Goal: Task Accomplishment & Management: Manage account settings

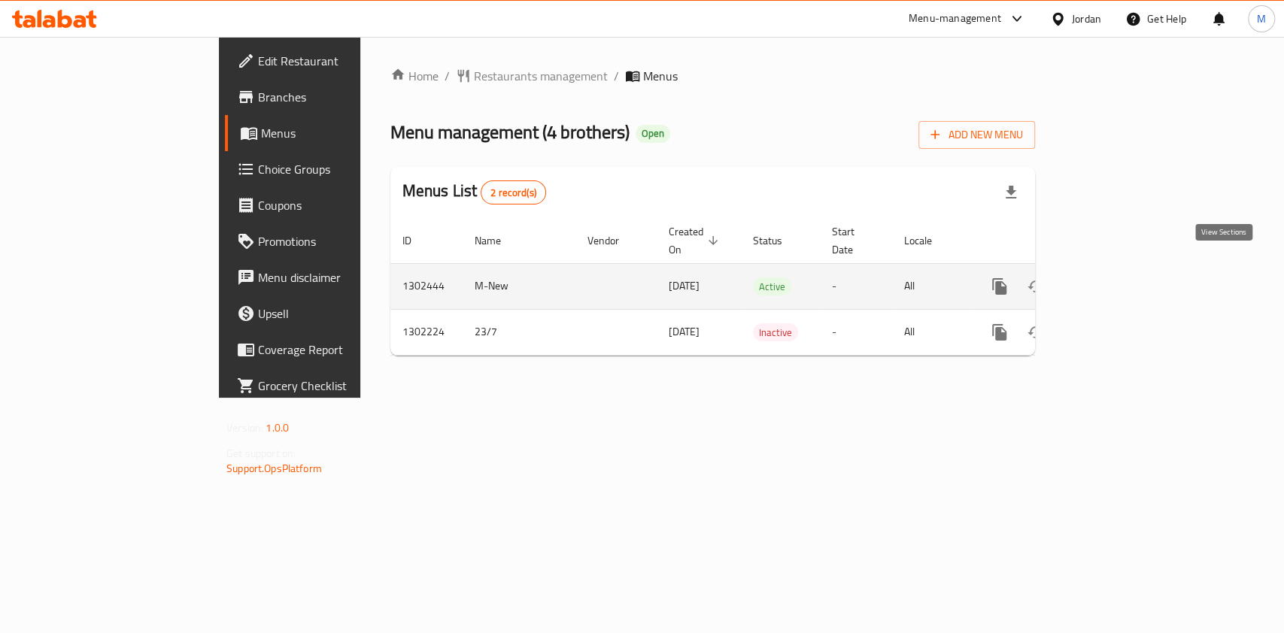
click at [1117, 277] on icon "enhanced table" at bounding box center [1108, 286] width 18 height 18
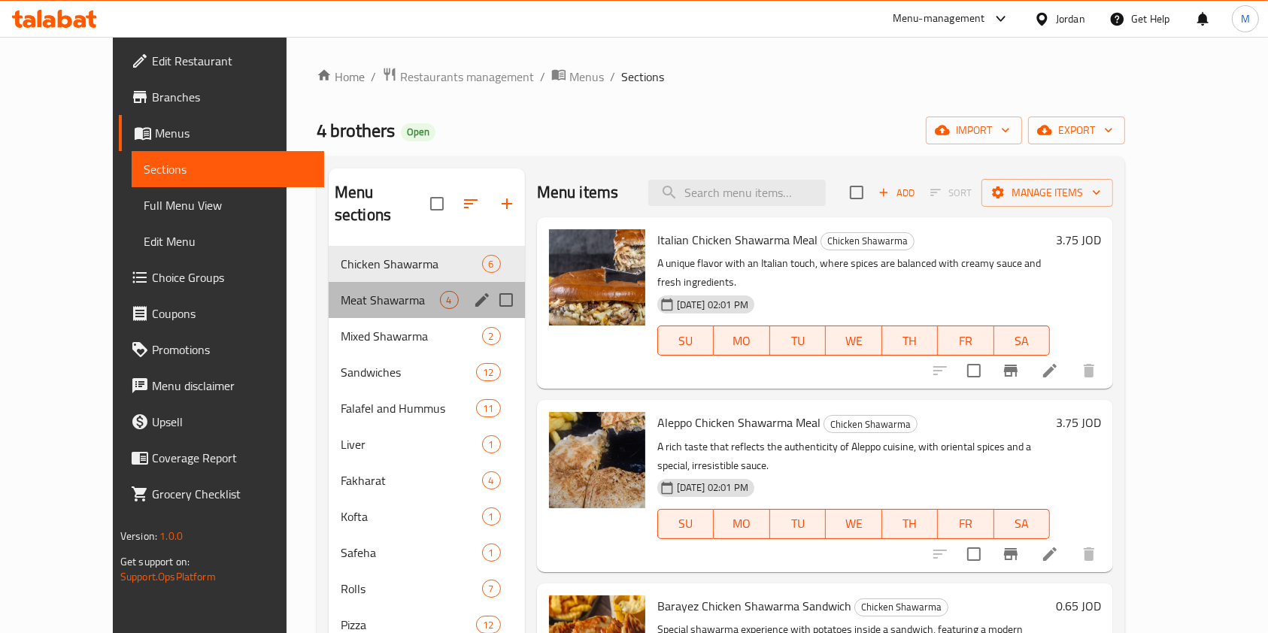
click at [382, 282] on div "Meat Shawarma 4" at bounding box center [427, 300] width 196 height 36
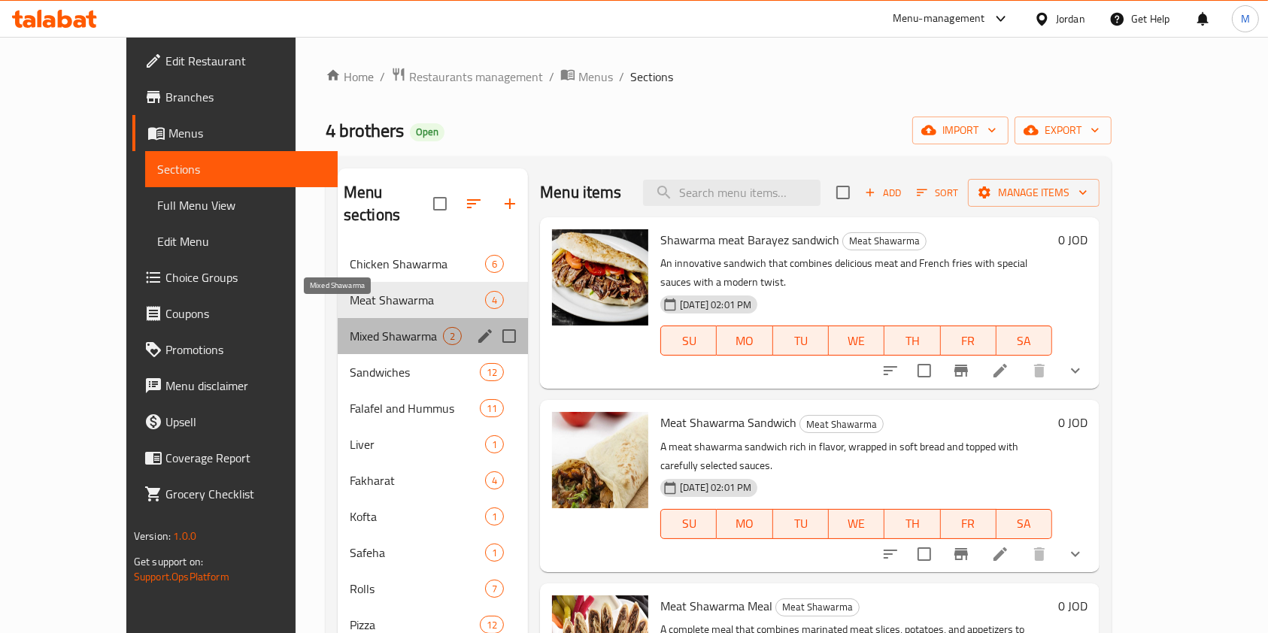
click at [362, 327] on span "Mixed Shawarma" at bounding box center [396, 336] width 93 height 18
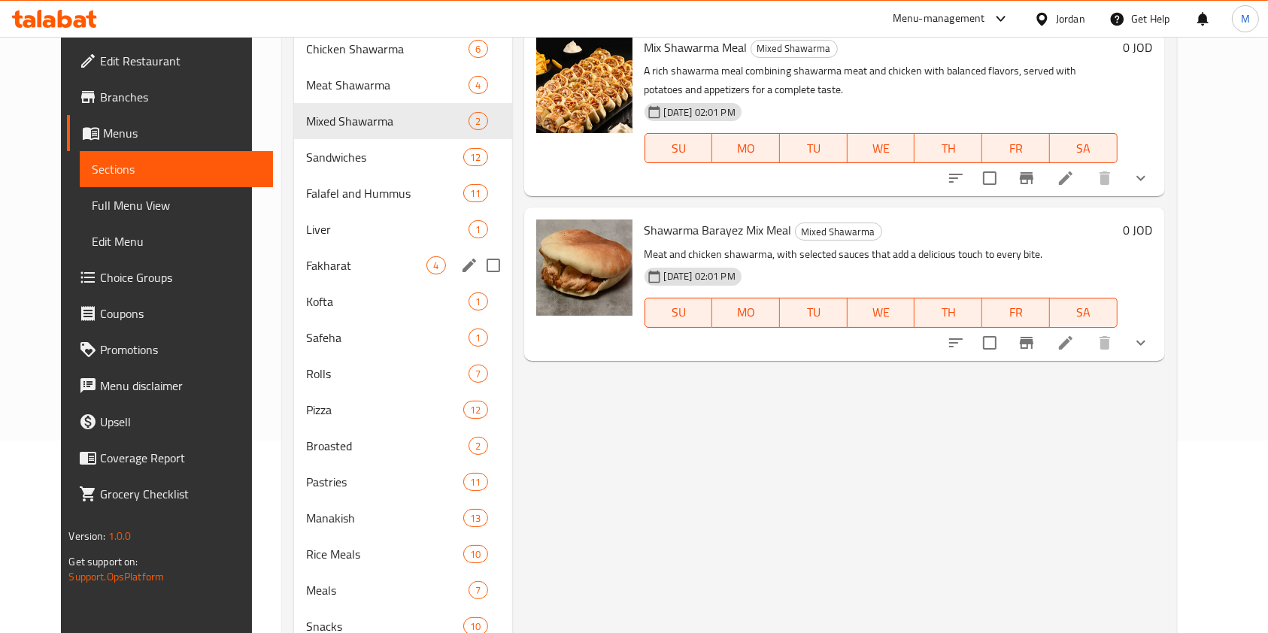
scroll to position [100, 0]
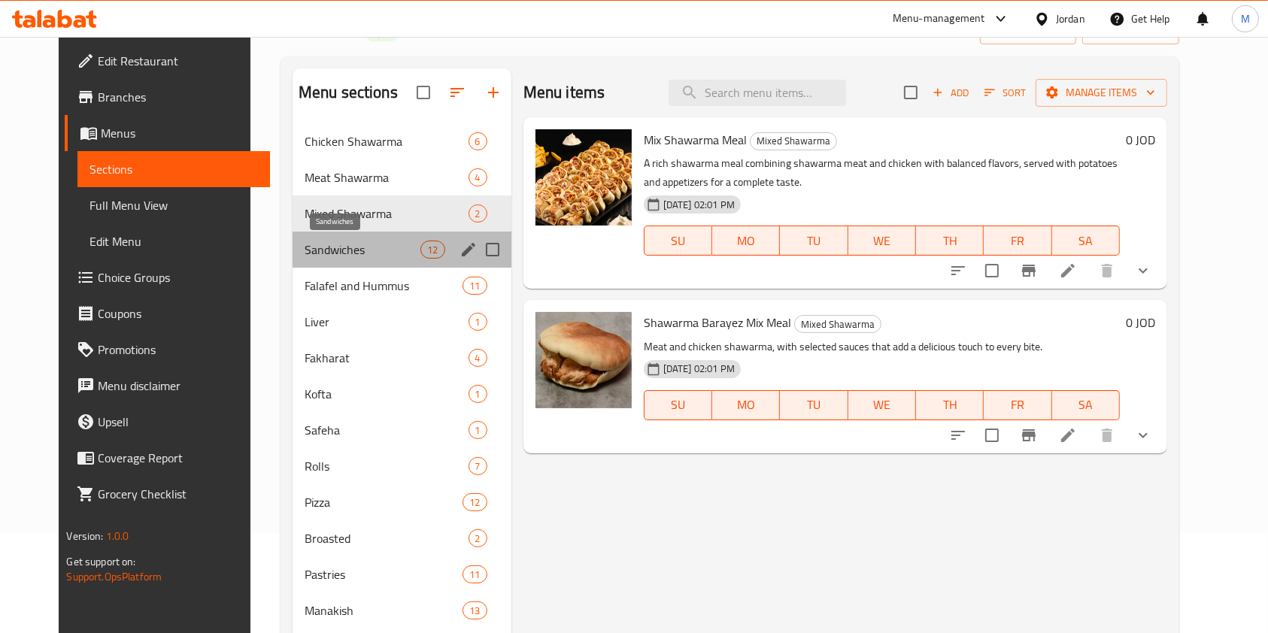
click at [326, 245] on span "Sandwiches" at bounding box center [363, 250] width 117 height 18
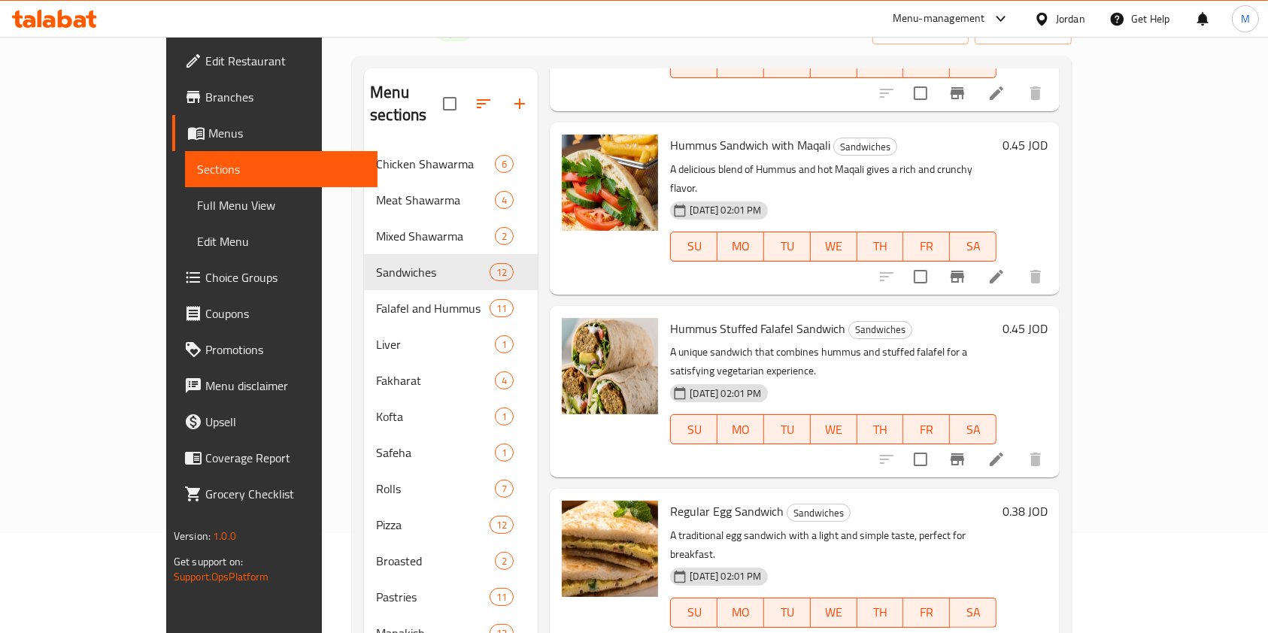
scroll to position [602, 0]
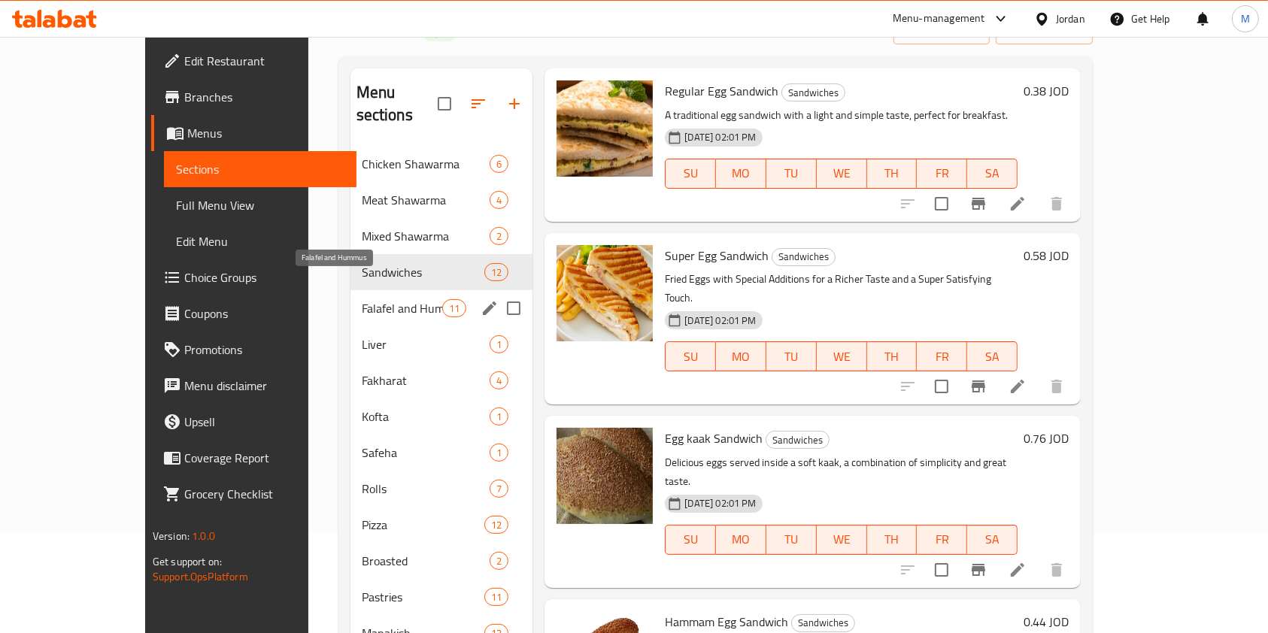
click at [362, 299] on span "Falafel and Hummus" at bounding box center [402, 308] width 80 height 18
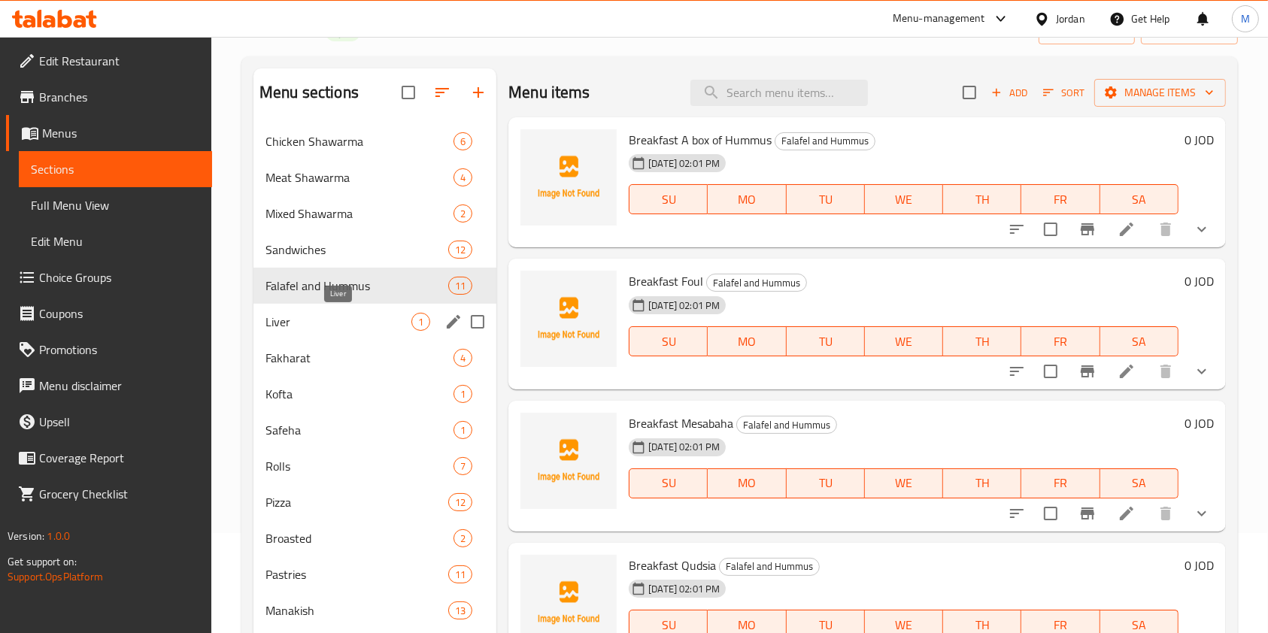
click at [359, 320] on span "Liver" at bounding box center [338, 322] width 146 height 18
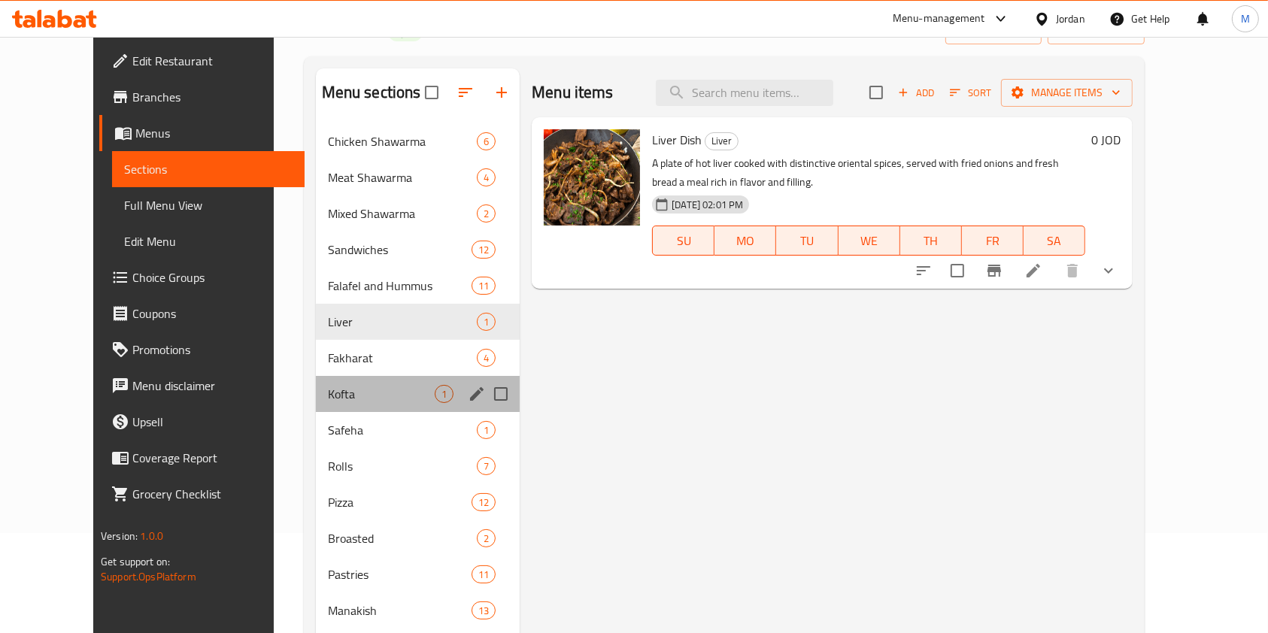
click at [316, 377] on div "Kofta 1" at bounding box center [418, 394] width 205 height 36
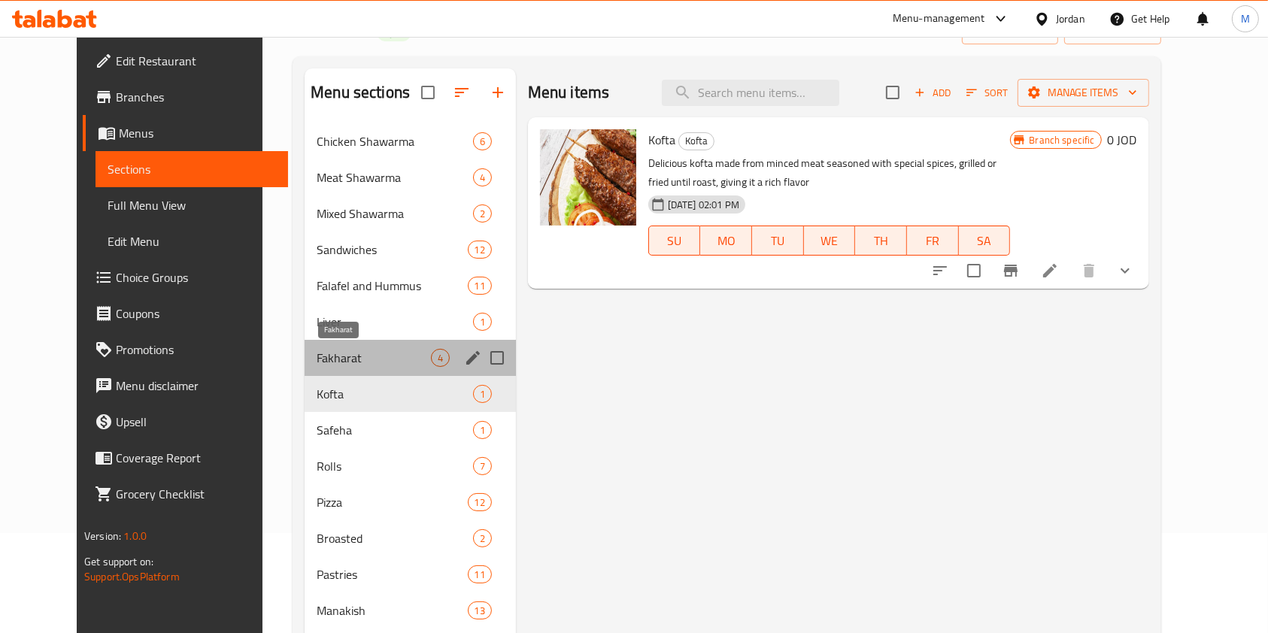
click at [317, 352] on span "Fakharat" at bounding box center [374, 358] width 114 height 18
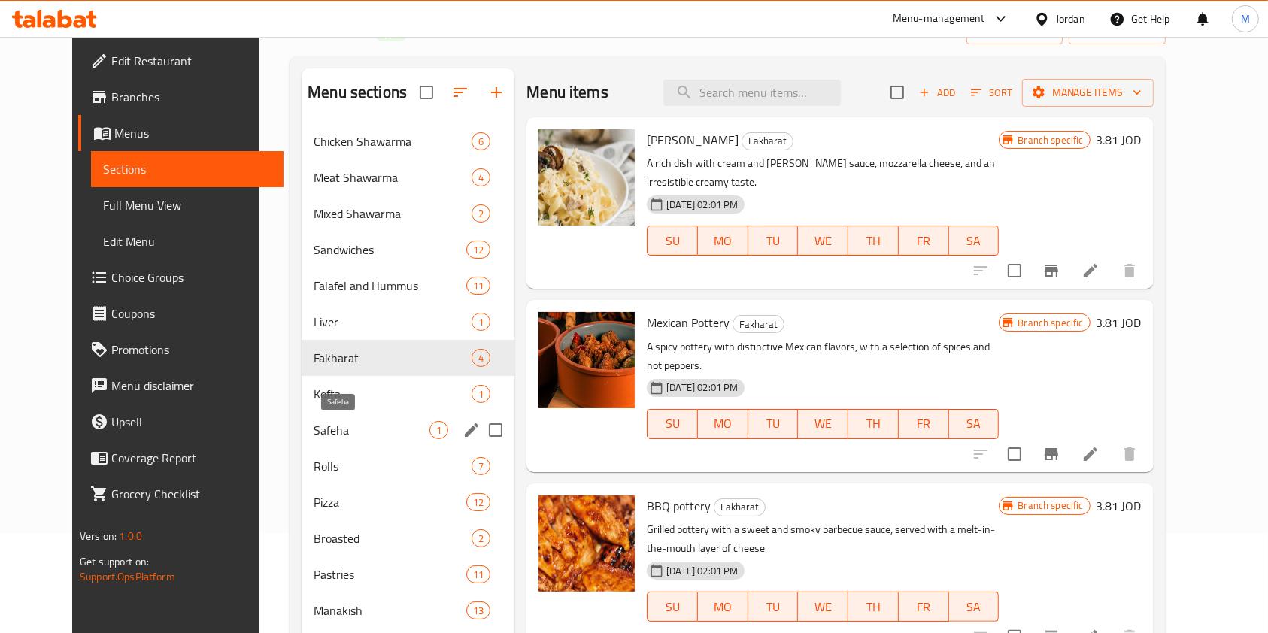
click at [314, 428] on span "Safeha" at bounding box center [372, 430] width 116 height 18
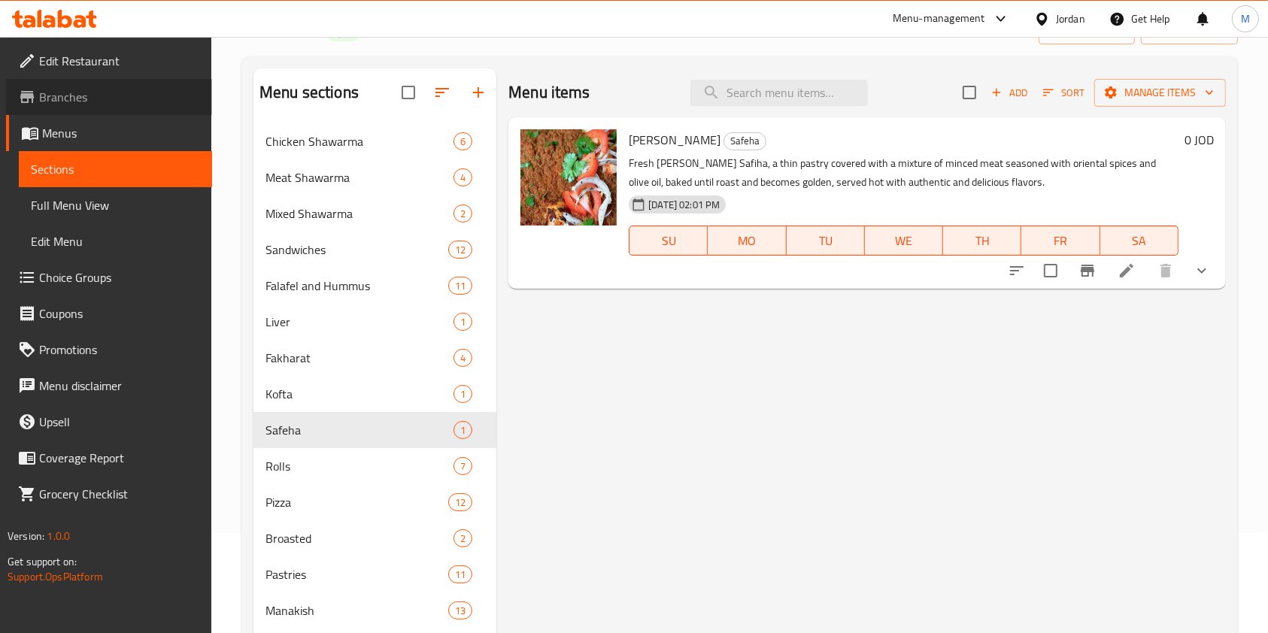
click at [141, 104] on span "Branches" at bounding box center [119, 97] width 161 height 18
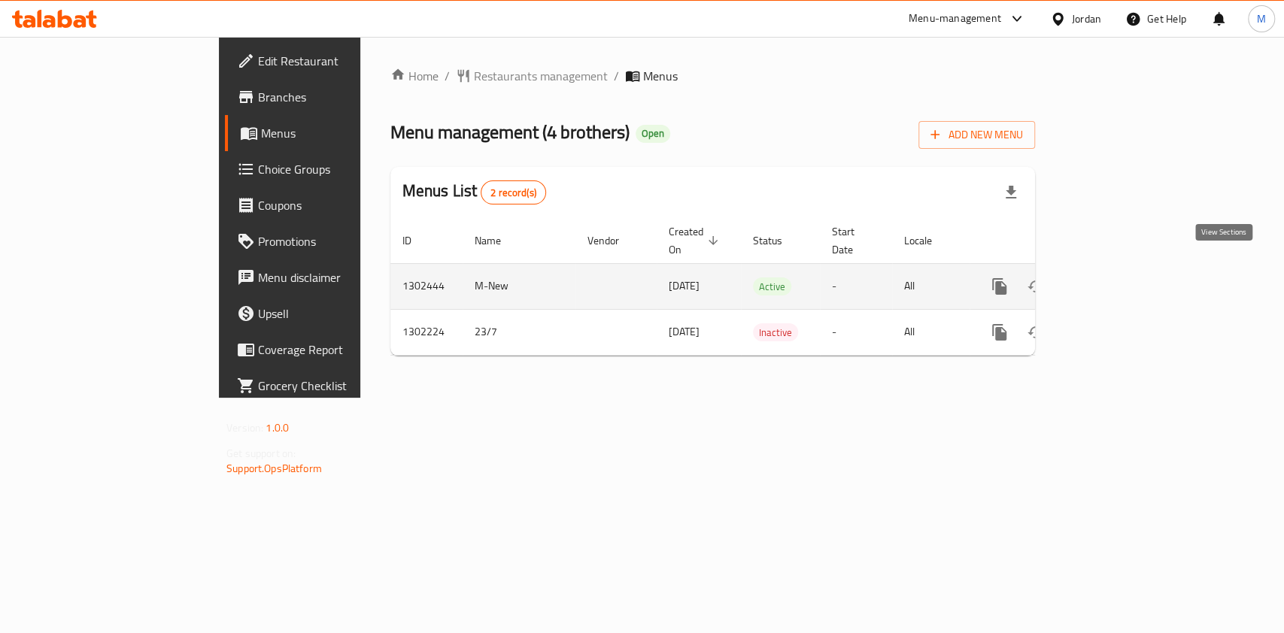
click at [1117, 277] on icon "enhanced table" at bounding box center [1108, 286] width 18 height 18
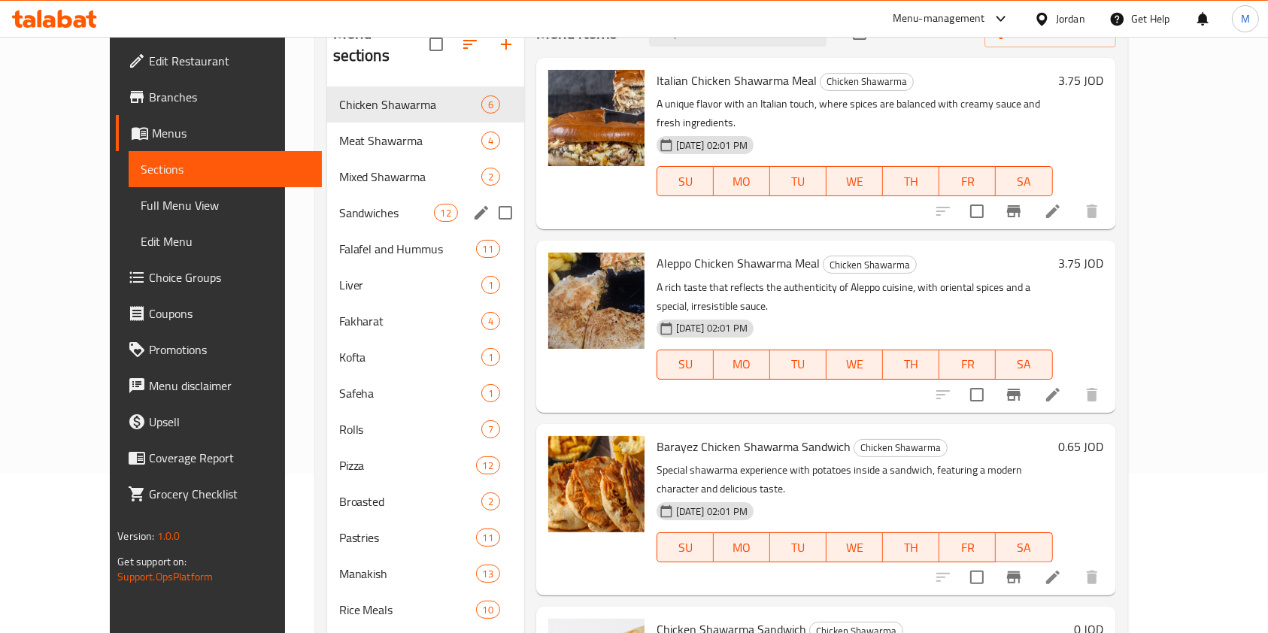
scroll to position [59, 0]
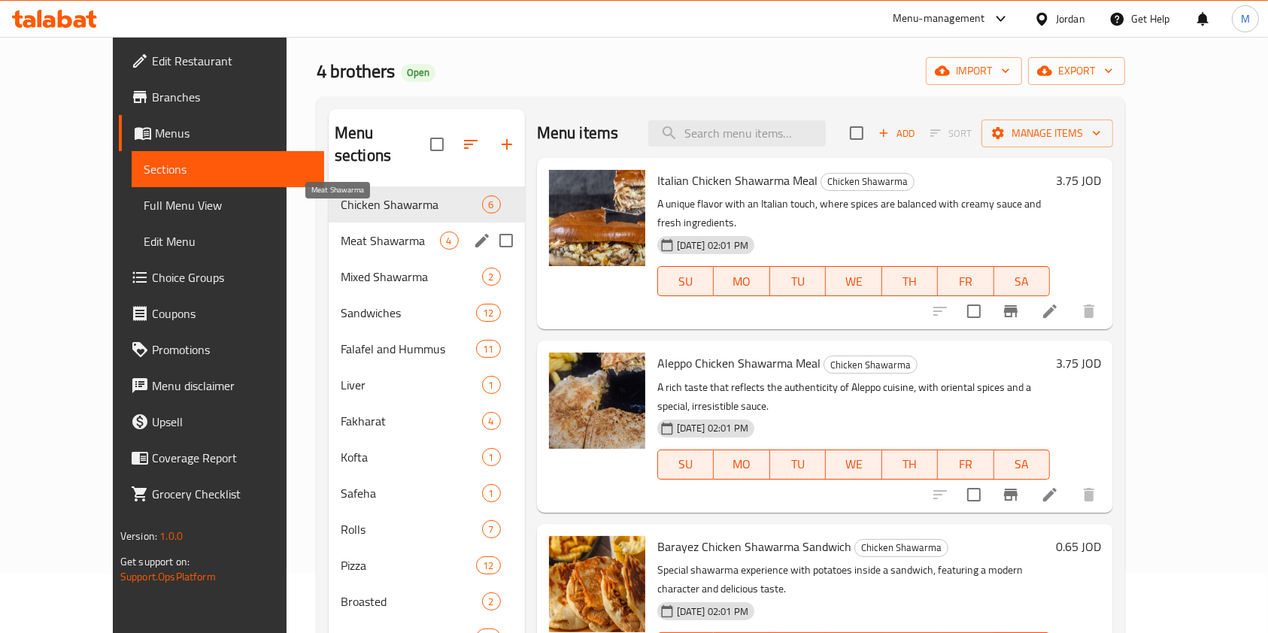
click at [377, 232] on span "Meat Shawarma" at bounding box center [390, 241] width 99 height 18
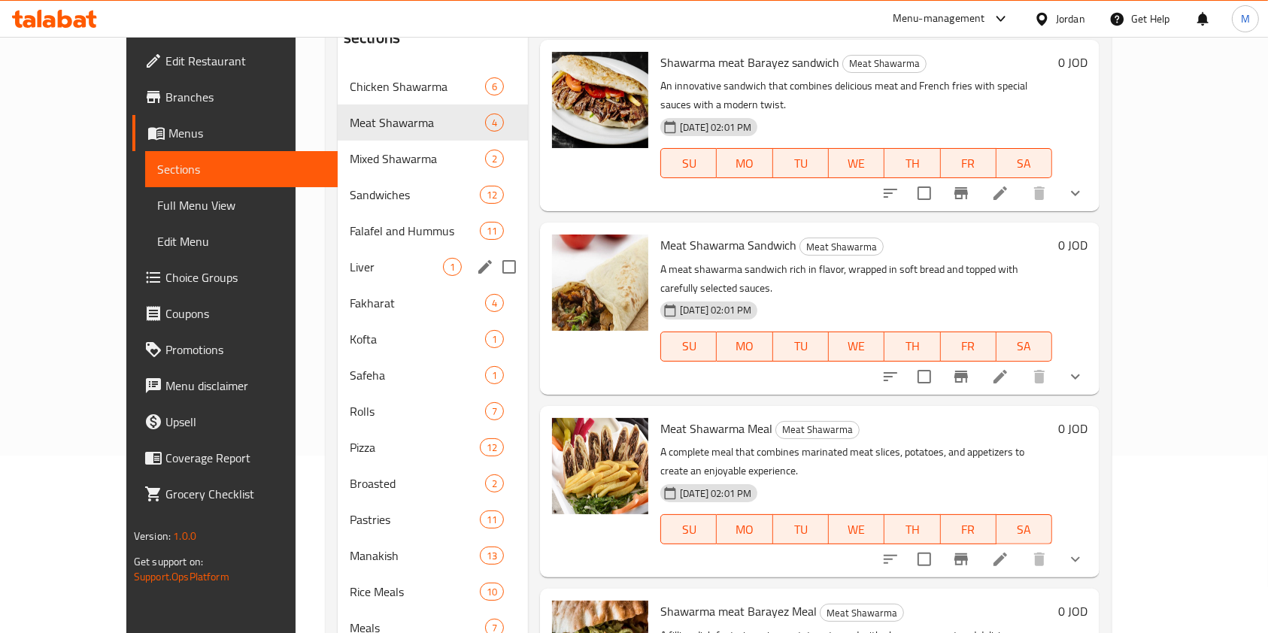
scroll to position [159, 0]
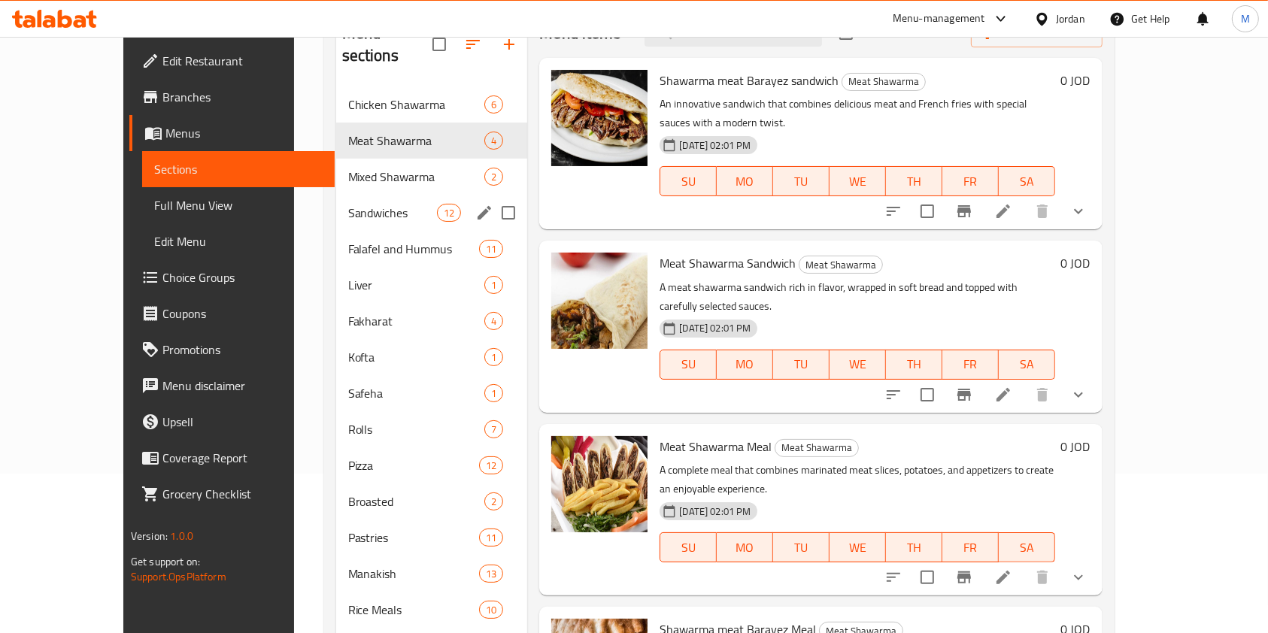
click at [336, 207] on div "Sandwiches 12" at bounding box center [432, 213] width 192 height 36
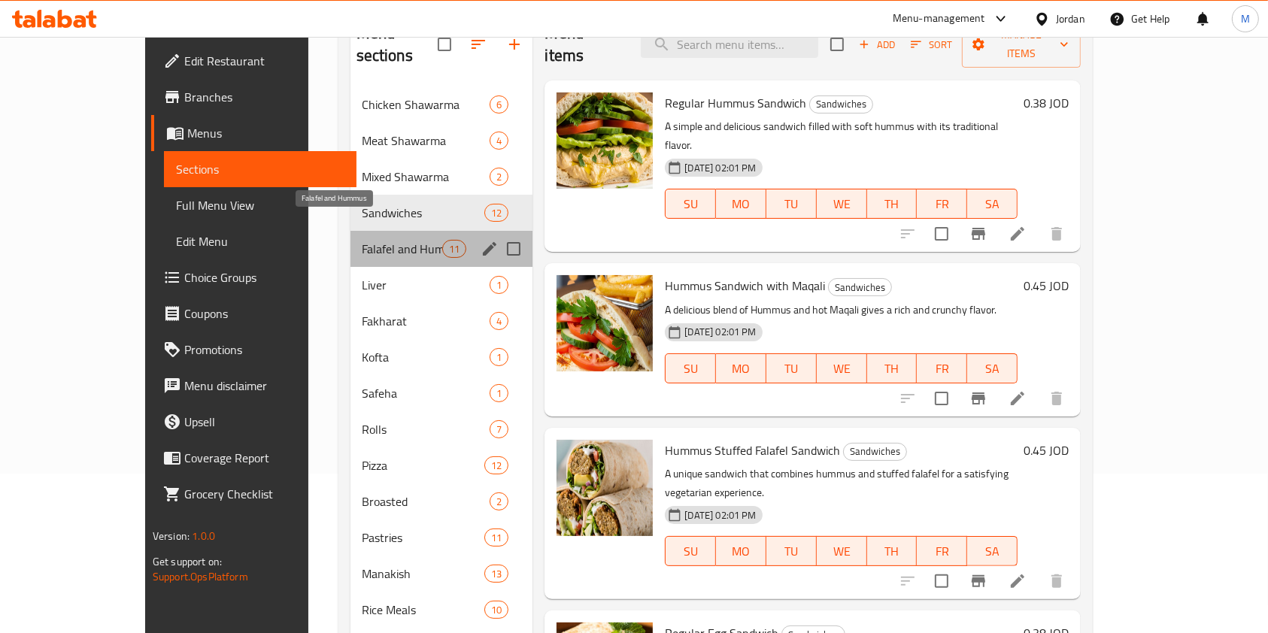
click at [362, 240] on span "Falafel and Hummus" at bounding box center [402, 249] width 80 height 18
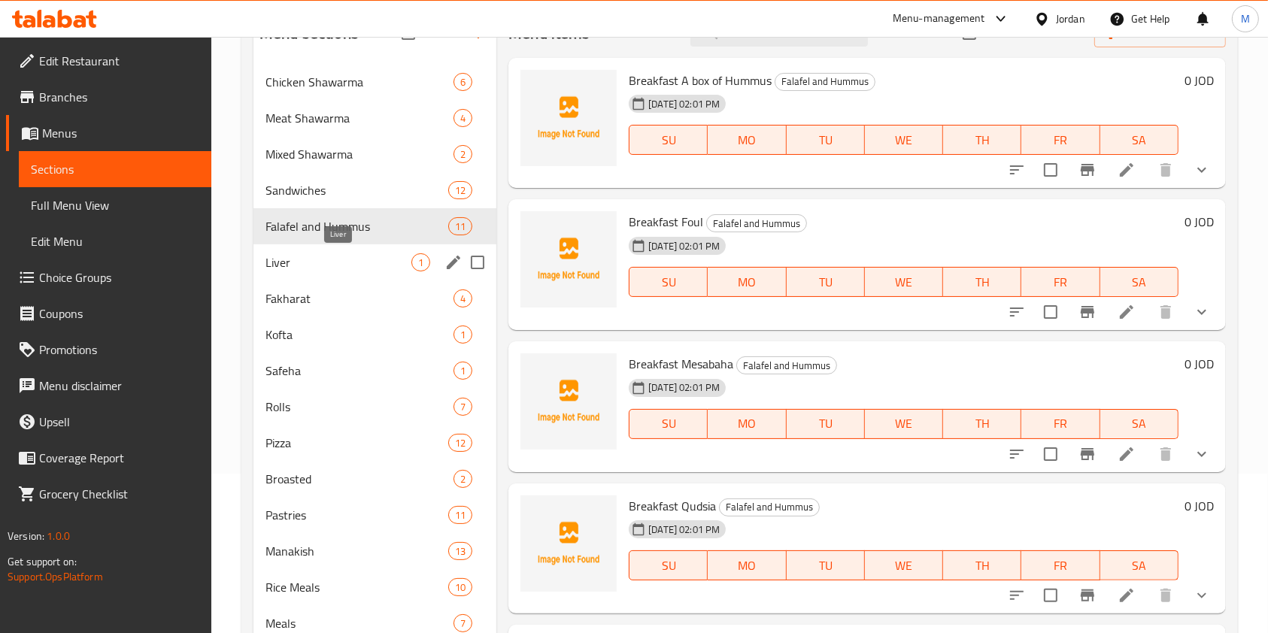
click at [312, 265] on span "Liver" at bounding box center [338, 262] width 146 height 18
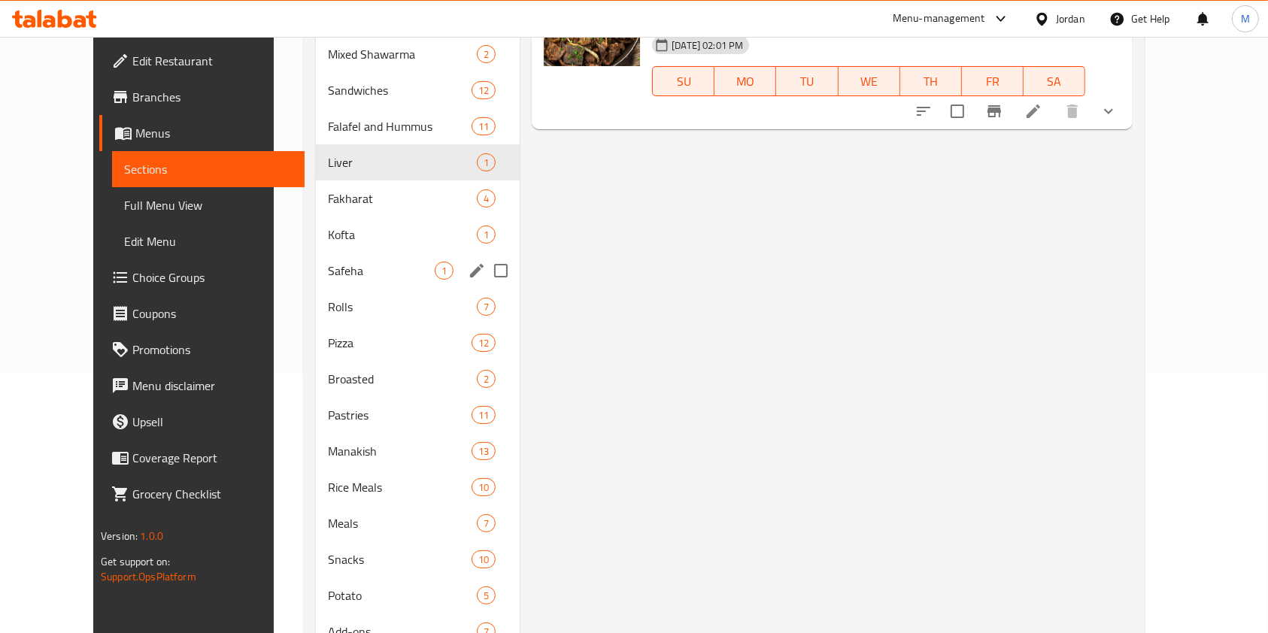
click at [316, 284] on div "Safeha 1" at bounding box center [418, 271] width 205 height 36
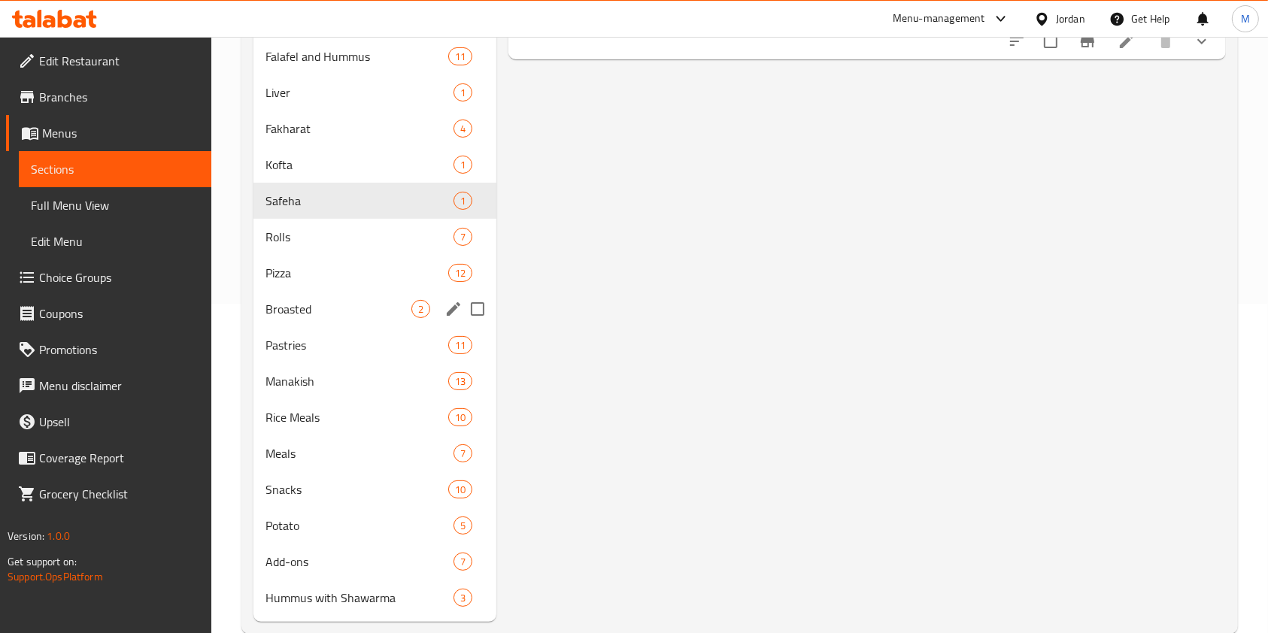
scroll to position [360, 0]
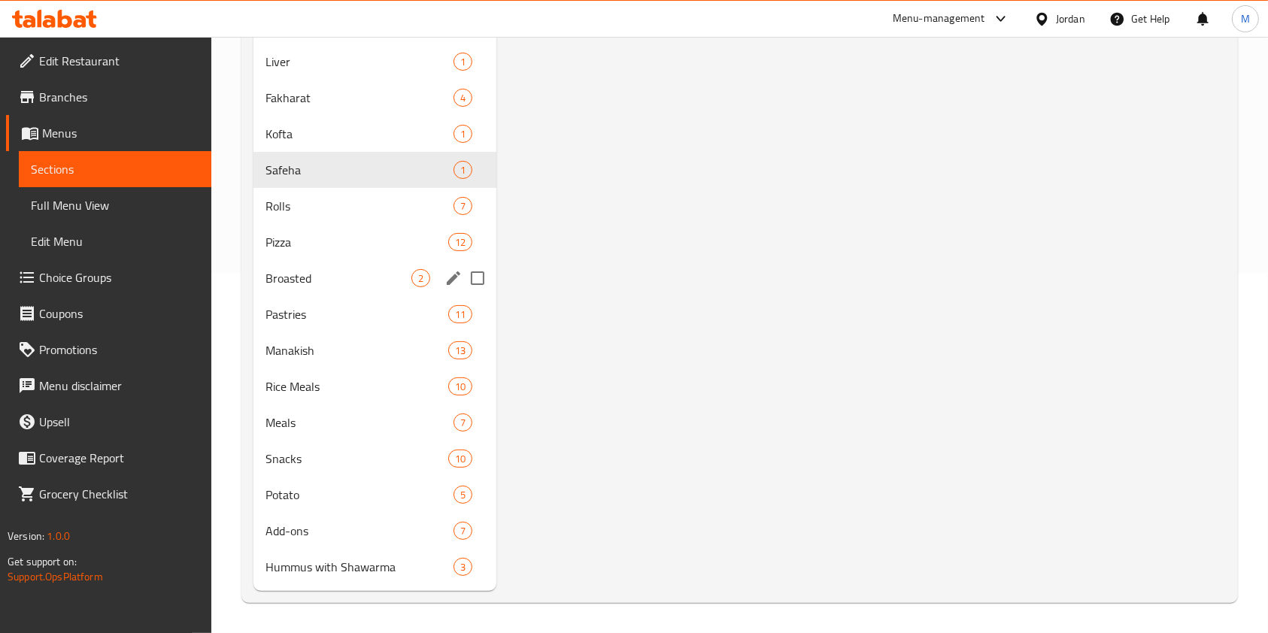
click at [314, 284] on span "Broasted" at bounding box center [338, 278] width 146 height 18
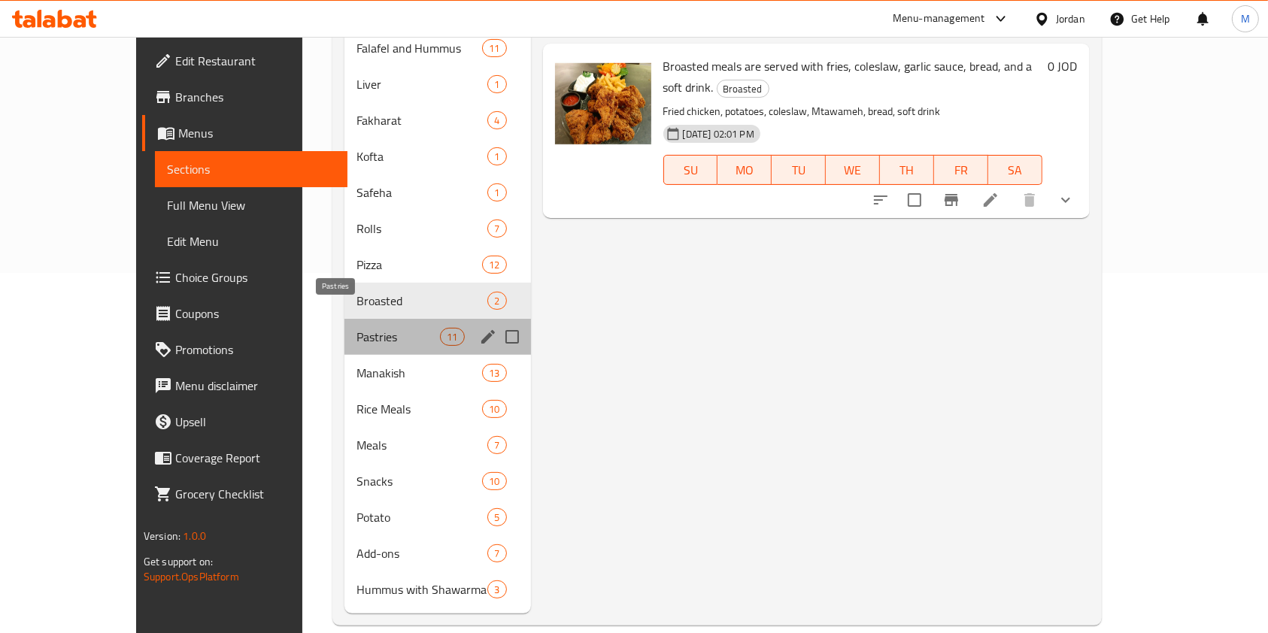
click at [356, 328] on span "Pastries" at bounding box center [397, 337] width 83 height 18
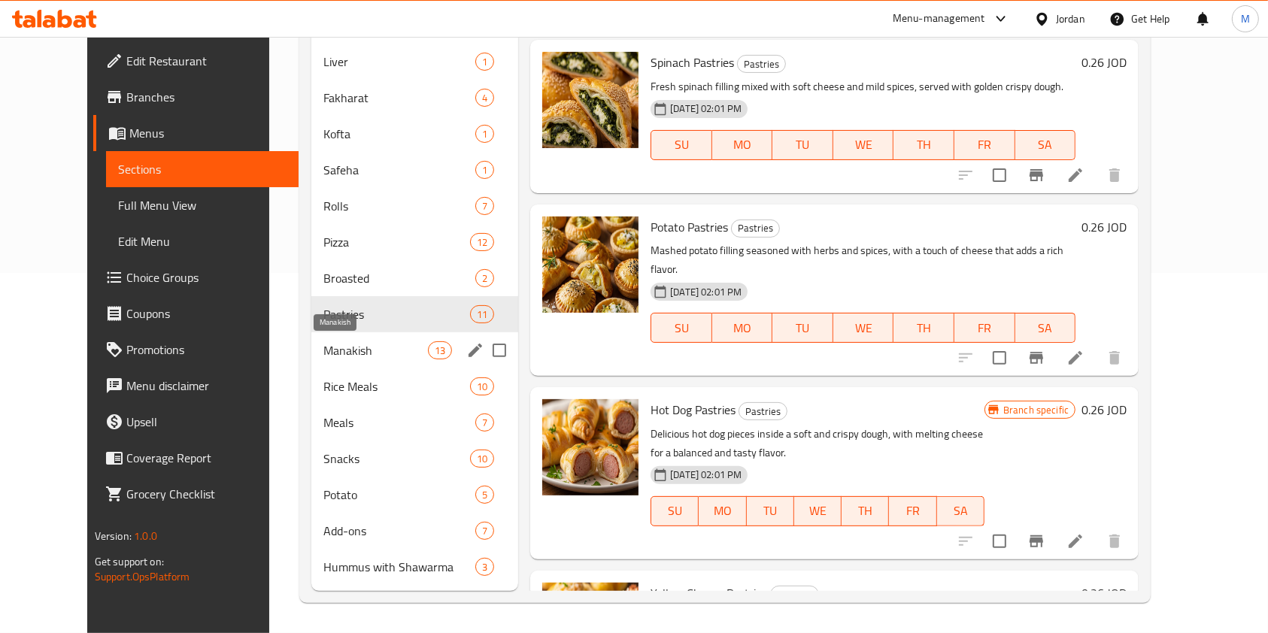
click at [323, 344] on span "Manakish" at bounding box center [375, 350] width 105 height 18
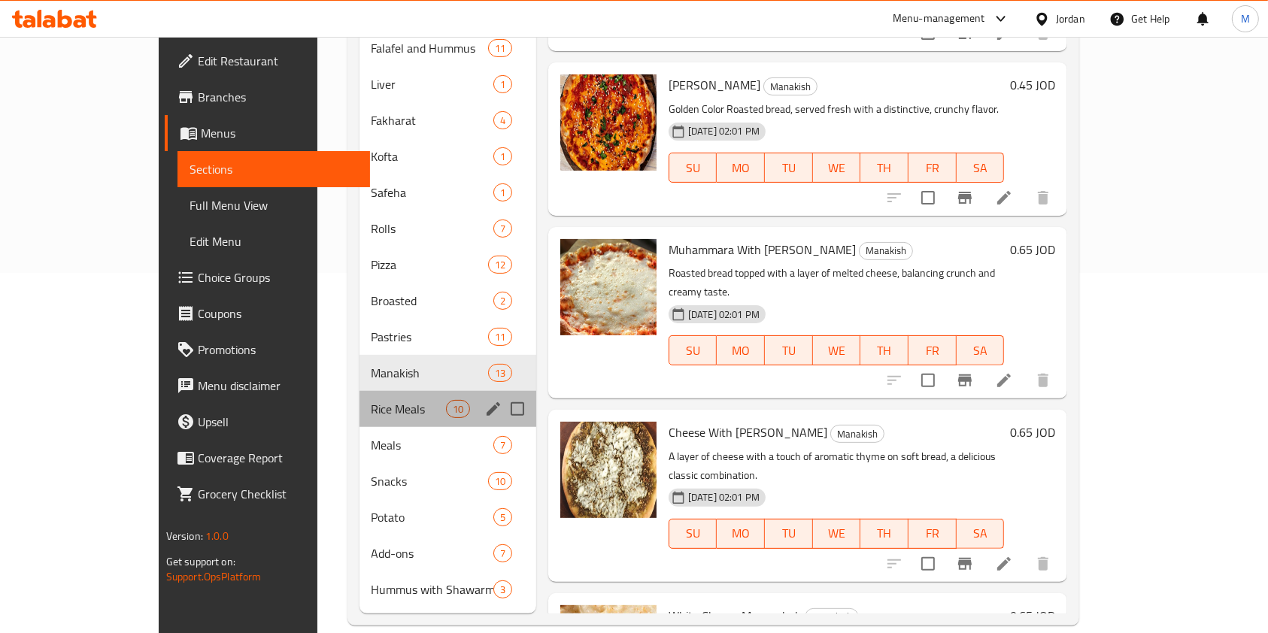
click at [359, 399] on div "Rice Meals 10" at bounding box center [447, 409] width 177 height 36
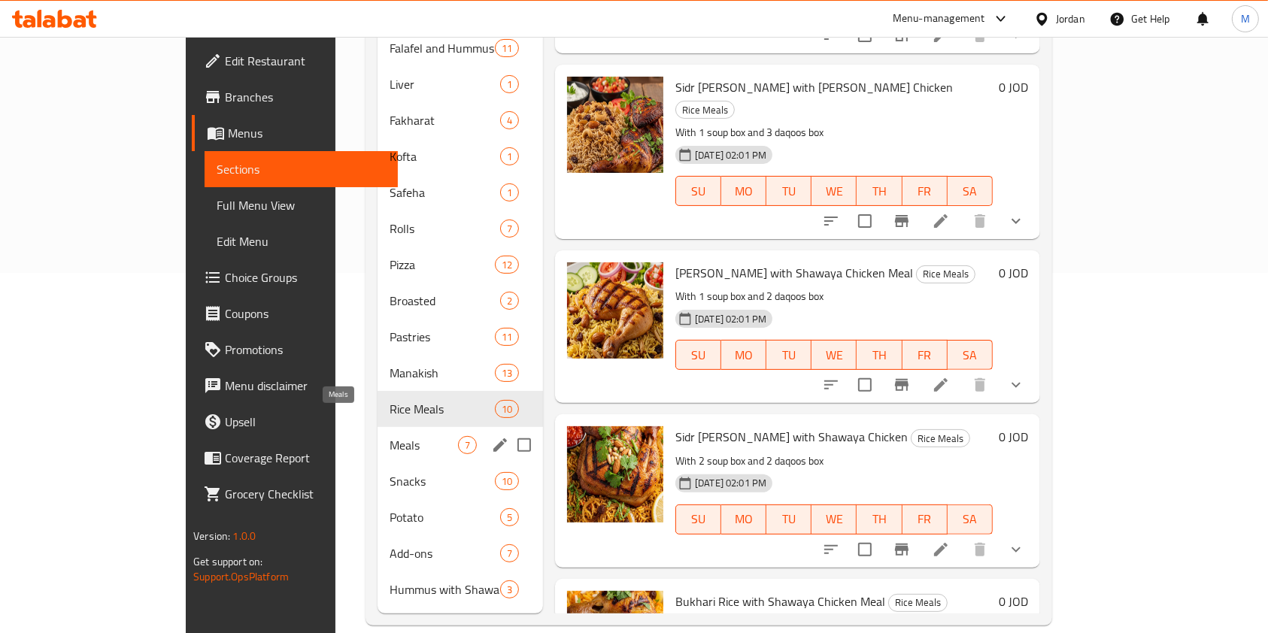
click at [390, 436] on span "Meals" at bounding box center [424, 445] width 68 height 18
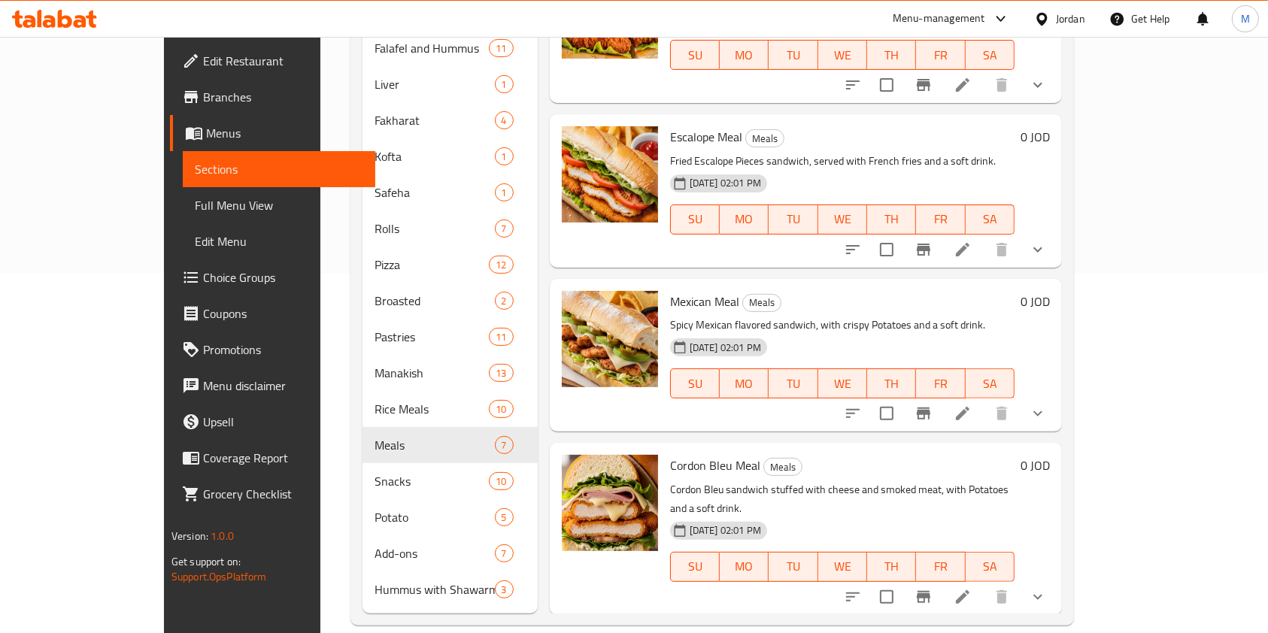
scroll to position [405, 0]
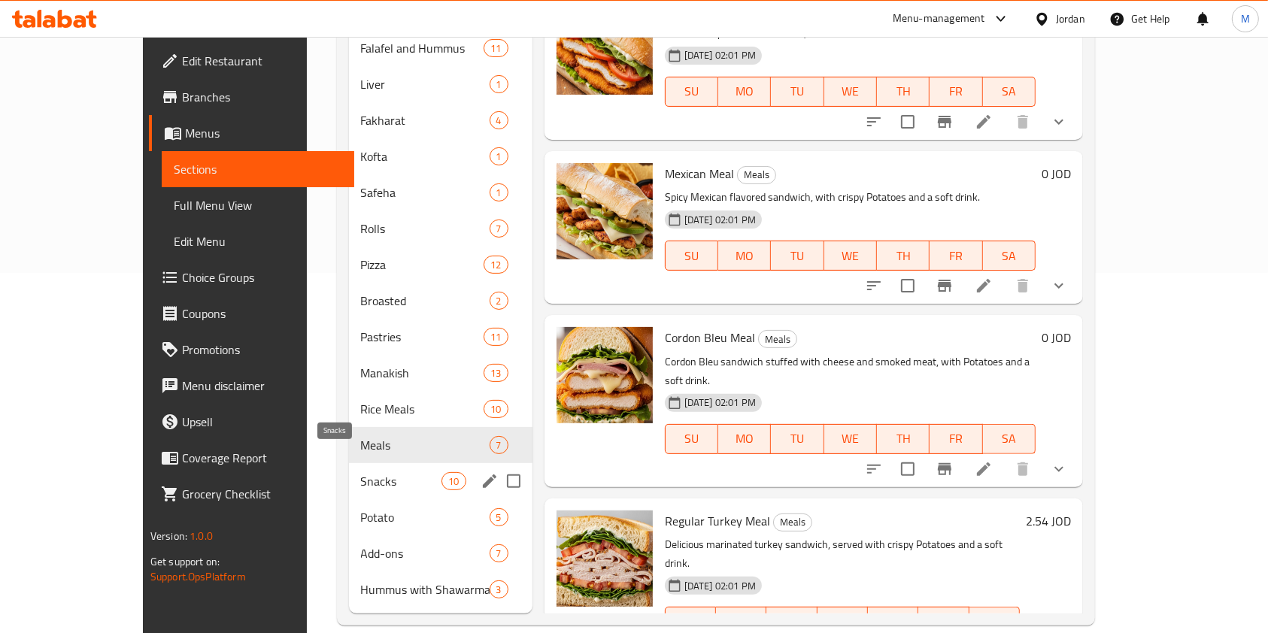
click at [361, 472] on span "Snacks" at bounding box center [401, 481] width 81 height 18
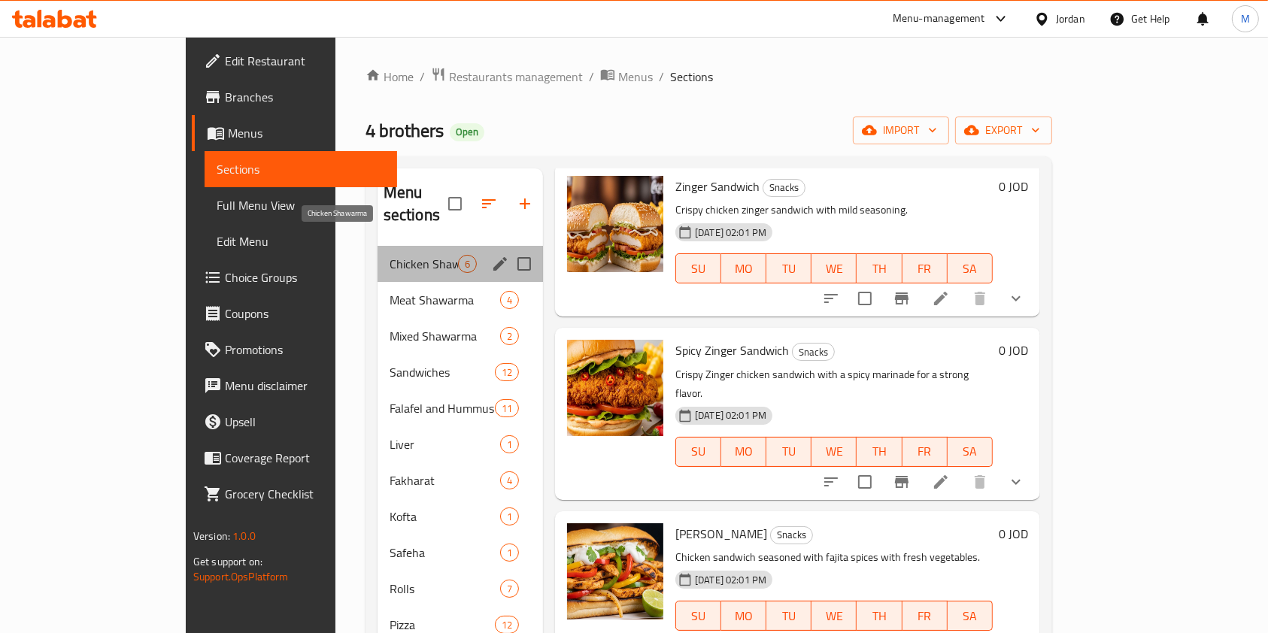
click at [390, 255] on span "Chicken Shawarma" at bounding box center [424, 264] width 68 height 18
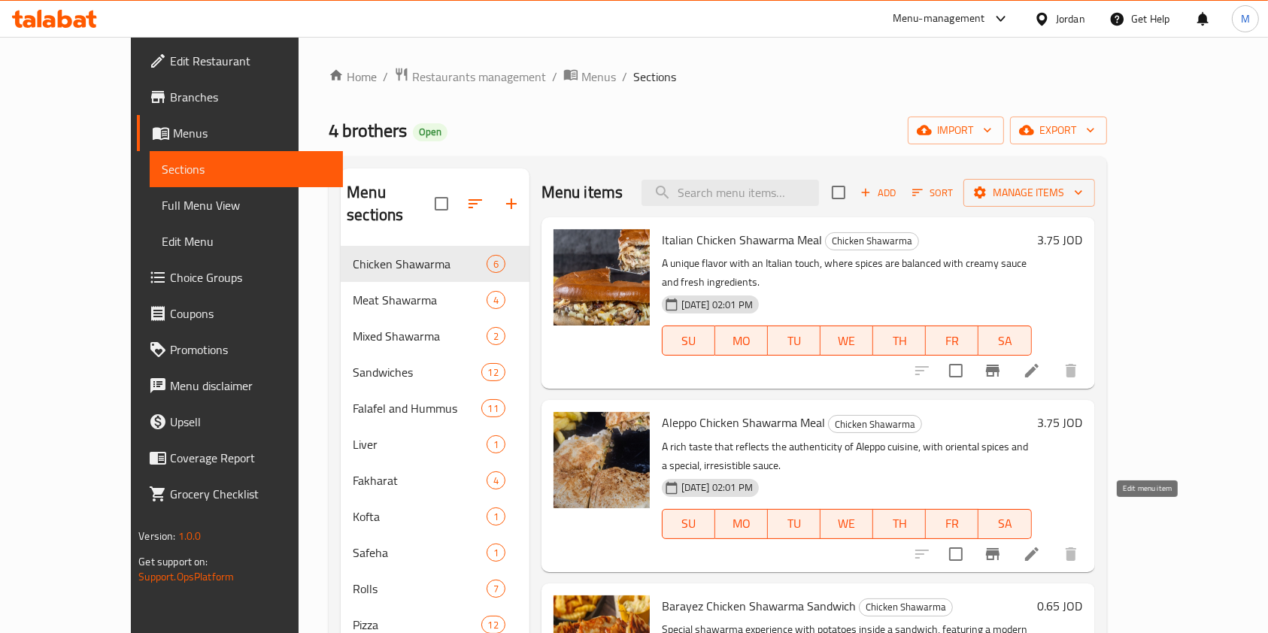
click at [1041, 545] on icon at bounding box center [1032, 554] width 18 height 18
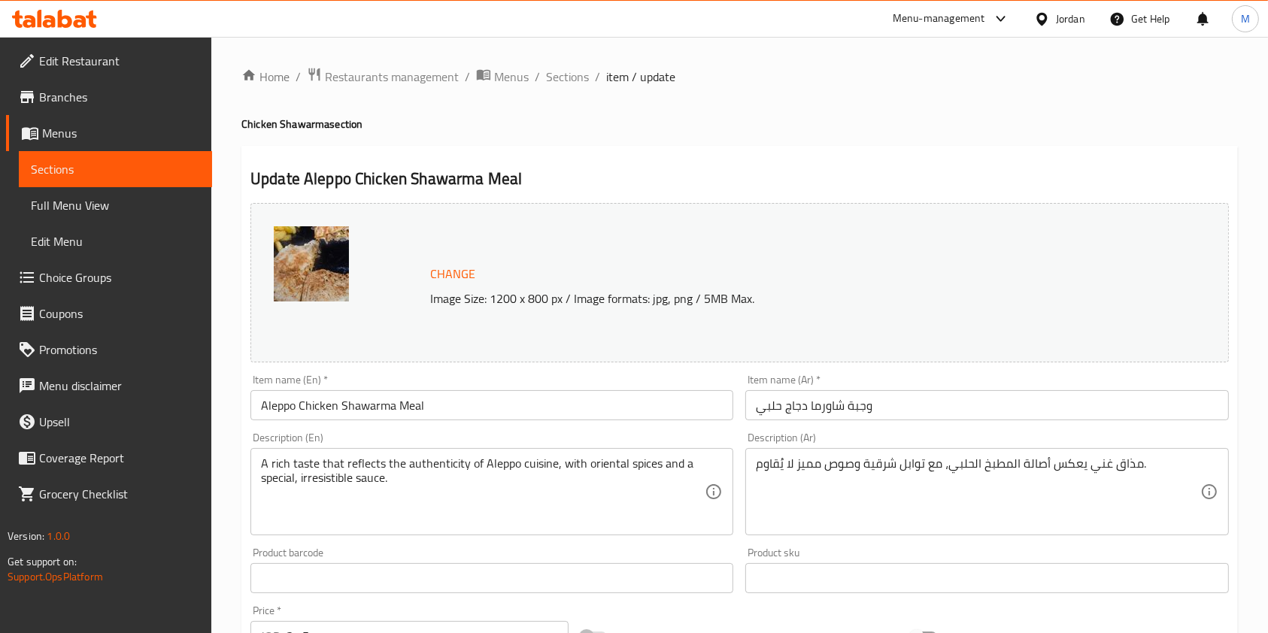
click at [574, 63] on div "Home / Restaurants management / Menus / Sections / item / update Chicken Shawar…" at bounding box center [739, 561] width 1057 height 1048
click at [578, 78] on span "Sections" at bounding box center [567, 77] width 43 height 18
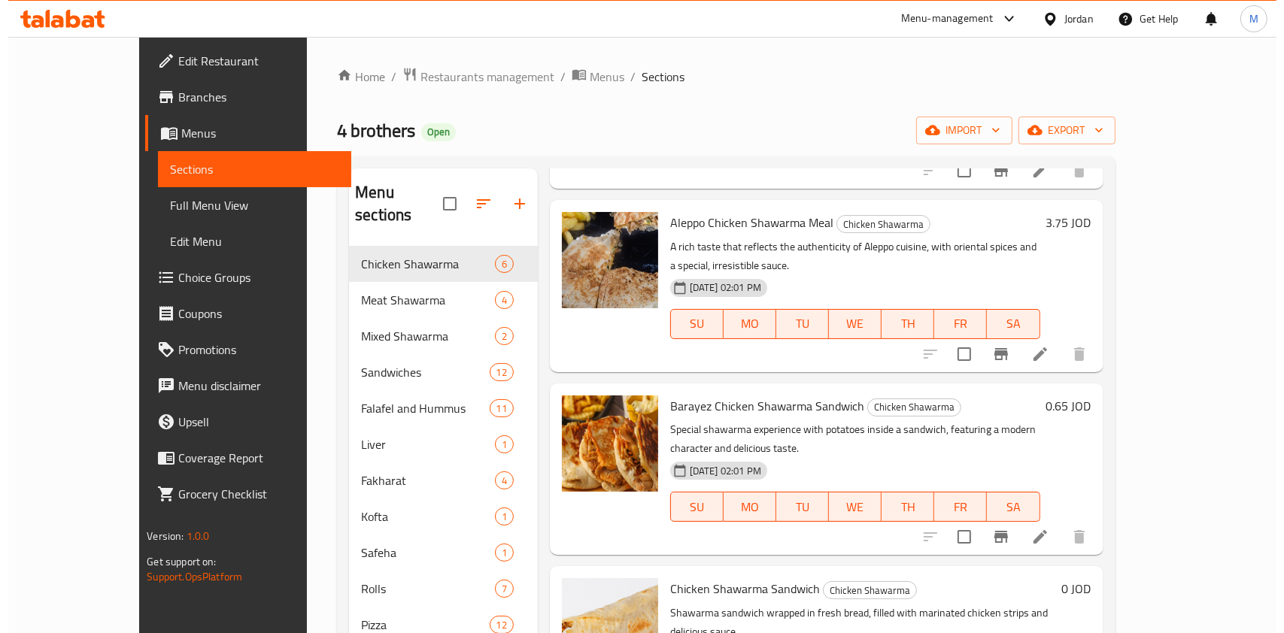
scroll to position [241, 0]
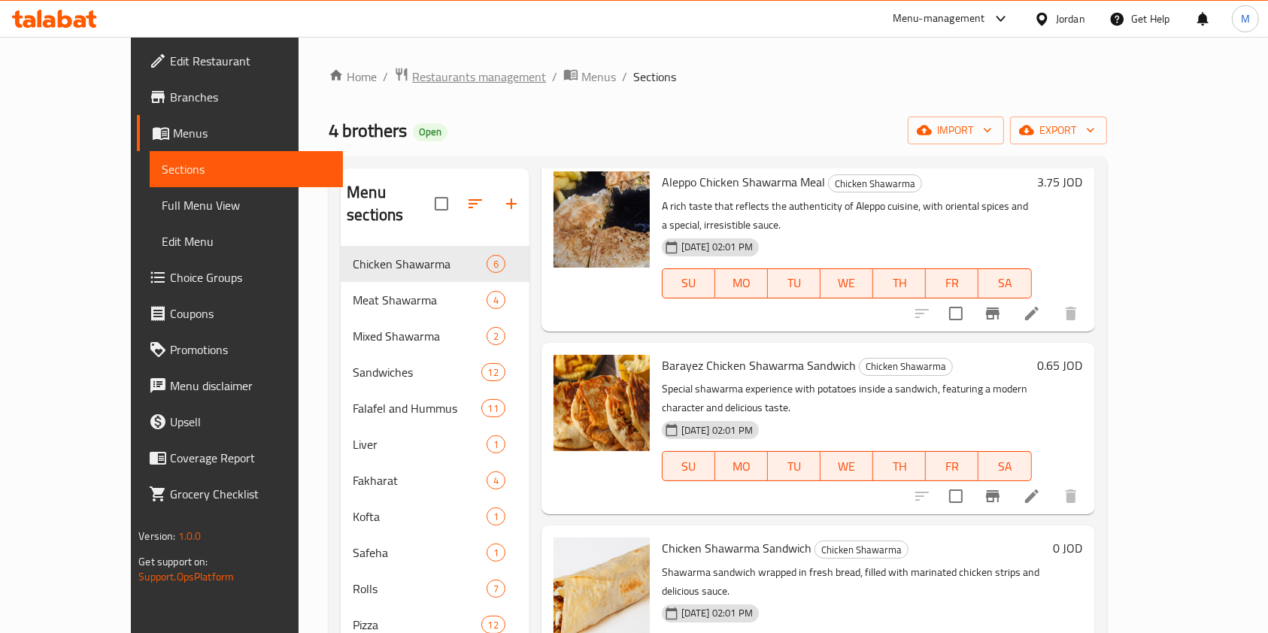
click at [412, 85] on span "Restaurants management" at bounding box center [479, 77] width 134 height 18
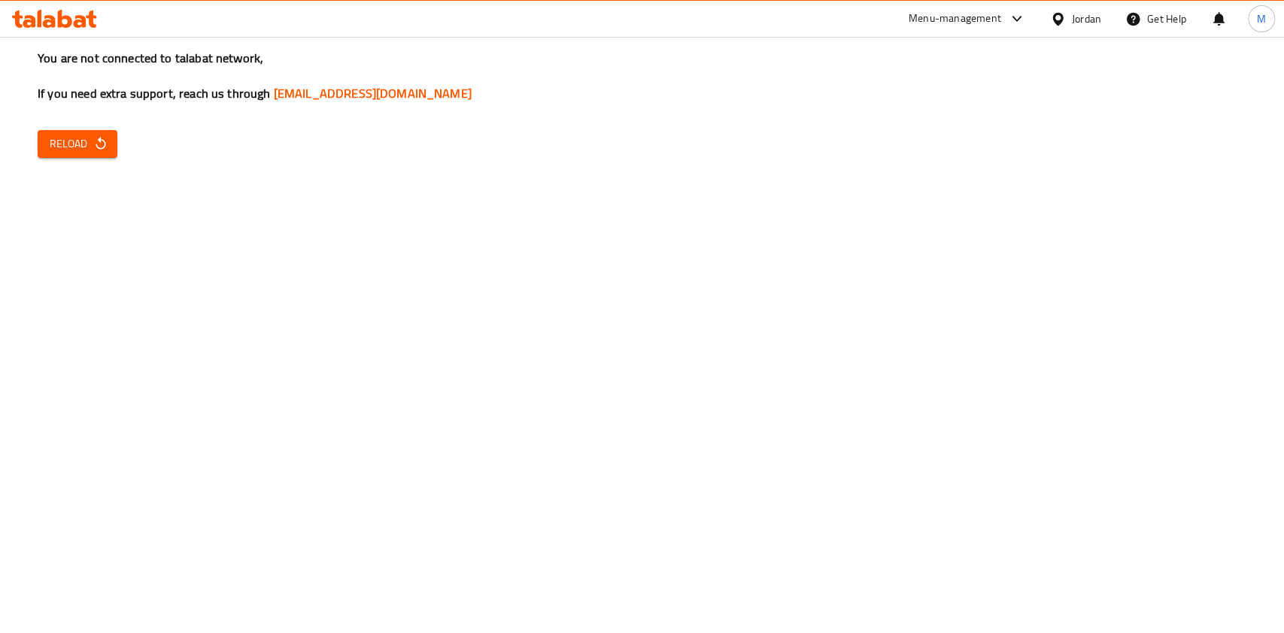
click at [74, 149] on span "Reload" at bounding box center [78, 144] width 56 height 19
click at [83, 141] on span "Reload" at bounding box center [78, 144] width 56 height 19
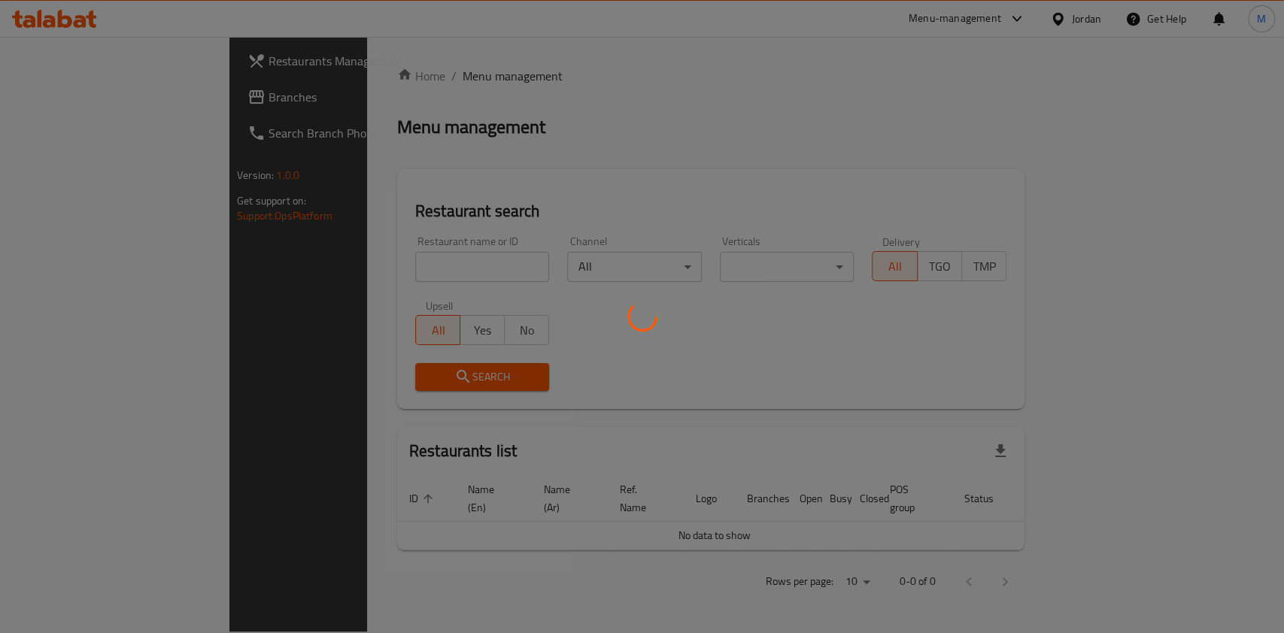
click at [302, 260] on div at bounding box center [642, 316] width 1284 height 633
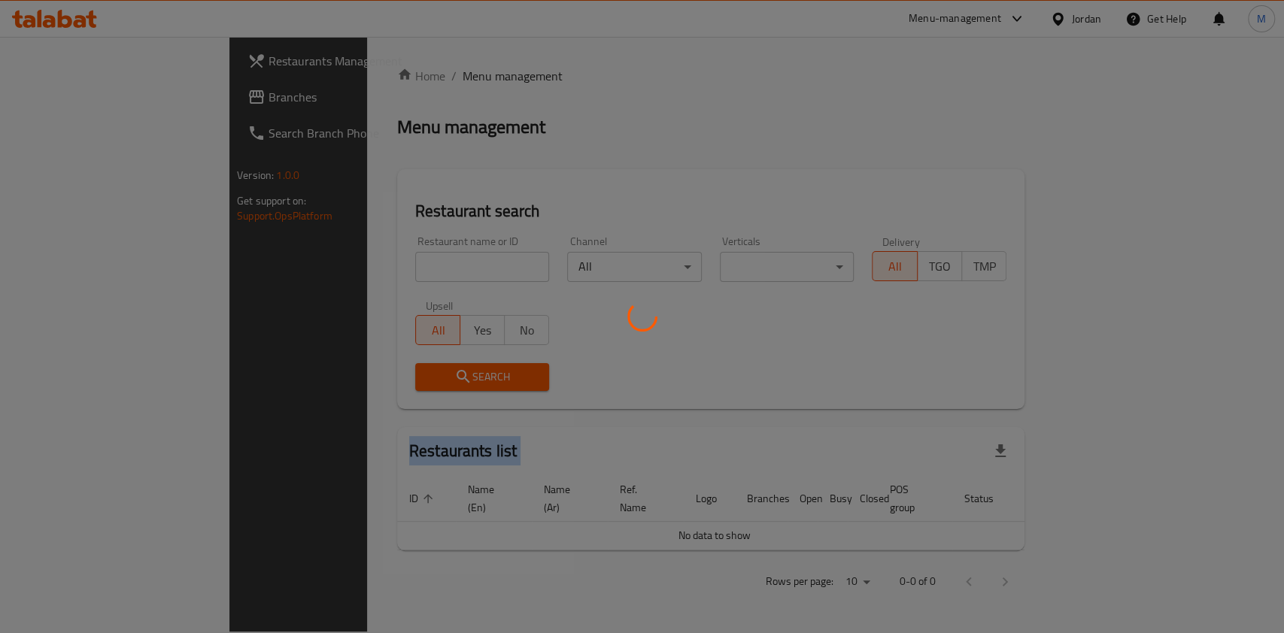
click at [302, 260] on div at bounding box center [642, 316] width 1284 height 633
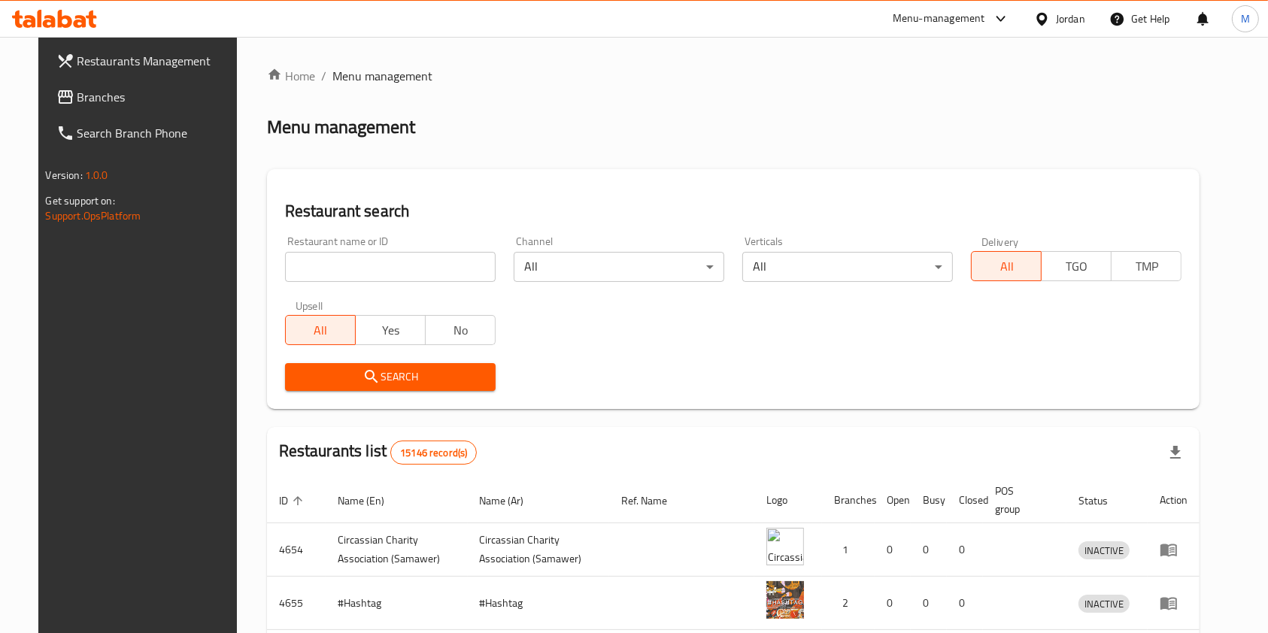
click at [328, 280] on input "search" at bounding box center [390, 267] width 211 height 30
paste input "Ajeentna Gher"
type input "Ajeentna Gher"
click at [305, 363] on button "Search" at bounding box center [390, 377] width 211 height 28
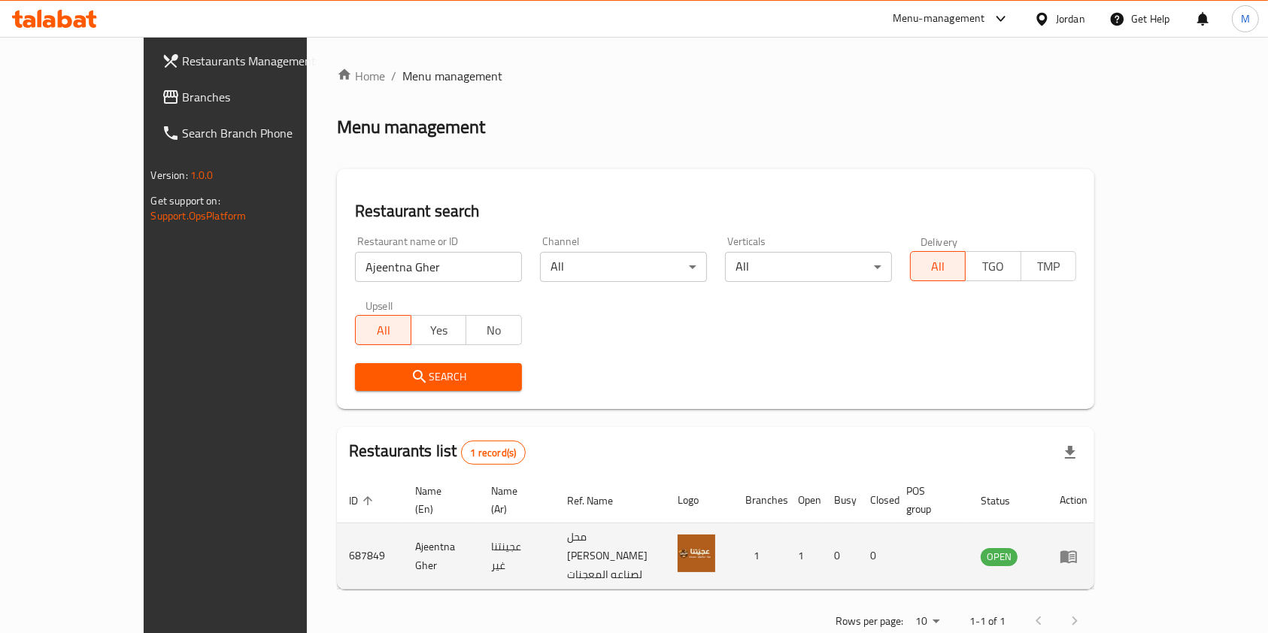
click at [1077, 550] on icon "enhanced table" at bounding box center [1068, 556] width 17 height 13
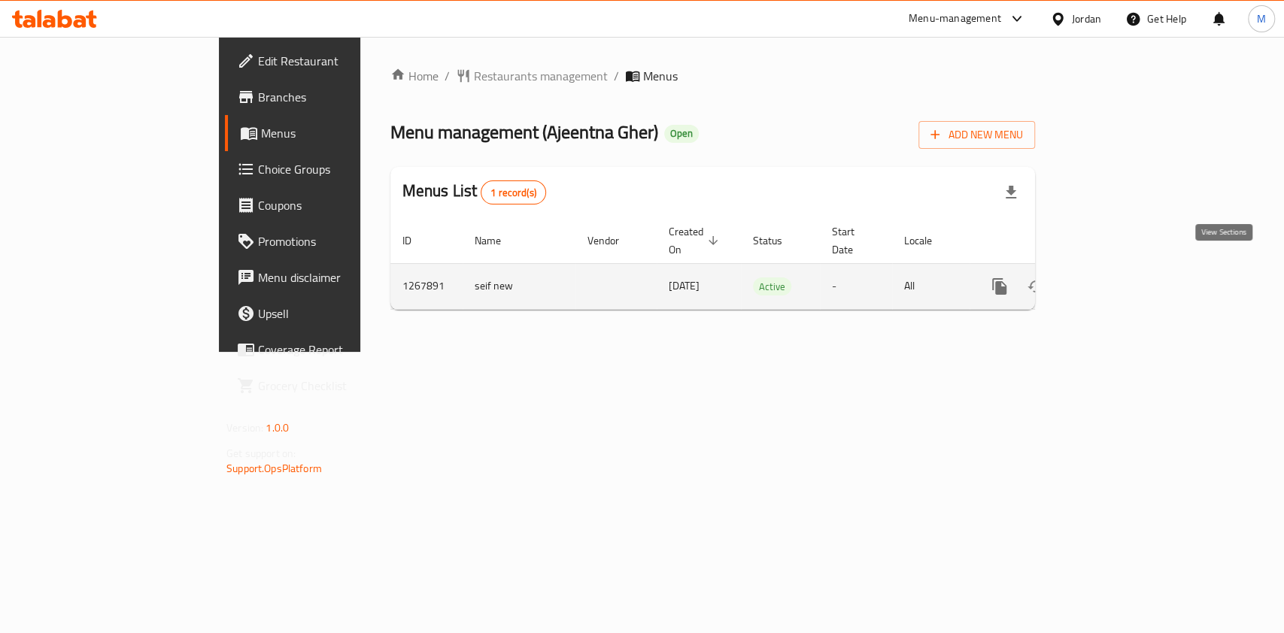
click at [1117, 277] on icon "enhanced table" at bounding box center [1108, 286] width 18 height 18
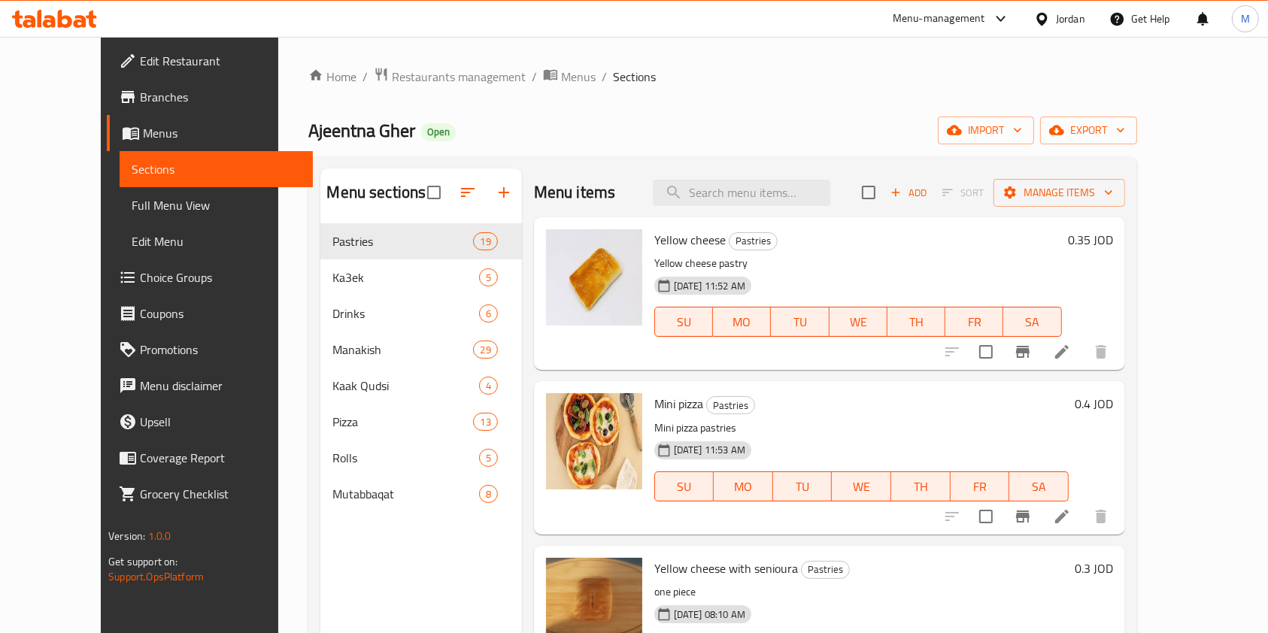
click at [1113, 252] on div "0.35 JOD" at bounding box center [1087, 293] width 51 height 129
click at [1113, 244] on h6 "0.35 JOD" at bounding box center [1090, 239] width 45 height 21
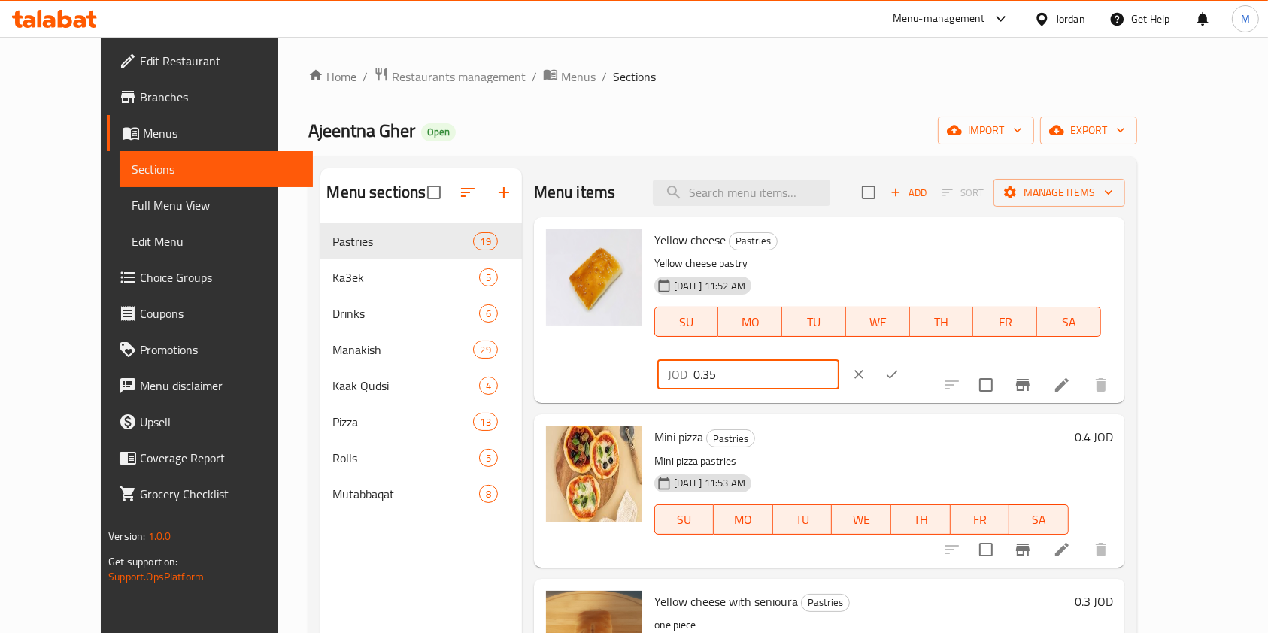
drag, startPoint x: 1065, startPoint y: 254, endPoint x: 1004, endPoint y: 259, distance: 61.1
click at [839, 359] on input "0.35" at bounding box center [766, 374] width 146 height 30
drag, startPoint x: 944, startPoint y: 255, endPoint x: 918, endPoint y: 256, distance: 26.3
click at [919, 256] on div "Yellow cheese Pastries Yellow cheese pastry 24-12-2024 11:52 AM SU MO TU WE TH …" at bounding box center [883, 310] width 471 height 174
type input "0.45"
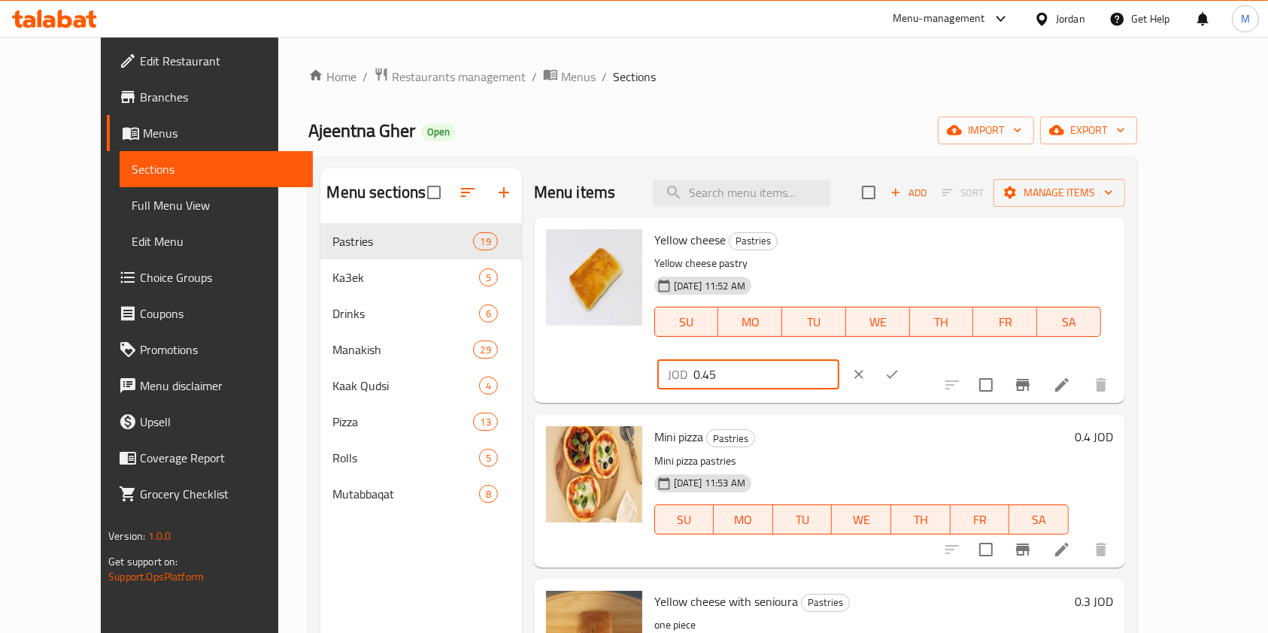
click at [908, 358] on button "ok" at bounding box center [891, 374] width 33 height 33
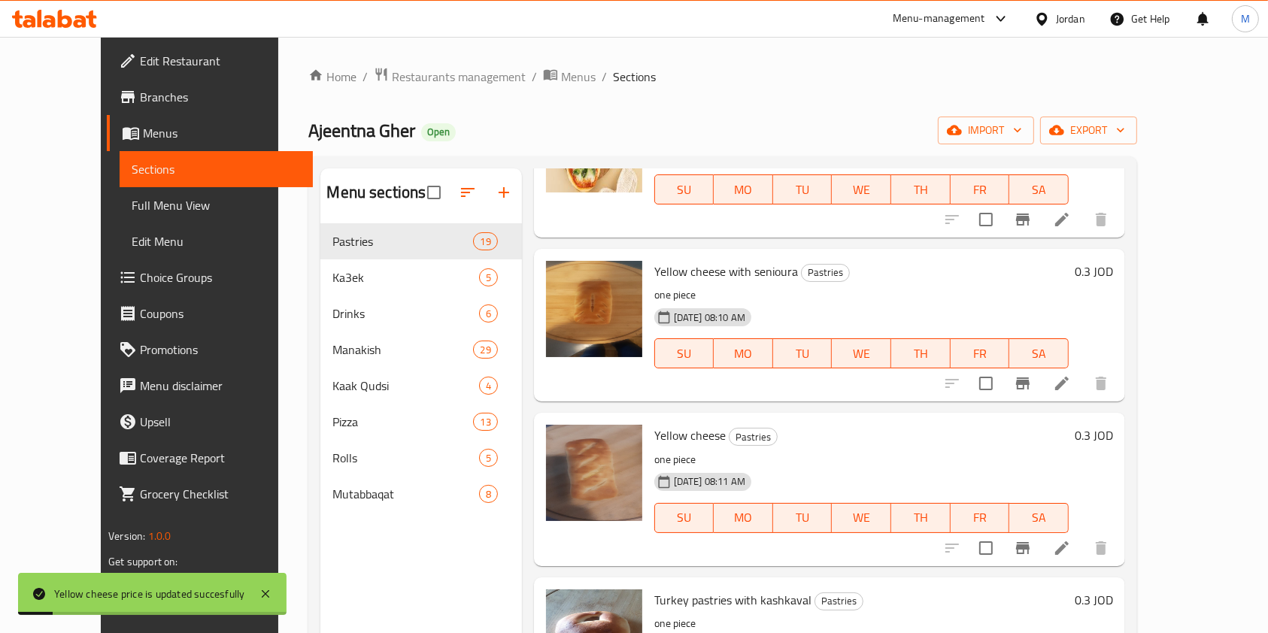
scroll to position [301, 0]
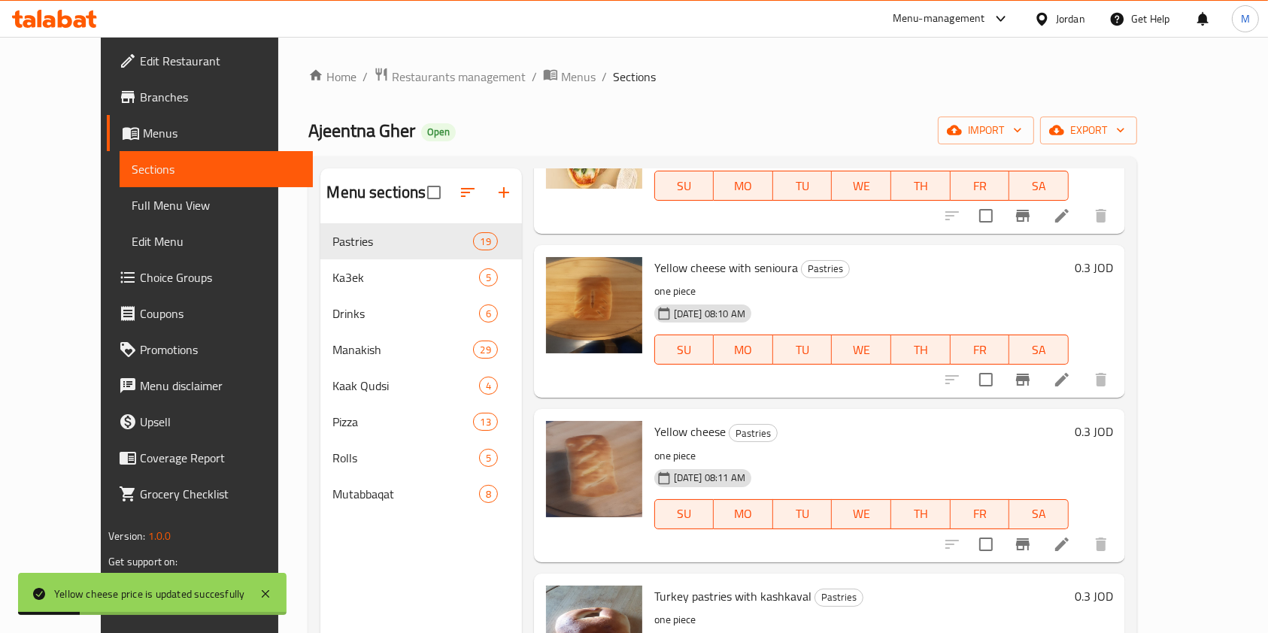
click at [1113, 280] on div "0.3 JOD" at bounding box center [1091, 321] width 44 height 129
click at [1113, 274] on h6 "0.3 JOD" at bounding box center [1094, 267] width 38 height 21
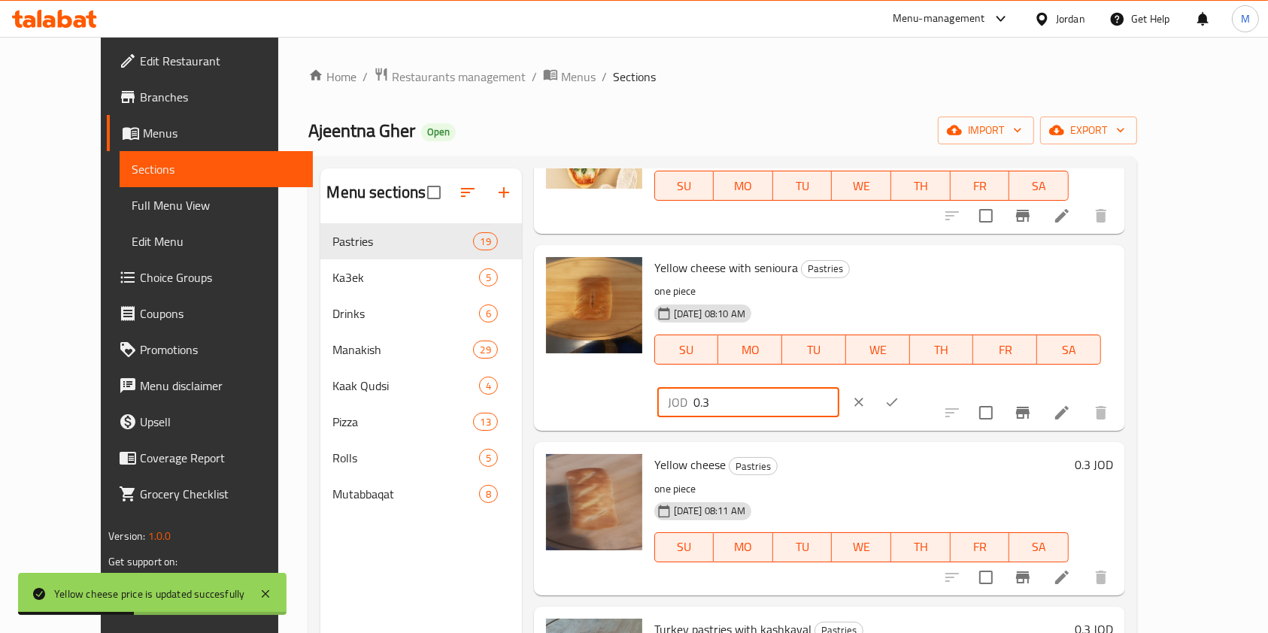
drag, startPoint x: 844, startPoint y: 290, endPoint x: 1184, endPoint y: 298, distance: 340.0
click at [833, 290] on div "Yellow cheese with senioura Pastries one piece 21-07-2025 08:10 AM SU MO TU WE …" at bounding box center [883, 338] width 471 height 174
paste input "45"
type input "0.45"
click at [899, 395] on icon "ok" at bounding box center [891, 402] width 15 height 15
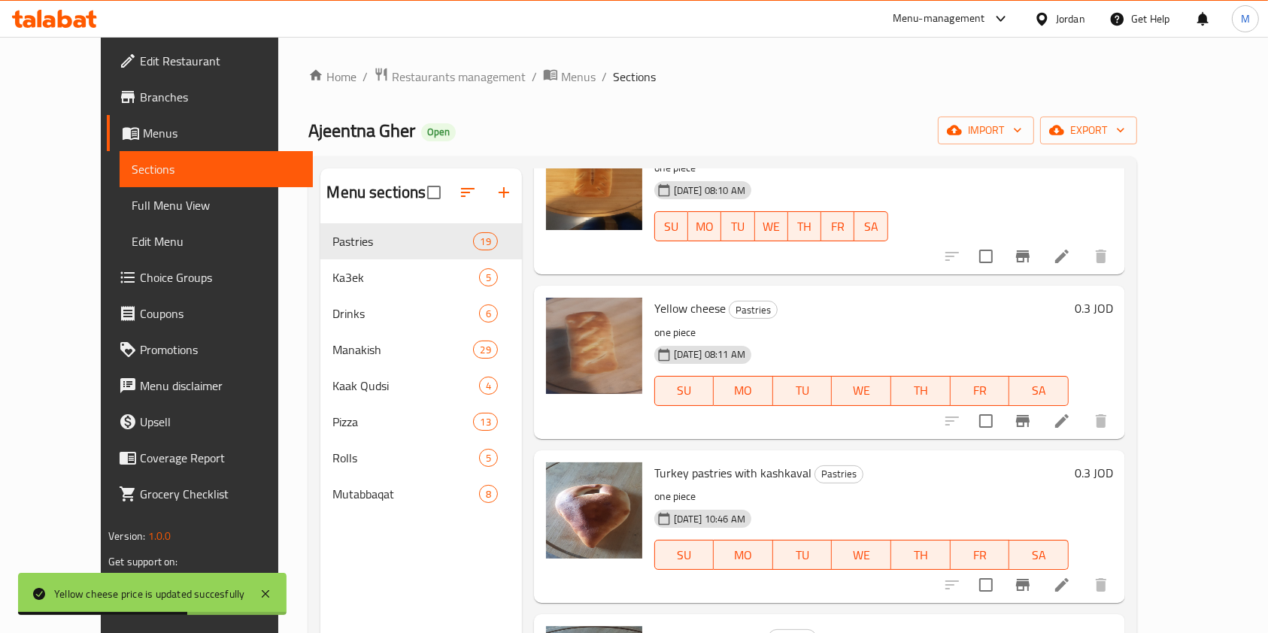
scroll to position [501, 0]
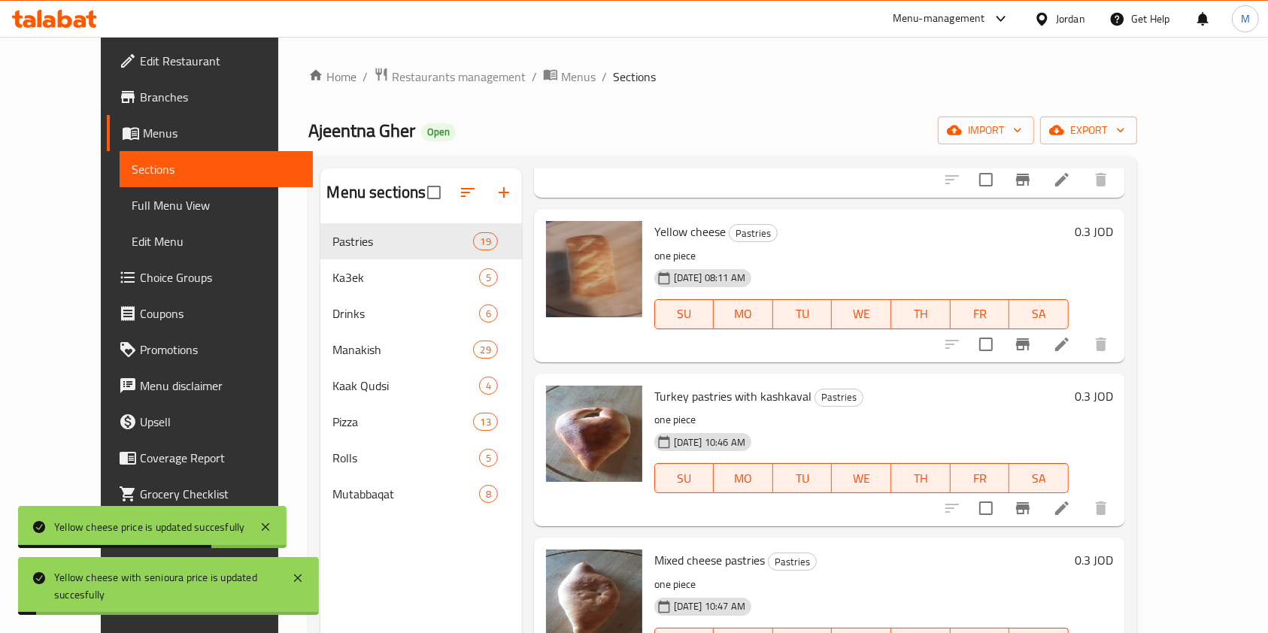
click at [1113, 235] on h6 "0.3 JOD" at bounding box center [1094, 231] width 38 height 21
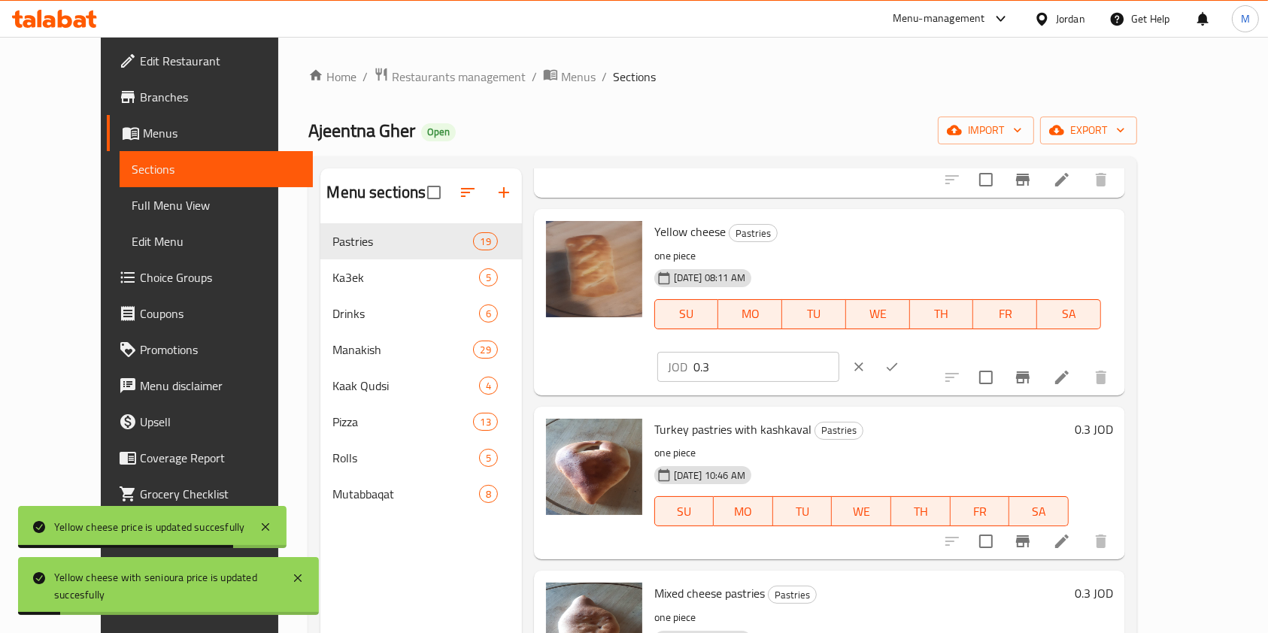
drag, startPoint x: 1038, startPoint y: 241, endPoint x: 992, endPoint y: 245, distance: 46.8
click at [839, 352] on div "JOD 0.3 ​" at bounding box center [748, 367] width 182 height 30
paste input "45"
type input "0.45"
click at [899, 359] on icon "ok" at bounding box center [891, 366] width 15 height 15
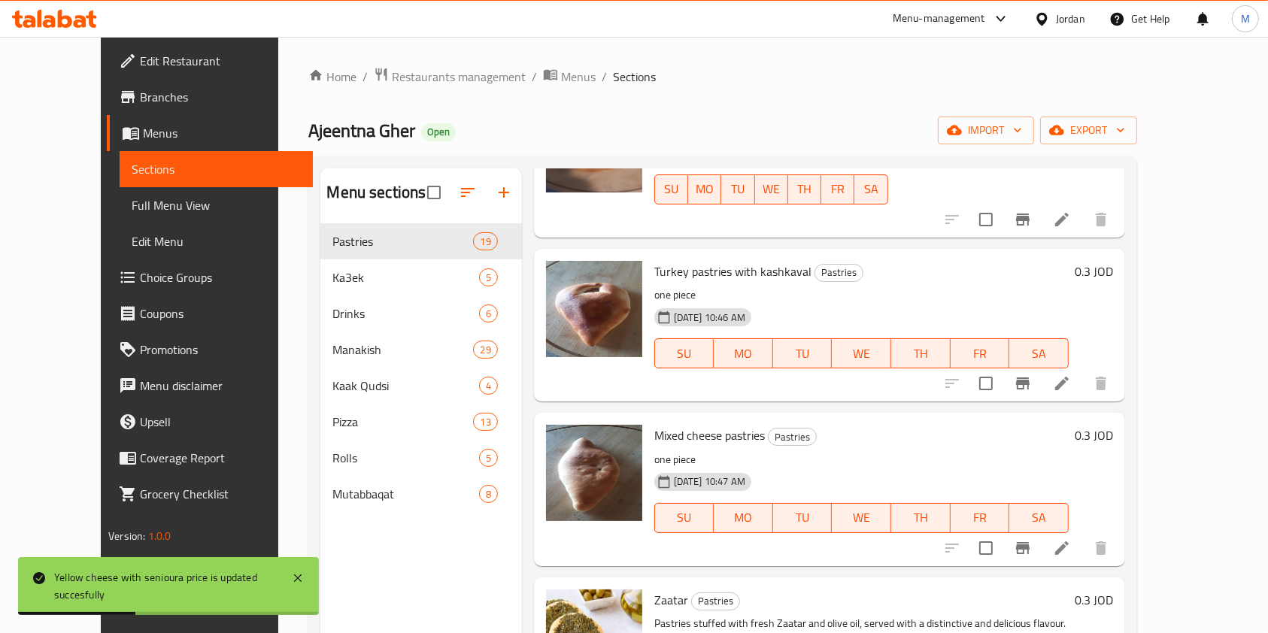
scroll to position [702, 0]
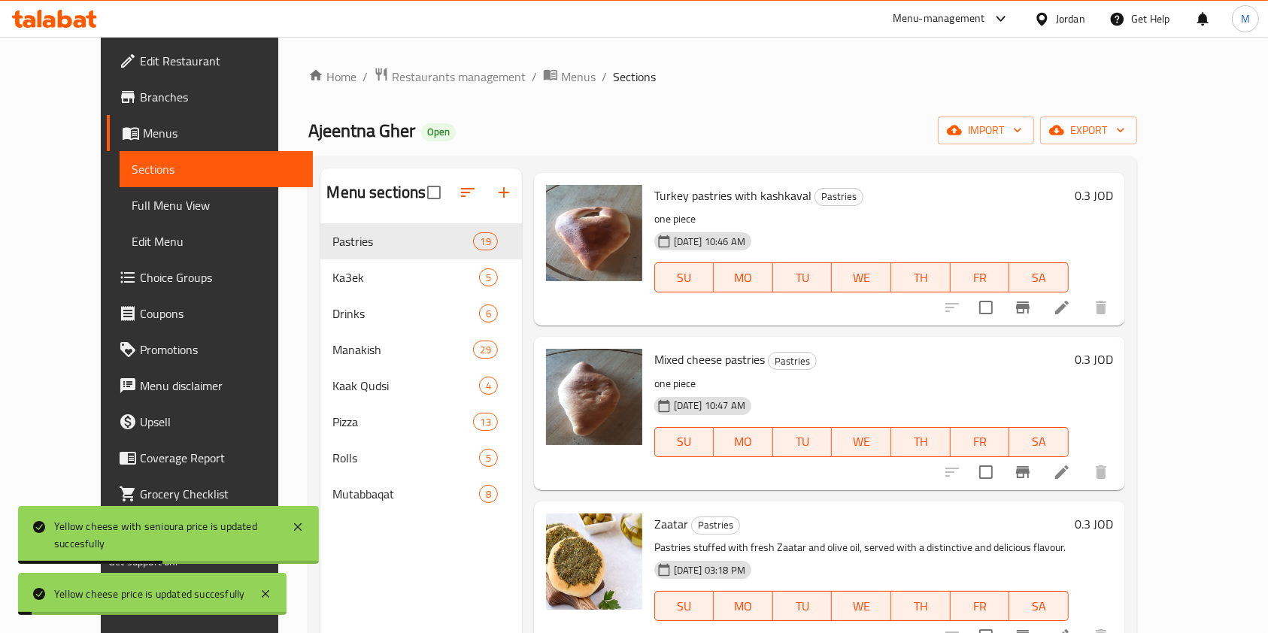
click at [1113, 203] on h6 "0.3 JOD" at bounding box center [1094, 195] width 38 height 21
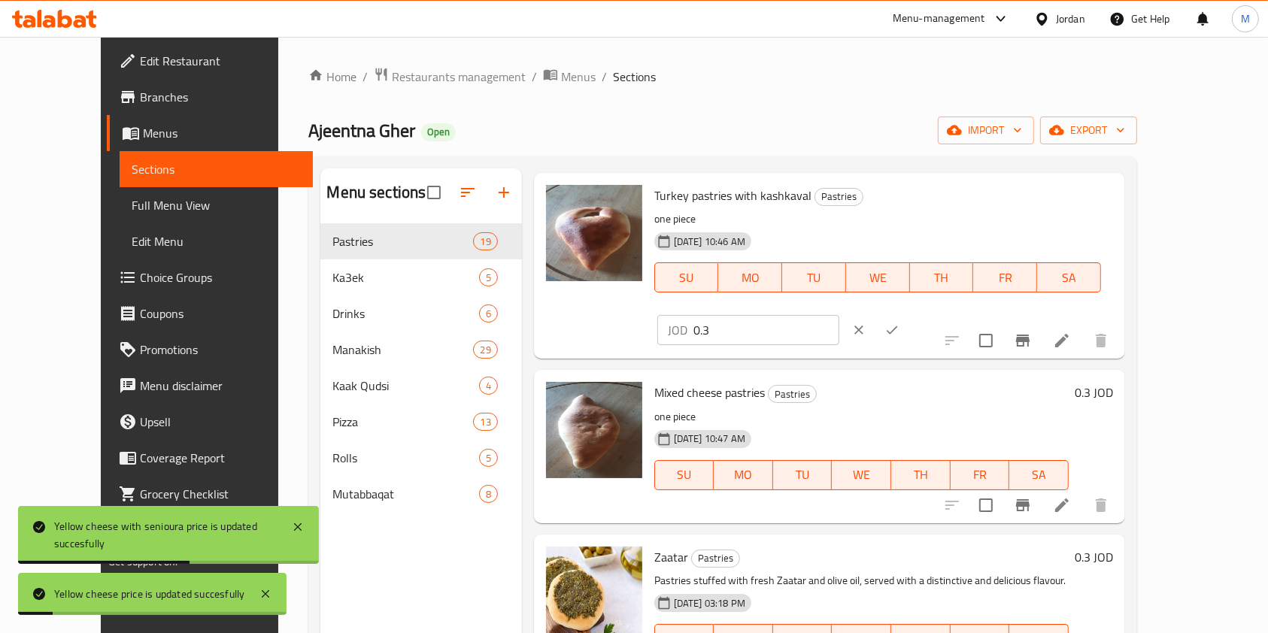
drag, startPoint x: 971, startPoint y: 215, endPoint x: 876, endPoint y: 217, distance: 94.8
click at [876, 217] on div "Turkey pastries with kashkaval Pastries one piece 27-07-2025 10:46 AM SU MO TU …" at bounding box center [883, 266] width 471 height 174
paste input "45"
type input "0.45"
click at [899, 323] on icon "ok" at bounding box center [891, 330] width 15 height 15
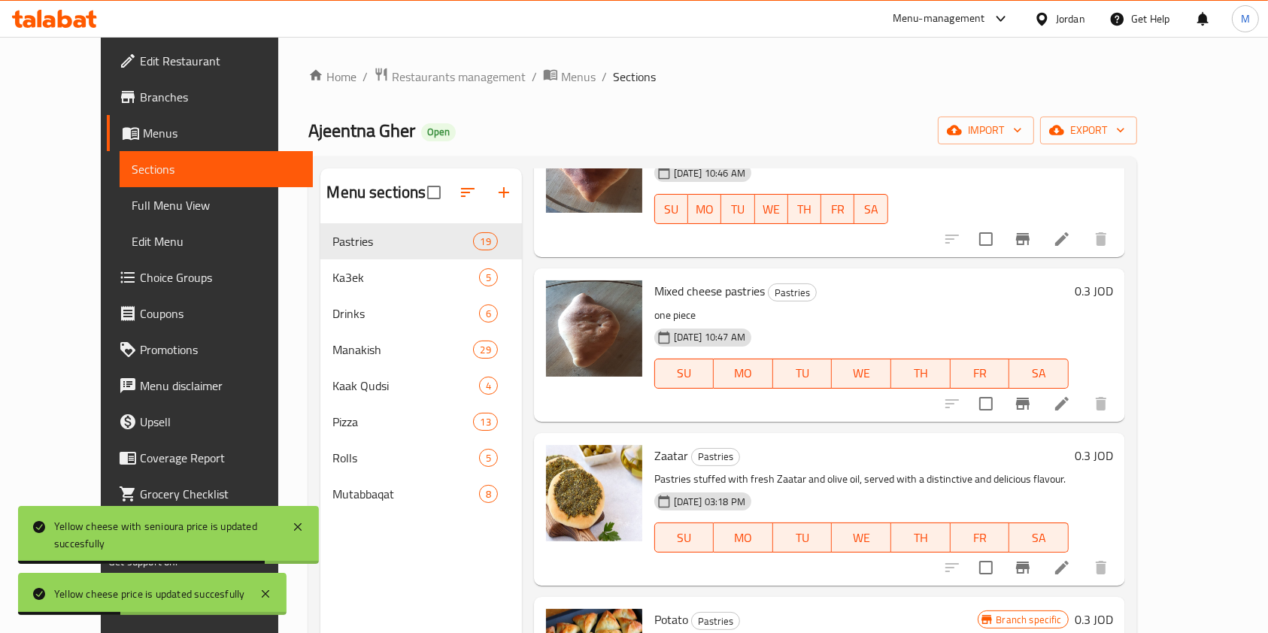
scroll to position [802, 0]
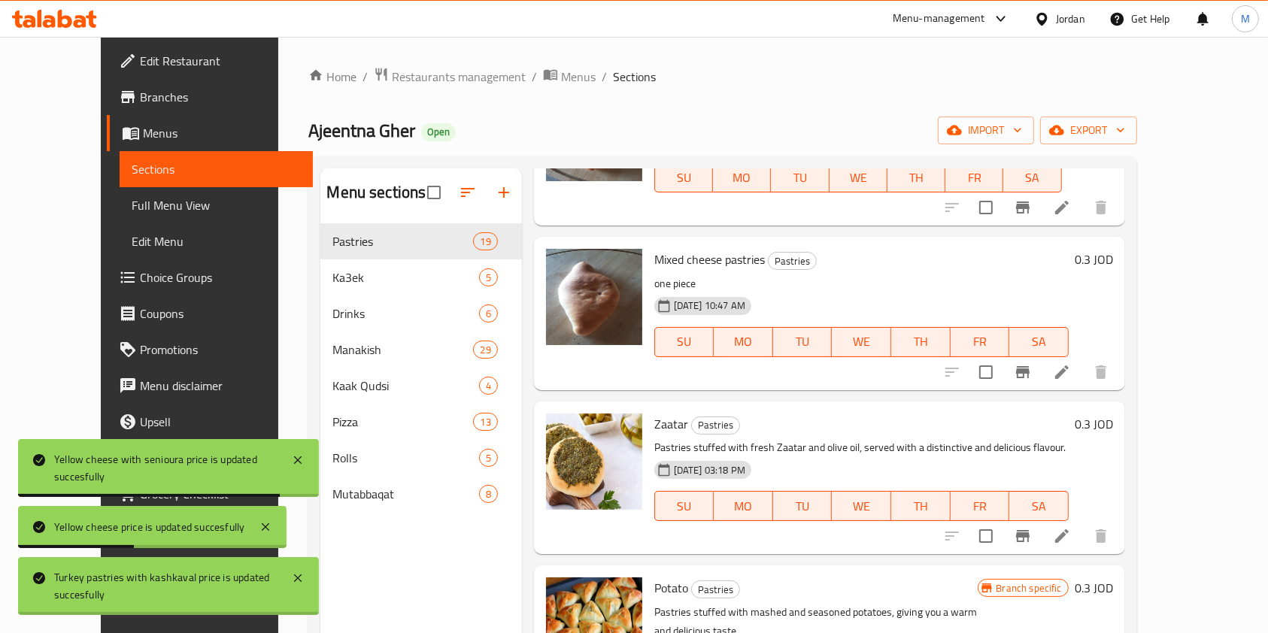
click at [1113, 259] on h6 "0.3 JOD" at bounding box center [1094, 259] width 38 height 21
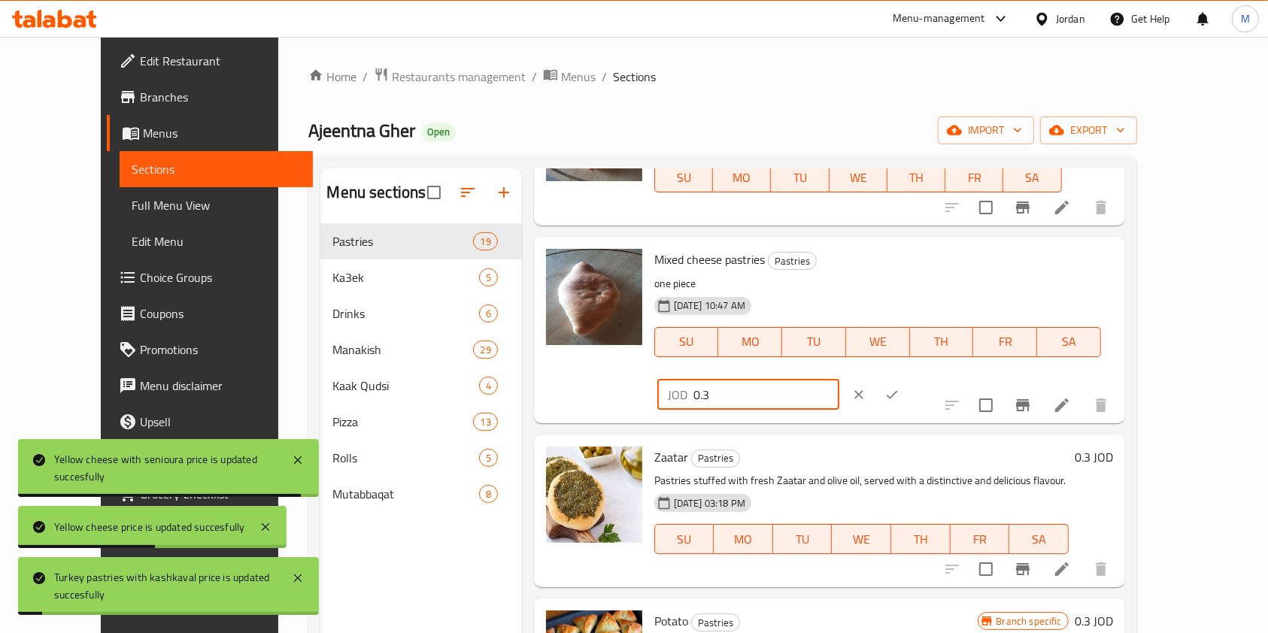
drag, startPoint x: 1029, startPoint y: 259, endPoint x: 692, endPoint y: 271, distance: 337.1
click at [692, 271] on div "Mixed cheese pastries Pastries one piece 27-07-2025 10:47 AM SU MO TU WE TH FR …" at bounding box center [883, 330] width 471 height 174
paste input "45"
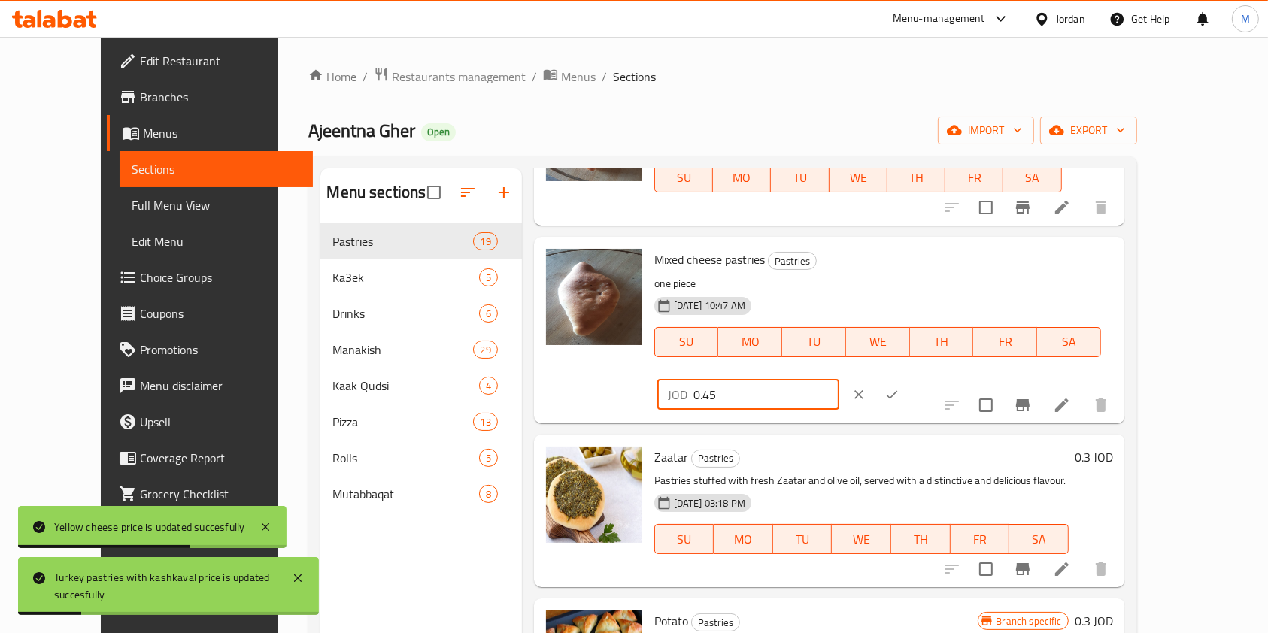
type input "0.45"
click at [908, 378] on button "ok" at bounding box center [891, 394] width 33 height 33
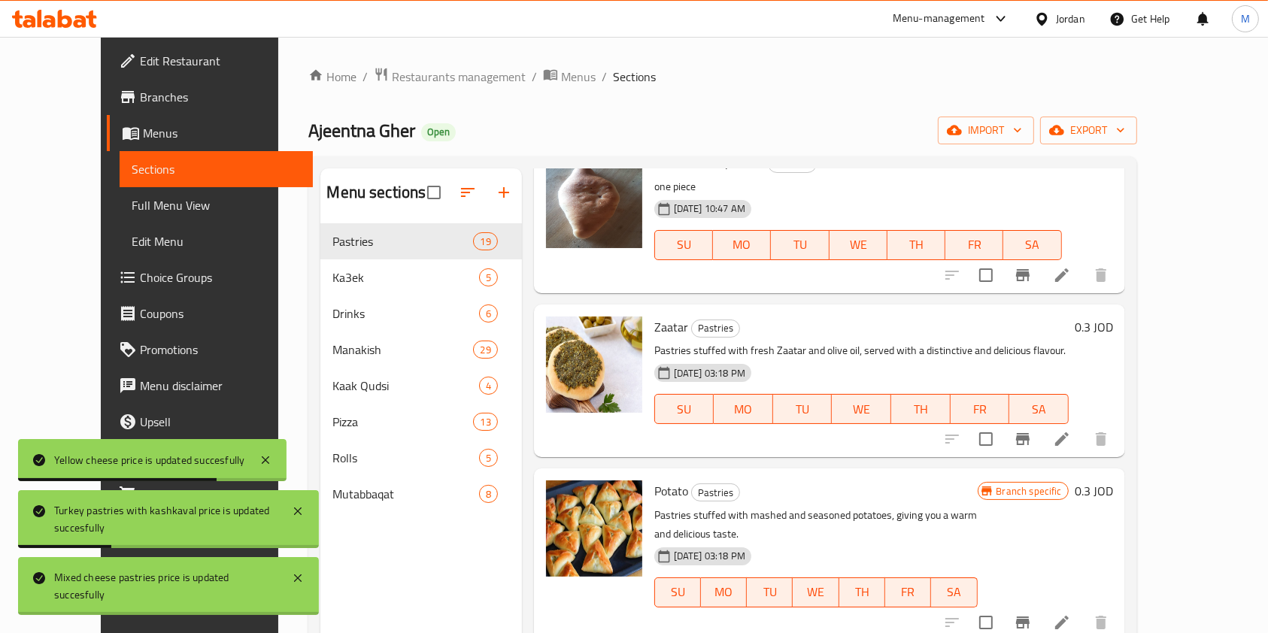
scroll to position [902, 0]
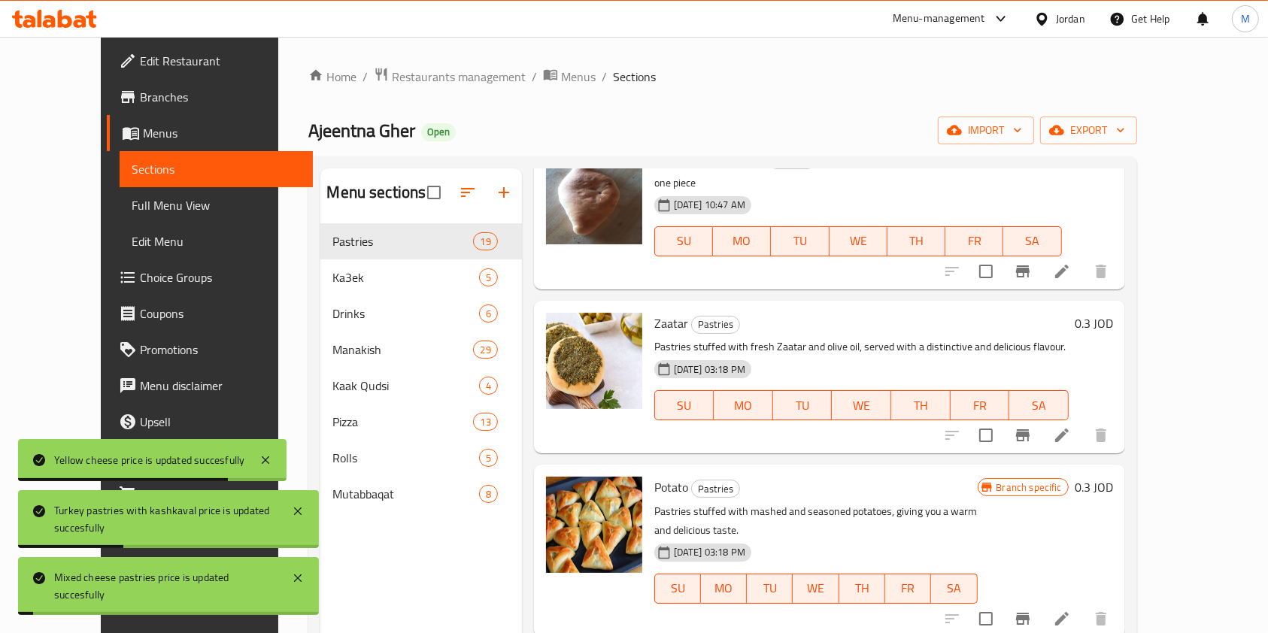
click at [1113, 324] on h6 "0.3 JOD" at bounding box center [1094, 323] width 38 height 21
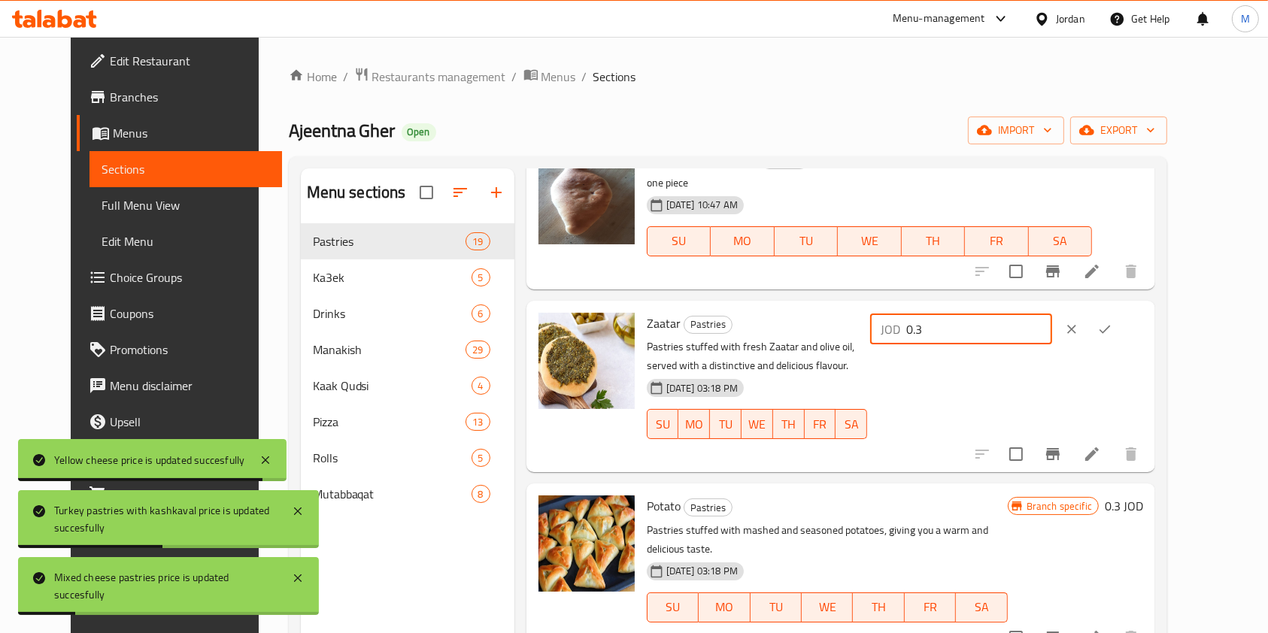
drag, startPoint x: 1039, startPoint y: 335, endPoint x: 866, endPoint y: 338, distance: 173.0
click at [850, 338] on div "Zaatar Pastries Pastries stuffed with fresh Zaatar and olive oil, served with a…" at bounding box center [895, 386] width 508 height 159
paste input "45"
type input "0.45"
click at [1112, 331] on icon "ok" at bounding box center [1104, 329] width 15 height 15
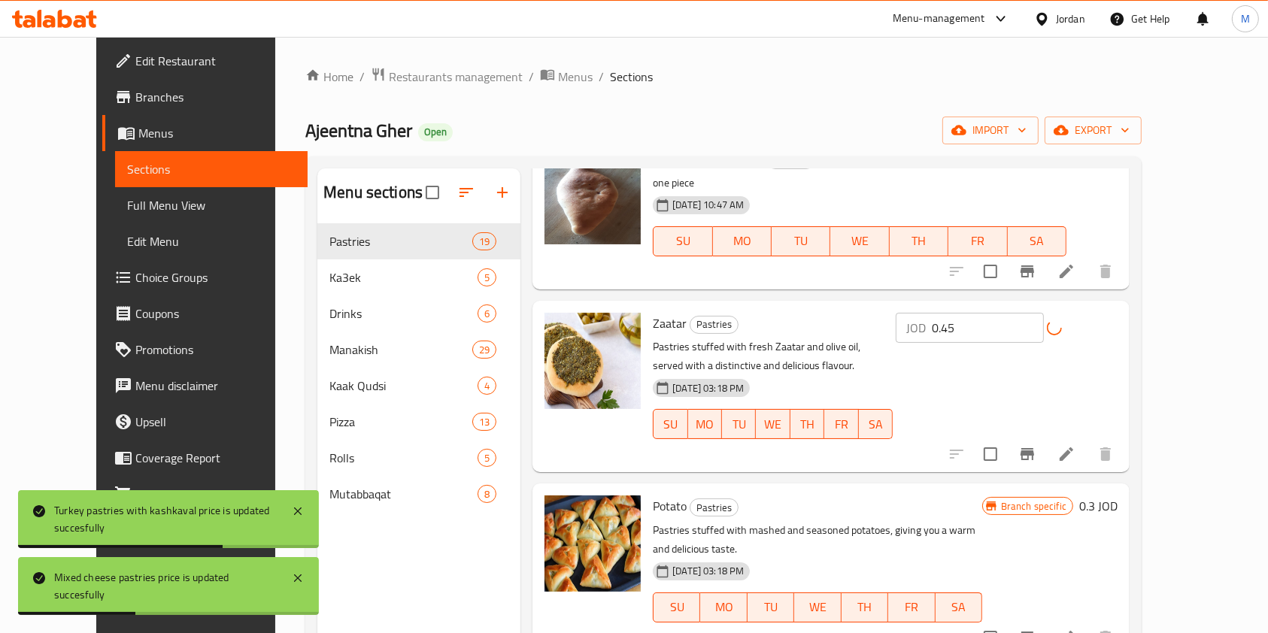
scroll to position [1102, 0]
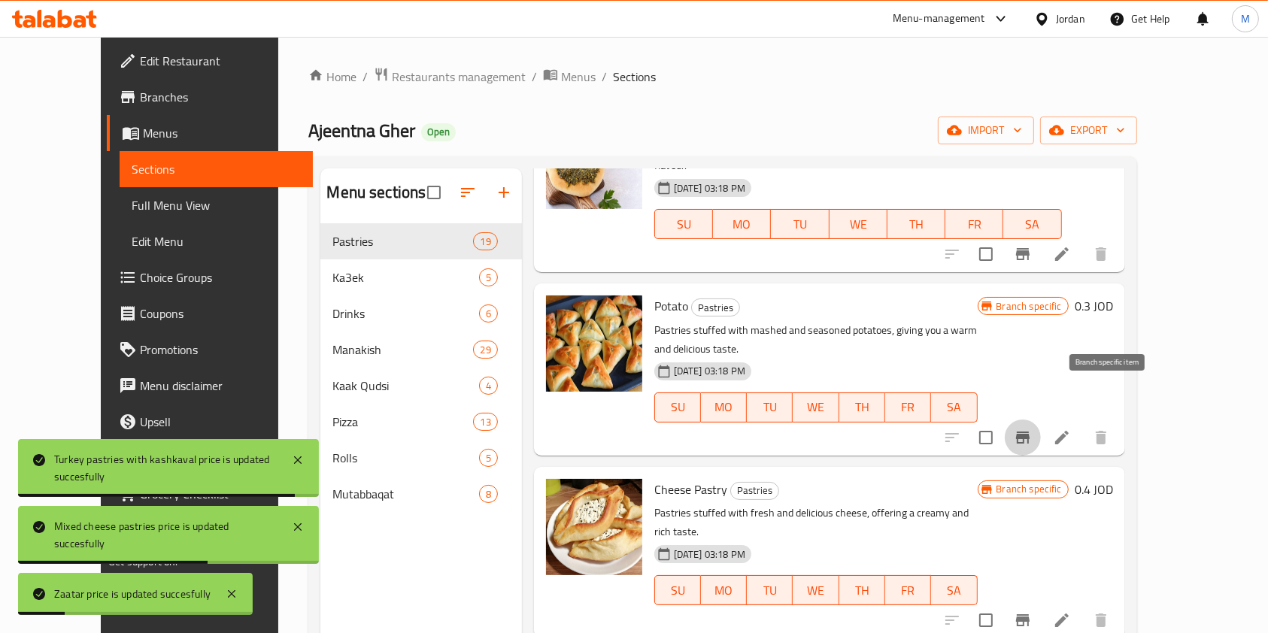
click at [1041, 420] on button "Branch-specific-item" at bounding box center [1023, 438] width 36 height 36
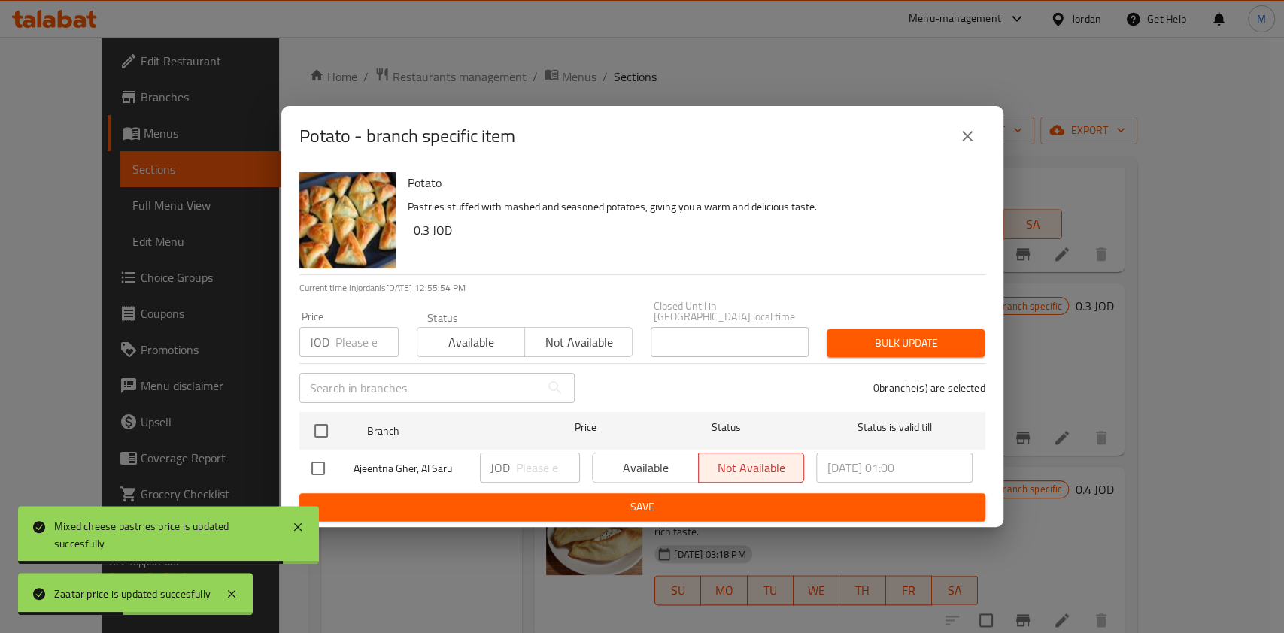
drag, startPoint x: 970, startPoint y: 147, endPoint x: 999, endPoint y: 165, distance: 34.2
click at [969, 145] on icon "close" at bounding box center [967, 136] width 18 height 18
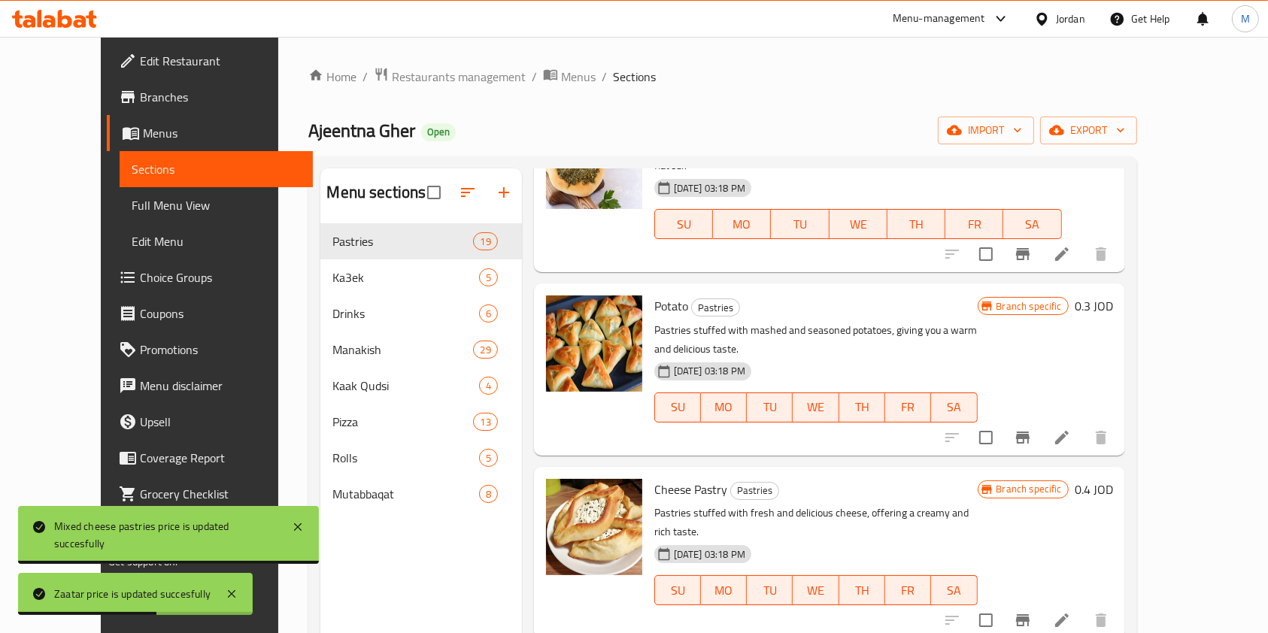
click at [1113, 296] on h6 "0.3 JOD" at bounding box center [1094, 306] width 38 height 21
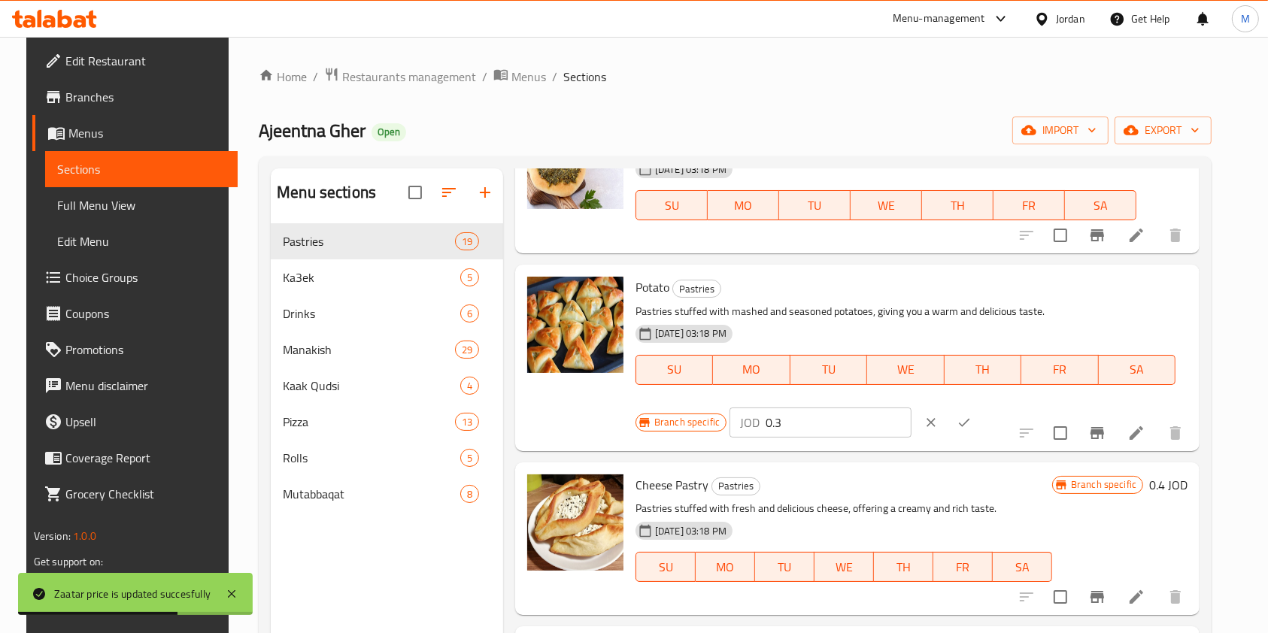
drag, startPoint x: 1041, startPoint y: 289, endPoint x: 857, endPoint y: 303, distance: 184.8
click at [860, 303] on div "Potato Pastries Pastries stuffed with mashed and seasoned potatoes, giving you …" at bounding box center [911, 358] width 564 height 174
paste input "45"
type input "0.45"
drag, startPoint x: 1155, startPoint y: 290, endPoint x: 1175, endPoint y: 293, distance: 19.7
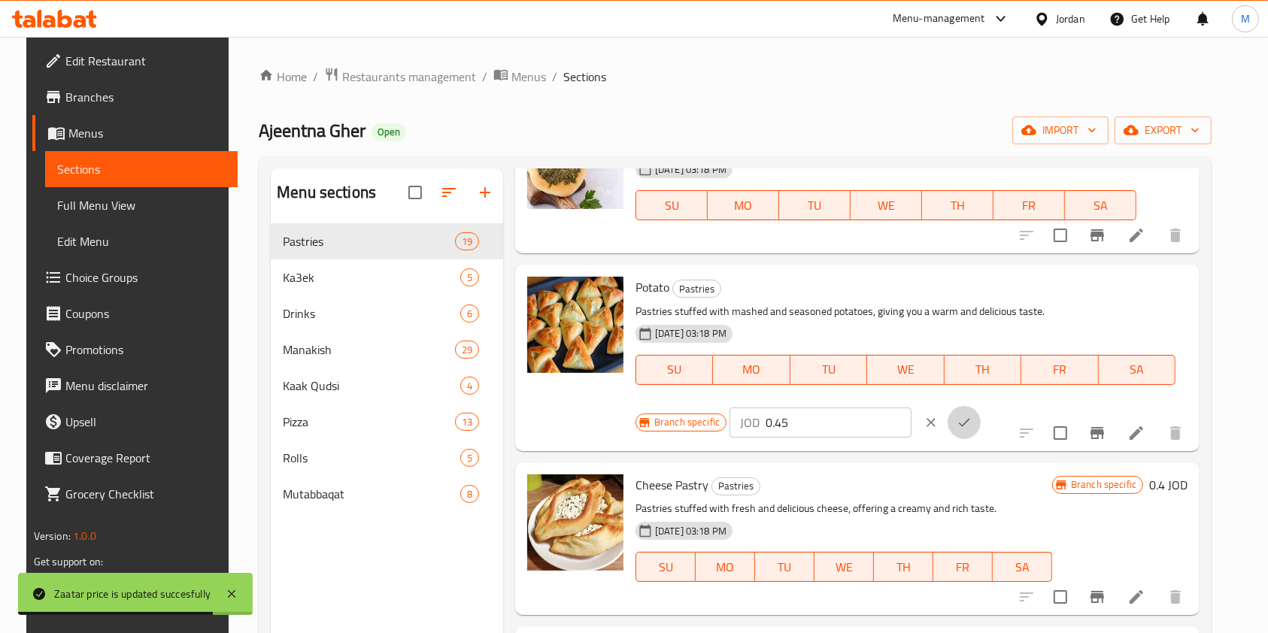
click at [981, 406] on button "ok" at bounding box center [963, 422] width 33 height 33
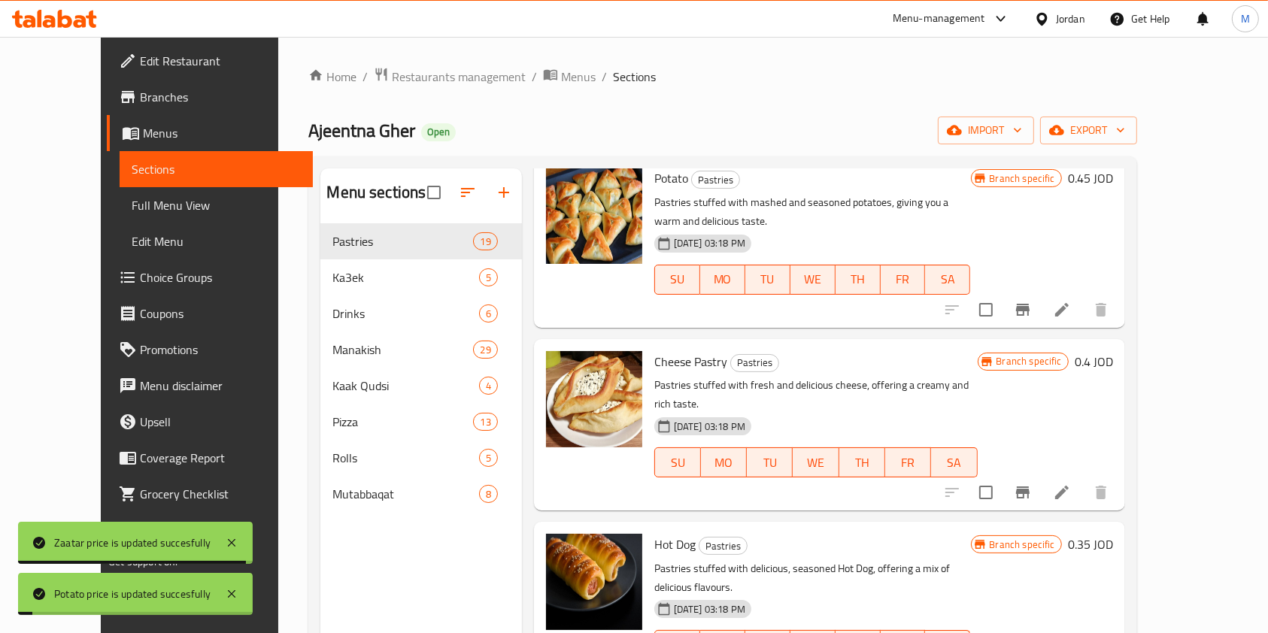
scroll to position [1303, 0]
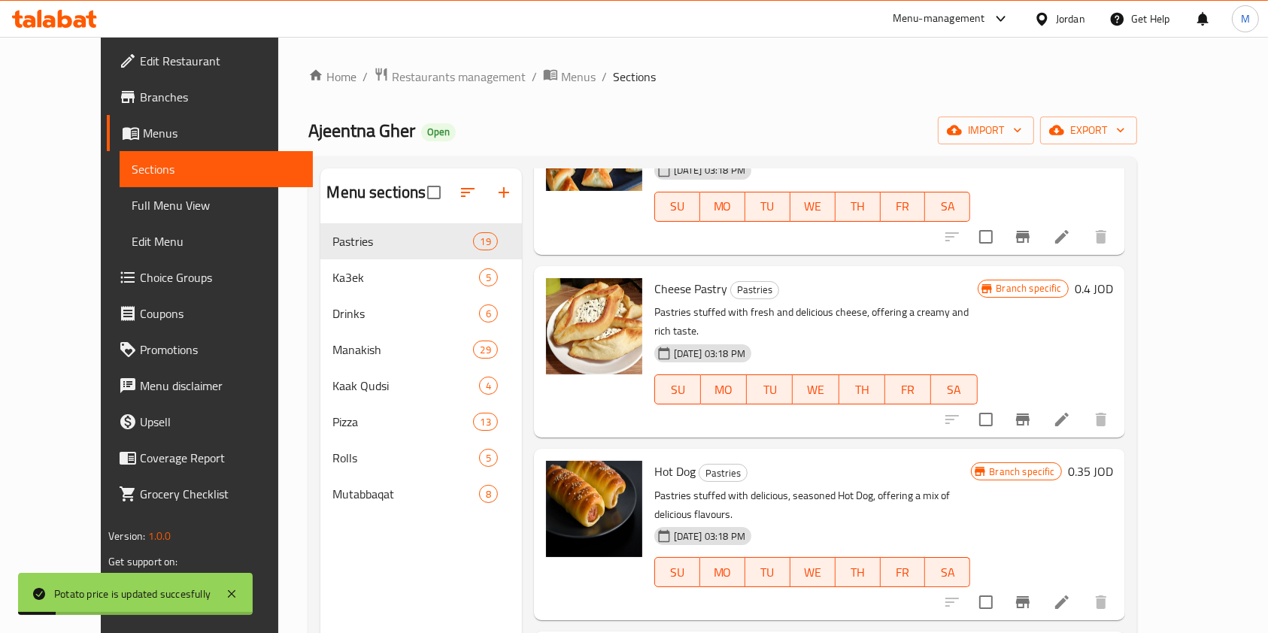
click at [1113, 278] on h6 "0.4 JOD" at bounding box center [1094, 288] width 38 height 21
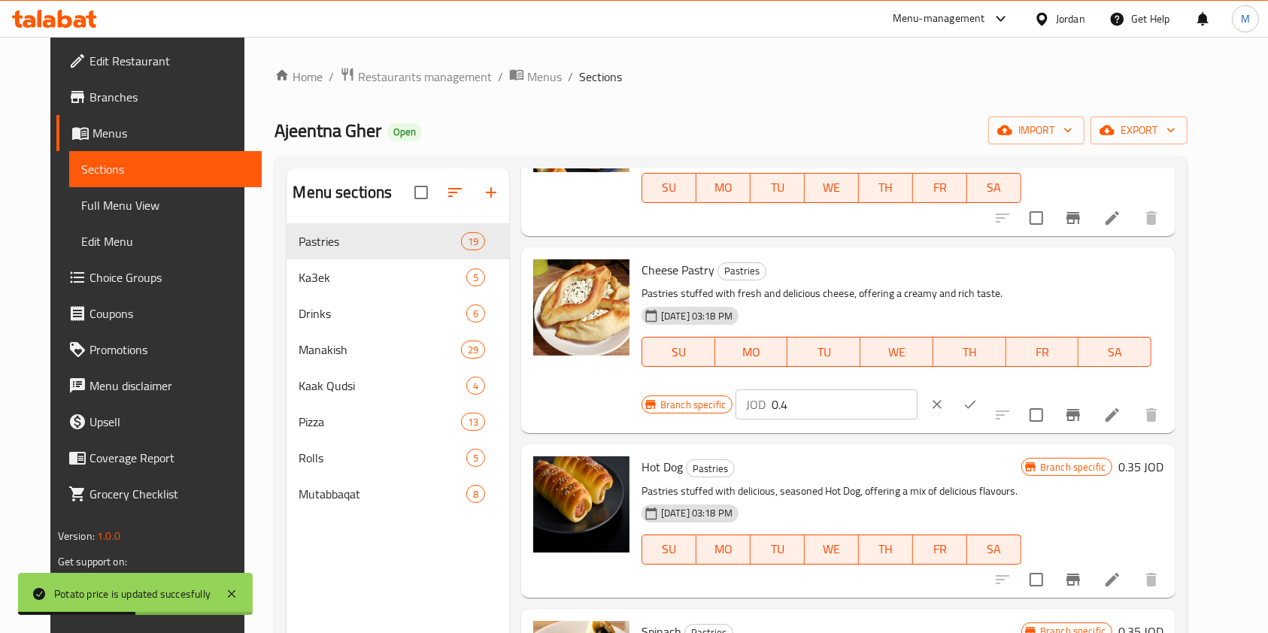
drag, startPoint x: 1015, startPoint y: 265, endPoint x: 975, endPoint y: 265, distance: 40.6
click at [917, 390] on div "JOD 0.4 ​" at bounding box center [826, 405] width 182 height 30
click at [917, 390] on input "0.4" at bounding box center [845, 405] width 146 height 30
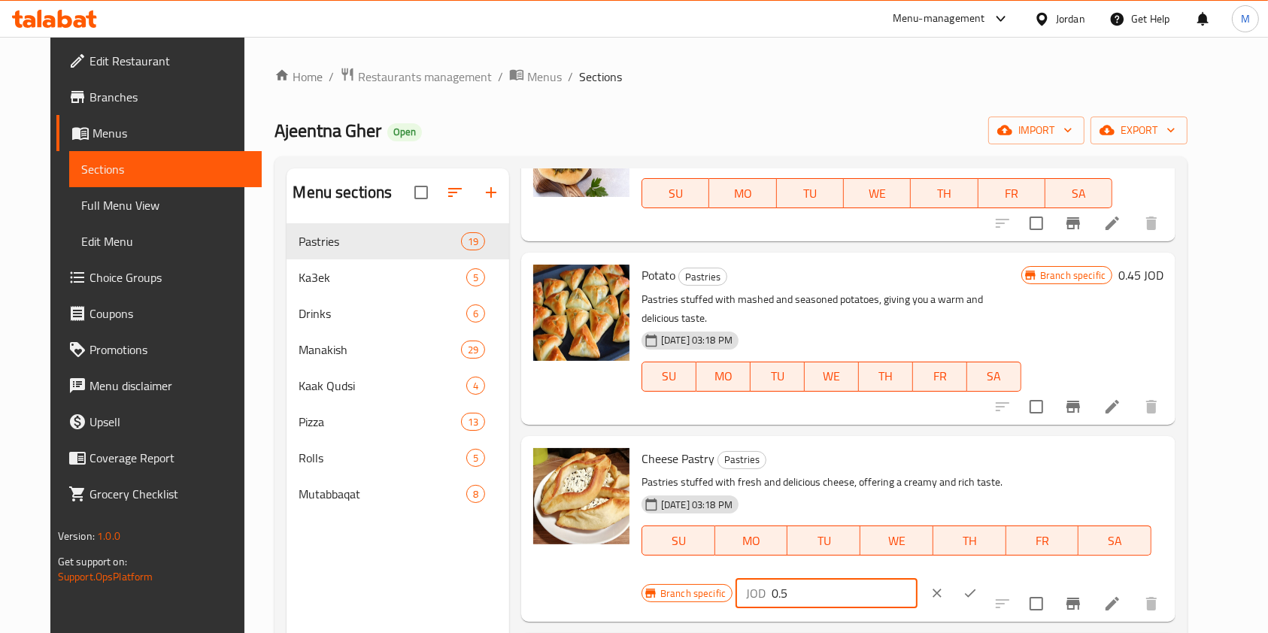
scroll to position [1203, 0]
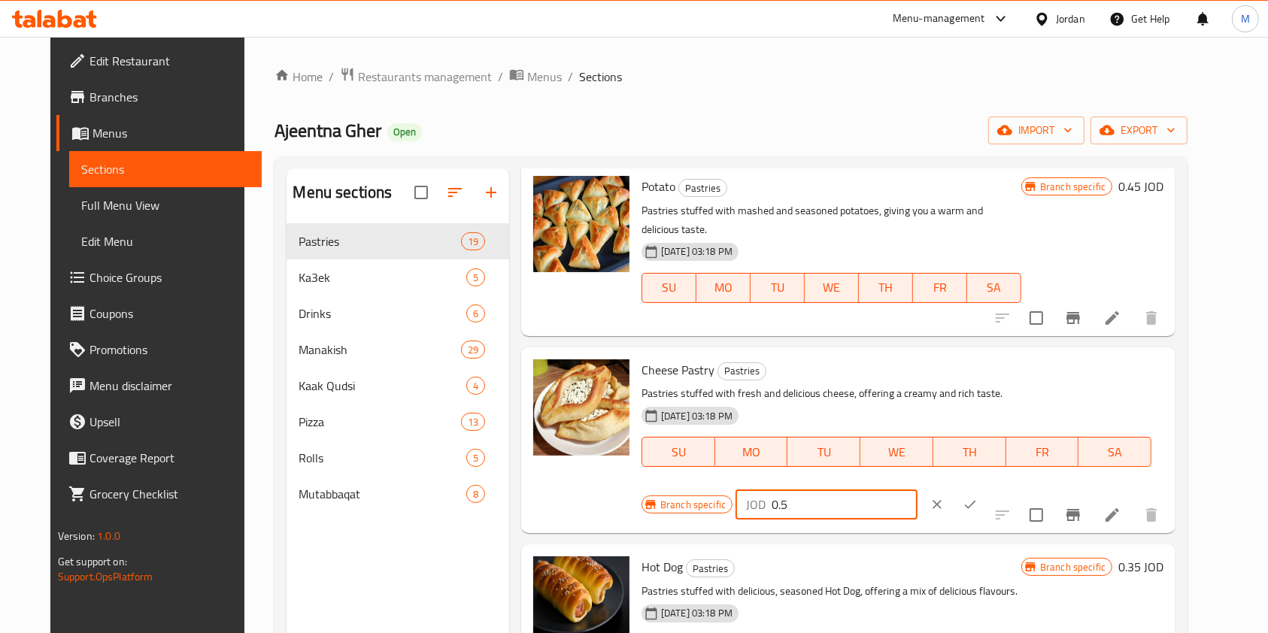
type input "0.5"
click at [941, 500] on icon "clear" at bounding box center [936, 504] width 9 height 9
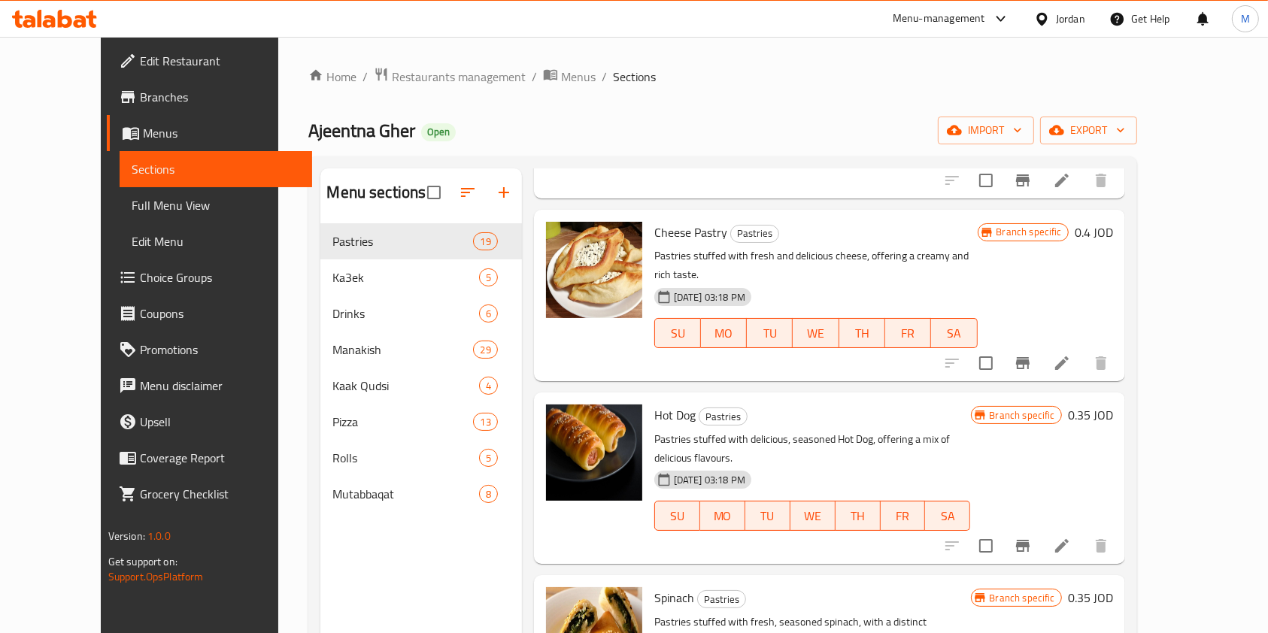
scroll to position [1403, 0]
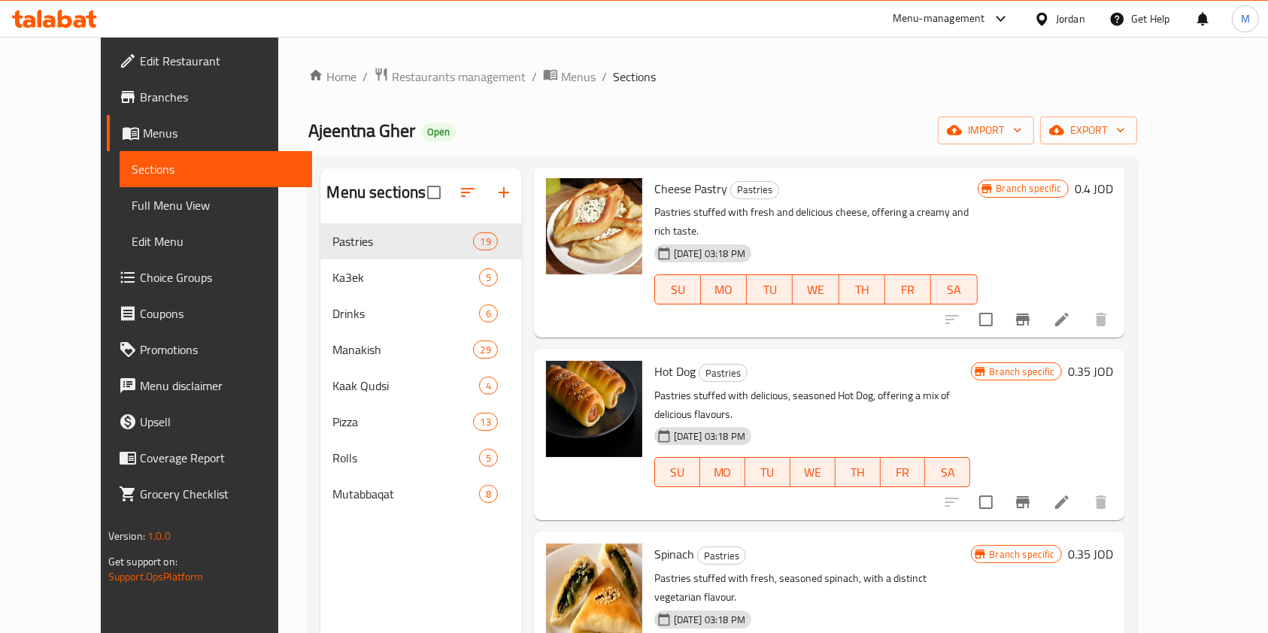
click at [1113, 361] on h6 "0.35 JOD" at bounding box center [1090, 371] width 45 height 21
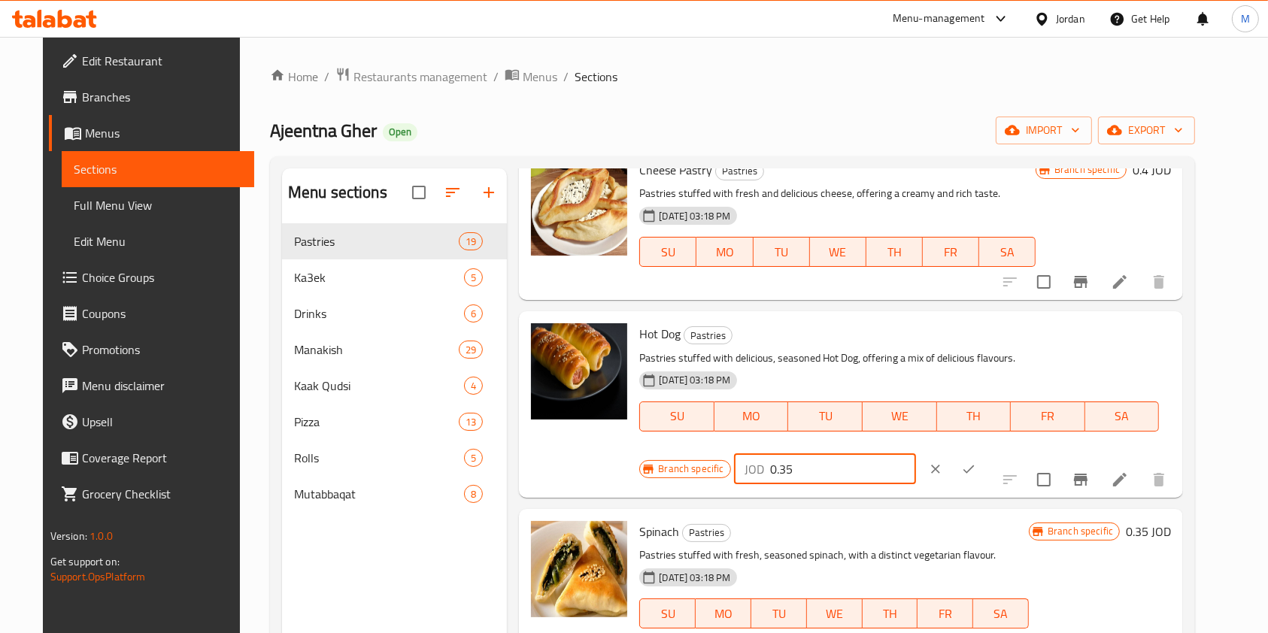
drag, startPoint x: 1071, startPoint y: 327, endPoint x: 859, endPoint y: 332, distance: 212.1
click at [859, 332] on div "Hot Dog Pastries Pastries stuffed with delicious, seasoned Hot Dog, offering a …" at bounding box center [905, 404] width 544 height 174
paste input "4"
type input "0.45"
click at [976, 462] on icon "ok" at bounding box center [968, 469] width 15 height 15
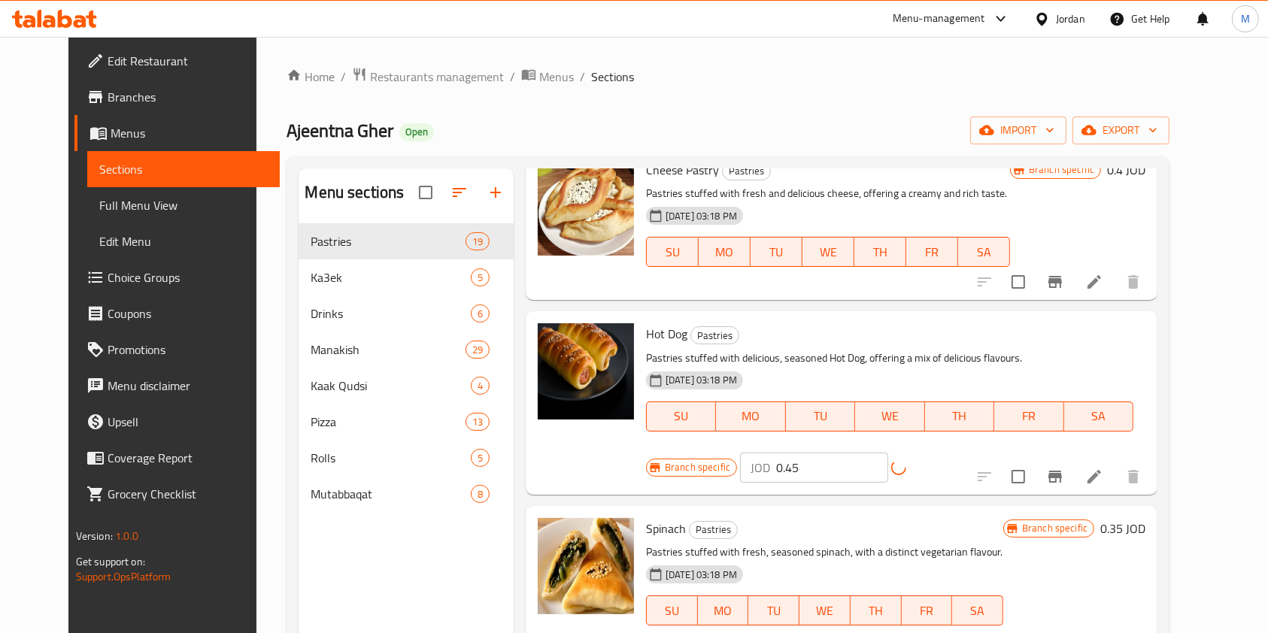
scroll to position [1604, 0]
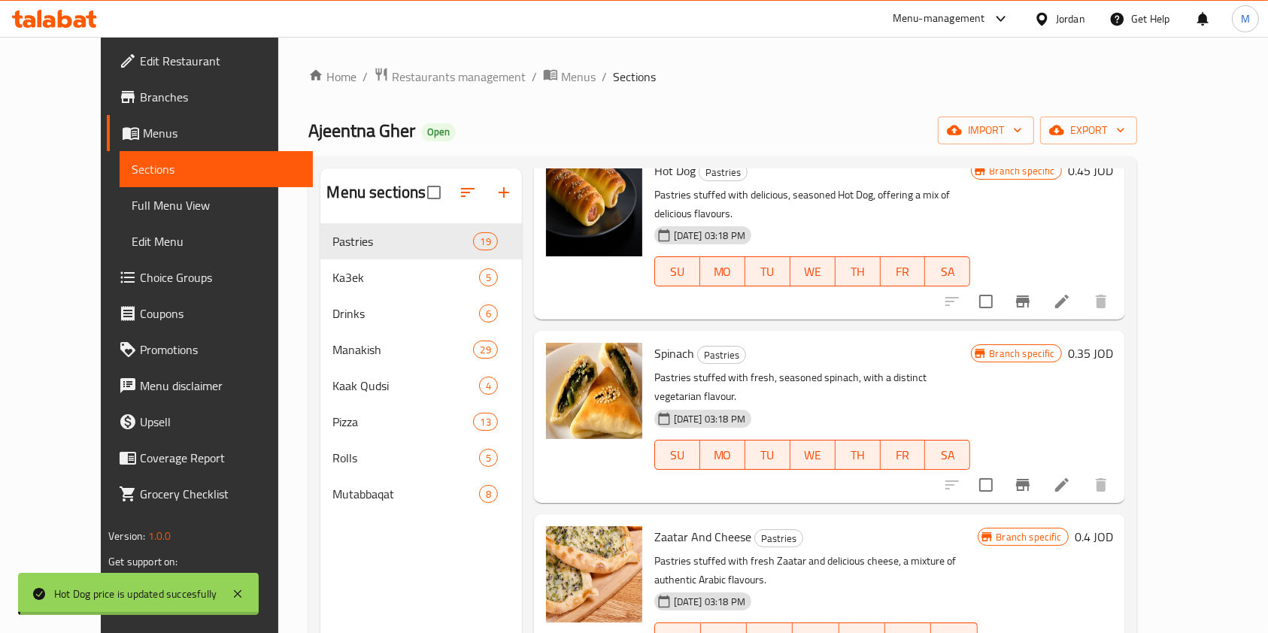
click at [1113, 343] on div "Branch specific 0.35 JOD" at bounding box center [1042, 416] width 142 height 147
click at [1113, 343] on h6 "0.35 JOD" at bounding box center [1090, 353] width 45 height 21
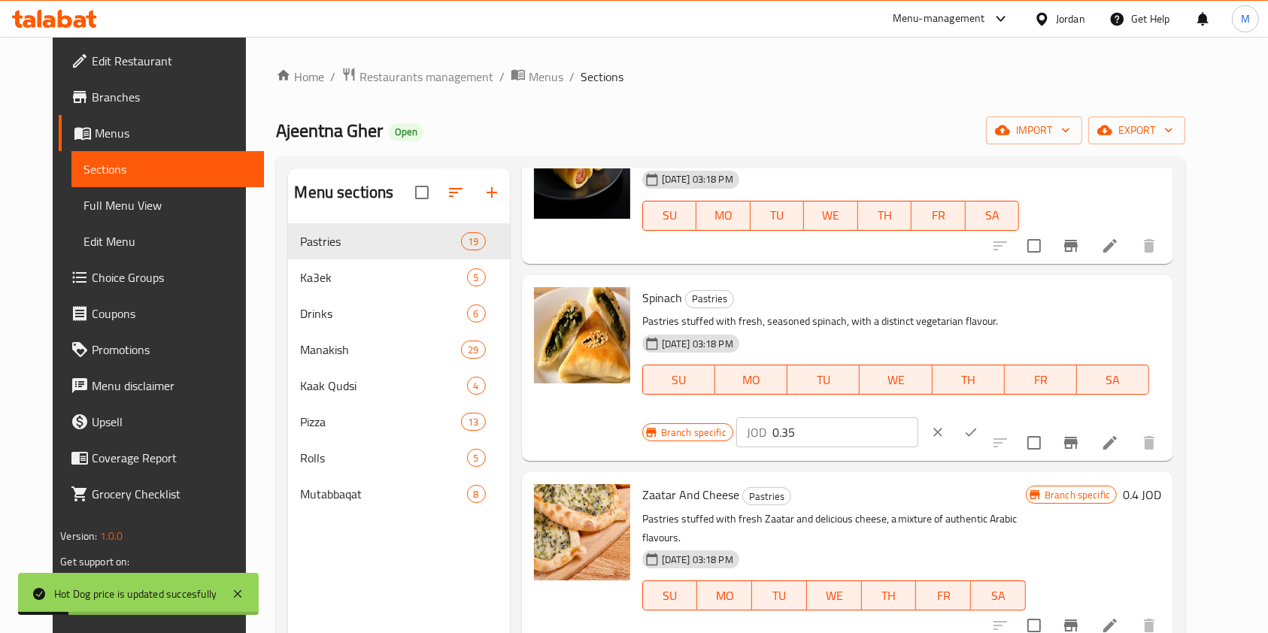
drag, startPoint x: 1021, startPoint y: 290, endPoint x: 942, endPoint y: 293, distance: 79.0
click at [942, 416] on div "Branch specific JOD 0.35 ​" at bounding box center [825, 432] width 367 height 33
paste input "4"
type input "0.45"
click at [977, 429] on icon "ok" at bounding box center [971, 433] width 11 height 8
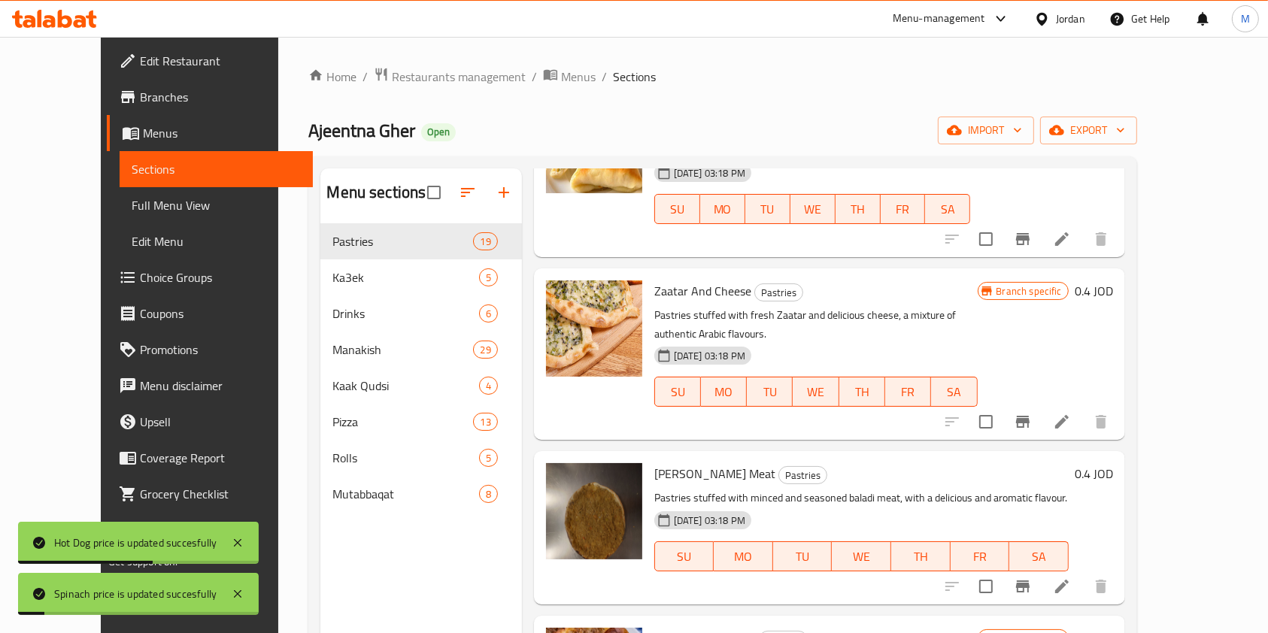
scroll to position [1905, 0]
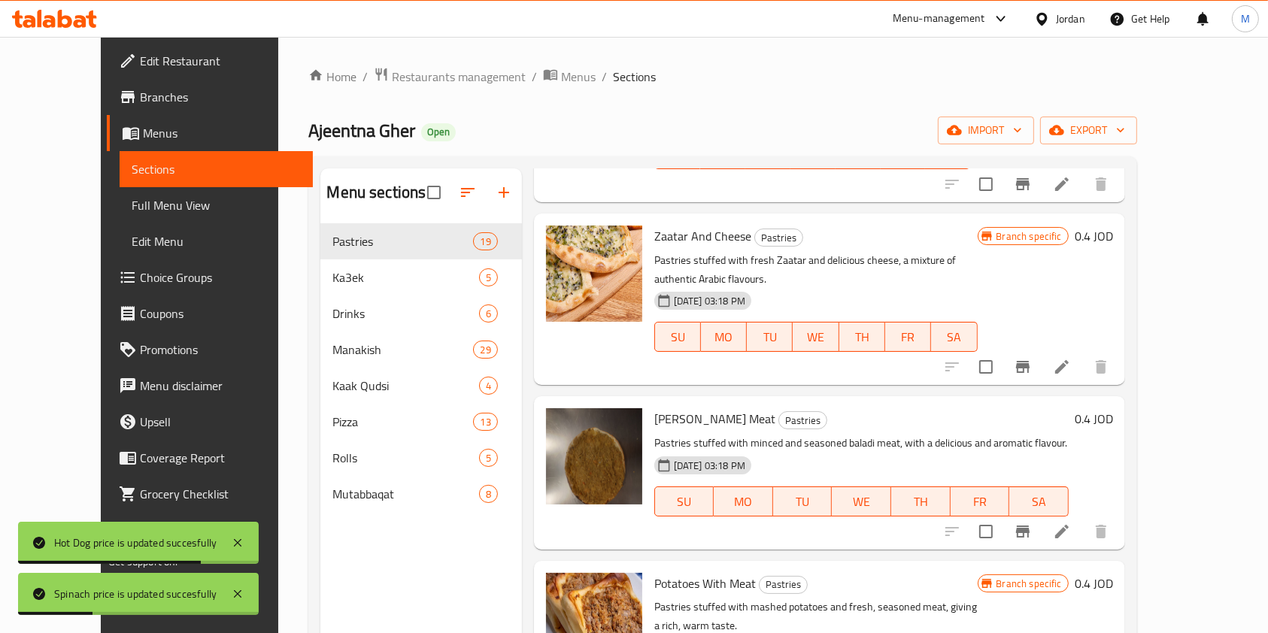
click at [1113, 408] on h6 "0.4 JOD" at bounding box center [1094, 418] width 38 height 21
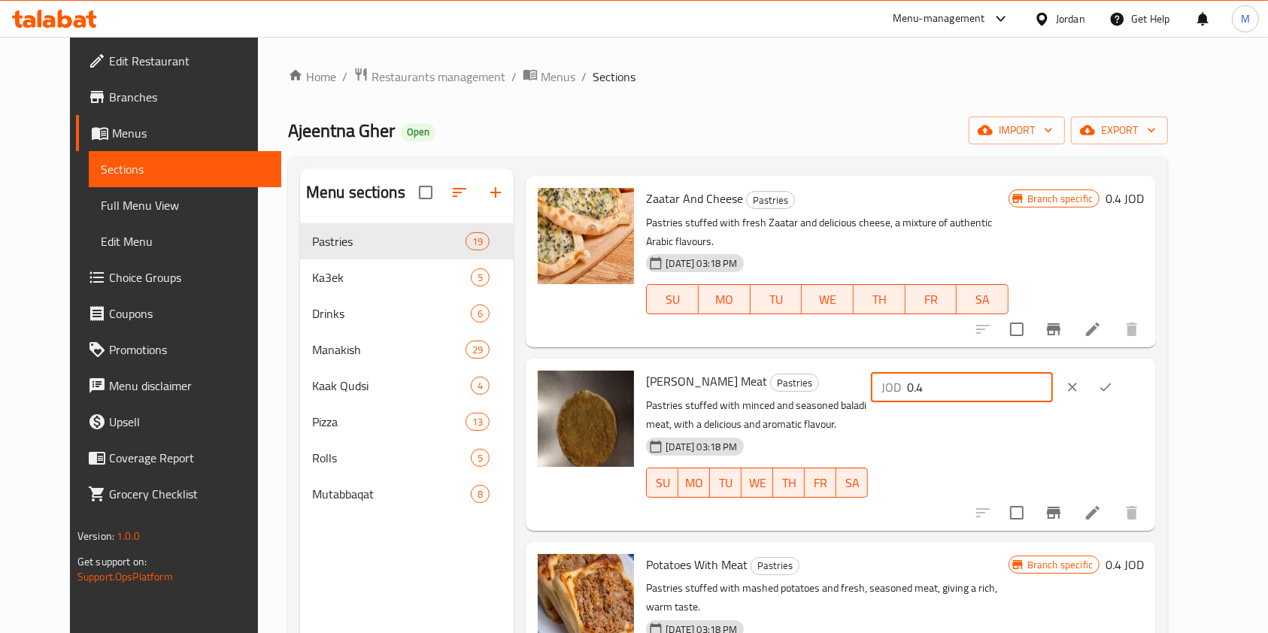
click at [1053, 372] on input "0.4" at bounding box center [980, 387] width 146 height 30
click at [1080, 380] on icon "clear" at bounding box center [1072, 387] width 15 height 15
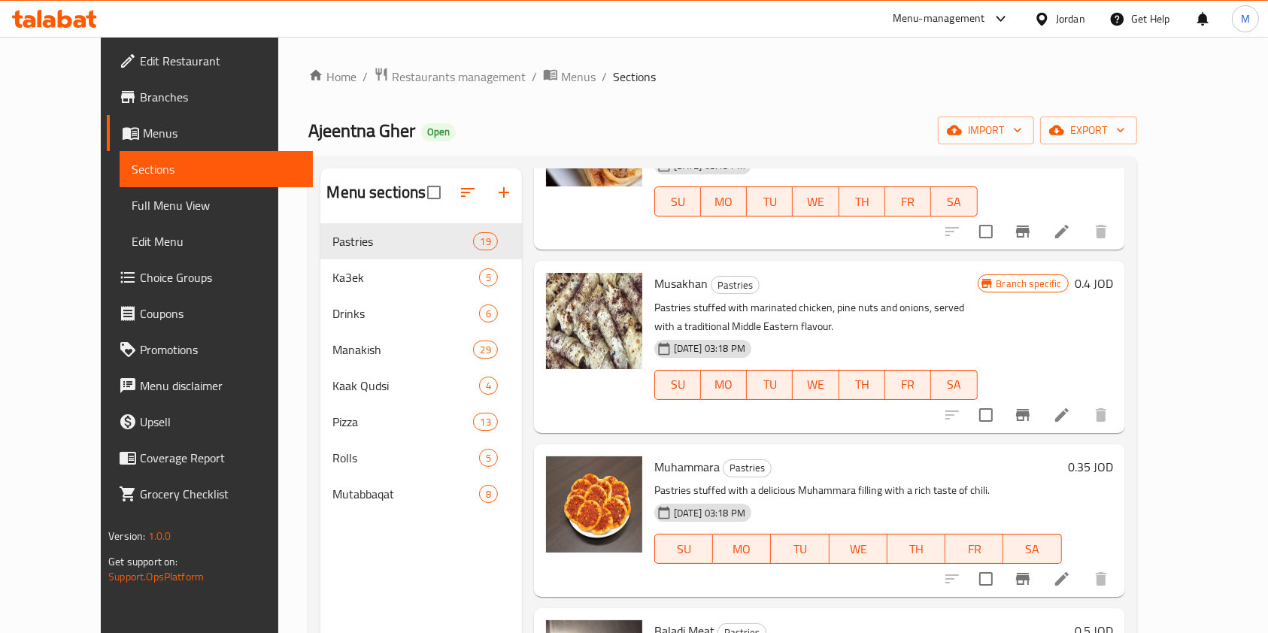
scroll to position [2506, 0]
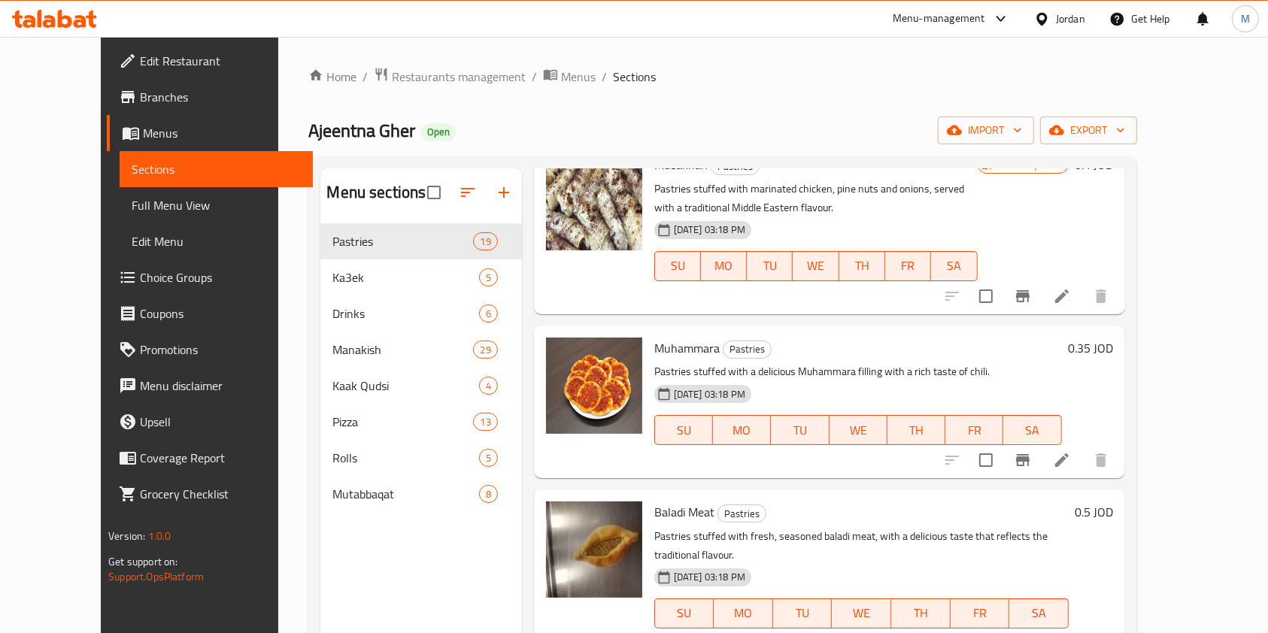
click at [1113, 338] on h6 "0.35 JOD" at bounding box center [1090, 348] width 45 height 21
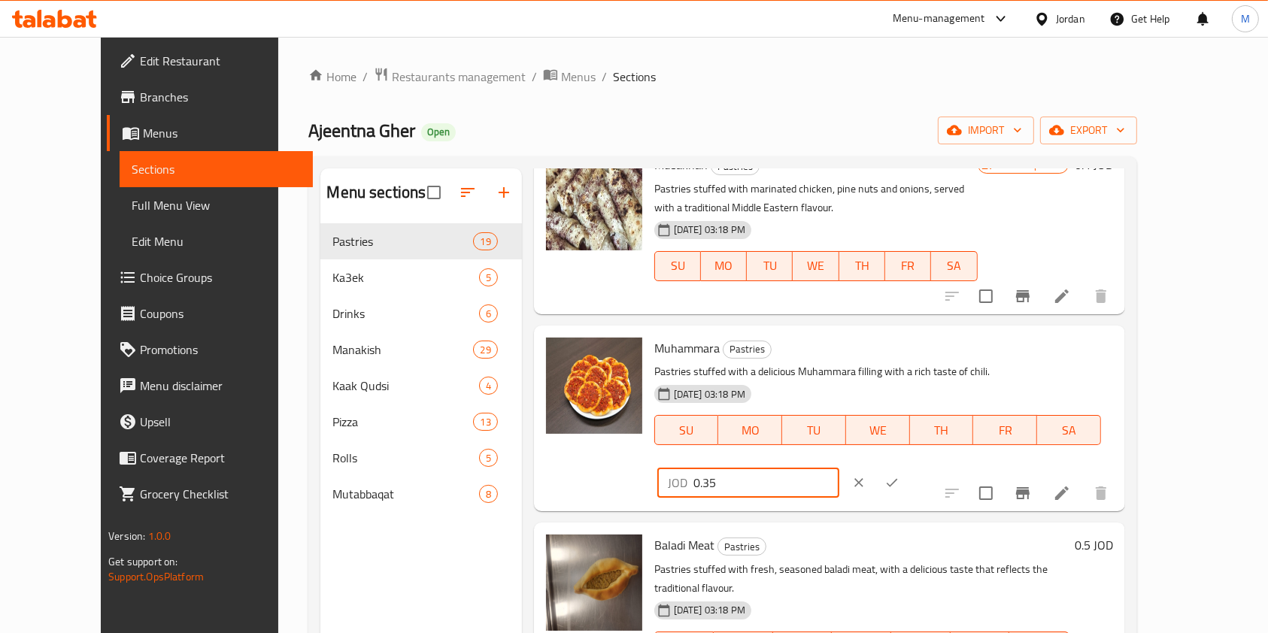
drag, startPoint x: 943, startPoint y: 226, endPoint x: 762, endPoint y: 223, distance: 181.2
click at [756, 332] on div "Muhammara Pastries Pastries stuffed with a delicious Muhammara filling with a r…" at bounding box center [883, 419] width 471 height 174
paste input "4"
type input "0.45"
click at [899, 475] on icon "ok" at bounding box center [891, 482] width 15 height 15
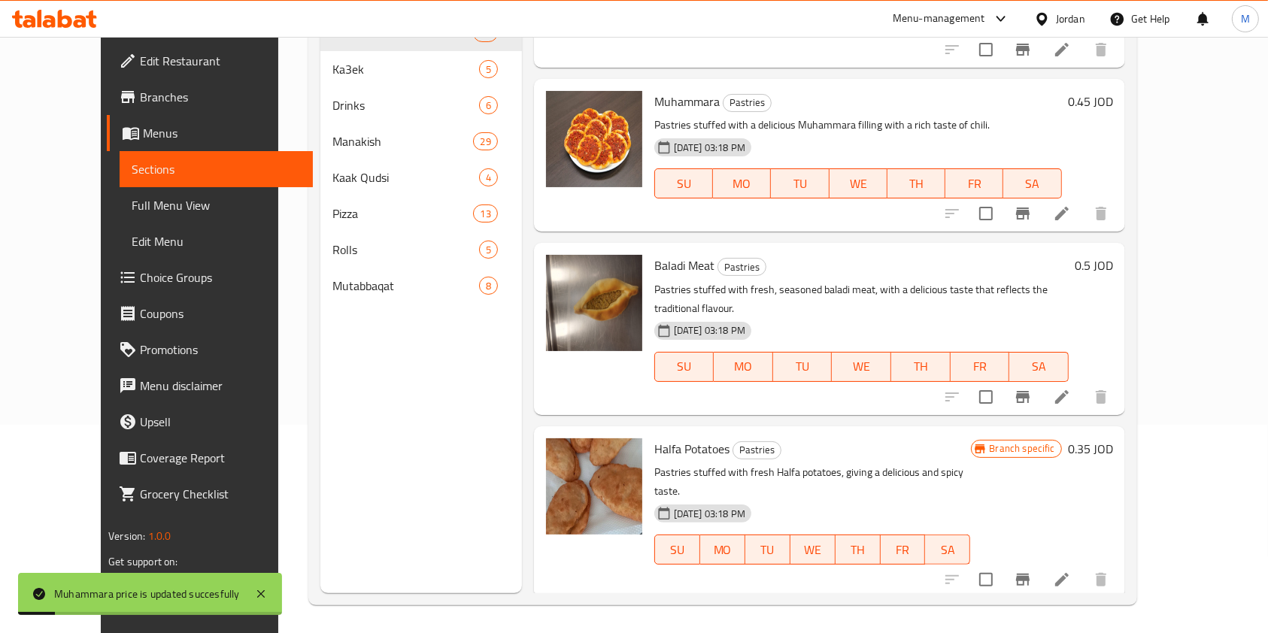
scroll to position [211, 0]
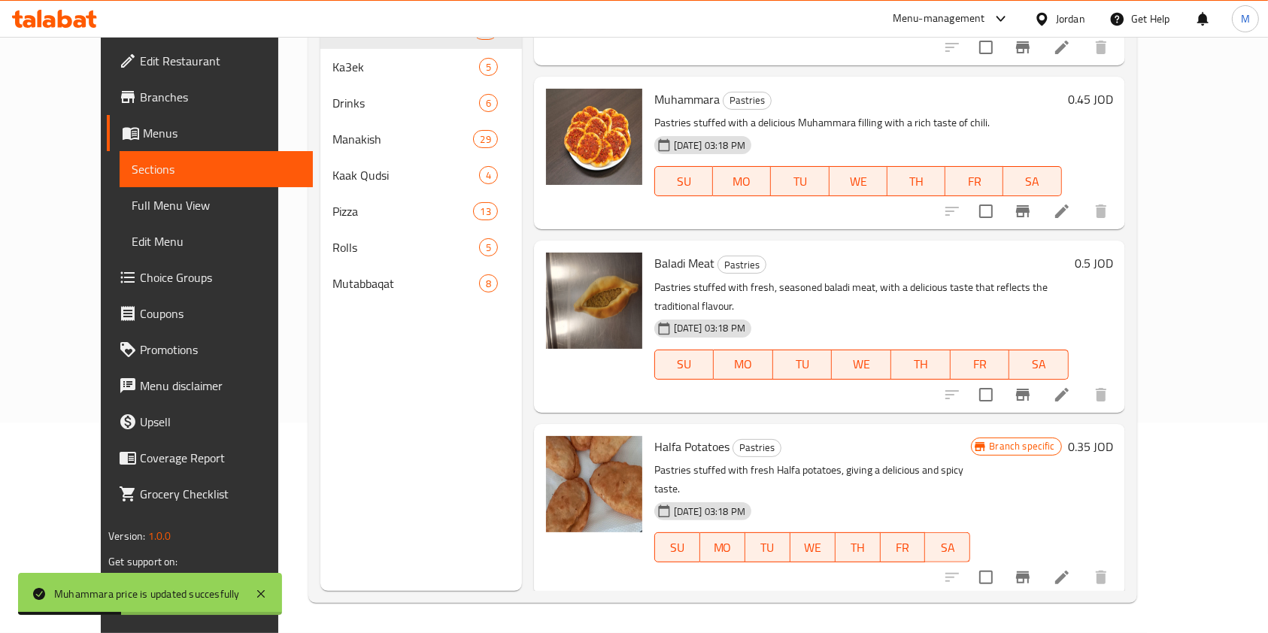
click at [1113, 436] on h6 "0.35 JOD" at bounding box center [1090, 446] width 45 height 21
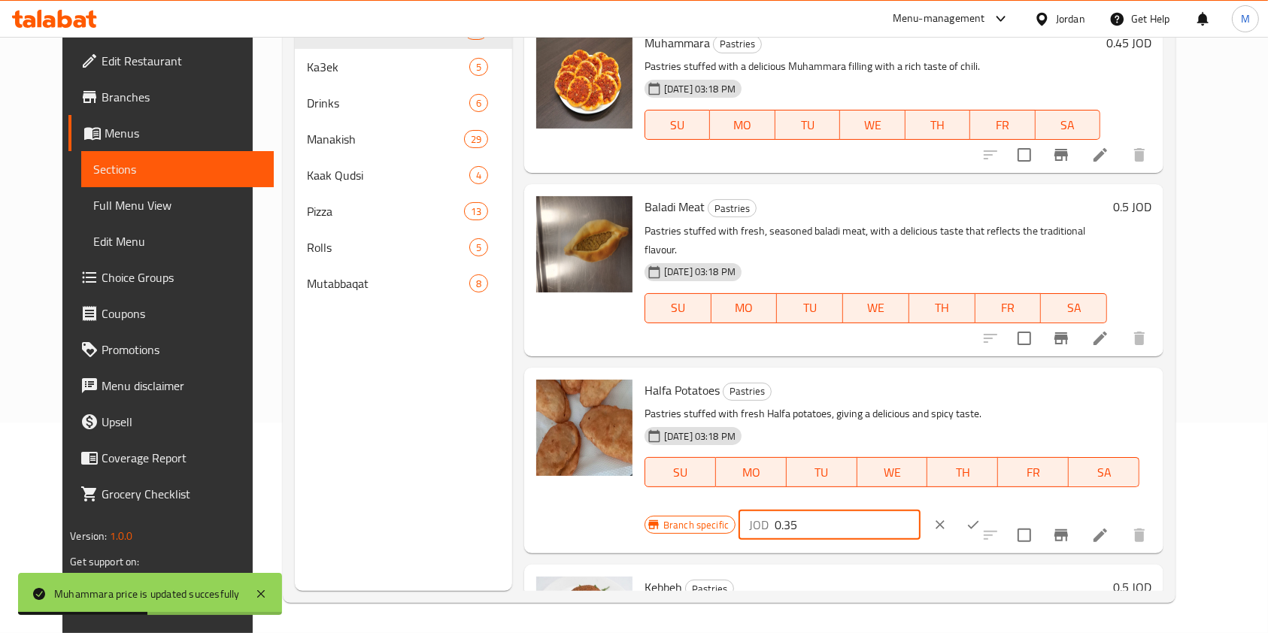
drag, startPoint x: 1083, startPoint y: 305, endPoint x: 768, endPoint y: 317, distance: 315.3
click at [758, 374] on div "Halfa Potatoes Pastries Pastries stuffed with fresh Halfa potatoes, giving a de…" at bounding box center [897, 461] width 519 height 174
paste input "4"
type input "0.45"
click at [990, 508] on button "ok" at bounding box center [973, 524] width 33 height 33
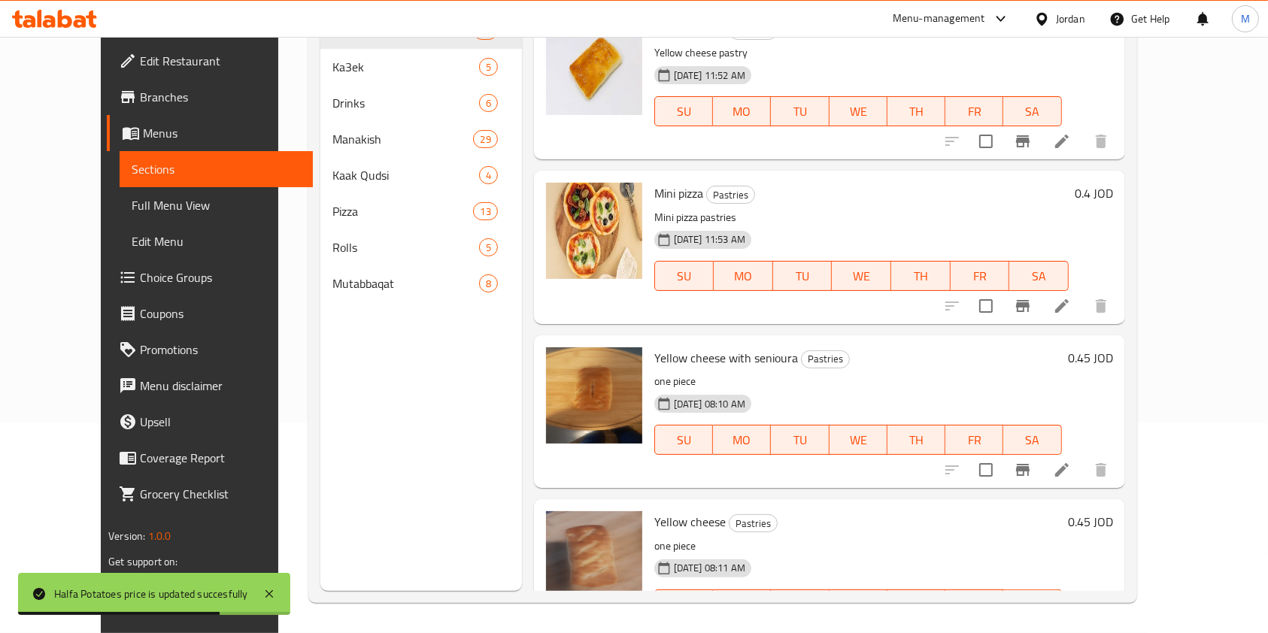
scroll to position [0, 0]
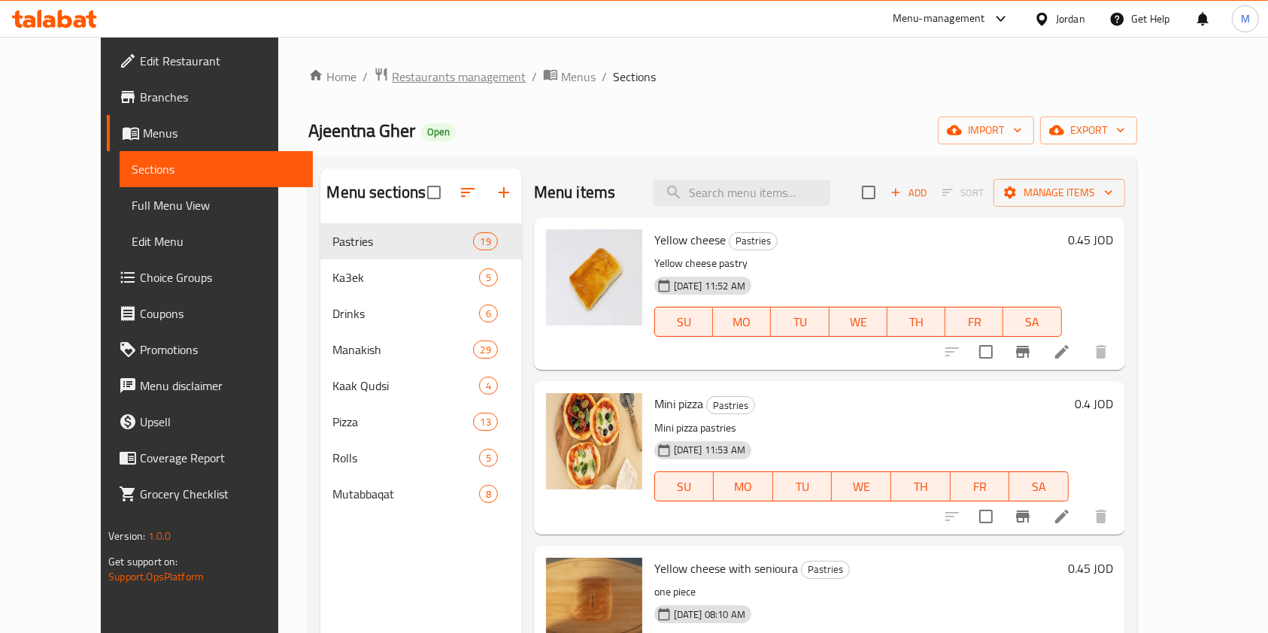
click at [393, 76] on span "Restaurants management" at bounding box center [459, 77] width 134 height 18
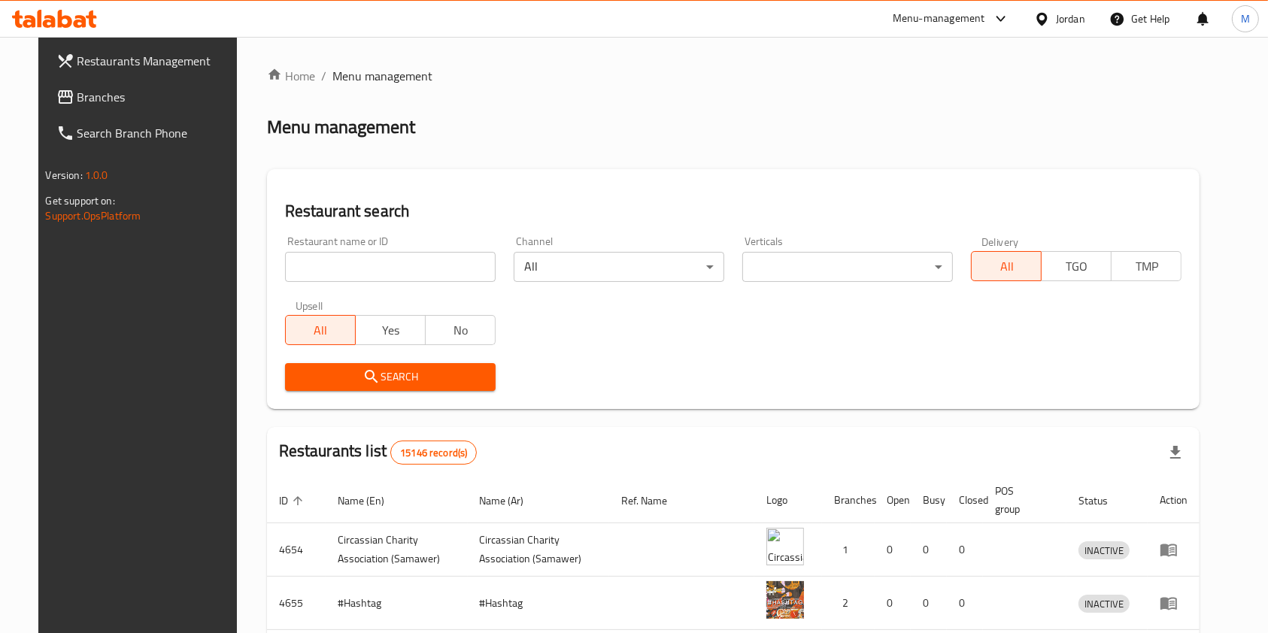
click at [402, 260] on input "search" at bounding box center [390, 267] width 211 height 30
paste input "Level5 dessert"
click at [307, 364] on button "Search" at bounding box center [390, 377] width 211 height 28
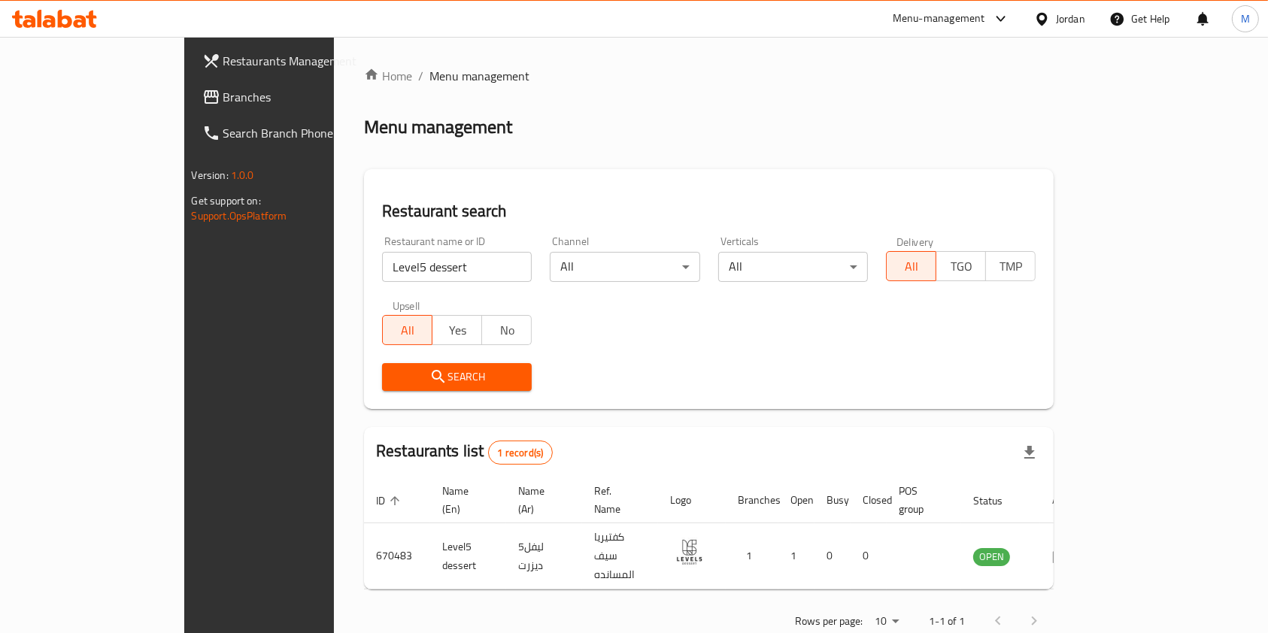
scroll to position [8, 0]
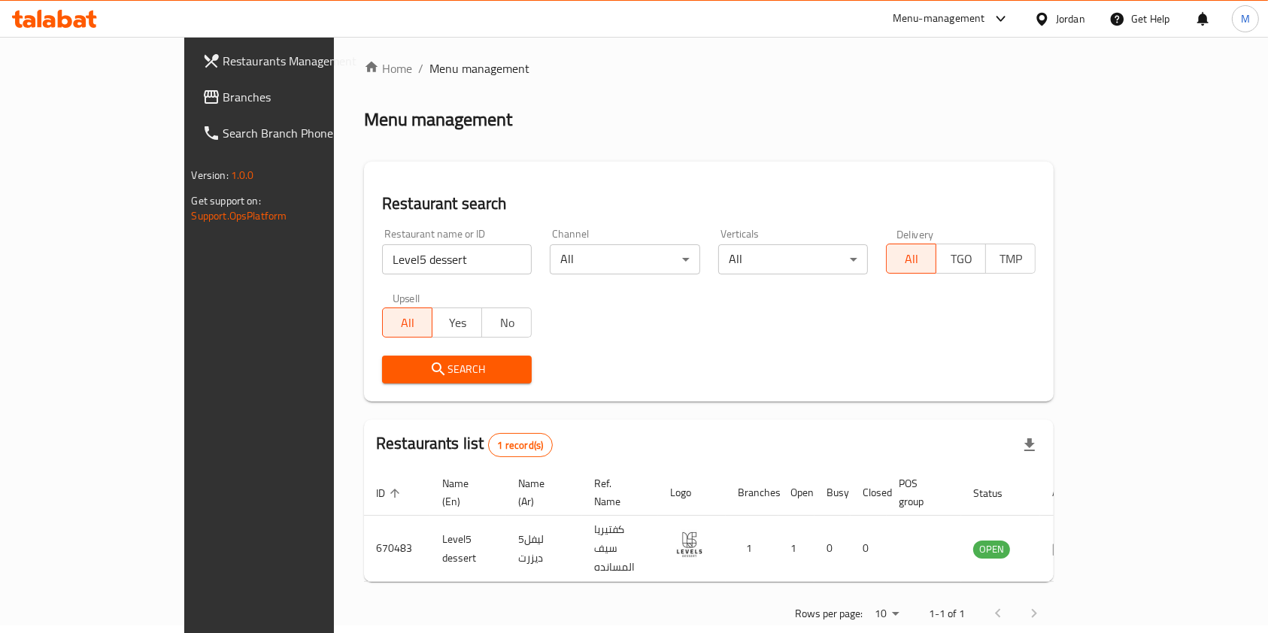
click at [382, 256] on input "Level5 dessert" at bounding box center [457, 259] width 150 height 30
paste input "Cirute"
type input "Cirute"
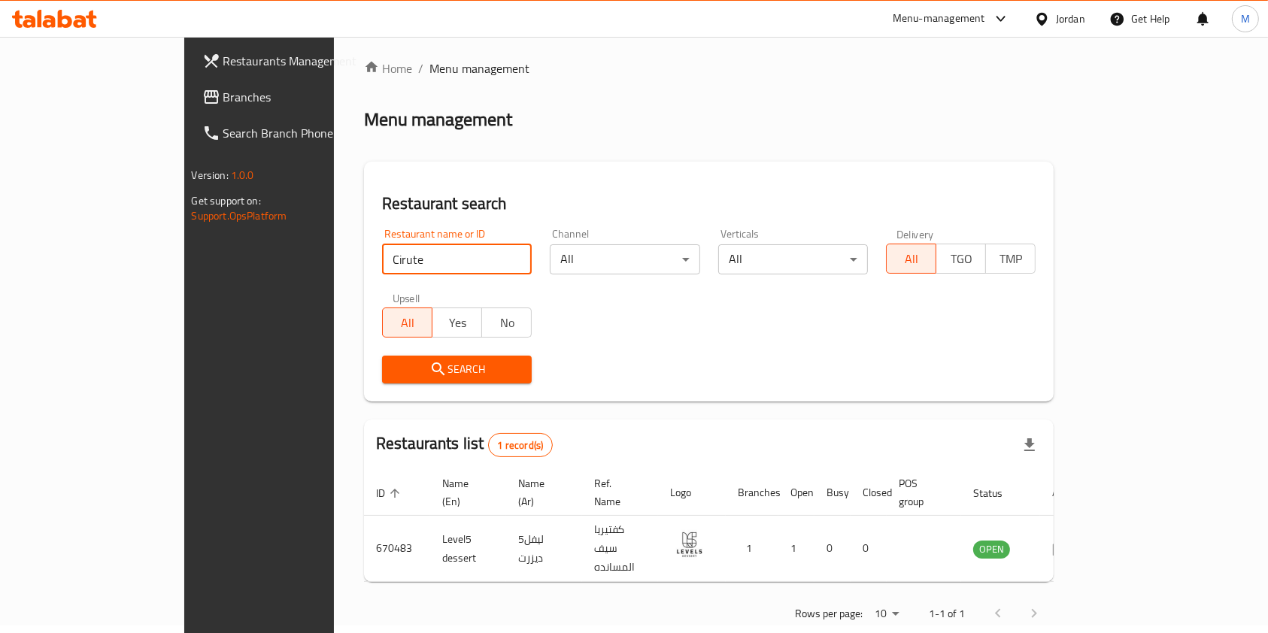
click at [381, 387] on div "Search" at bounding box center [457, 370] width 168 height 46
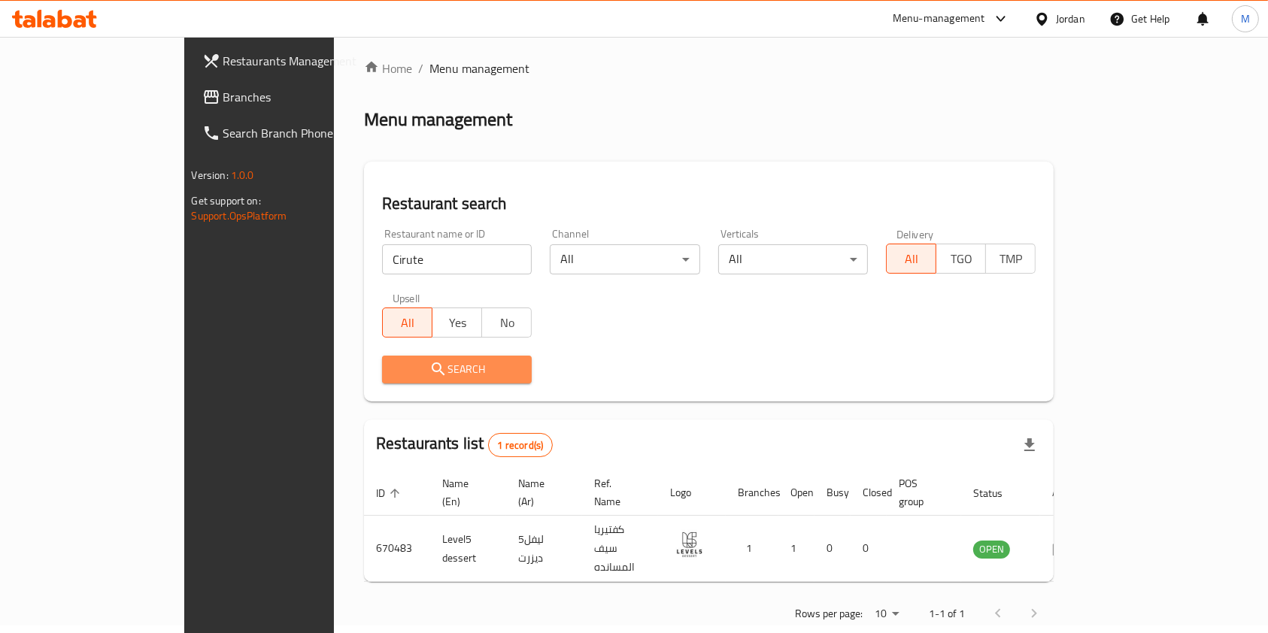
click at [387, 358] on button "Search" at bounding box center [457, 370] width 150 height 28
click at [387, 358] on div at bounding box center [634, 316] width 1268 height 633
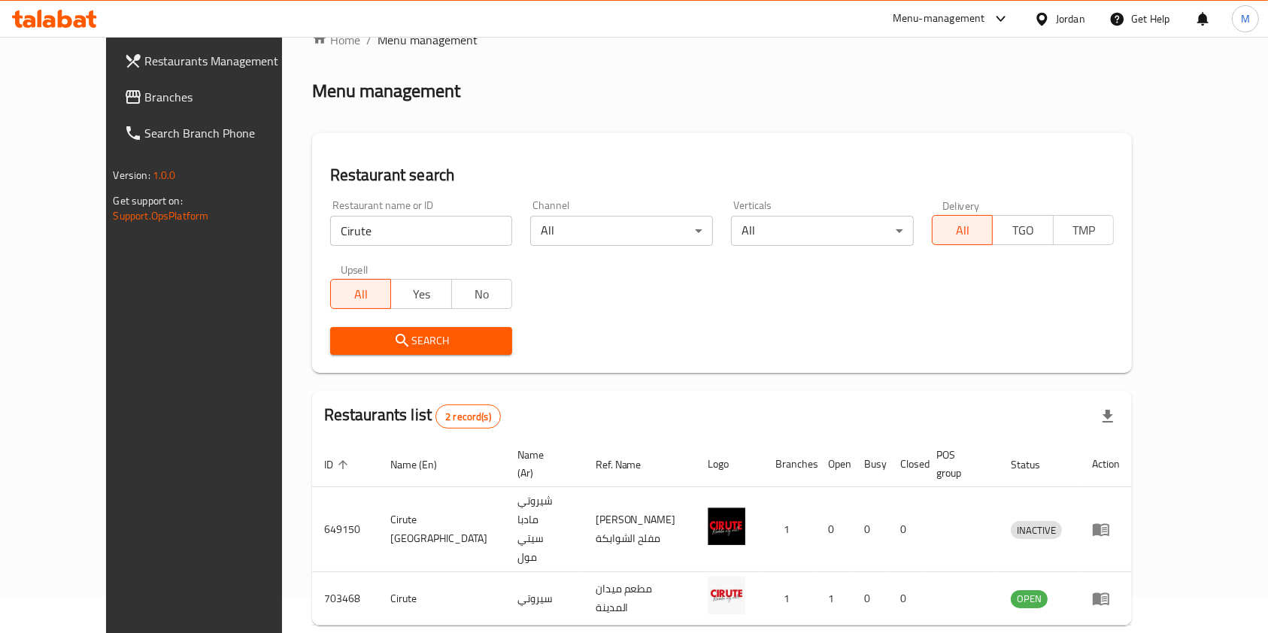
scroll to position [60, 0]
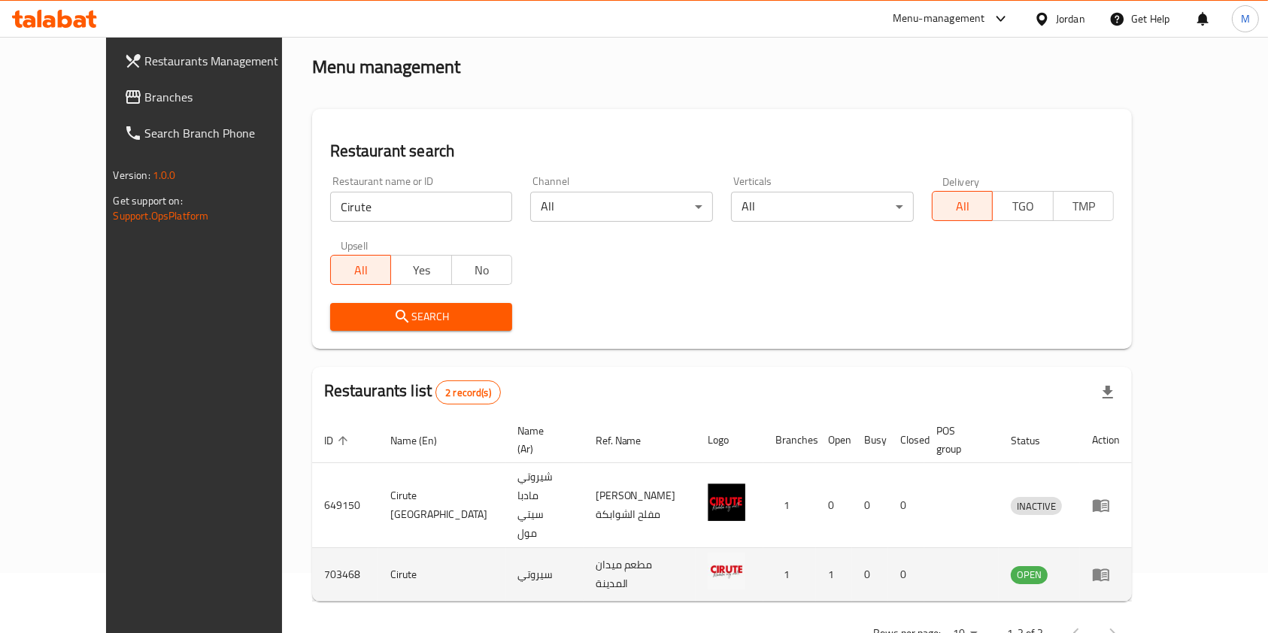
click at [1132, 548] on td "enhanced table" at bounding box center [1106, 574] width 52 height 53
click at [1109, 569] on icon "enhanced table" at bounding box center [1101, 575] width 17 height 13
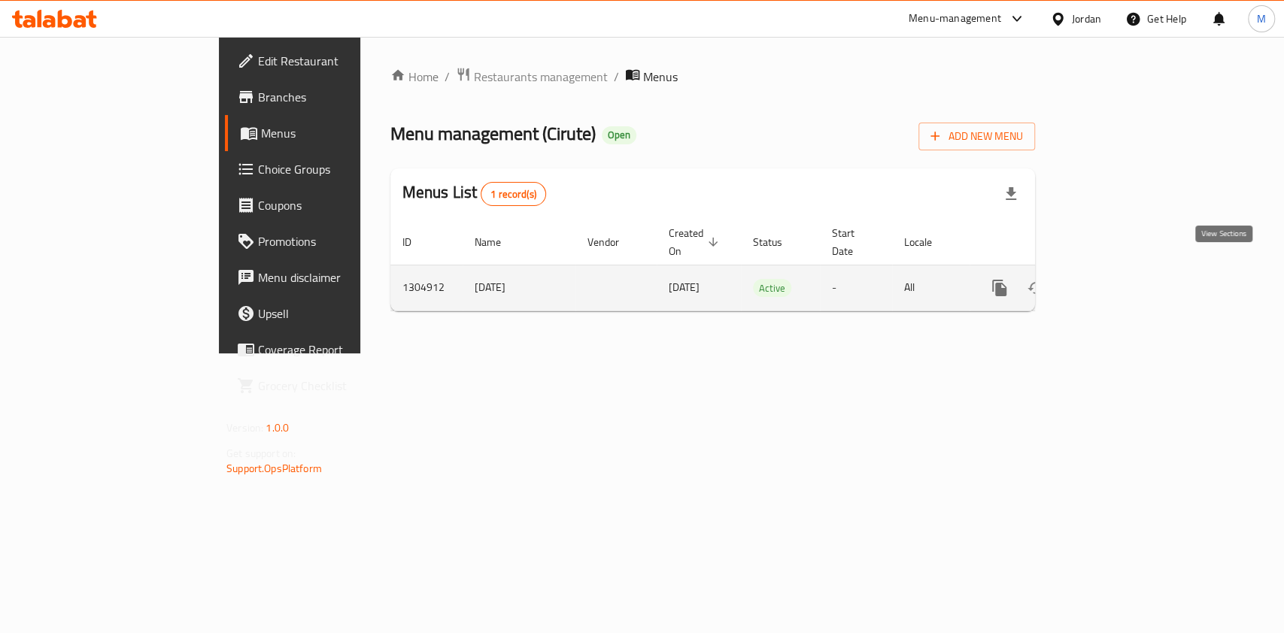
click at [1126, 270] on link "enhanced table" at bounding box center [1108, 288] width 36 height 36
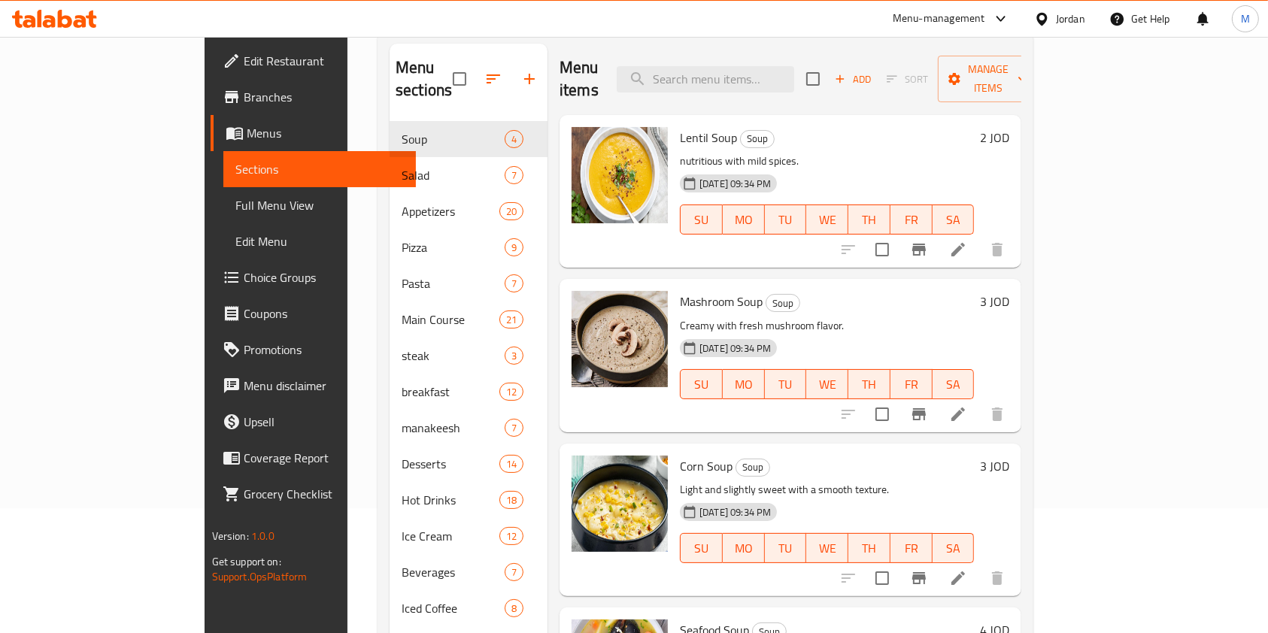
scroll to position [67, 0]
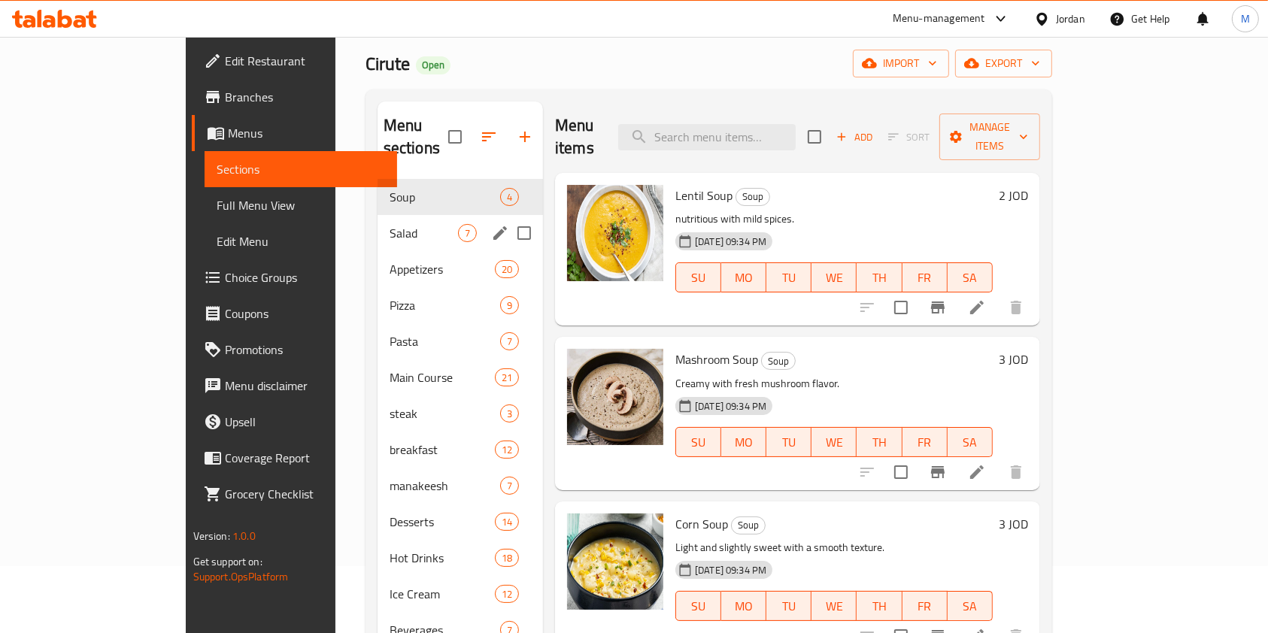
click at [377, 215] on div "Salad 7" at bounding box center [459, 233] width 165 height 36
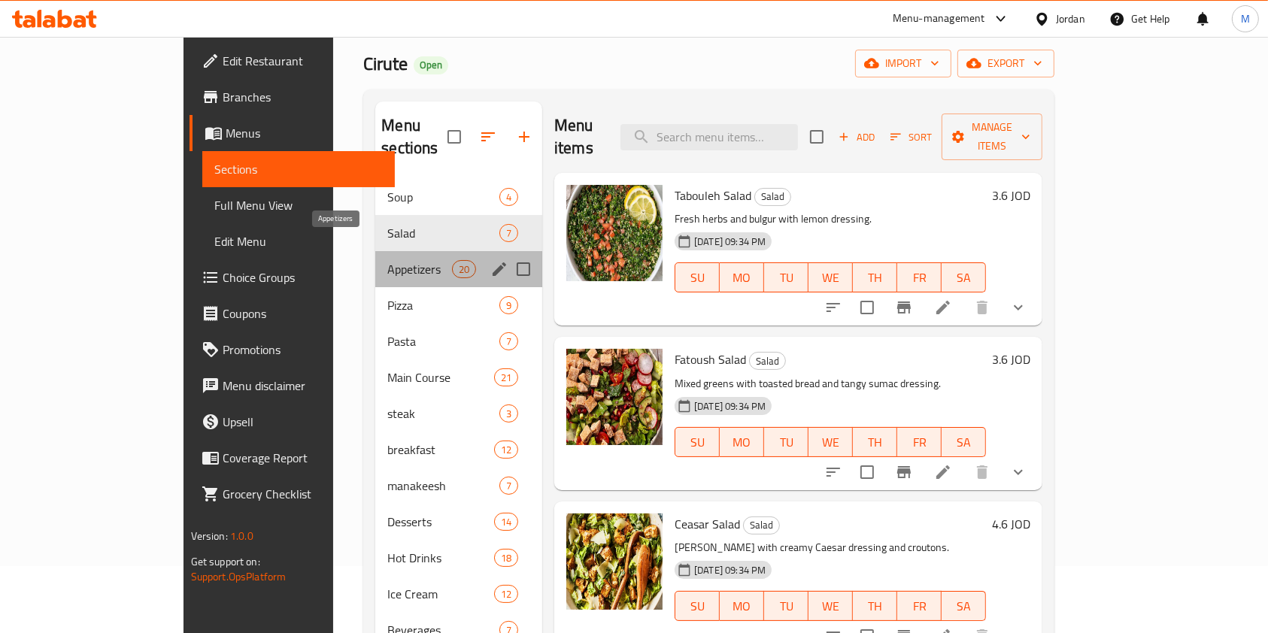
click at [387, 260] on span "Appetizers" at bounding box center [419, 269] width 64 height 18
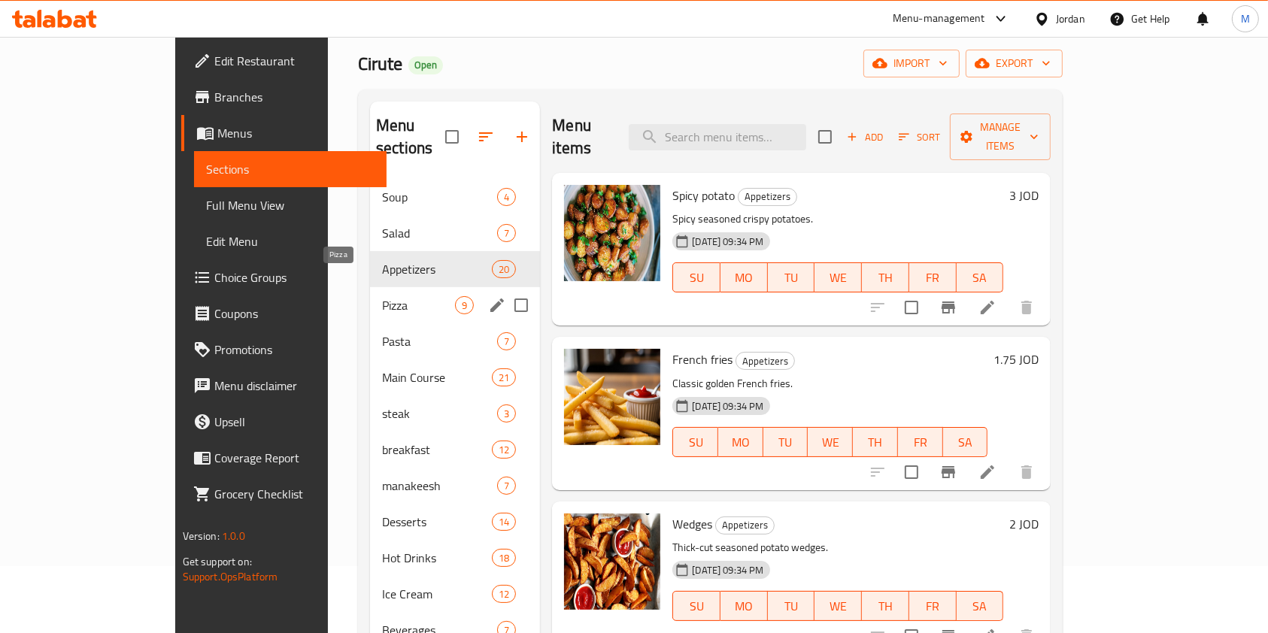
click at [382, 296] on span "Pizza" at bounding box center [418, 305] width 73 height 18
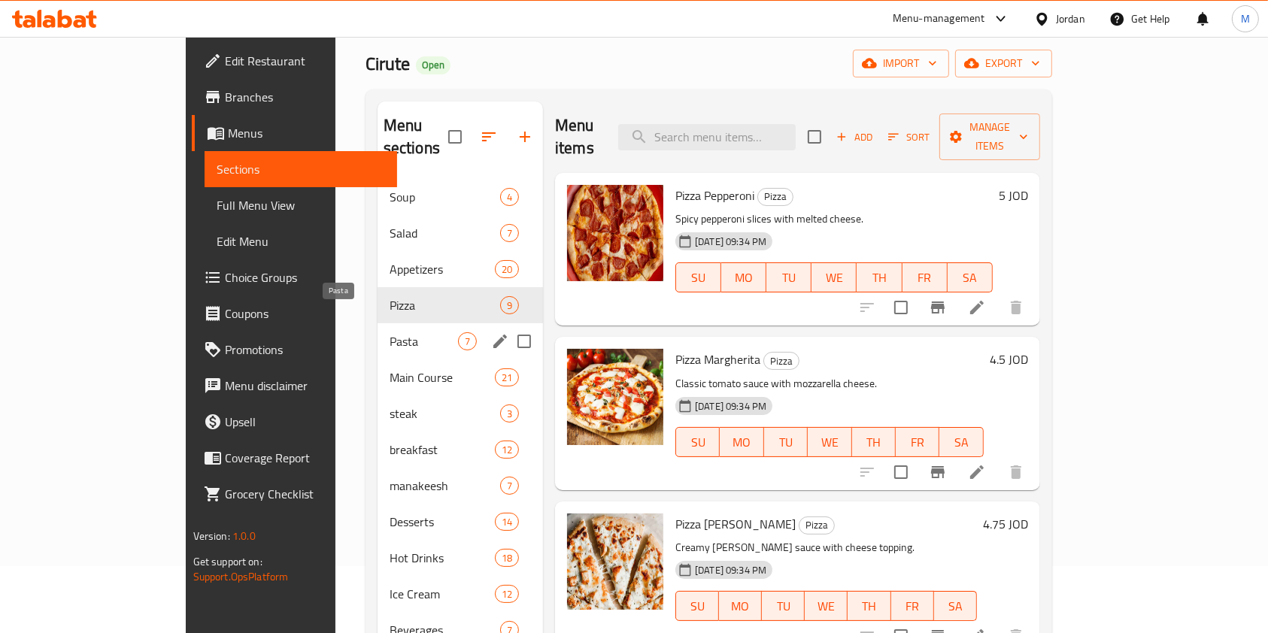
click at [390, 332] on span "Pasta" at bounding box center [424, 341] width 68 height 18
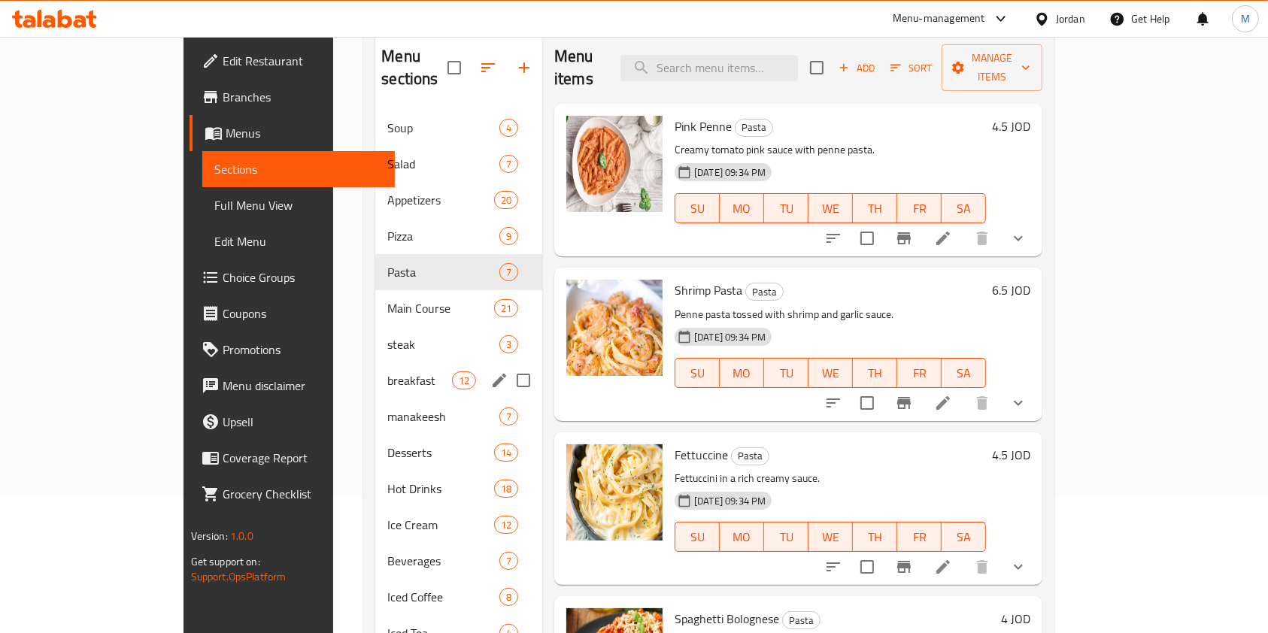
scroll to position [168, 0]
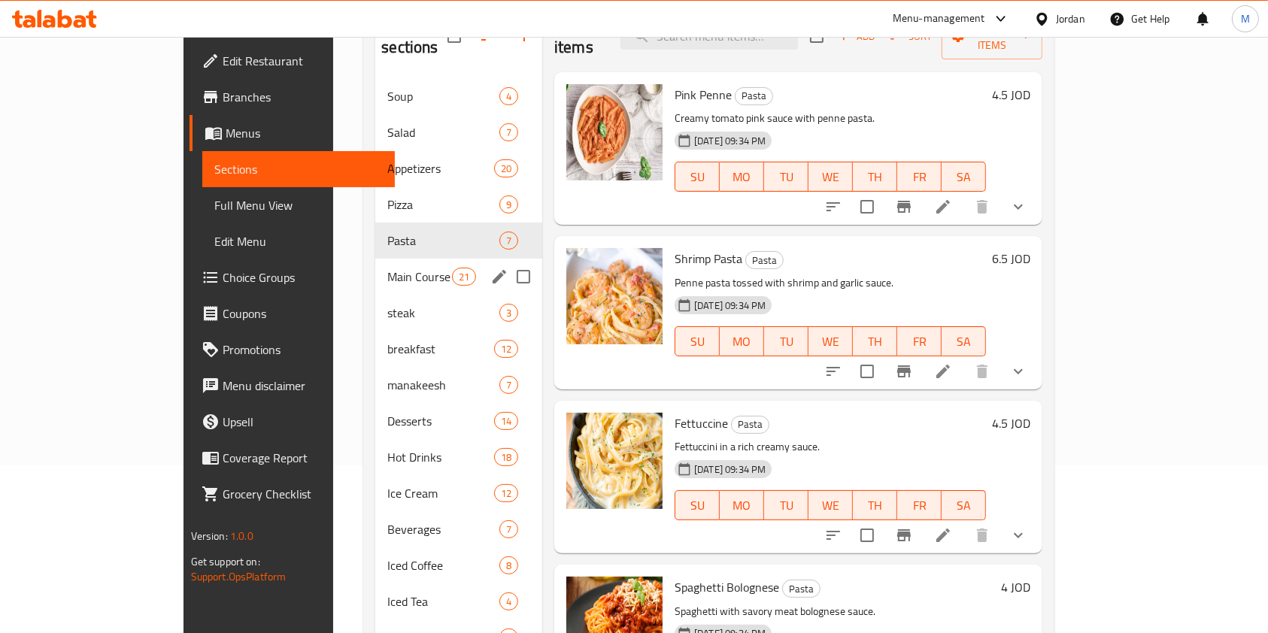
click at [387, 268] on span "Main Course" at bounding box center [419, 277] width 64 height 18
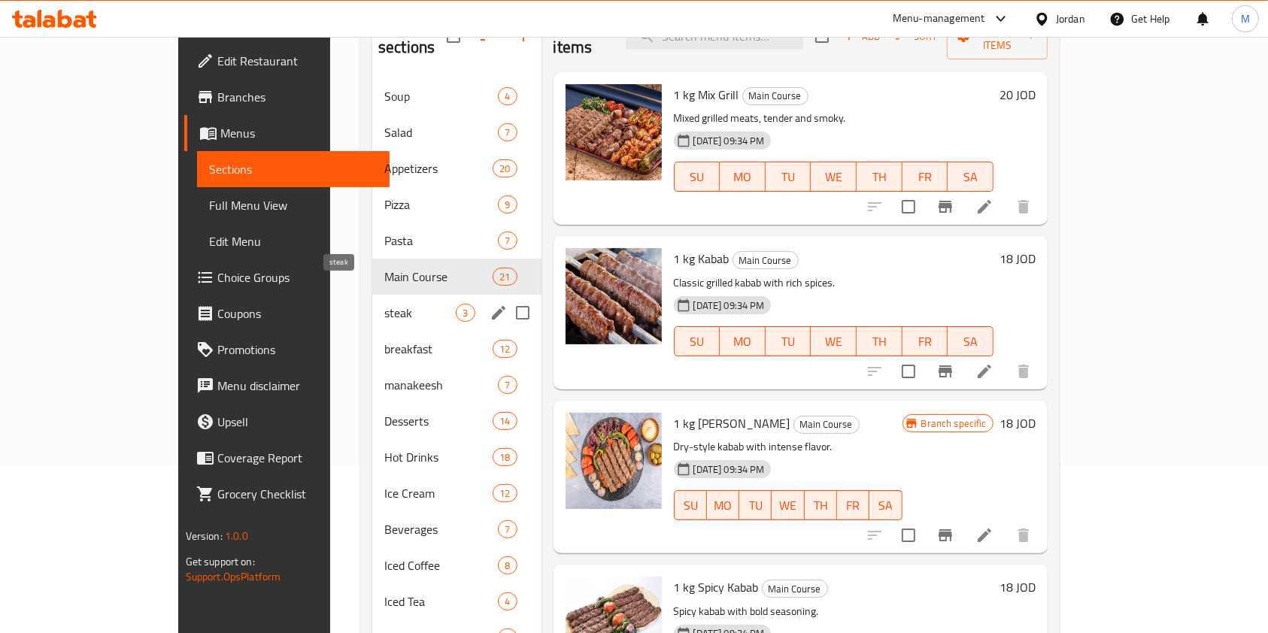
click at [384, 304] on span "steak" at bounding box center [419, 313] width 71 height 18
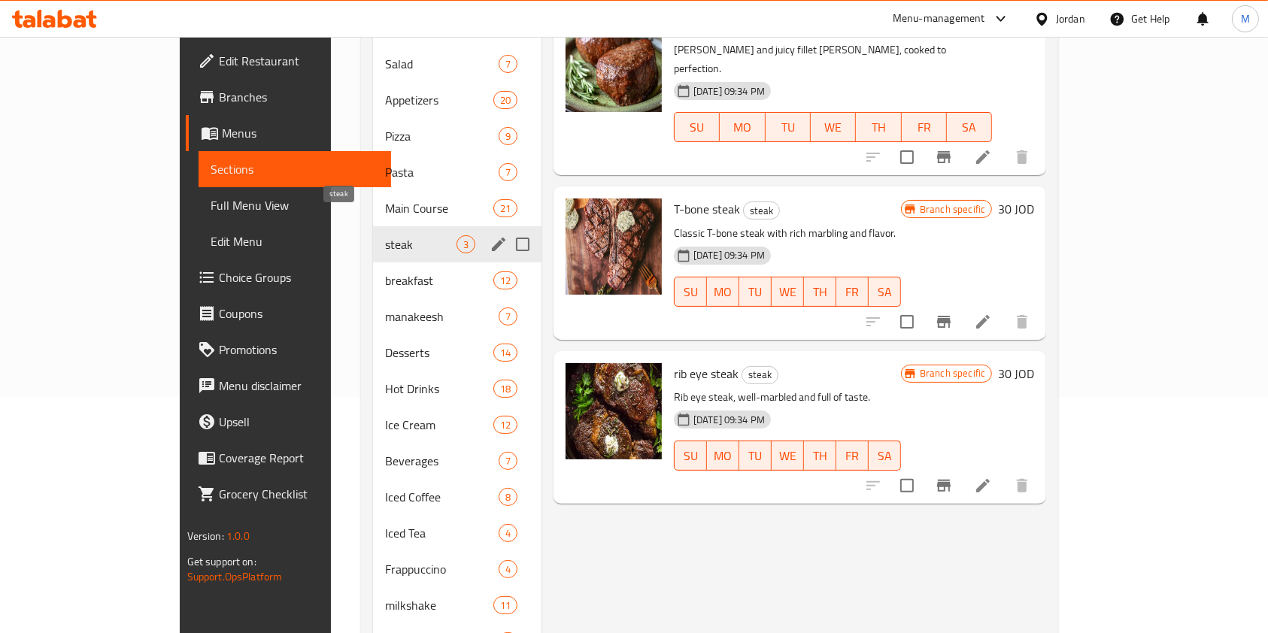
scroll to position [268, 0]
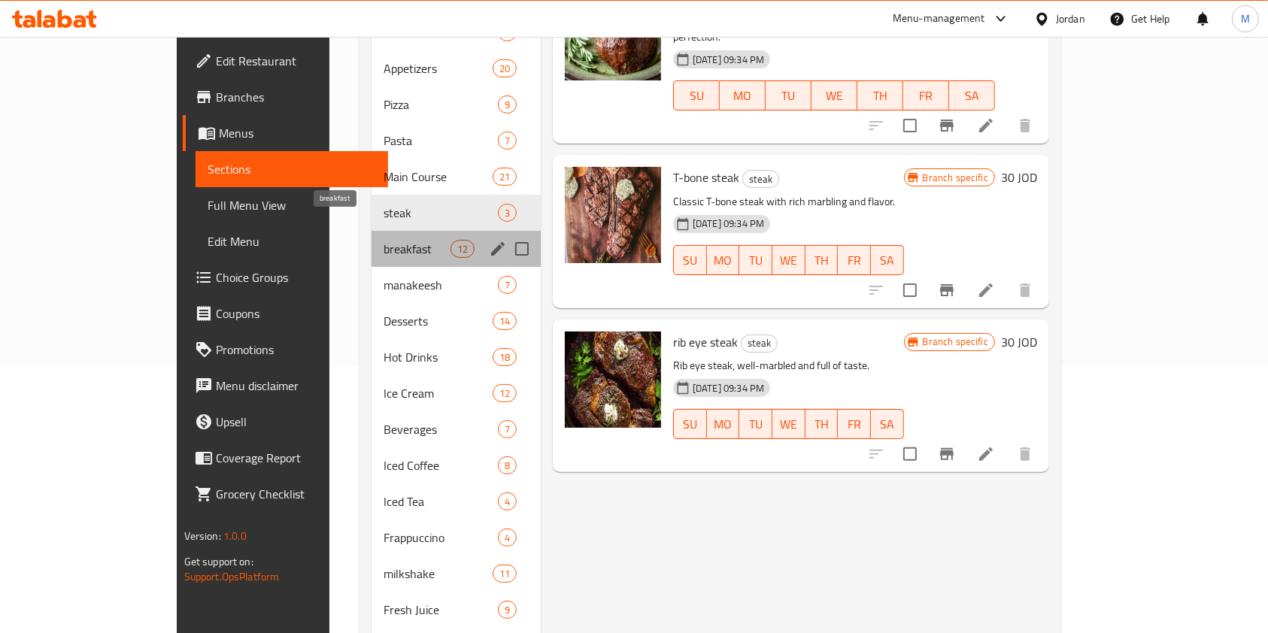
click at [384, 240] on span "breakfast" at bounding box center [417, 249] width 67 height 18
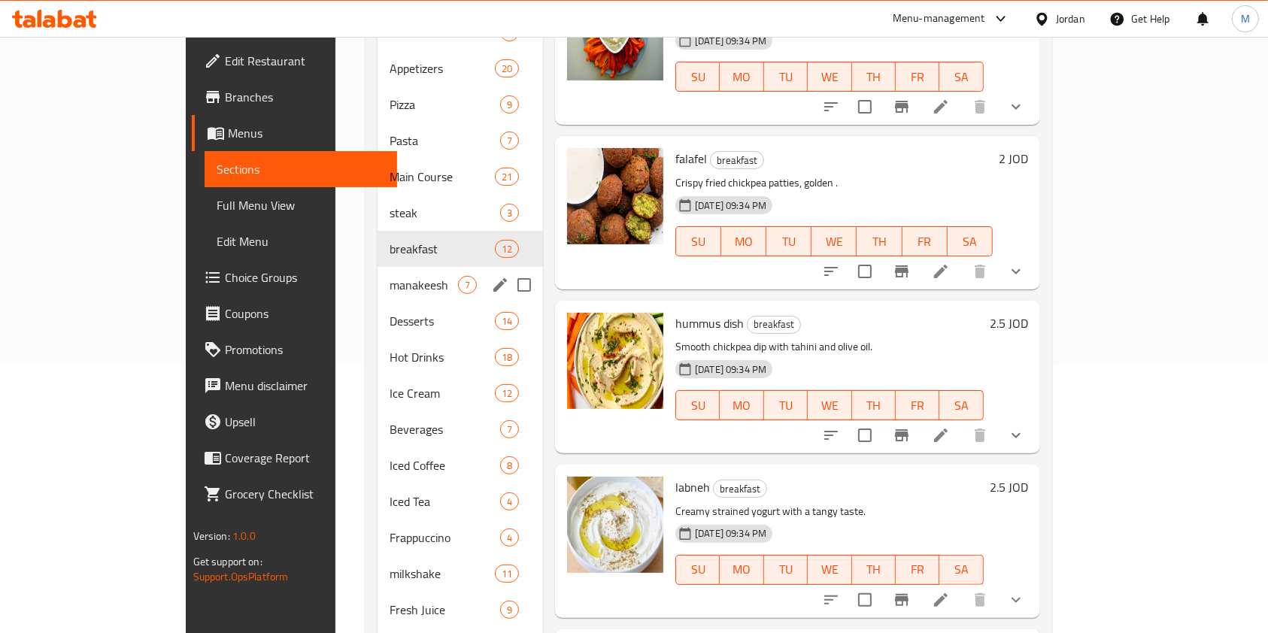
click at [377, 274] on div "manakeesh 7" at bounding box center [459, 285] width 165 height 36
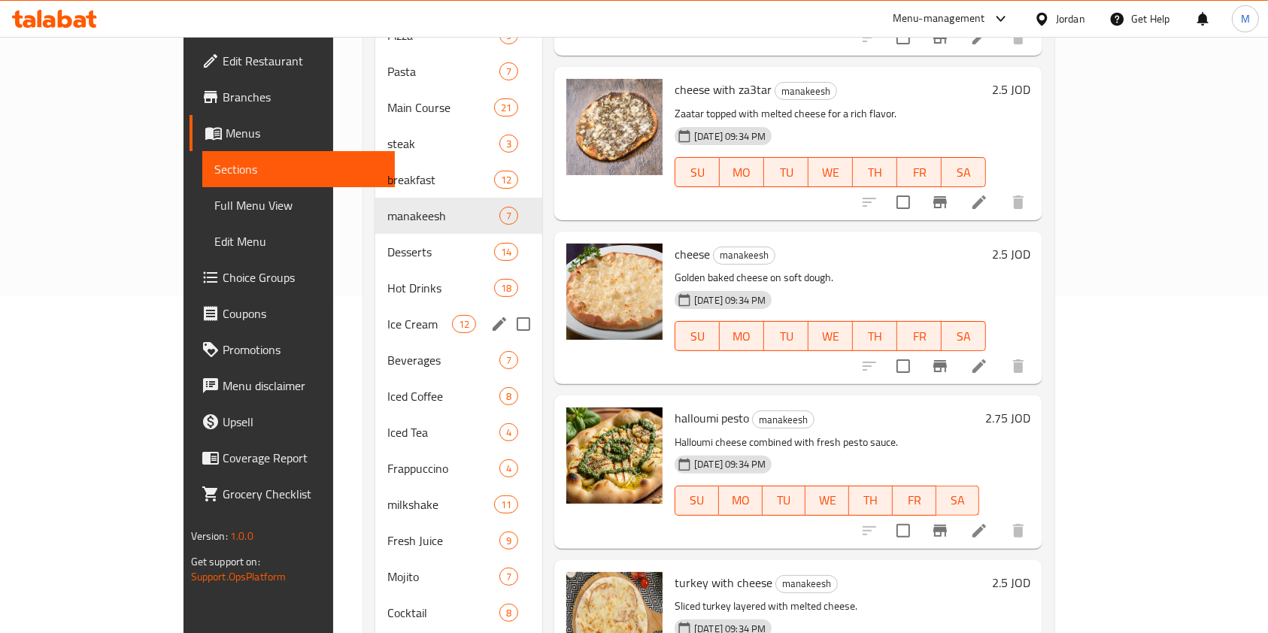
scroll to position [368, 0]
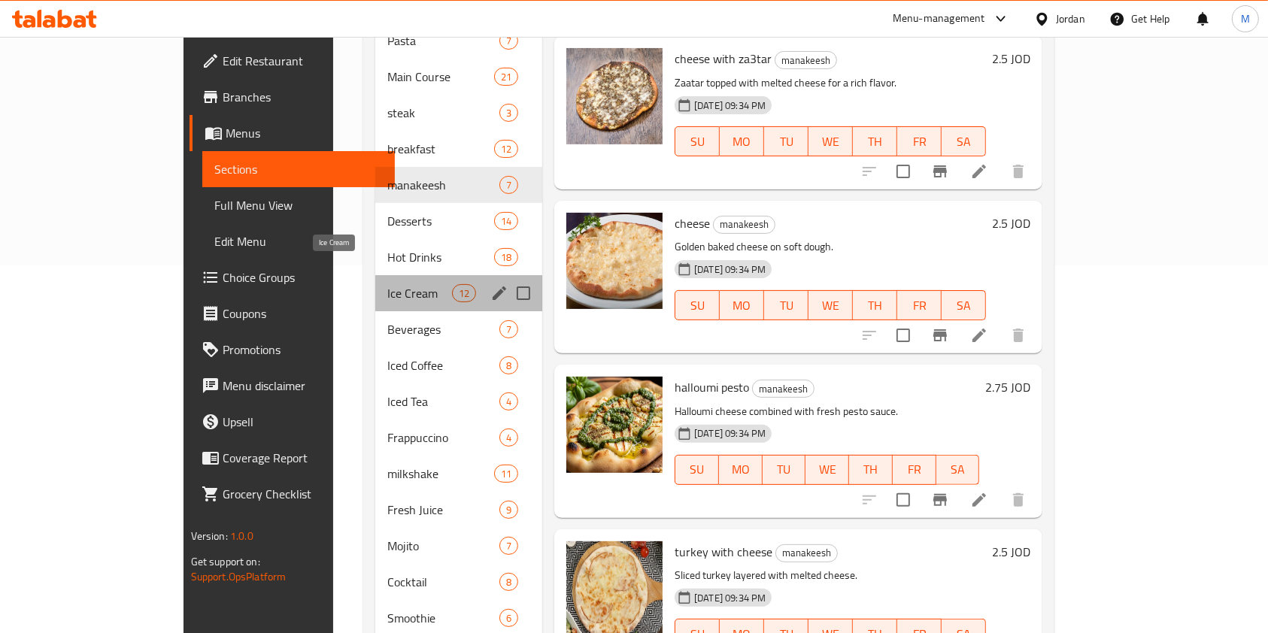
click at [387, 284] on span "Ice Cream" at bounding box center [419, 293] width 64 height 18
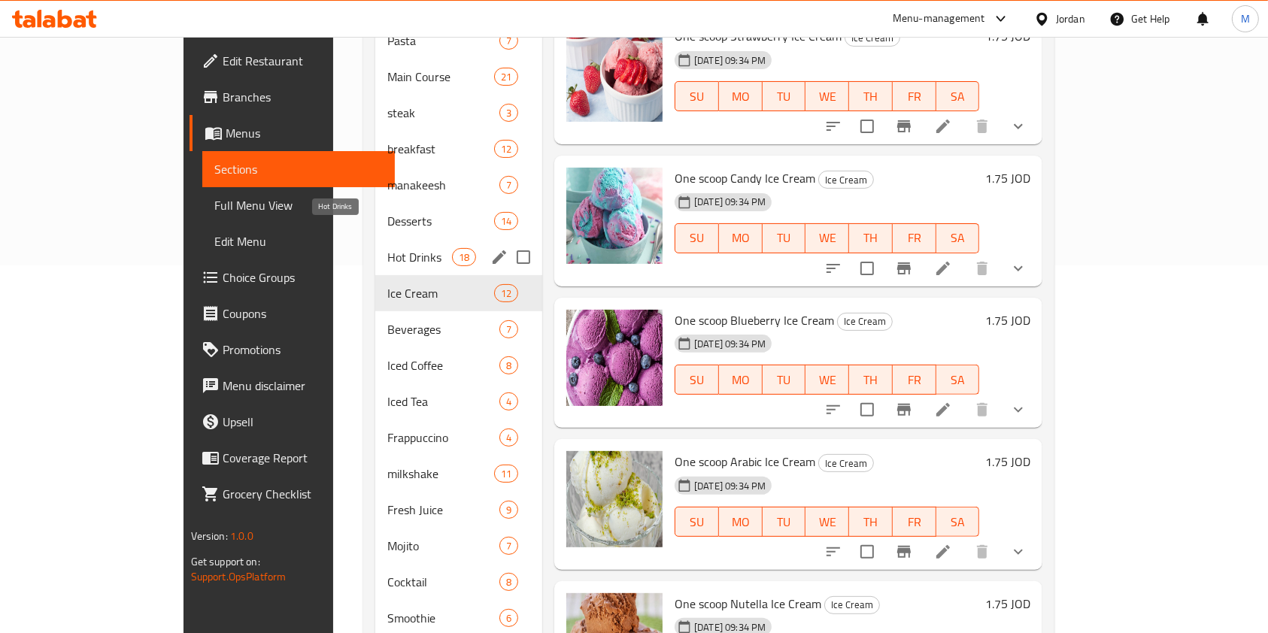
click at [387, 248] on span "Hot Drinks" at bounding box center [419, 257] width 64 height 18
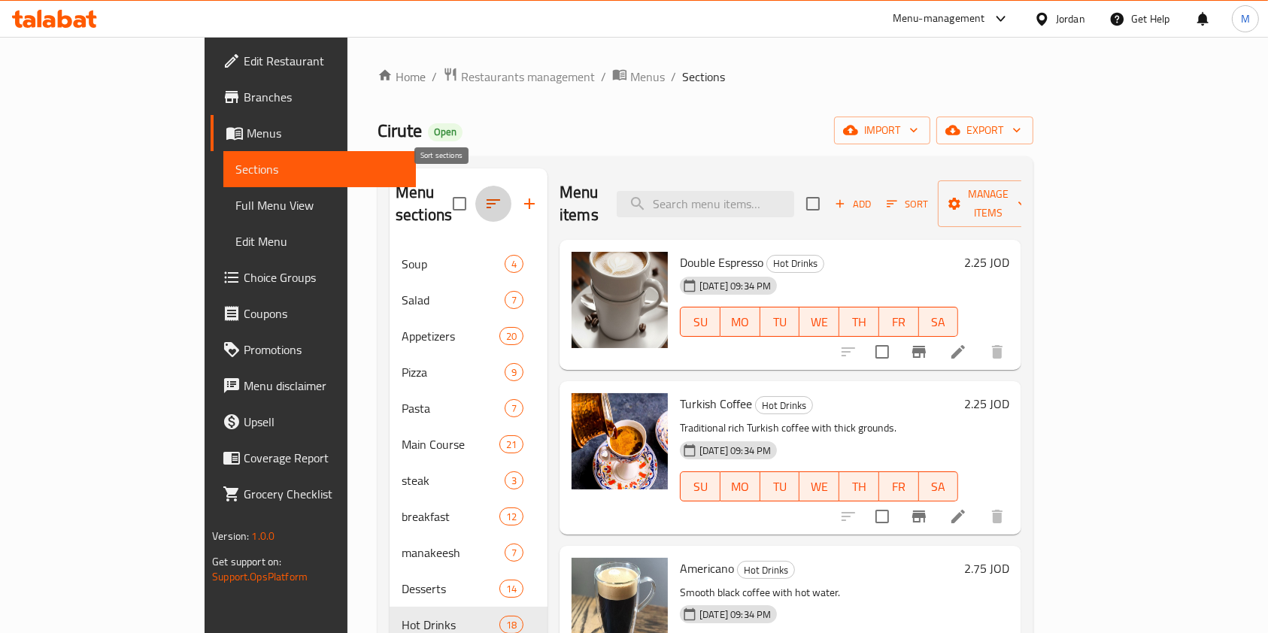
click at [487, 199] on icon "button" at bounding box center [494, 203] width 14 height 9
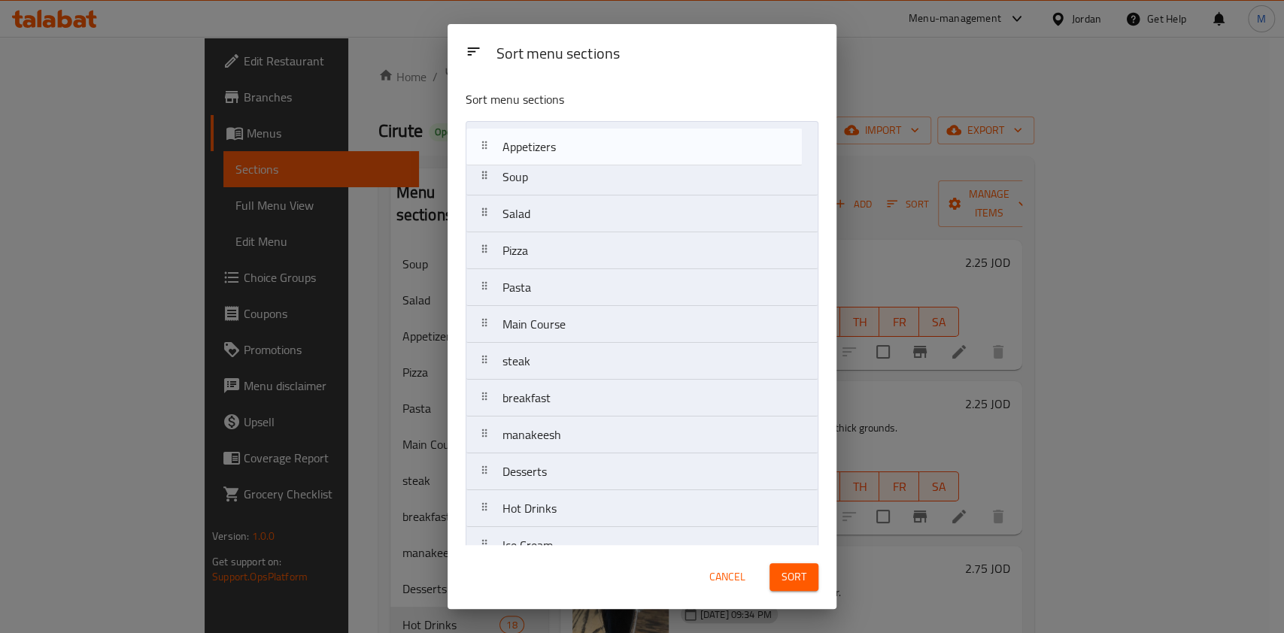
drag, startPoint x: 572, startPoint y: 221, endPoint x: 572, endPoint y: 187, distance: 33.8
click at [571, 149] on nav "Soup Salad Appetizers Pizza Pasta Main Course steak breakfast manakeesh Dessert…" at bounding box center [641, 545] width 353 height 849
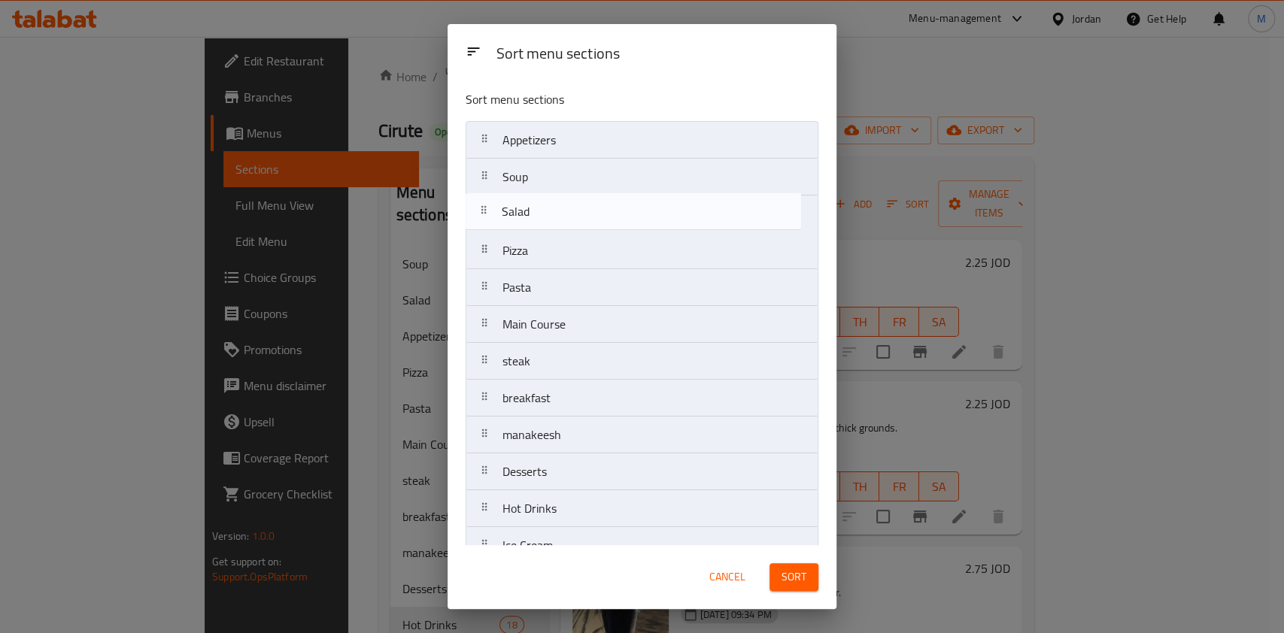
drag, startPoint x: 575, startPoint y: 204, endPoint x: 574, endPoint y: 194, distance: 9.9
click at [574, 194] on nav "Appetizers Soup Salad Pizza Pasta Main Course steak breakfast manakeesh Dessert…" at bounding box center [641, 545] width 353 height 849
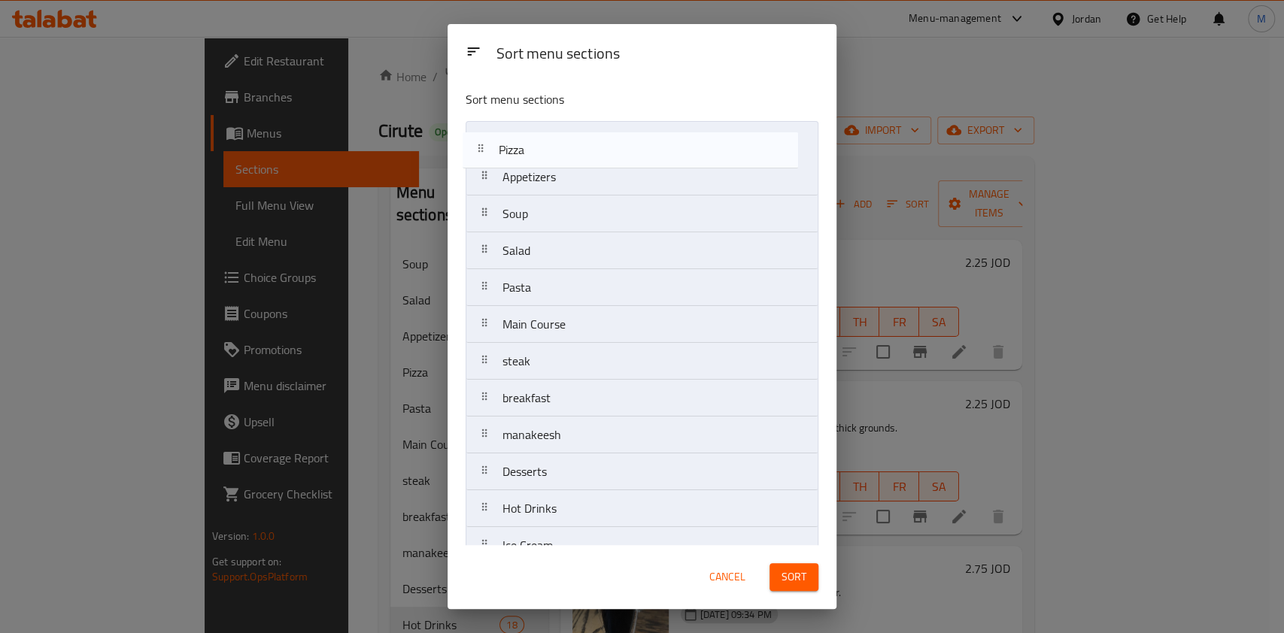
drag, startPoint x: 578, startPoint y: 258, endPoint x: 572, endPoint y: 144, distance: 113.7
click at [572, 139] on nav "Appetizers Soup Salad Pizza Pasta Main Course steak breakfast manakeesh Dessert…" at bounding box center [641, 545] width 353 height 849
drag, startPoint x: 550, startPoint y: 286, endPoint x: 550, endPoint y: 166, distance: 119.6
click at [550, 166] on nav "Pizza Appetizers Soup Salad Pasta Main Course steak breakfast manakeesh Dessert…" at bounding box center [641, 545] width 353 height 849
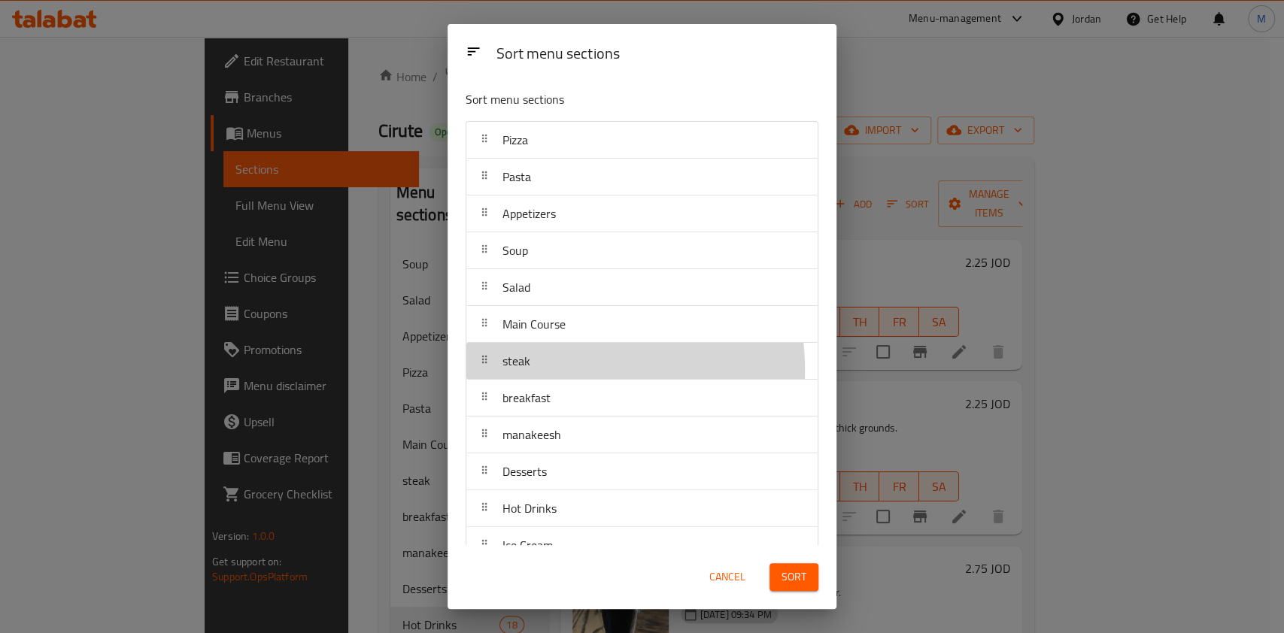
click at [552, 369] on div "steak" at bounding box center [641, 361] width 339 height 36
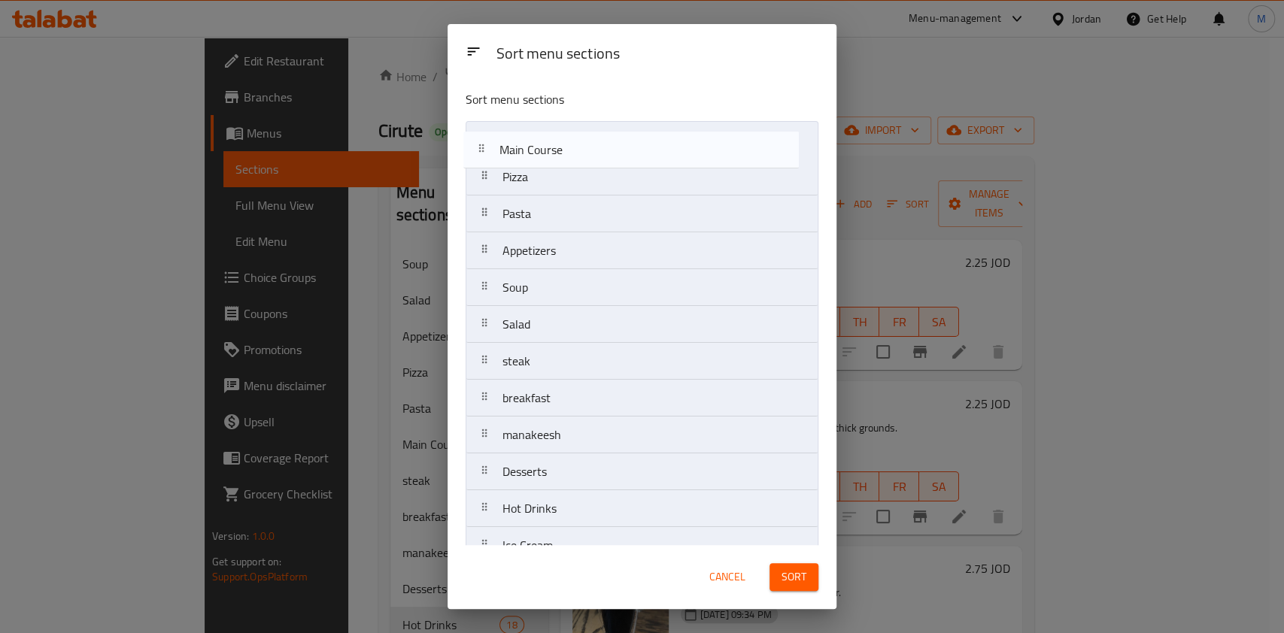
drag, startPoint x: 565, startPoint y: 334, endPoint x: 562, endPoint y: 148, distance: 185.8
click at [562, 148] on nav "Pizza Pasta Appetizers Soup Salad Main Course steak breakfast manakeesh Dessert…" at bounding box center [641, 545] width 353 height 849
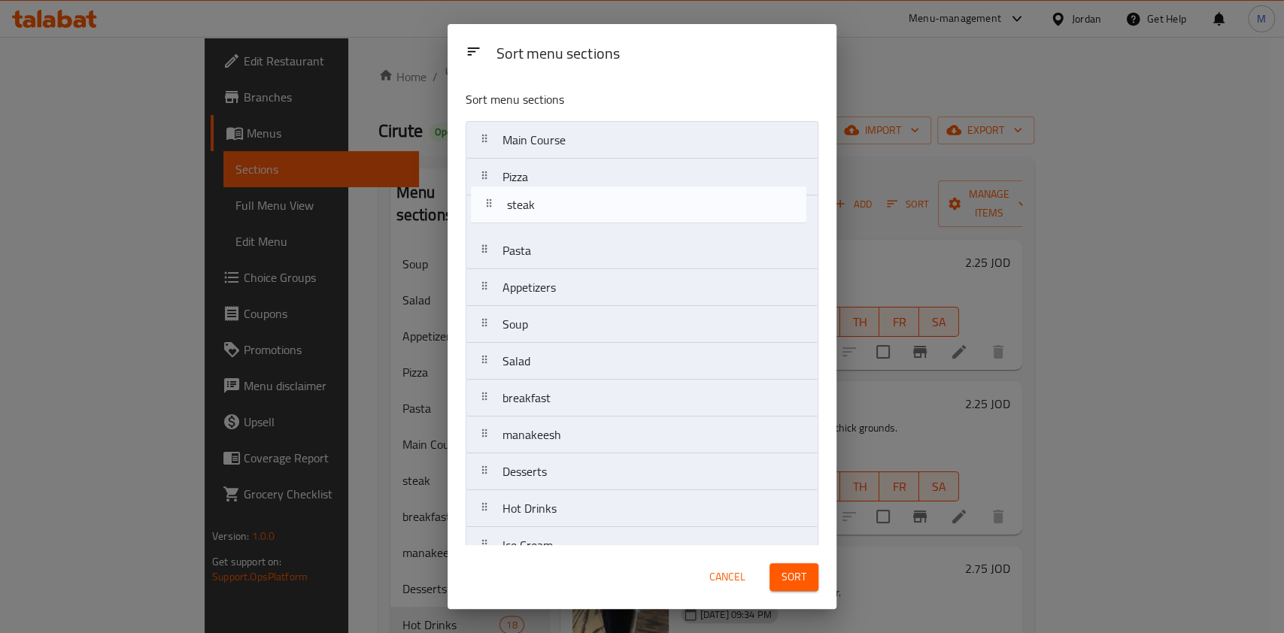
drag, startPoint x: 568, startPoint y: 362, endPoint x: 574, endPoint y: 200, distance: 161.8
click at [574, 200] on nav "Main Course Pizza Pasta Appetizers Soup Salad steak breakfast manakeesh Dessert…" at bounding box center [641, 545] width 353 height 849
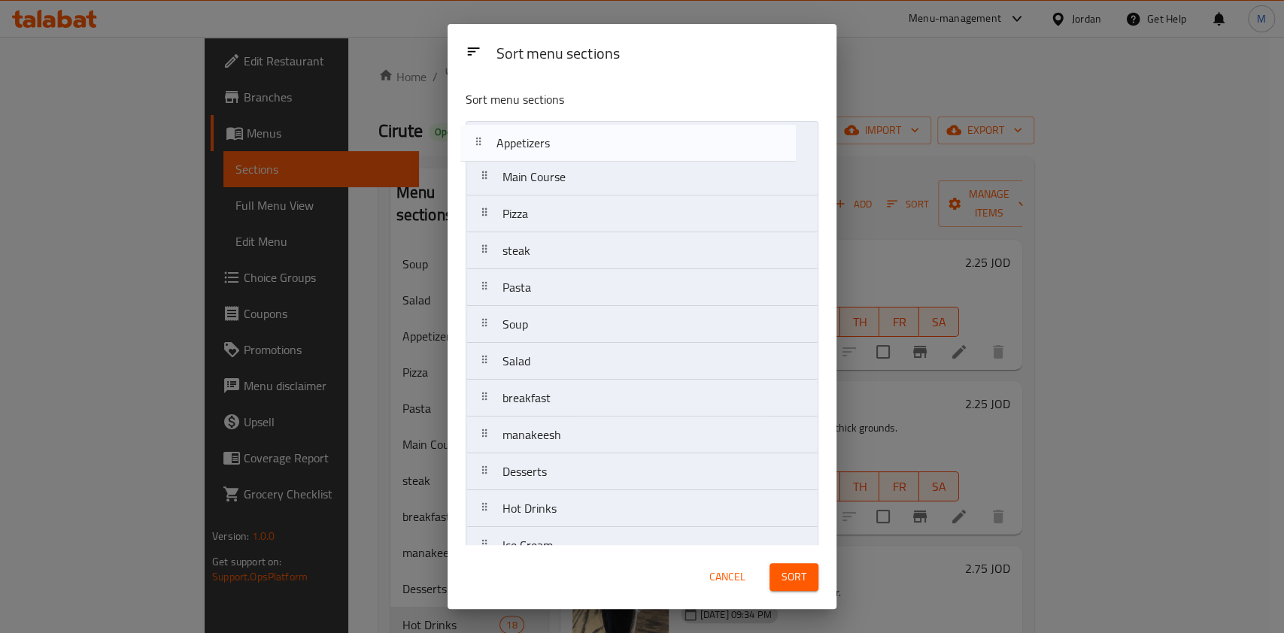
drag, startPoint x: 576, startPoint y: 300, endPoint x: 568, endPoint y: 130, distance: 170.1
click at [568, 130] on nav "Main Course Pizza steak Pasta Appetizers Soup Salad breakfast manakeesh Dessert…" at bounding box center [641, 545] width 353 height 849
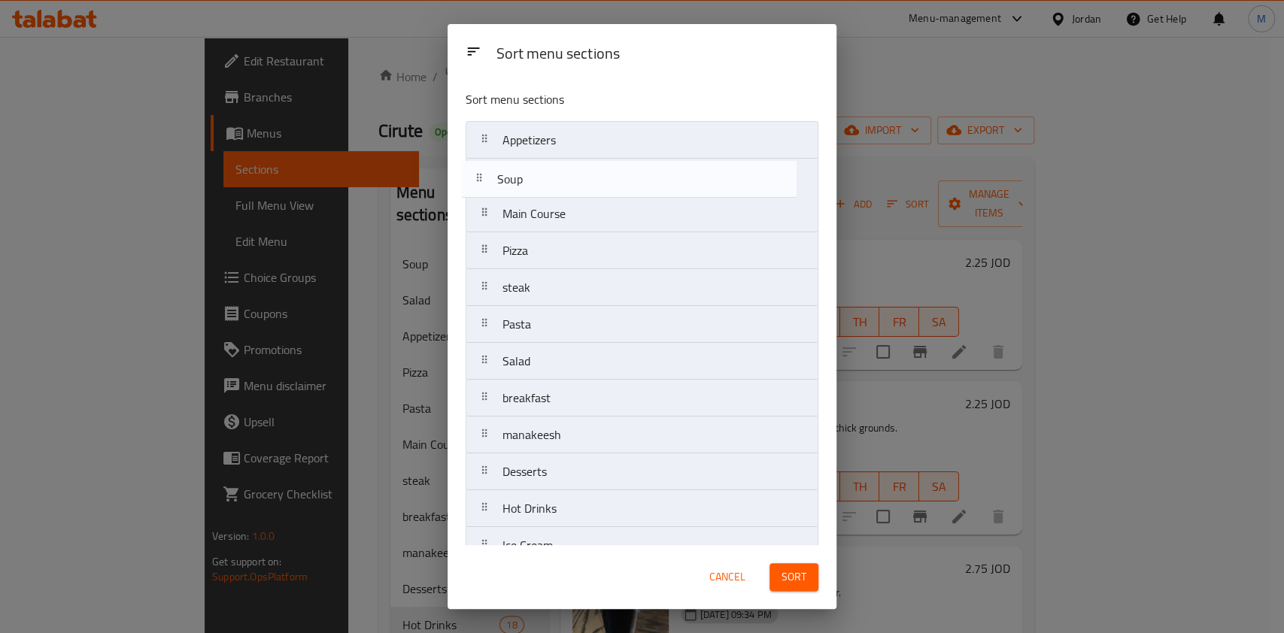
drag, startPoint x: 571, startPoint y: 327, endPoint x: 567, endPoint y: 170, distance: 157.2
click at [567, 171] on nav "Appetizers Main Course Pizza steak Pasta Soup Salad breakfast manakeesh Dessert…" at bounding box center [641, 545] width 353 height 849
drag, startPoint x: 557, startPoint y: 350, endPoint x: 562, endPoint y: 180, distance: 170.0
click at [562, 180] on nav "Appetizers Soup Main Course Pizza steak Pasta Salad breakfast manakeesh Dessert…" at bounding box center [641, 545] width 353 height 849
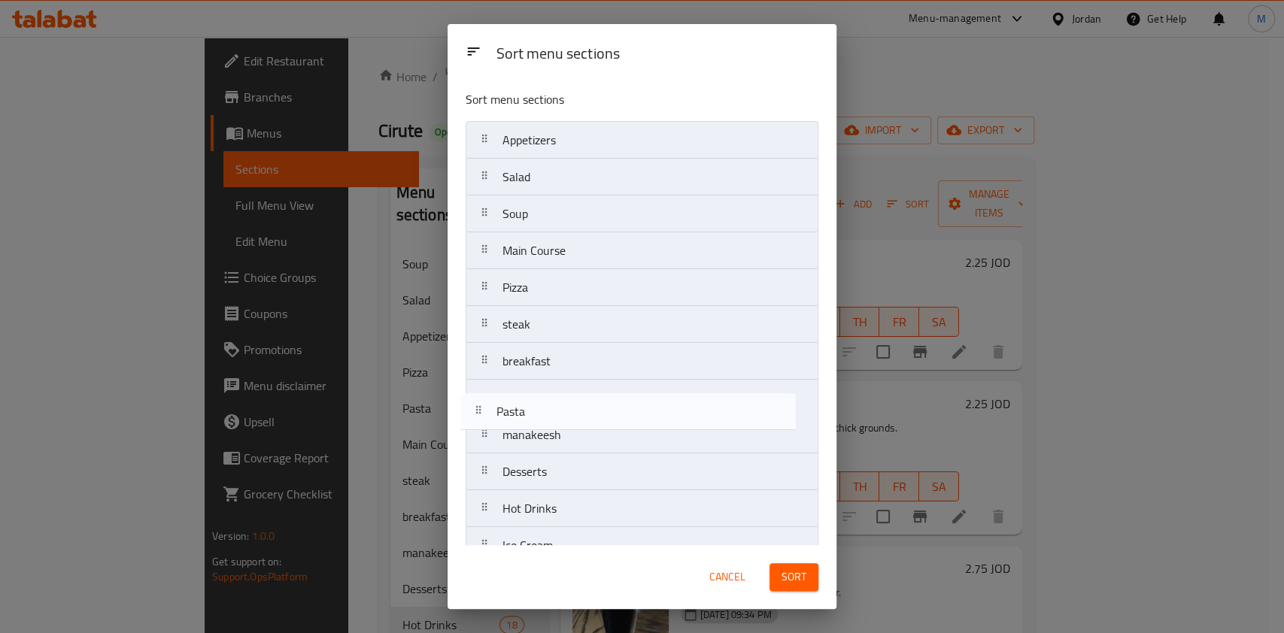
drag, startPoint x: 631, startPoint y: 368, endPoint x: 626, endPoint y: 402, distance: 34.2
click at [626, 415] on nav "Appetizers Salad Soup Main Course Pizza steak Pasta breakfast manakeesh Dessert…" at bounding box center [641, 545] width 353 height 849
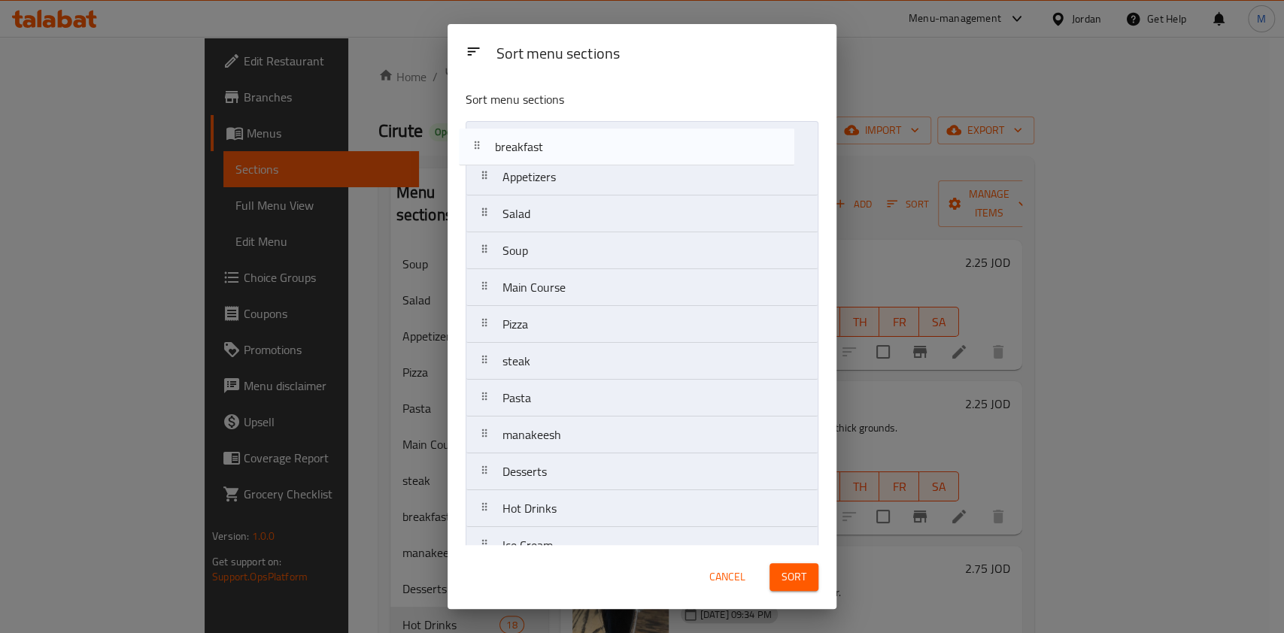
click at [602, 139] on nav "Appetizers Salad Soup Main Course Pizza steak breakfast Pasta manakeesh Dessert…" at bounding box center [641, 545] width 353 height 849
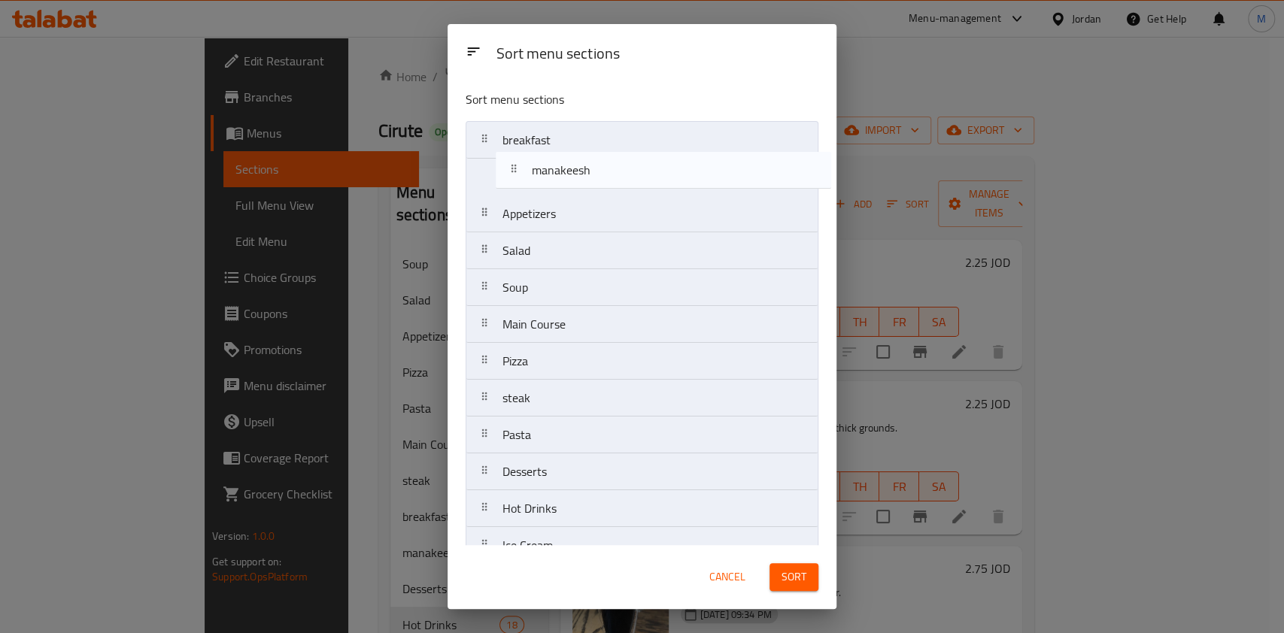
drag, startPoint x: 583, startPoint y: 442, endPoint x: 611, endPoint y: 160, distance: 283.4
click at [611, 160] on nav "breakfast Appetizers Salad Soup Main Course Pizza steak Pasta manakeesh Dessert…" at bounding box center [641, 545] width 353 height 849
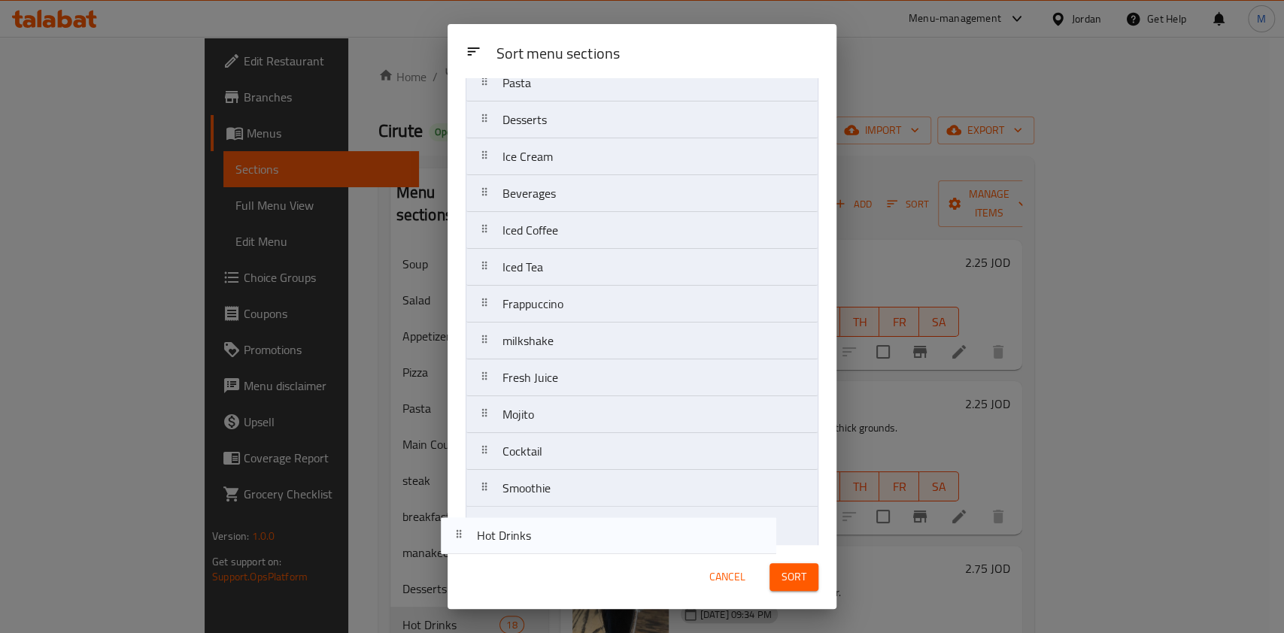
scroll to position [429, 0]
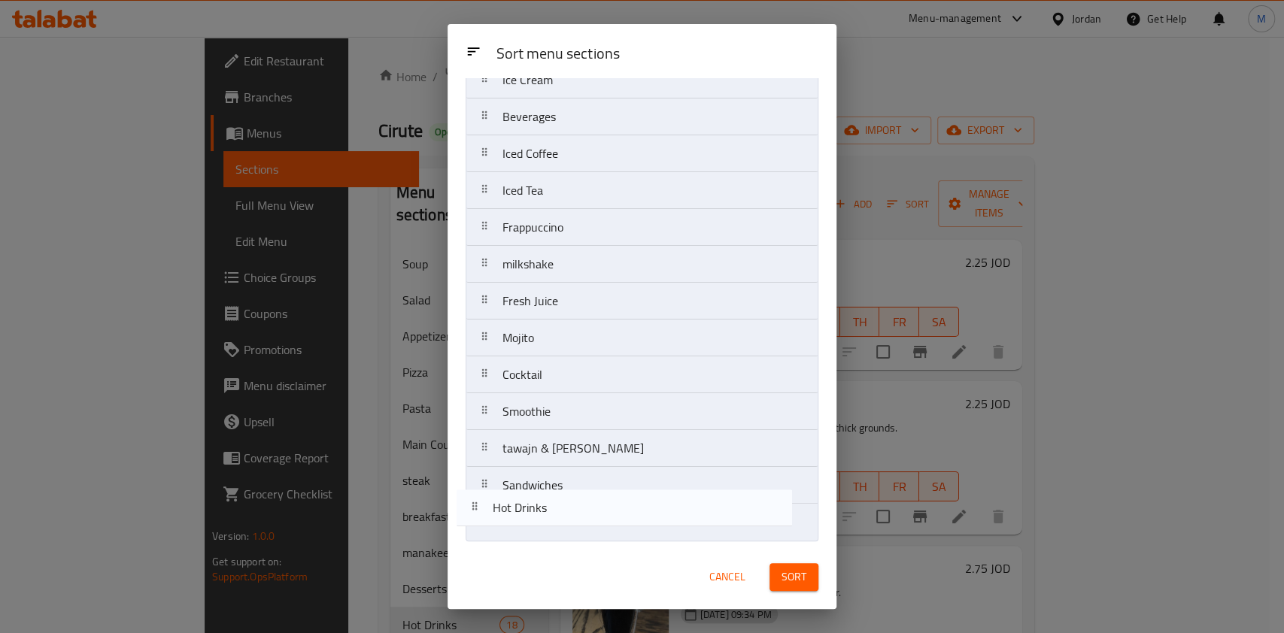
drag, startPoint x: 599, startPoint y: 405, endPoint x: 590, endPoint y: 514, distance: 109.4
click at [590, 514] on nav "breakfast manakeesh Appetizers Salad Soup Main Course Pizza steak Pasta Dessert…" at bounding box center [641, 116] width 353 height 849
drag, startPoint x: 613, startPoint y: 153, endPoint x: 593, endPoint y: 553, distance: 400.6
click at [593, 553] on div "Sort menu sections Sort menu sections breakfast manakeesh Appetizers Salad Soup…" at bounding box center [641, 316] width 389 height 585
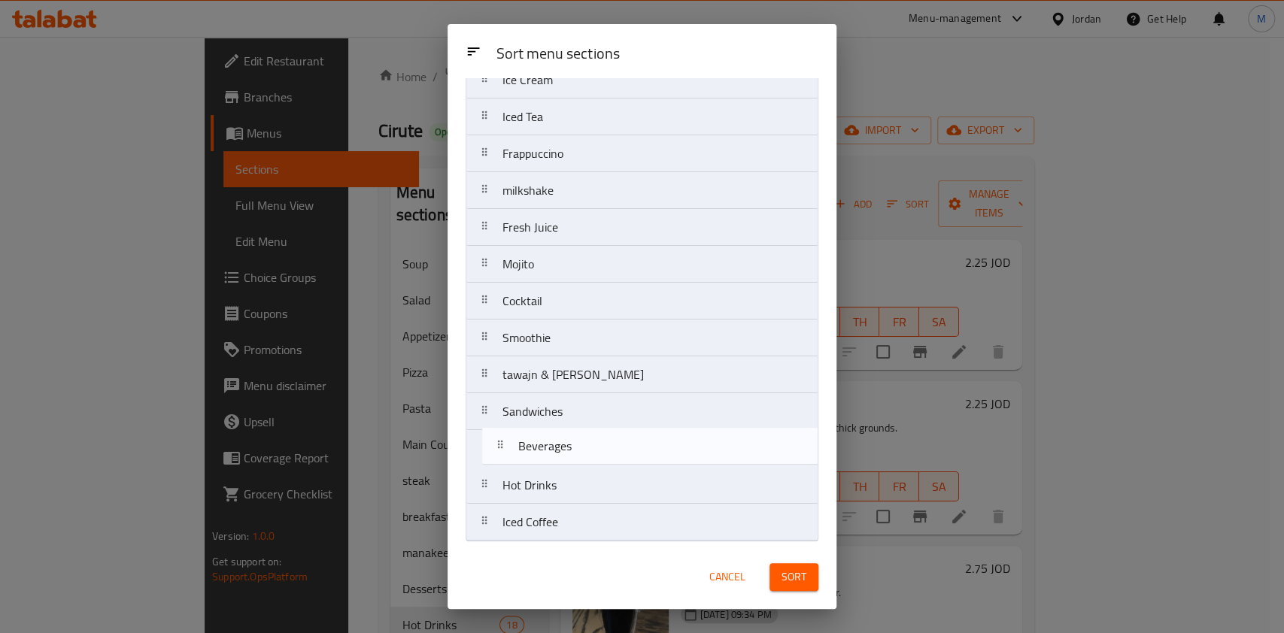
drag, startPoint x: 598, startPoint y: 222, endPoint x: 602, endPoint y: 502, distance: 279.8
click at [602, 502] on nav "breakfast manakeesh Appetizers Salad Soup Main Course Pizza steak Pasta Dessert…" at bounding box center [641, 116] width 353 height 849
drag, startPoint x: 603, startPoint y: 299, endPoint x: 612, endPoint y: 475, distance: 176.2
click at [612, 475] on nav "breakfast manakeesh Appetizers Salad Soup Main Course Pizza steak Pasta Dessert…" at bounding box center [641, 116] width 353 height 849
drag, startPoint x: 597, startPoint y: 264, endPoint x: 608, endPoint y: 431, distance: 167.3
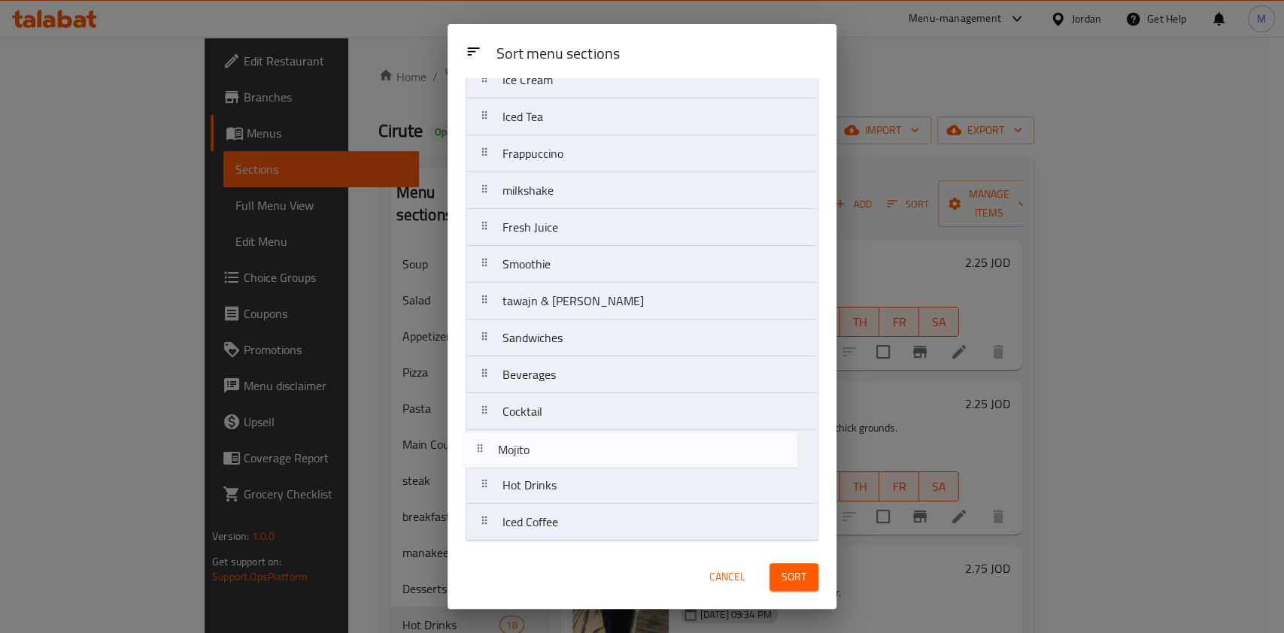
click at [593, 477] on nav "breakfast manakeesh Appetizers Salad Soup Main Course Pizza steak Pasta Dessert…" at bounding box center [641, 116] width 353 height 849
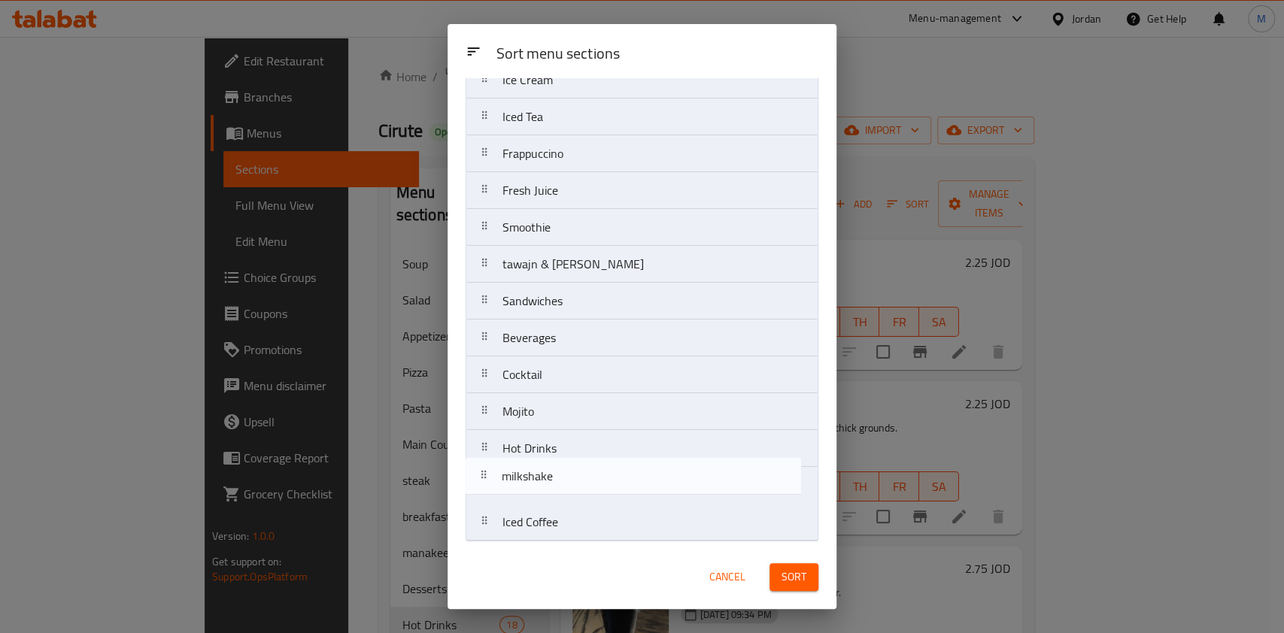
drag, startPoint x: 602, startPoint y: 198, endPoint x: 601, endPoint y: 495, distance: 297.0
click at [601, 495] on nav "breakfast manakeesh Appetizers Salad Soup Main Course Pizza steak Pasta Dessert…" at bounding box center [641, 116] width 353 height 849
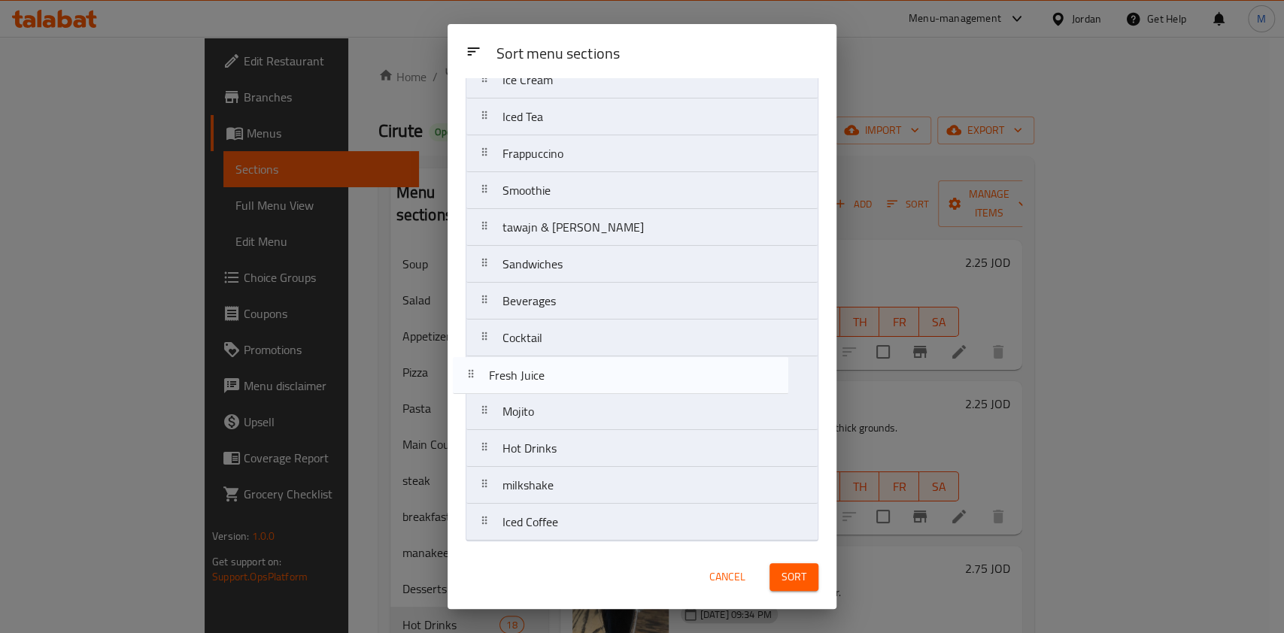
drag, startPoint x: 608, startPoint y: 199, endPoint x: 592, endPoint y: 411, distance: 213.4
click at [592, 411] on nav "breakfast manakeesh Appetizers Salad Soup Main Course Pizza steak Pasta Dessert…" at bounding box center [641, 116] width 353 height 849
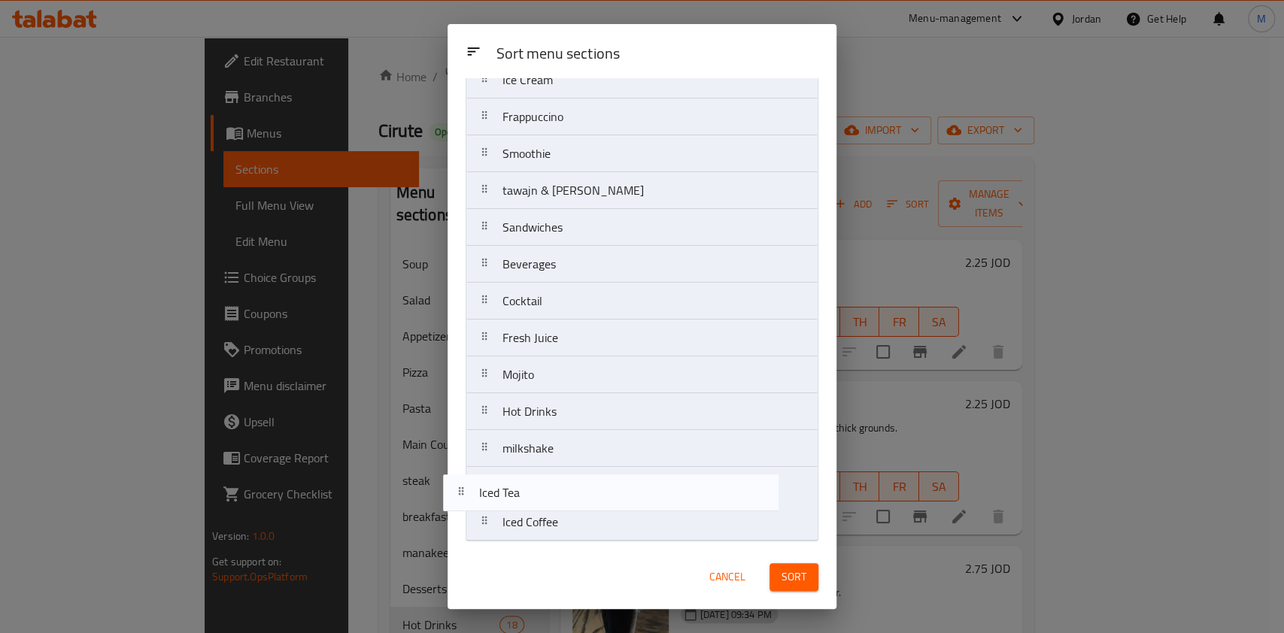
drag, startPoint x: 620, startPoint y: 124, endPoint x: 597, endPoint y: 511, distance: 388.0
click at [597, 511] on nav "breakfast manakeesh Appetizers Salad Soup Main Course Pizza steak Pasta Dessert…" at bounding box center [641, 116] width 353 height 849
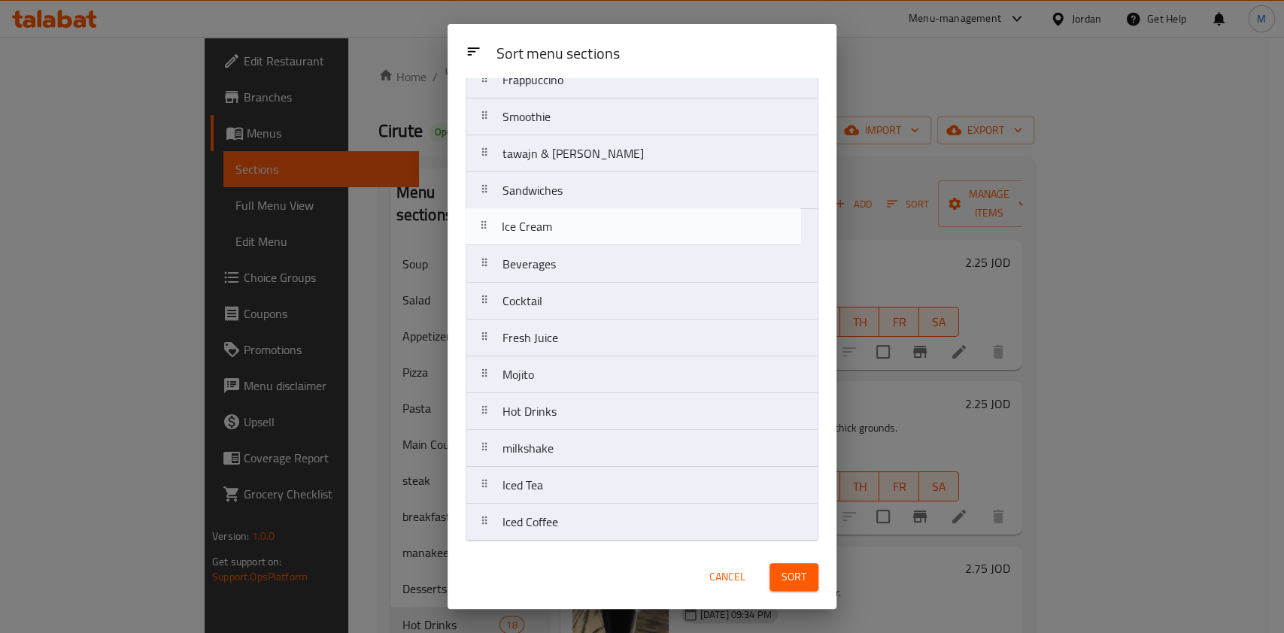
drag, startPoint x: 614, startPoint y: 287, endPoint x: 607, endPoint y: 268, distance: 20.0
click at [607, 268] on nav "breakfast manakeesh Appetizers Salad Soup Main Course Pizza steak Pasta Dessert…" at bounding box center [641, 116] width 353 height 849
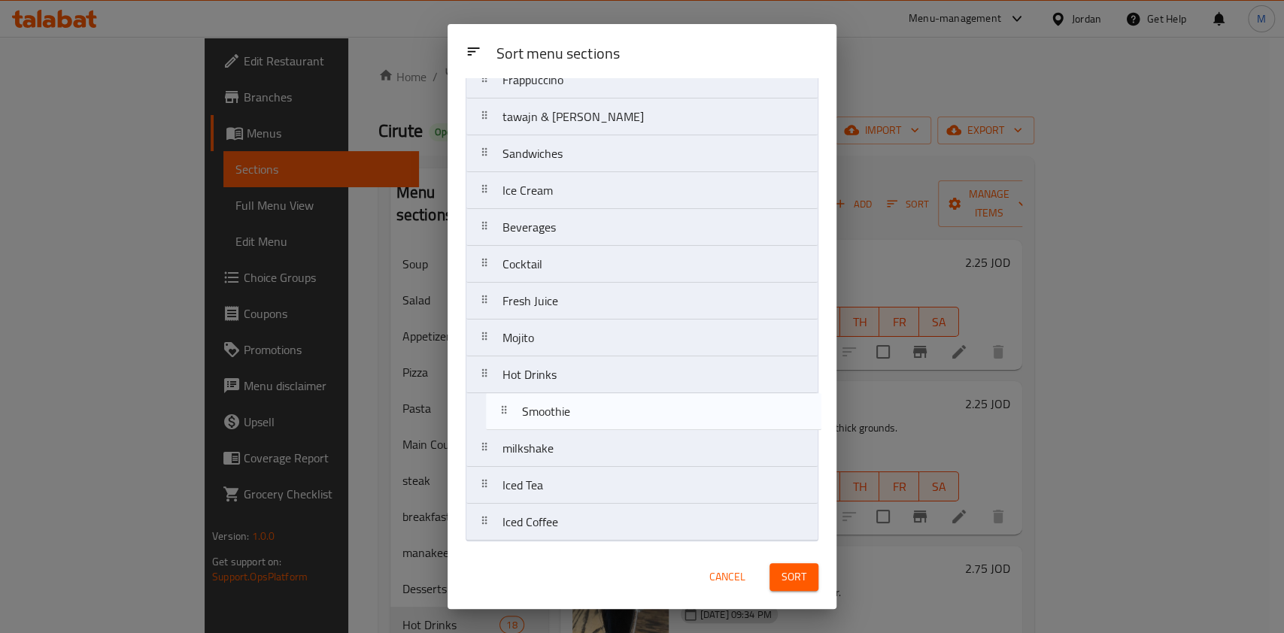
drag, startPoint x: 589, startPoint y: 217, endPoint x: 608, endPoint y: 424, distance: 208.4
click at [608, 424] on nav "breakfast manakeesh Appetizers Salad Soup Main Course Pizza steak Pasta Dessert…" at bounding box center [641, 116] width 353 height 849
drag, startPoint x: 579, startPoint y: 290, endPoint x: 595, endPoint y: 432, distance: 143.7
click at [595, 432] on nav "breakfast manakeesh Appetizers Salad Soup Main Course Pizza steak Pasta Dessert…" at bounding box center [641, 116] width 353 height 849
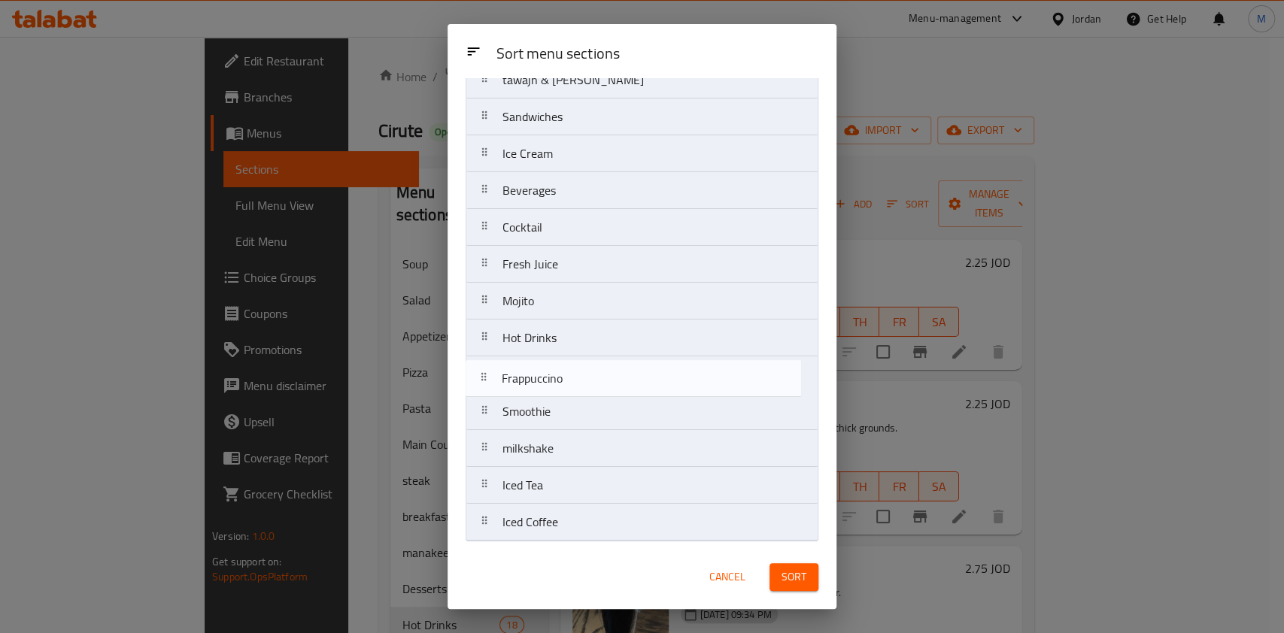
drag, startPoint x: 586, startPoint y: 421, endPoint x: 585, endPoint y: 383, distance: 38.4
click at [585, 383] on nav "breakfast manakeesh Appetizers Salad Soup Main Course Pizza steak Pasta Dessert…" at bounding box center [641, 116] width 353 height 849
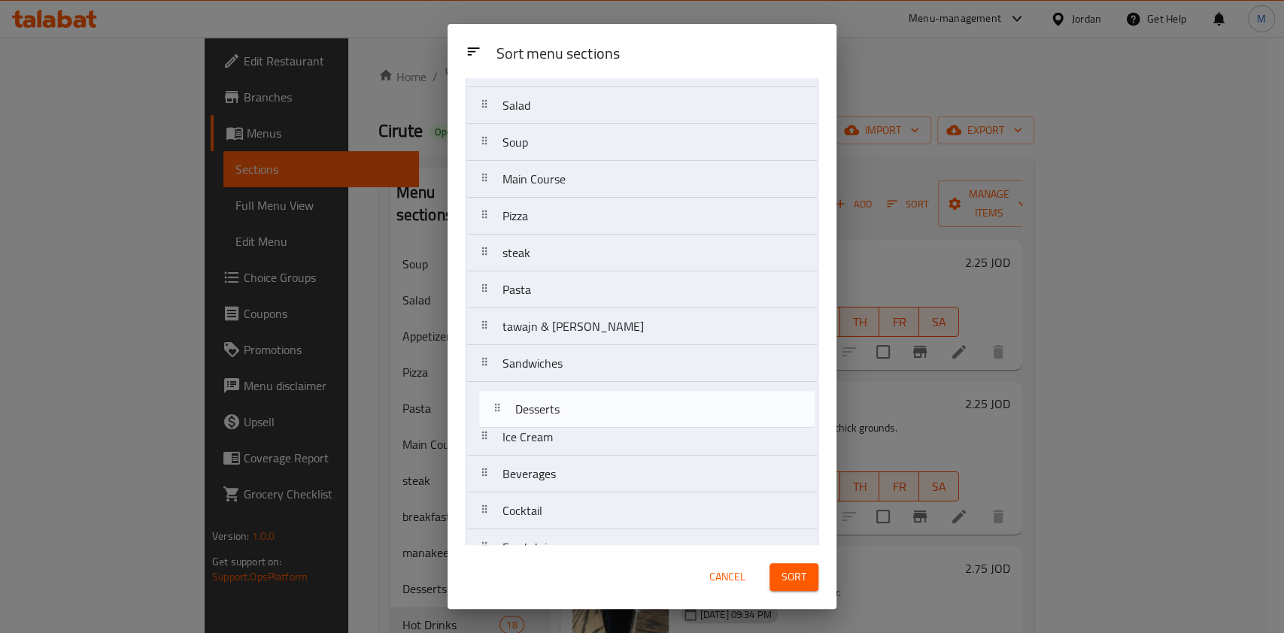
scroll to position [146, 0]
drag, startPoint x: 581, startPoint y: 347, endPoint x: 596, endPoint y: 417, distance: 71.4
click at [596, 417] on nav "breakfast manakeesh Appetizers Salad Soup Main Course Pizza steak Pasta Dessert…" at bounding box center [641, 399] width 353 height 849
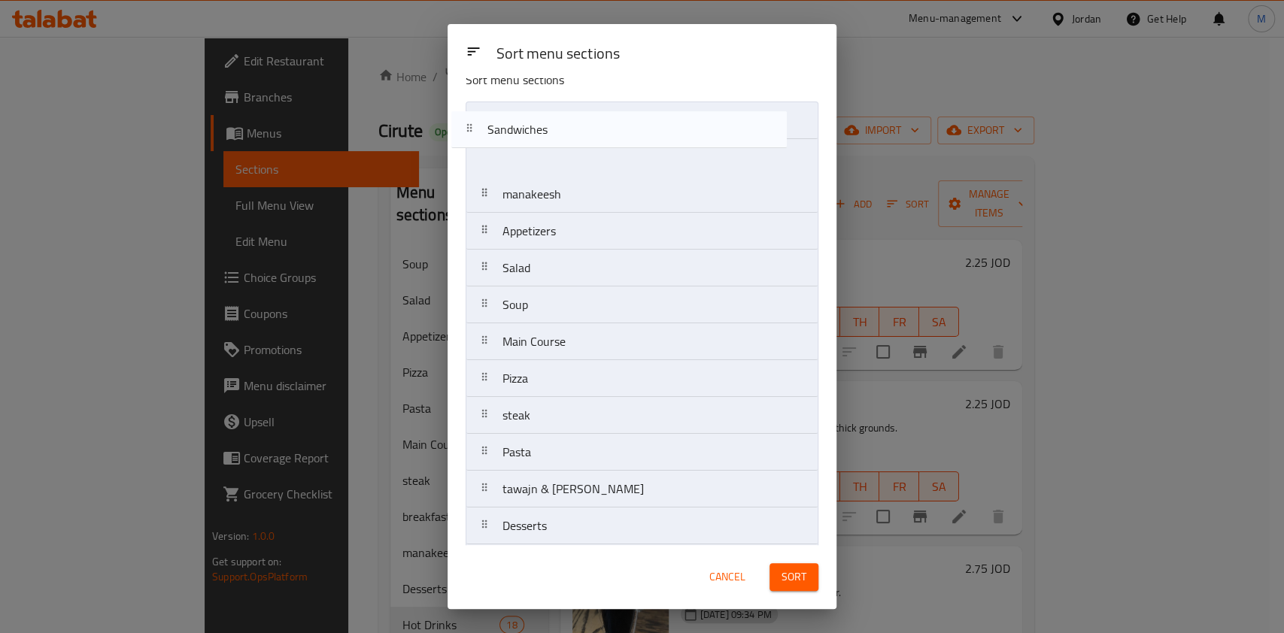
scroll to position [0, 0]
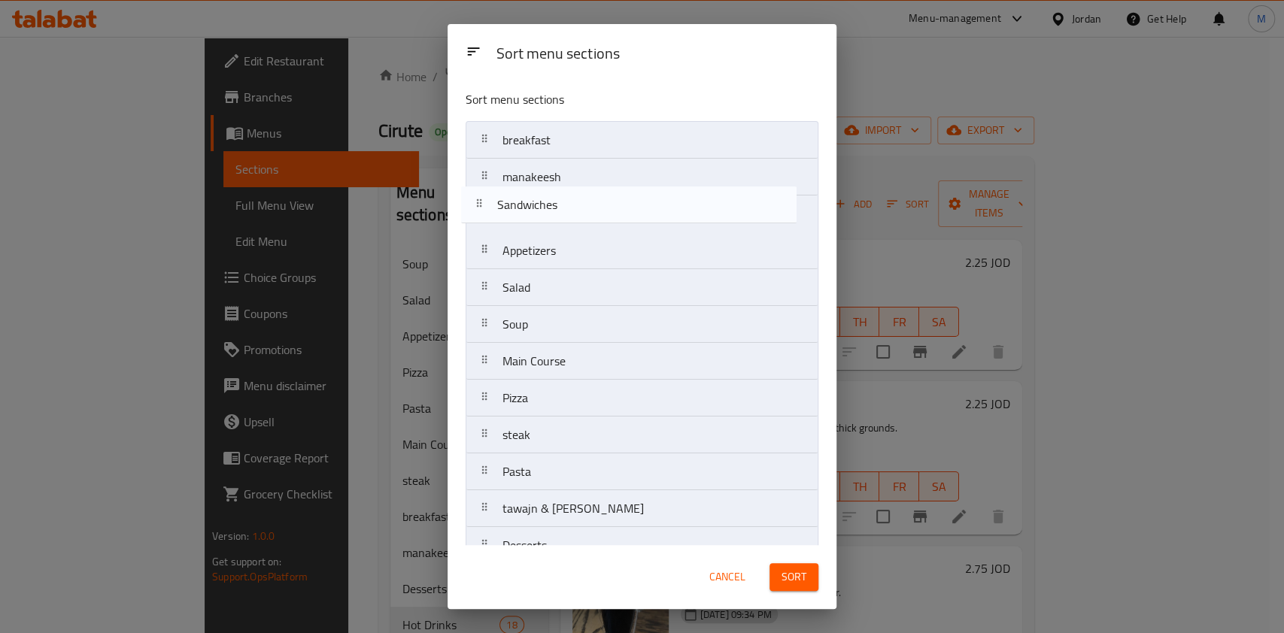
drag, startPoint x: 595, startPoint y: 415, endPoint x: 605, endPoint y: 195, distance: 220.5
click at [605, 195] on nav "breakfast manakeesh Appetizers Salad Soup Main Course Pizza steak Pasta tawajn …" at bounding box center [641, 545] width 353 height 849
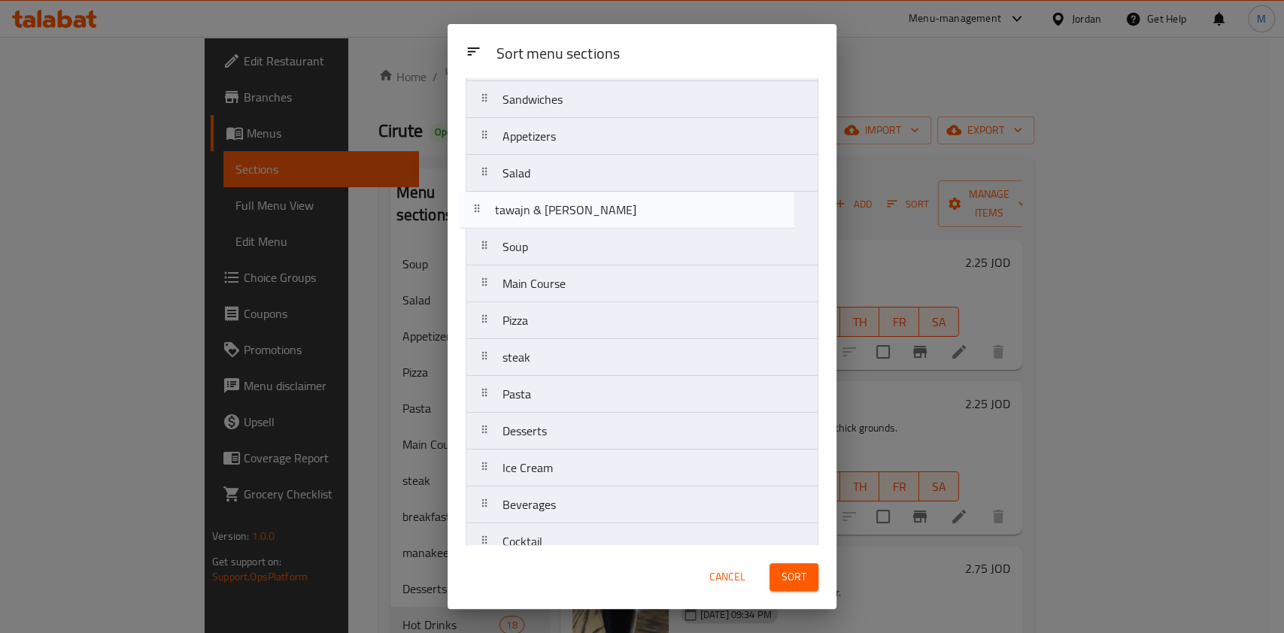
scroll to position [100, 0]
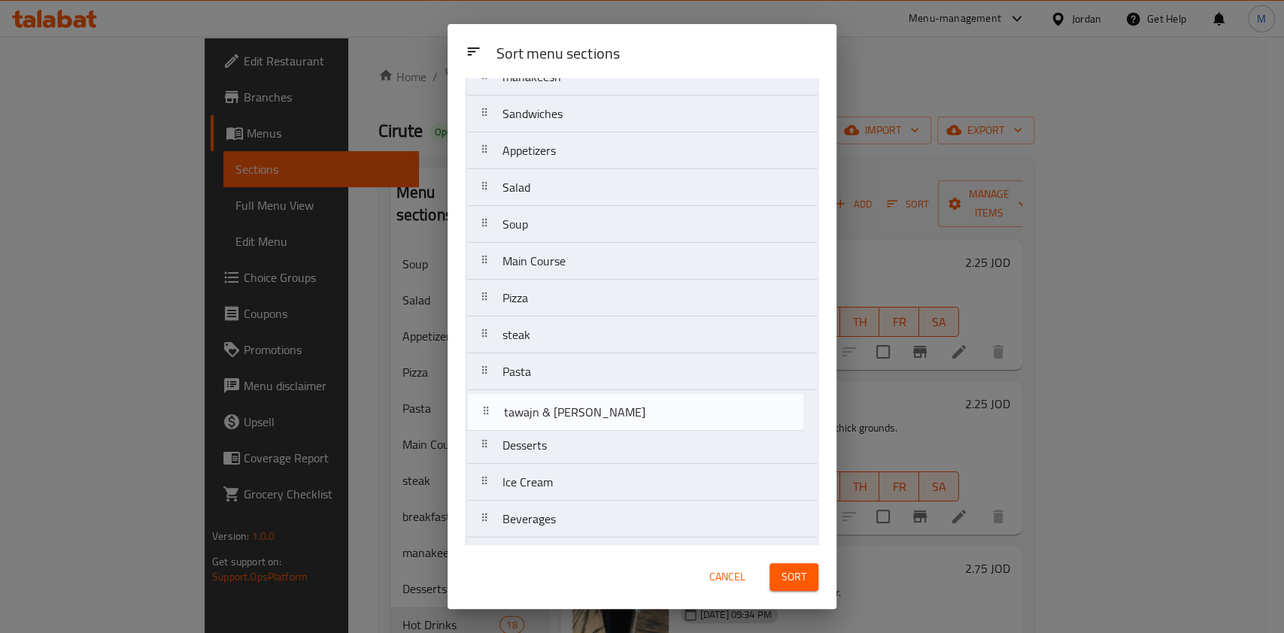
drag, startPoint x: 615, startPoint y: 311, endPoint x: 617, endPoint y: 398, distance: 87.2
click at [617, 398] on nav "breakfast manakeesh Sandwiches Appetizers Salad Soup Main Course Pizza steak Pa…" at bounding box center [641, 445] width 353 height 849
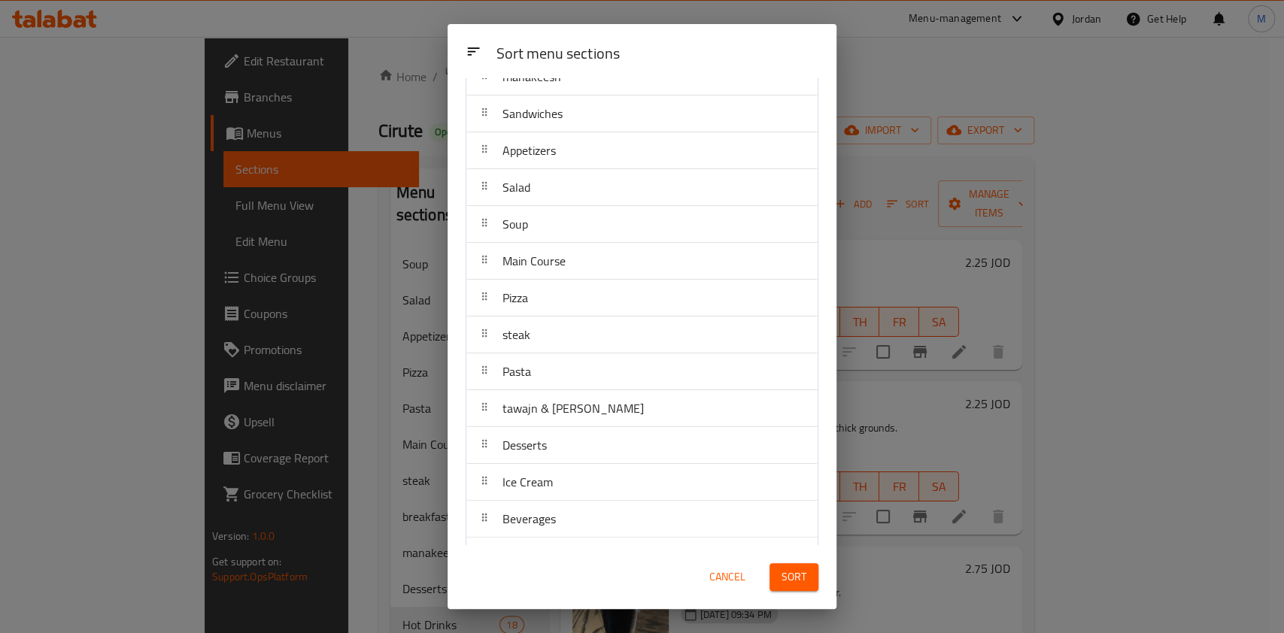
scroll to position [0, 0]
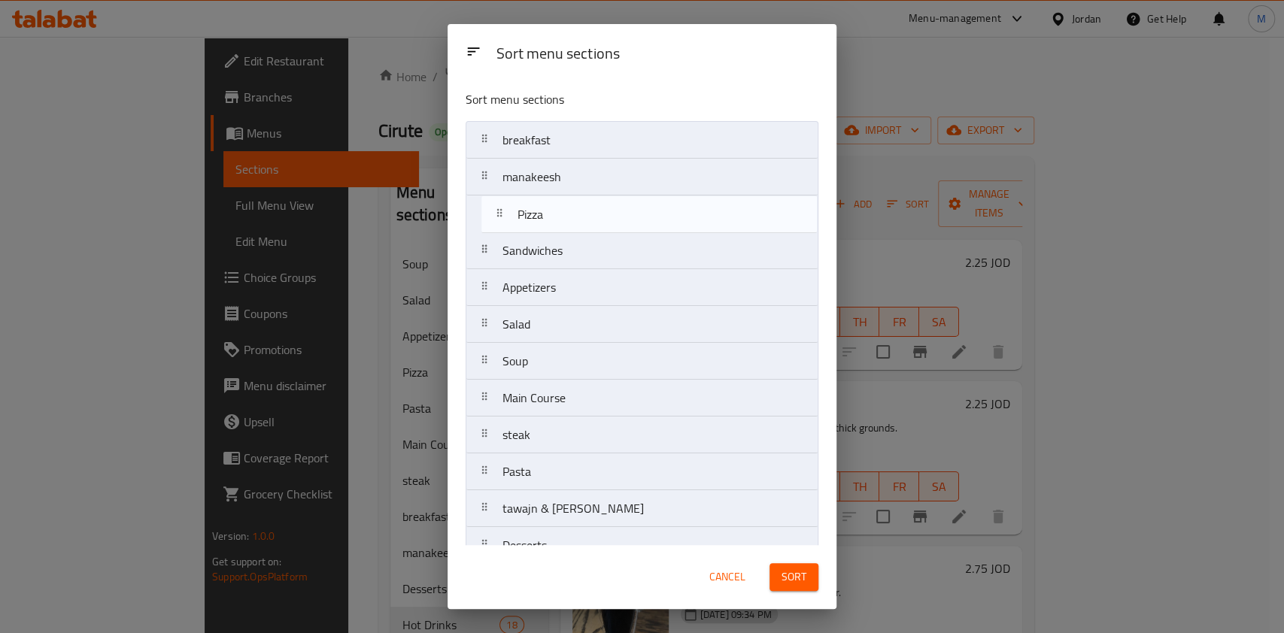
drag, startPoint x: 578, startPoint y: 412, endPoint x: 593, endPoint y: 226, distance: 187.0
click at [593, 226] on nav "breakfast manakeesh Sandwiches Appetizers Salad Soup Main Course Pizza steak Pa…" at bounding box center [641, 545] width 353 height 849
drag, startPoint x: 581, startPoint y: 406, endPoint x: 573, endPoint y: 183, distance: 222.7
click at [573, 193] on nav "breakfast manakeesh Pizza Sandwiches Appetizers Salad Soup Main Course steak Pa…" at bounding box center [641, 545] width 353 height 849
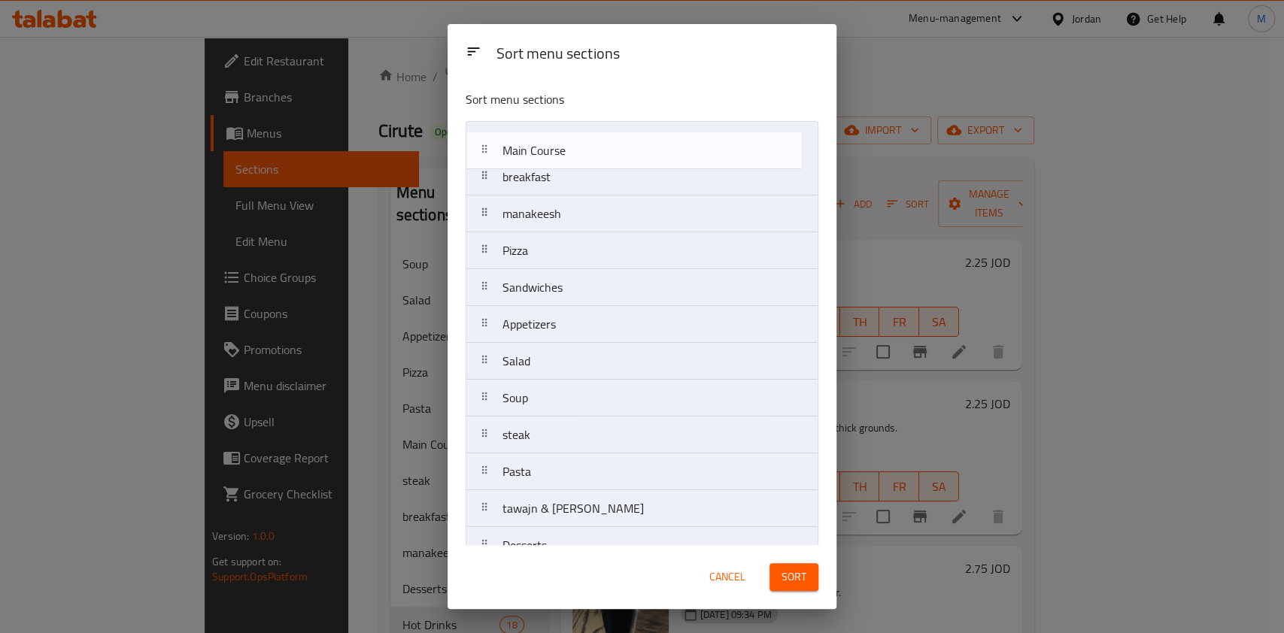
drag, startPoint x: 575, startPoint y: 211, endPoint x: 575, endPoint y: 139, distance: 72.2
click at [575, 139] on nav "breakfast manakeesh Main Course Pizza Sandwiches Appetizers Salad Soup steak Pa…" at bounding box center [641, 545] width 353 height 849
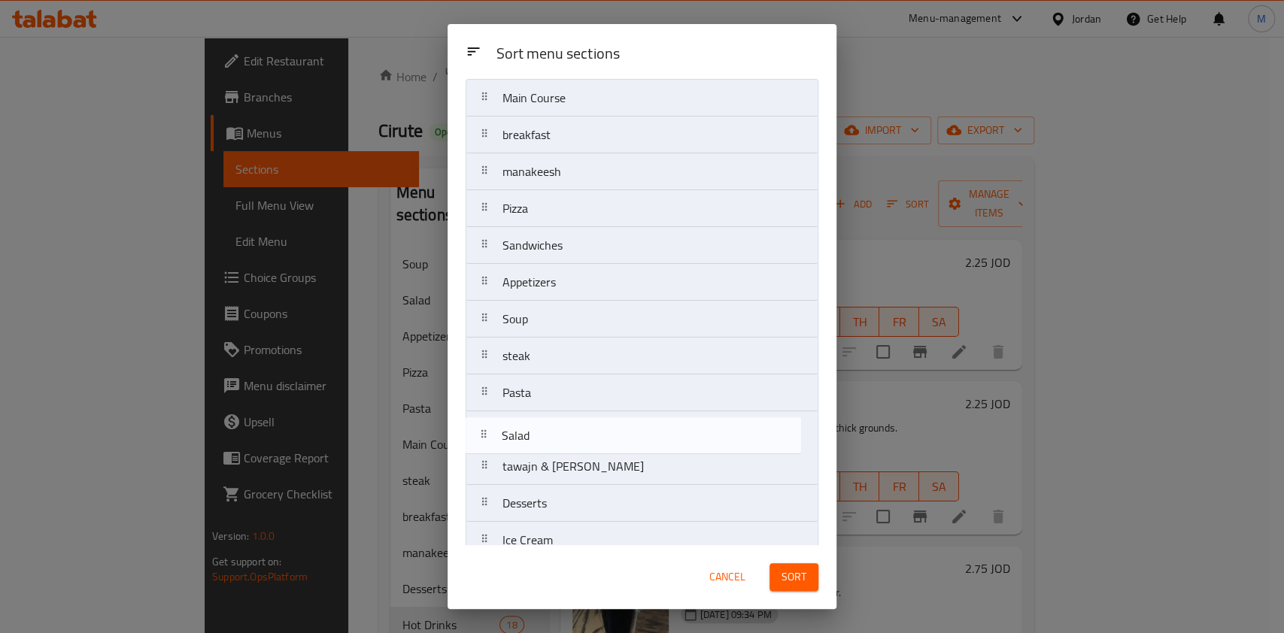
scroll to position [51, 0]
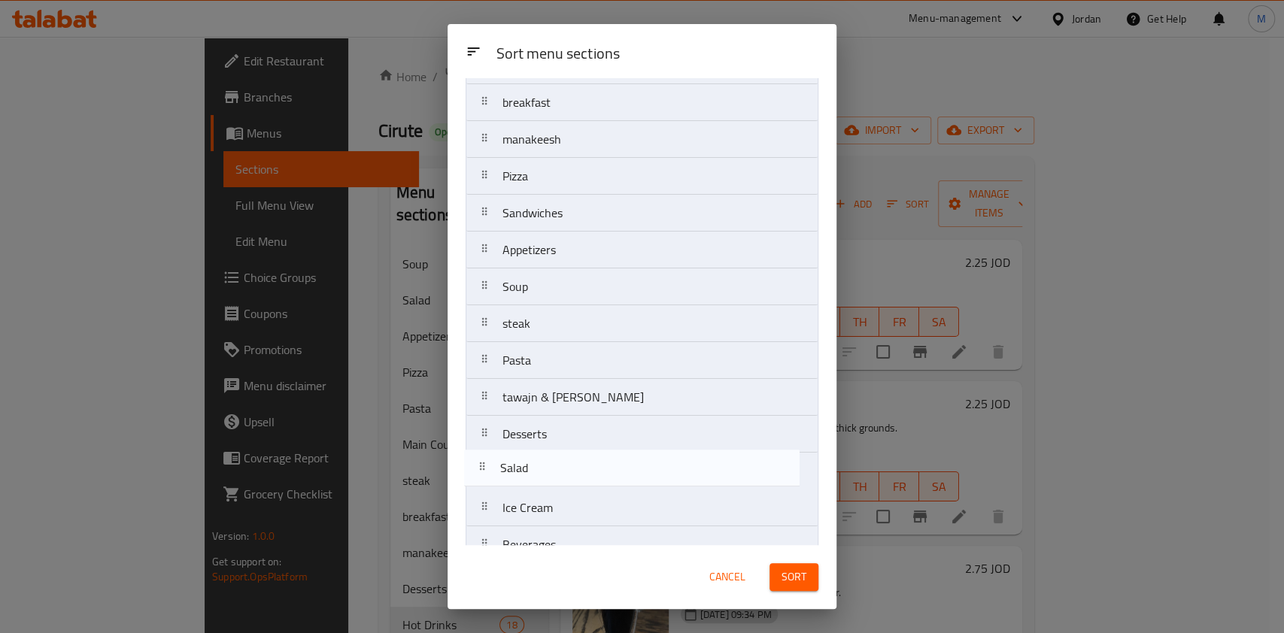
drag, startPoint x: 575, startPoint y: 350, endPoint x: 571, endPoint y: 476, distance: 126.4
click at [571, 476] on nav "Main Course breakfast manakeesh Pizza Sandwiches Appetizers Salad Soup steak Pa…" at bounding box center [641, 471] width 353 height 849
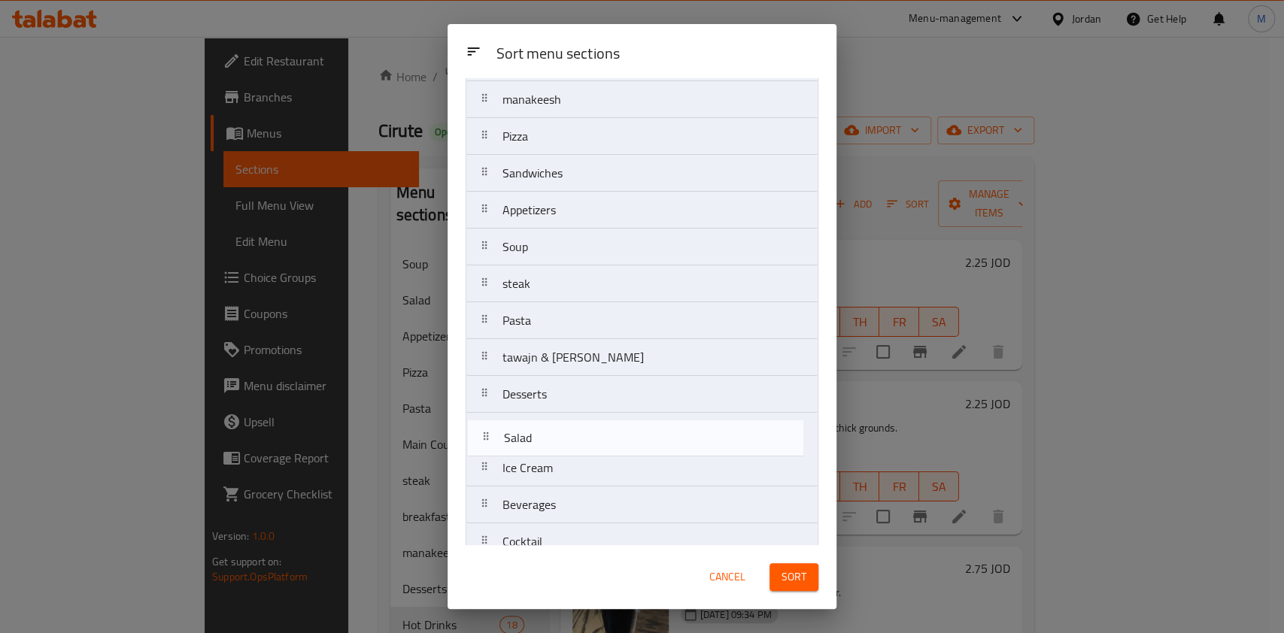
scroll to position [118, 0]
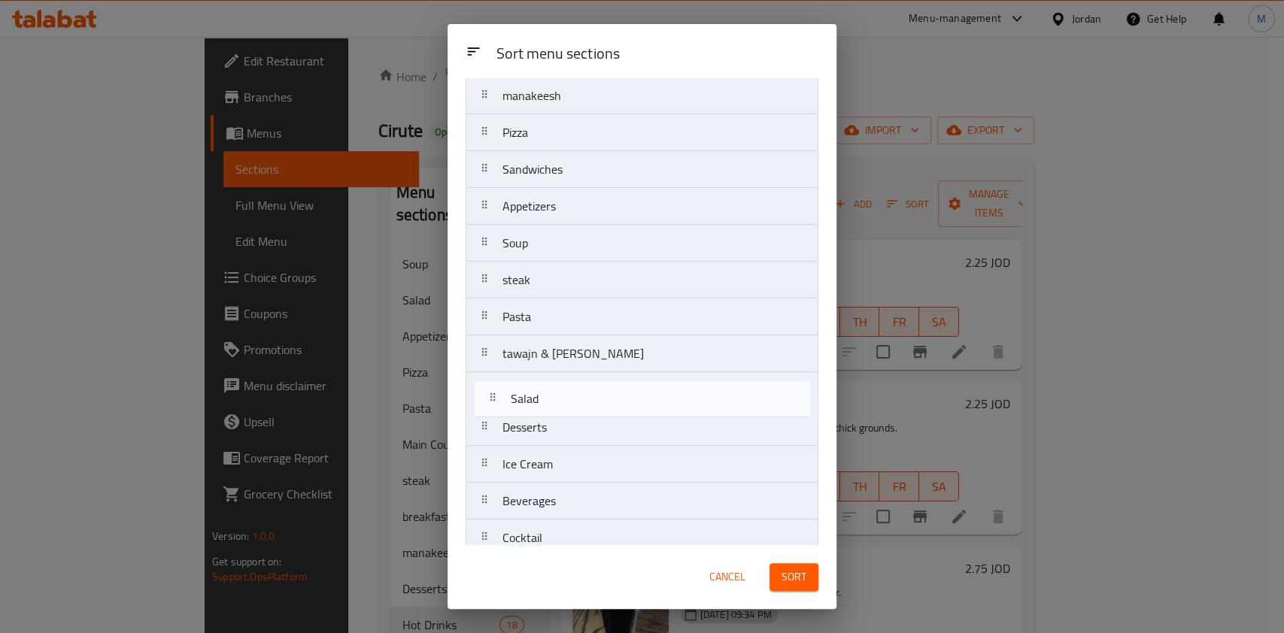
drag, startPoint x: 565, startPoint y: 476, endPoint x: 572, endPoint y: 387, distance: 89.7
click at [572, 387] on nav "Main Course breakfast manakeesh Pizza Sandwiches Appetizers Soup steak Pasta ta…" at bounding box center [641, 427] width 353 height 849
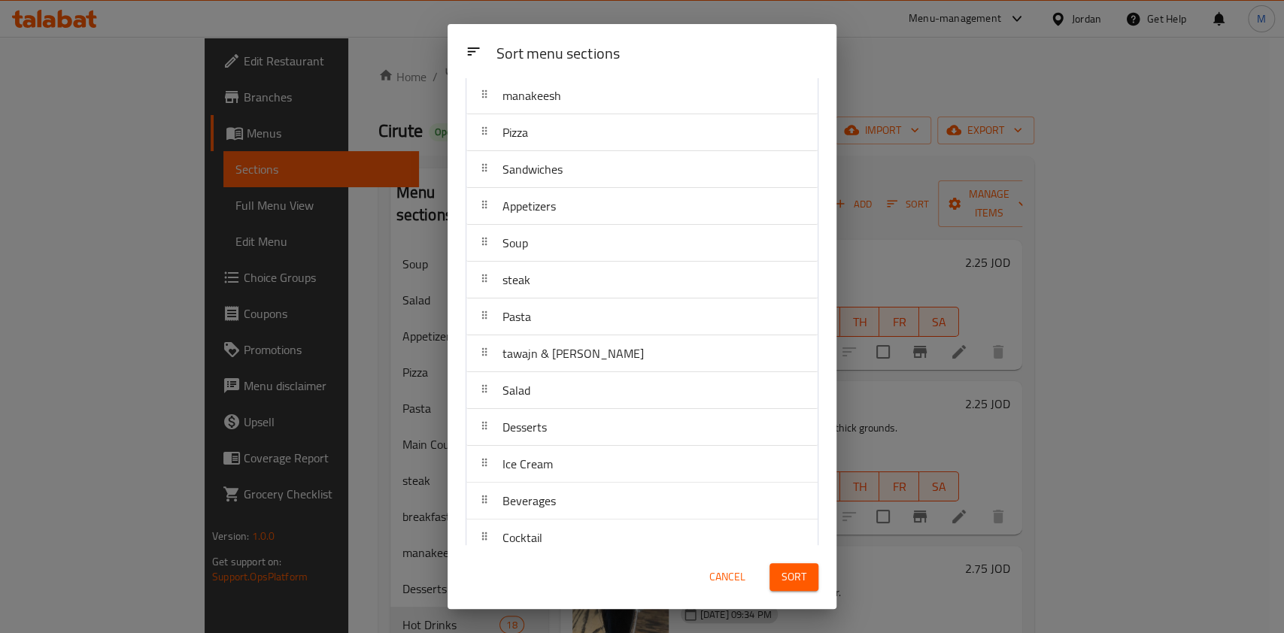
scroll to position [0, 0]
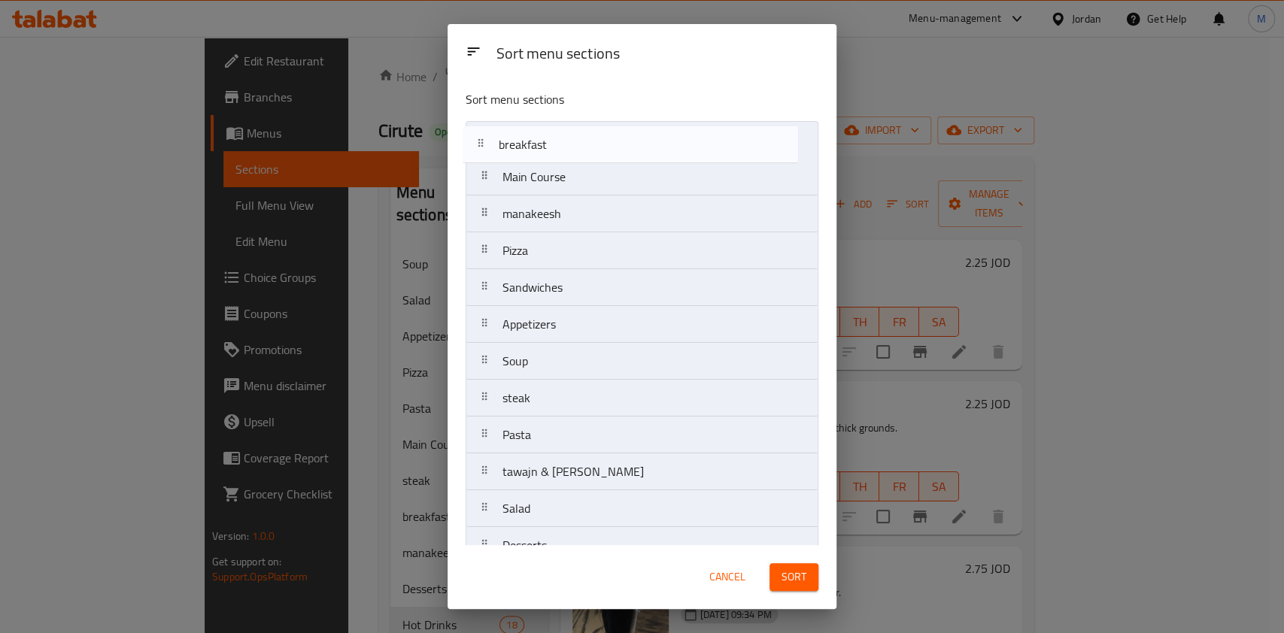
drag, startPoint x: 598, startPoint y: 172, endPoint x: 596, endPoint y: 135, distance: 37.6
click at [596, 135] on nav "Main Course breakfast manakeesh Pizza Sandwiches Appetizers Soup steak Pasta ta…" at bounding box center [641, 545] width 353 height 849
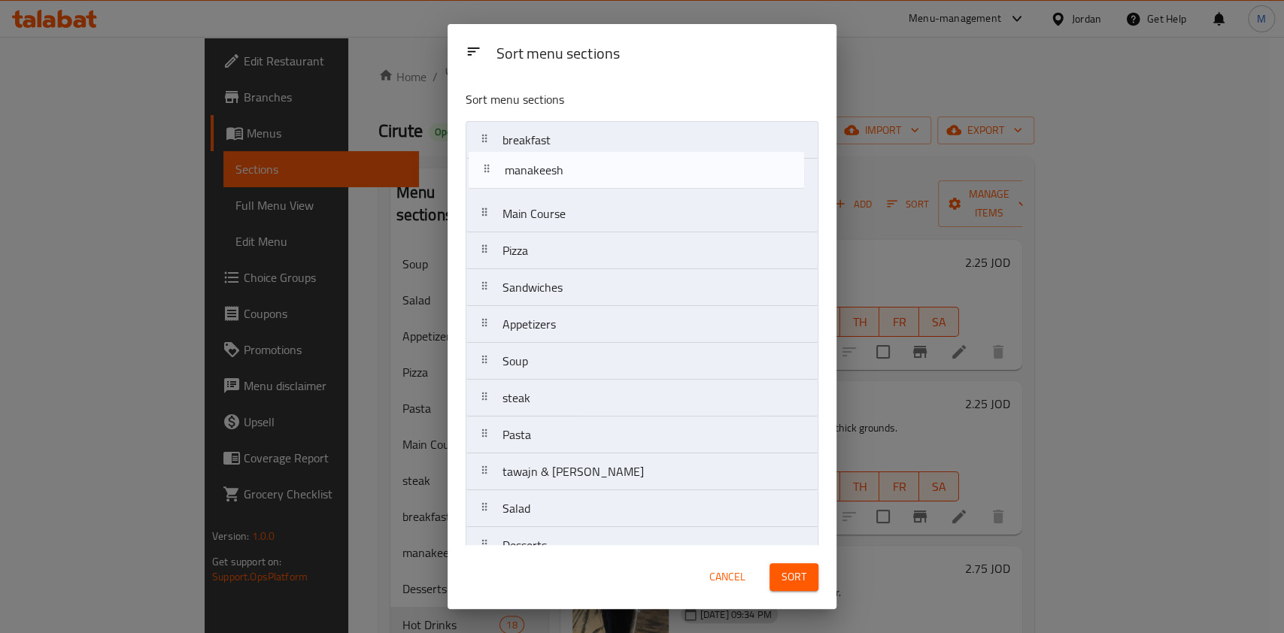
drag, startPoint x: 603, startPoint y: 223, endPoint x: 608, endPoint y: 174, distance: 49.8
click at [608, 174] on nav "breakfast Main Course manakeesh Pizza Sandwiches Appetizers Soup steak Pasta ta…" at bounding box center [641, 545] width 353 height 849
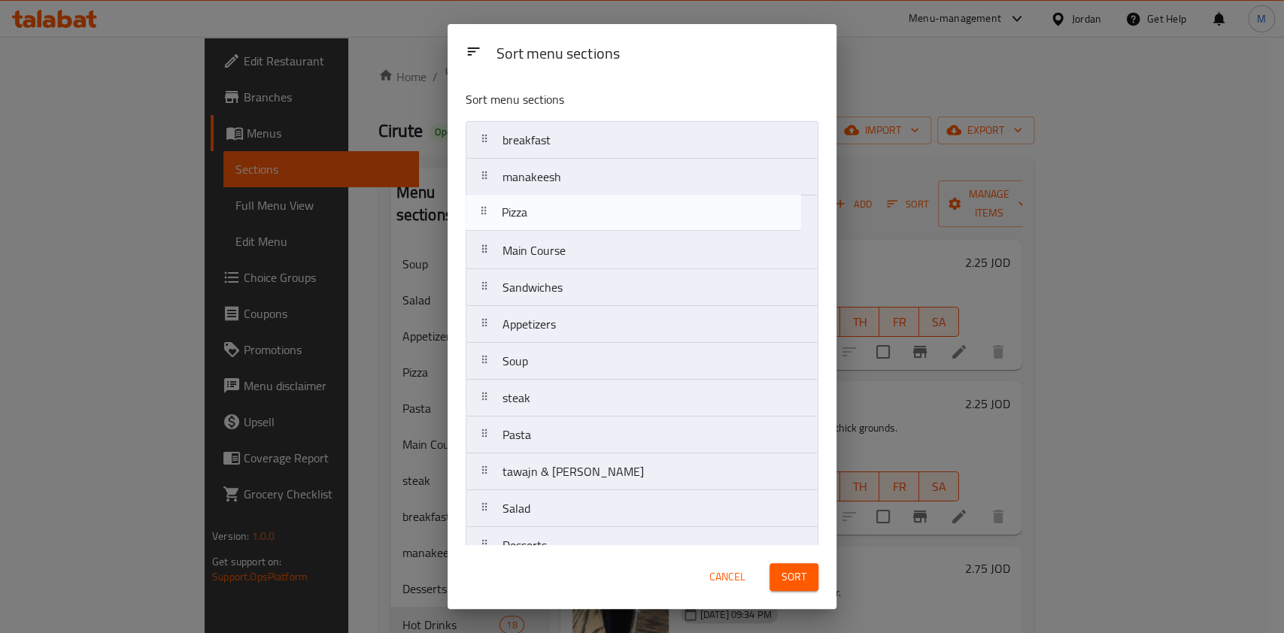
drag, startPoint x: 592, startPoint y: 250, endPoint x: 593, endPoint y: 208, distance: 42.1
click at [593, 208] on nav "breakfast manakeesh Main Course Pizza Sandwiches Appetizers Soup steak Pasta ta…" at bounding box center [641, 545] width 353 height 849
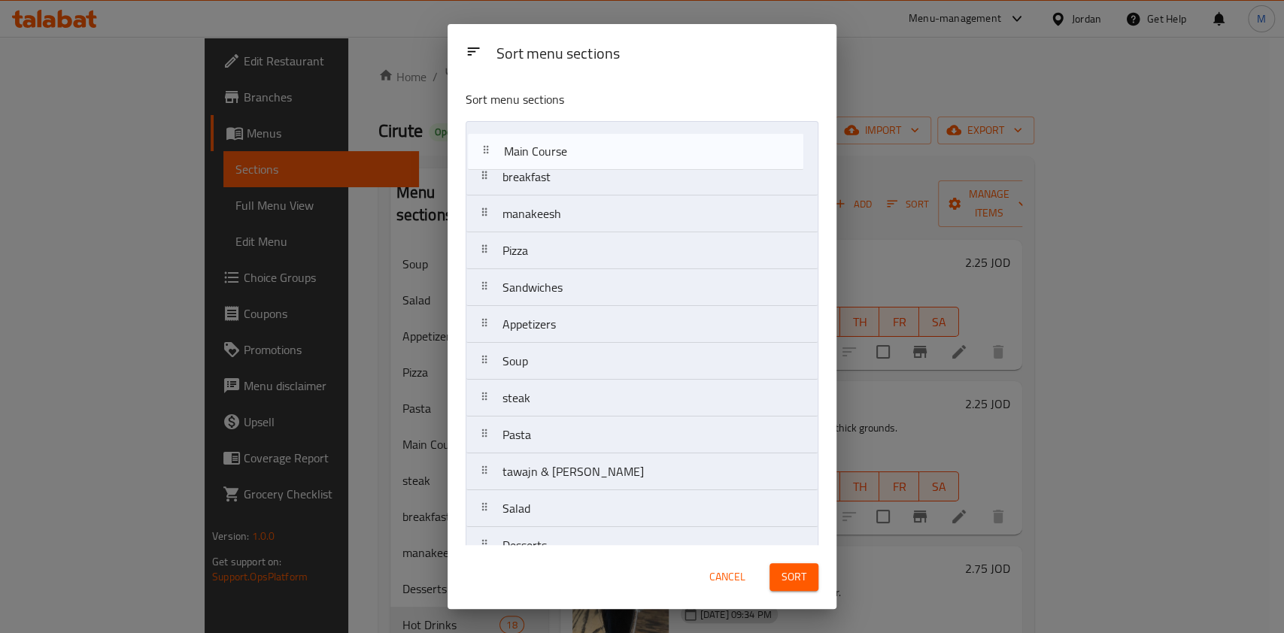
click at [590, 143] on nav "breakfast manakeesh Pizza Main Course Sandwiches Appetizers Soup steak Pasta ta…" at bounding box center [641, 545] width 353 height 849
drag, startPoint x: 572, startPoint y: 289, endPoint x: 578, endPoint y: 168, distance: 120.5
click at [578, 168] on nav "Main Course breakfast manakeesh Pizza Sandwiches Appetizers Soup steak Pasta ta…" at bounding box center [641, 545] width 353 height 849
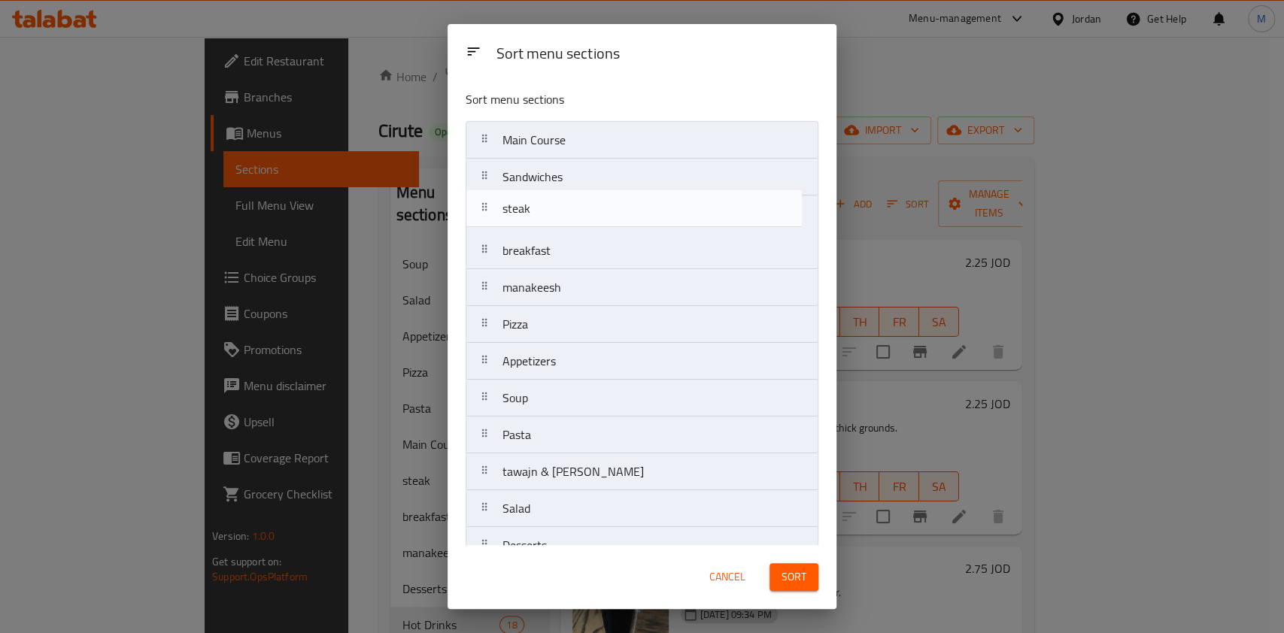
drag, startPoint x: 576, startPoint y: 406, endPoint x: 578, endPoint y: 214, distance: 192.5
click at [578, 214] on nav "Main Course Sandwiches breakfast manakeesh Pizza Appetizers Soup steak Pasta ta…" at bounding box center [641, 545] width 353 height 849
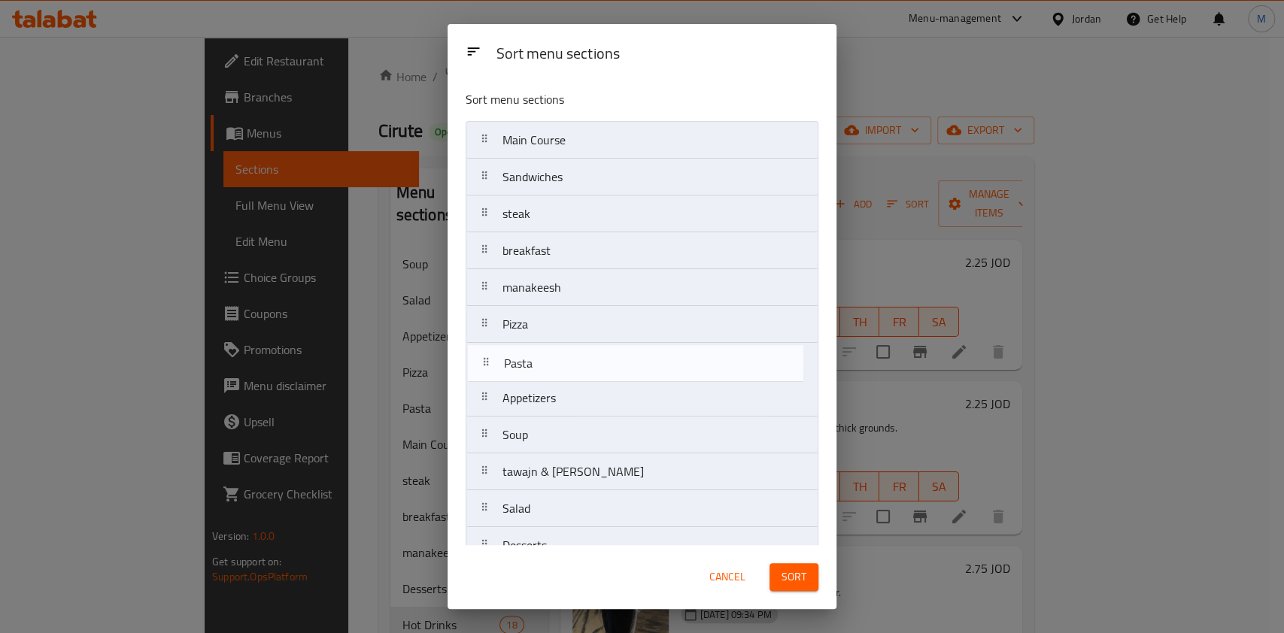
drag, startPoint x: 588, startPoint y: 434, endPoint x: 589, endPoint y: 354, distance: 79.7
click at [589, 354] on nav "Main Course Sandwiches steak breakfast manakeesh Pizza Appetizers Soup Pasta ta…" at bounding box center [641, 545] width 353 height 849
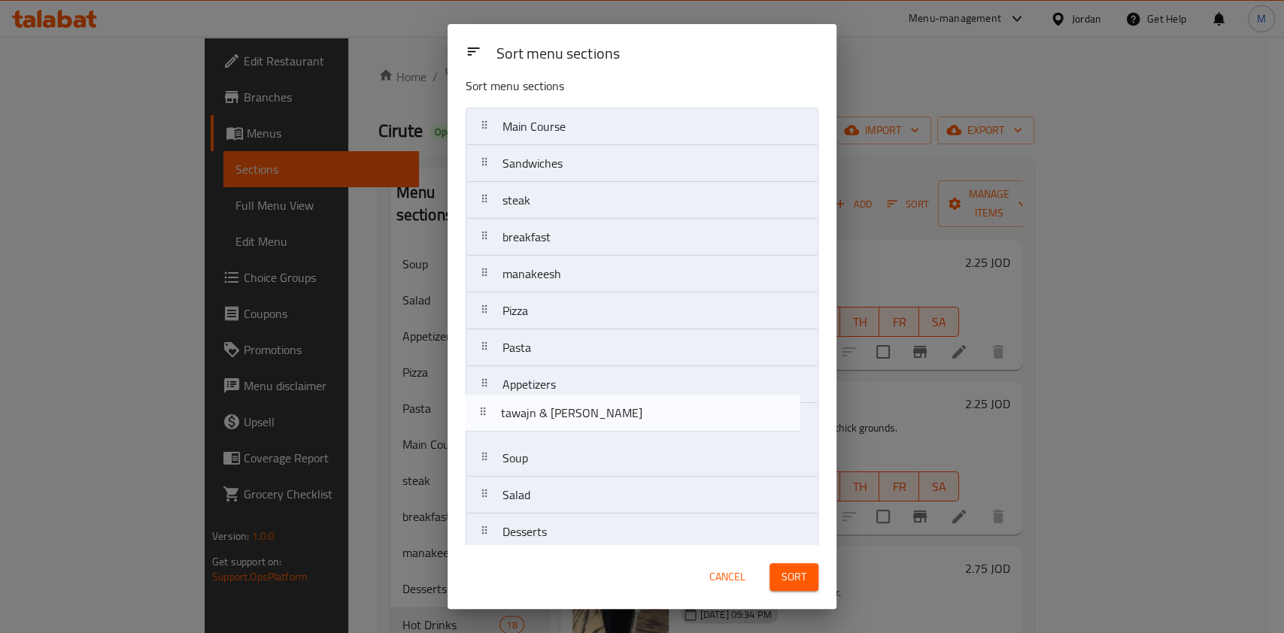
scroll to position [16, 0]
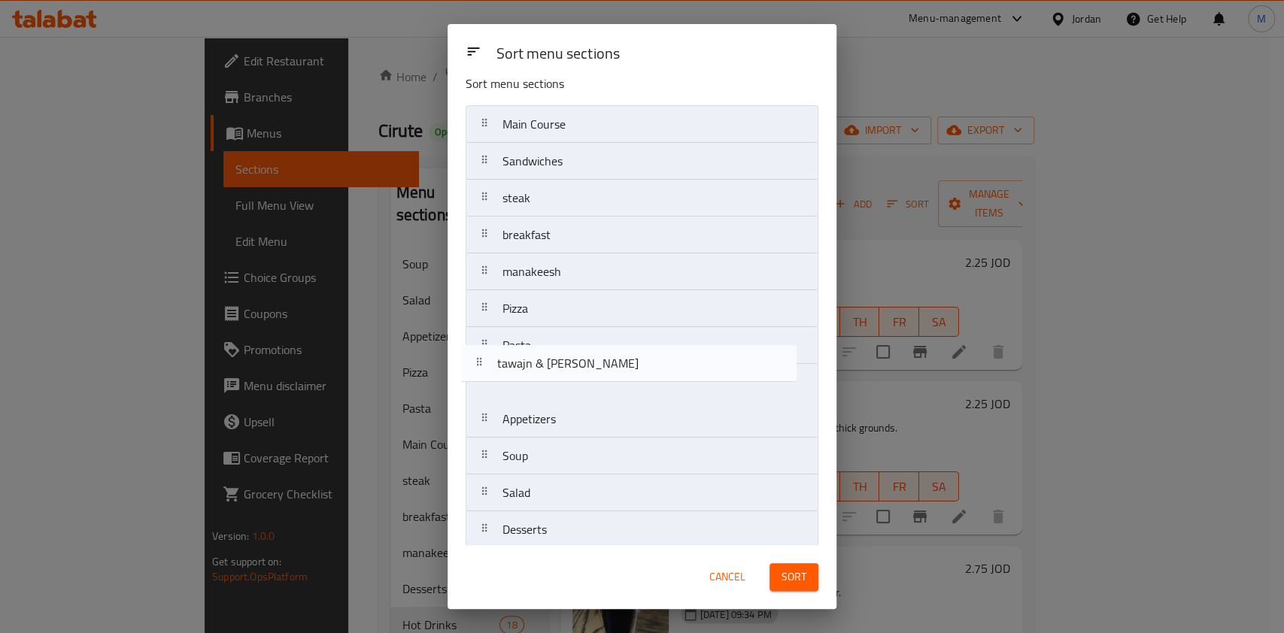
drag, startPoint x: 605, startPoint y: 484, endPoint x: 604, endPoint y: 376, distance: 108.3
click at [604, 376] on nav "Main Course Sandwiches steak breakfast manakeesh Pizza Pasta Appetizers Soup ta…" at bounding box center [641, 529] width 353 height 849
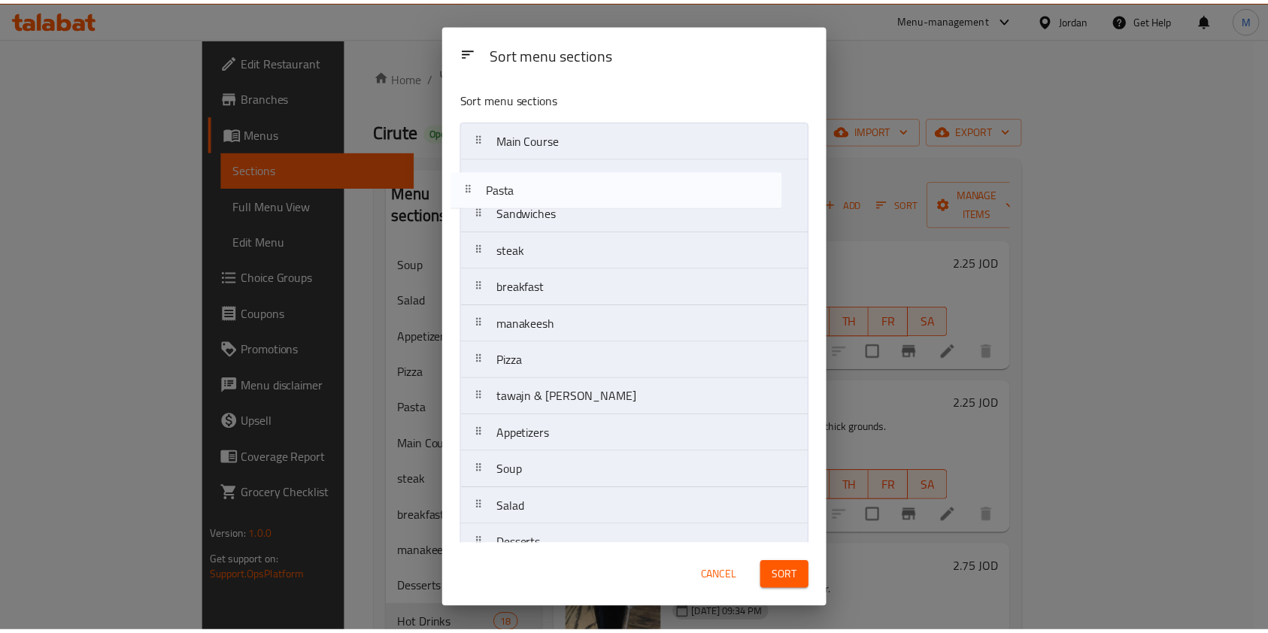
scroll to position [0, 0]
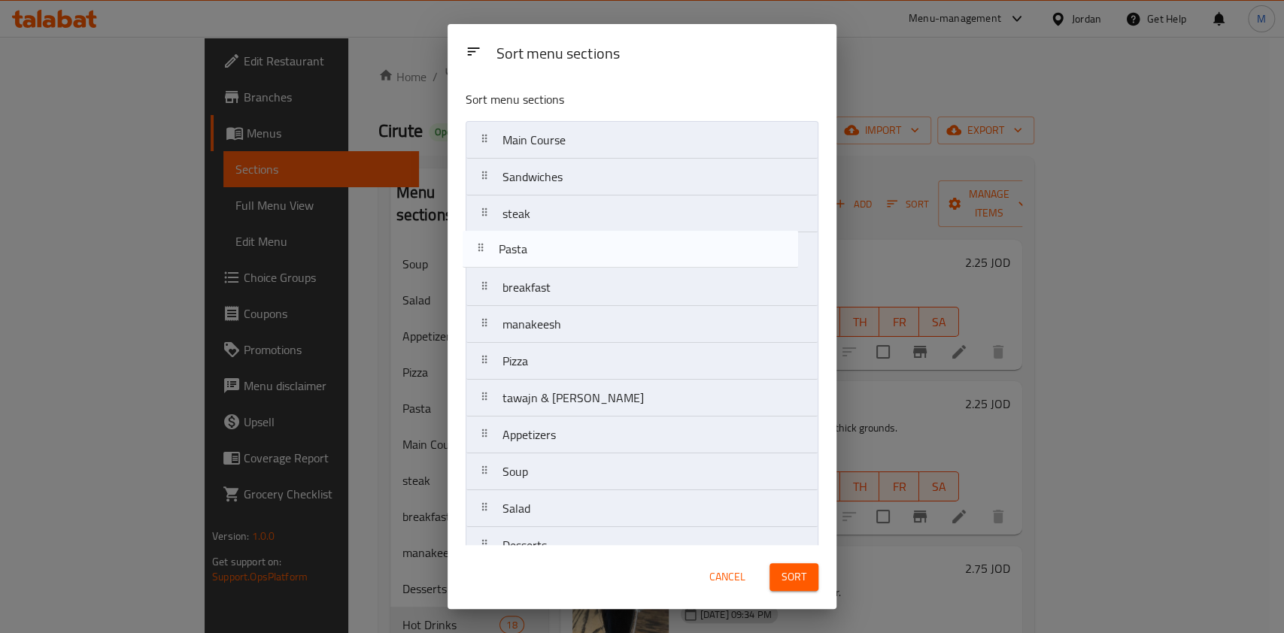
drag, startPoint x: 628, startPoint y: 352, endPoint x: 628, endPoint y: 257, distance: 94.7
click at [628, 257] on nav "Main Course Sandwiches steak breakfast manakeesh Pizza Pasta tawajn & fakharat …" at bounding box center [641, 545] width 353 height 849
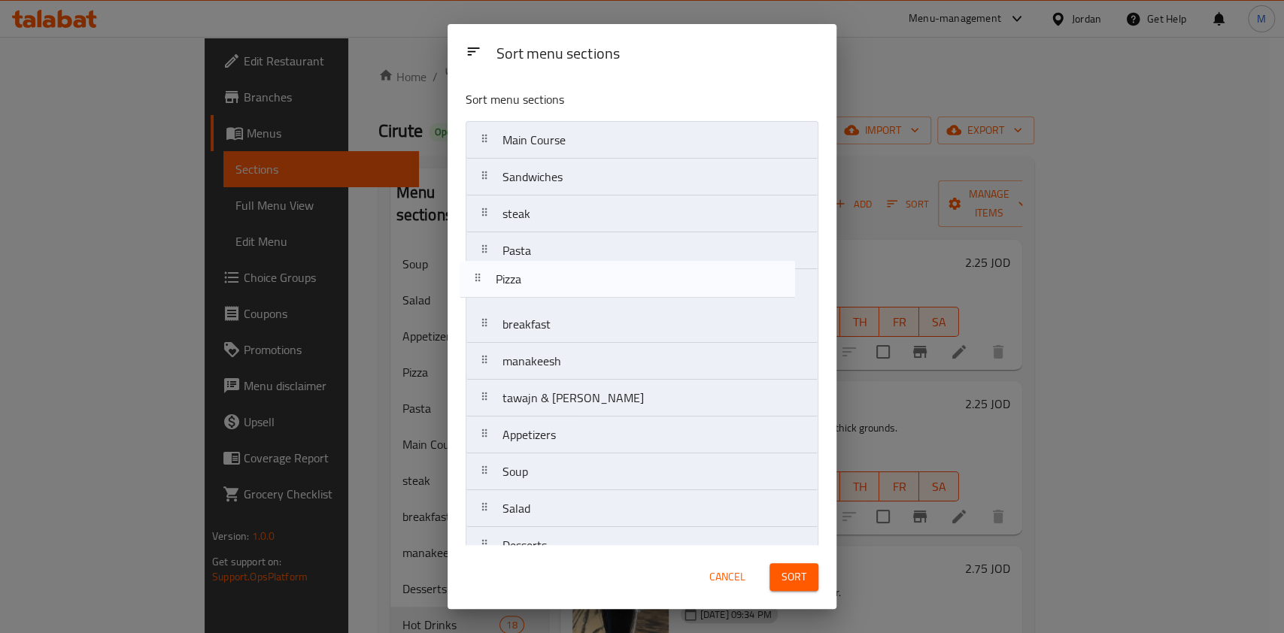
drag, startPoint x: 623, startPoint y: 374, endPoint x: 621, endPoint y: 293, distance: 82.0
click at [621, 293] on nav "Main Course Sandwiches steak Pasta breakfast manakeesh Pizza tawajn & fakharat …" at bounding box center [641, 545] width 353 height 849
drag, startPoint x: 653, startPoint y: 186, endPoint x: 647, endPoint y: 304, distance: 117.5
click at [647, 304] on nav "Main Course Sandwiches steak Pasta Pizza breakfast manakeesh tawajn & fakharat …" at bounding box center [641, 545] width 353 height 849
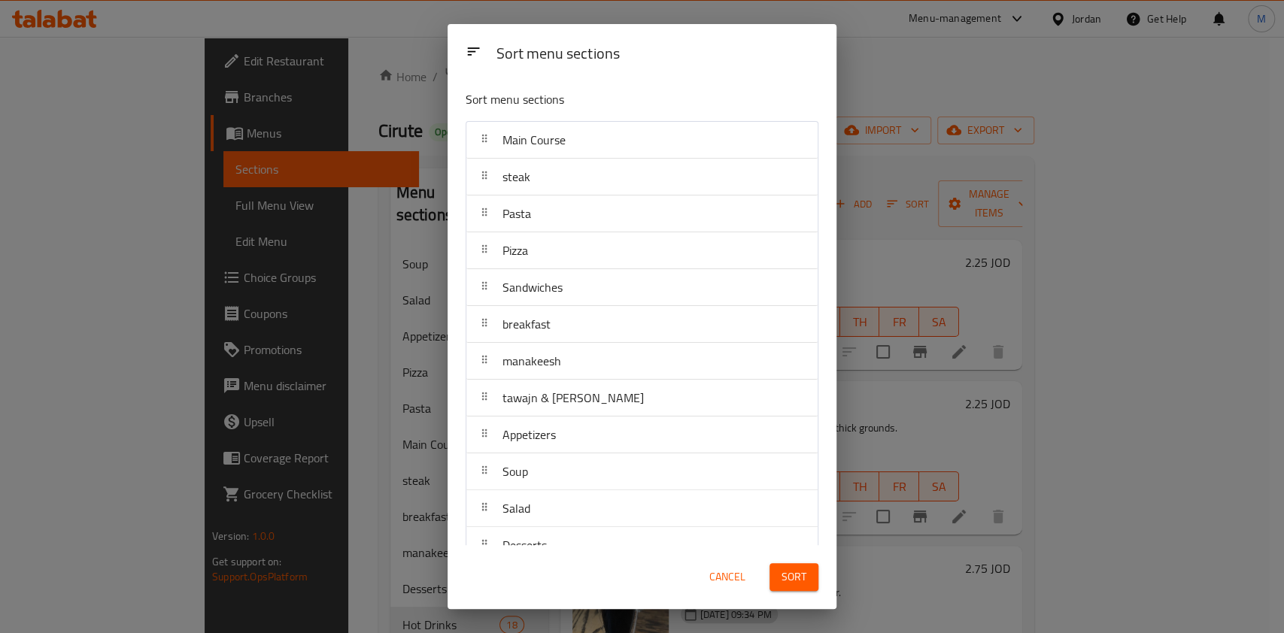
click at [788, 590] on button "Sort" at bounding box center [793, 577] width 49 height 28
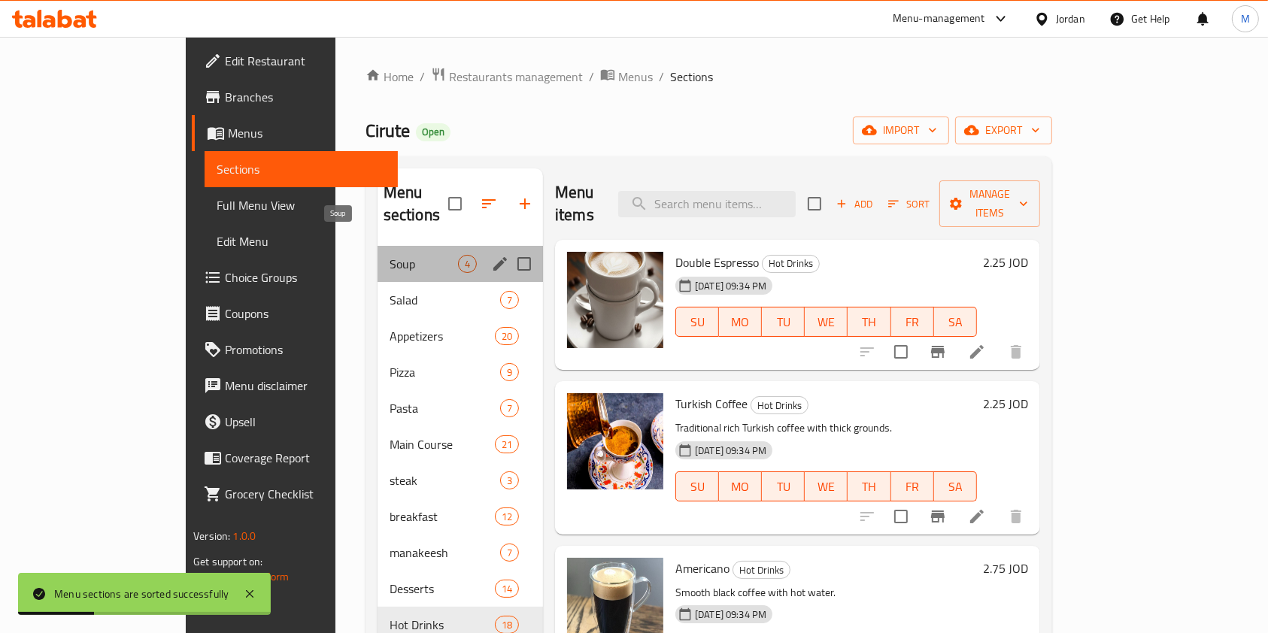
click at [394, 255] on span "Soup" at bounding box center [424, 264] width 68 height 18
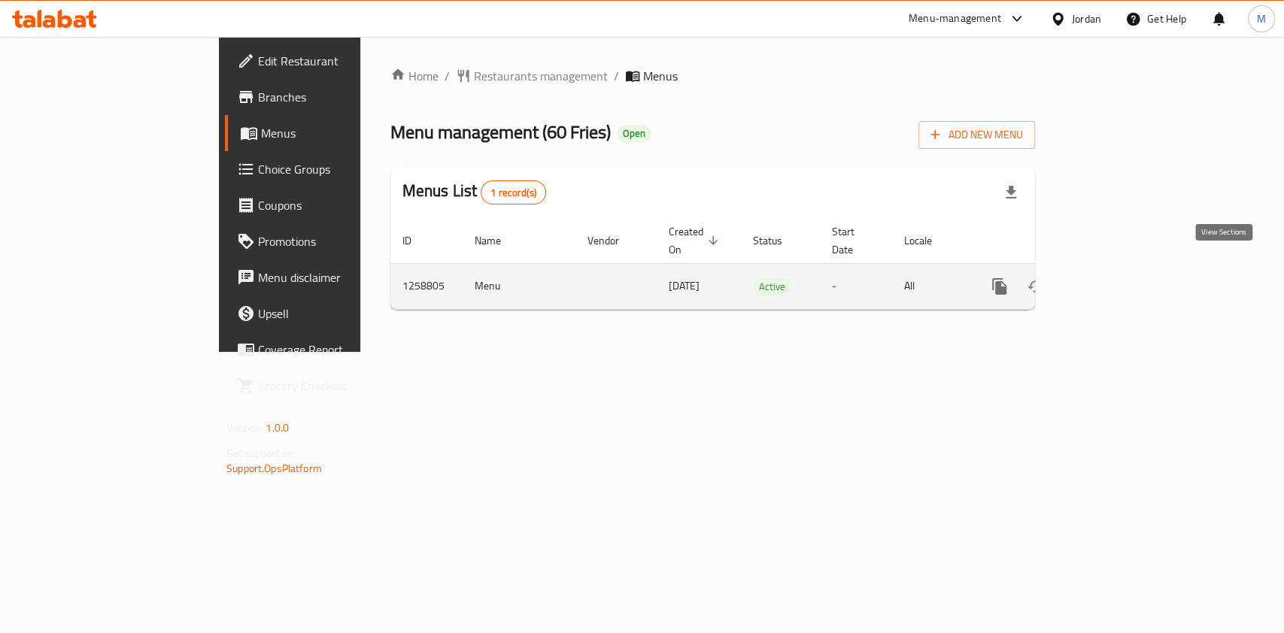
click at [1117, 277] on icon "enhanced table" at bounding box center [1108, 286] width 18 height 18
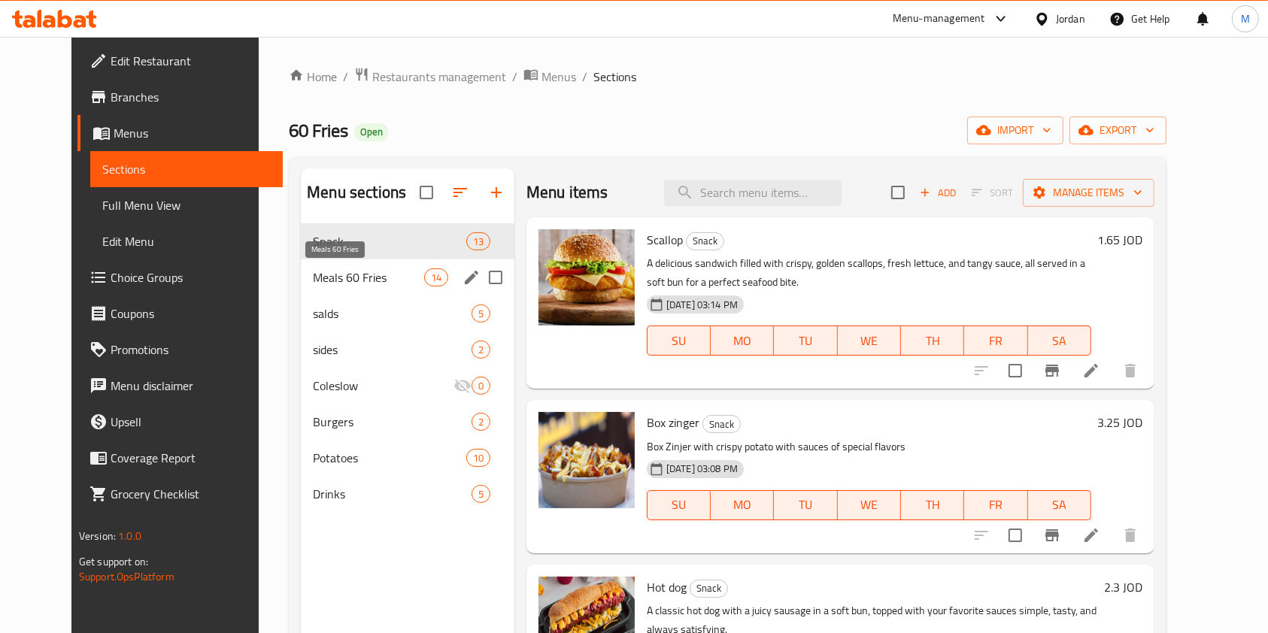
click at [365, 280] on span "Meals 60 Fries" at bounding box center [368, 277] width 111 height 18
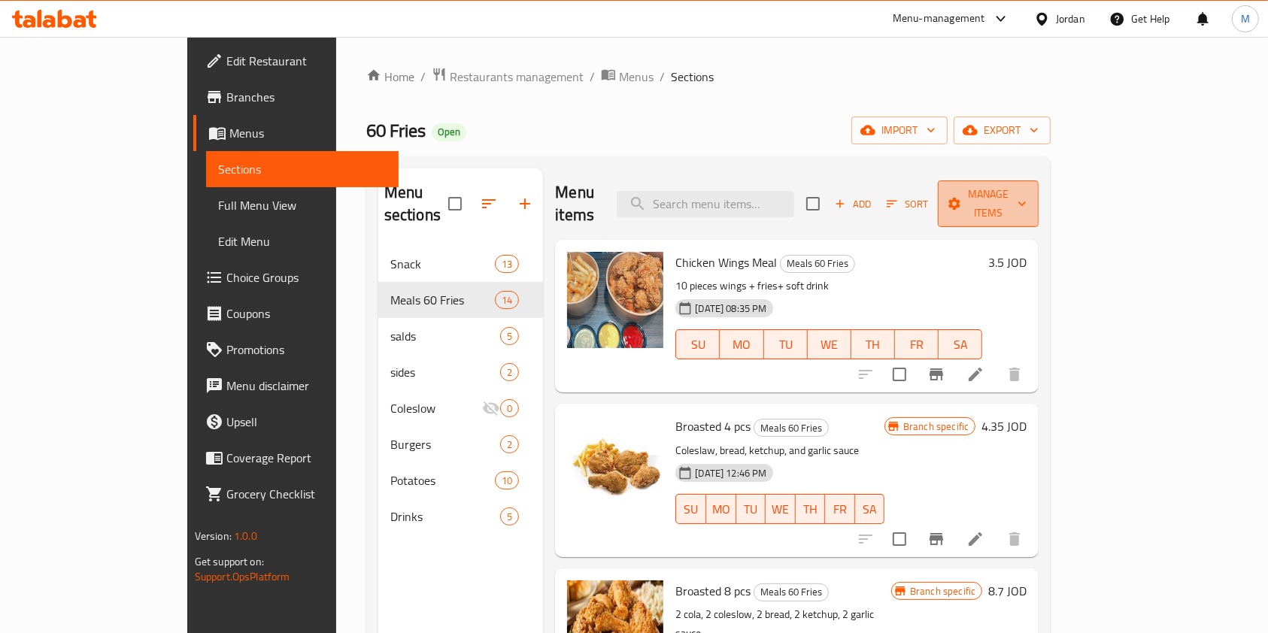
click at [1026, 195] on span "Manage items" at bounding box center [988, 204] width 77 height 38
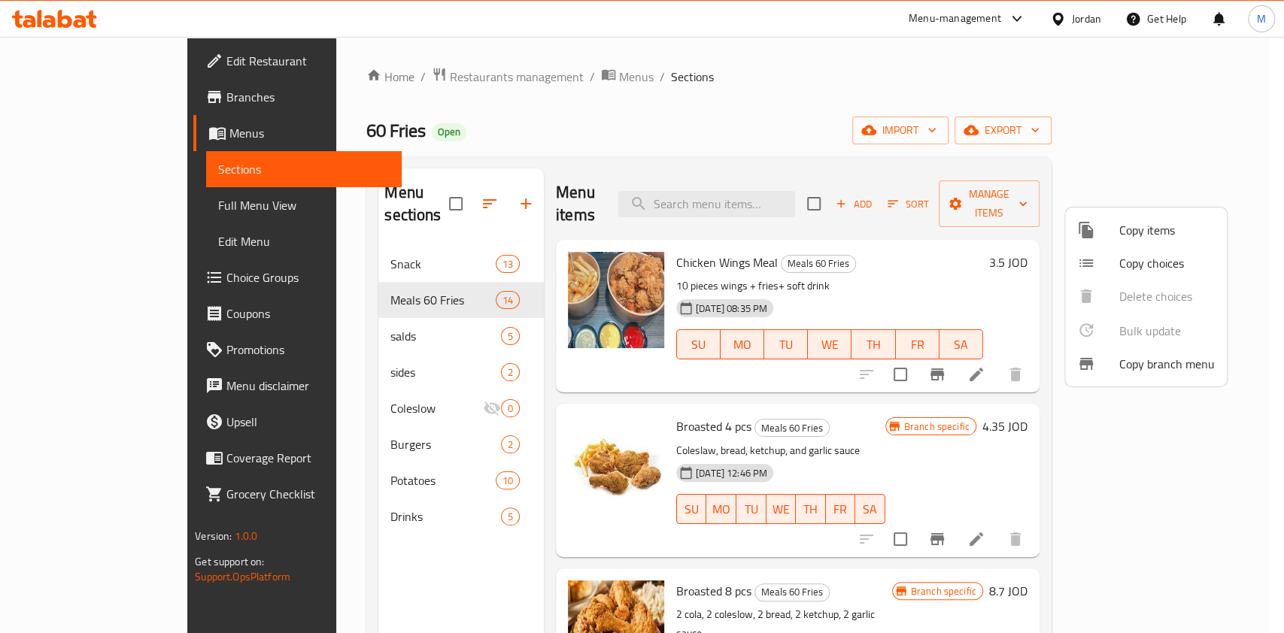
click at [1099, 232] on div at bounding box center [1098, 230] width 42 height 18
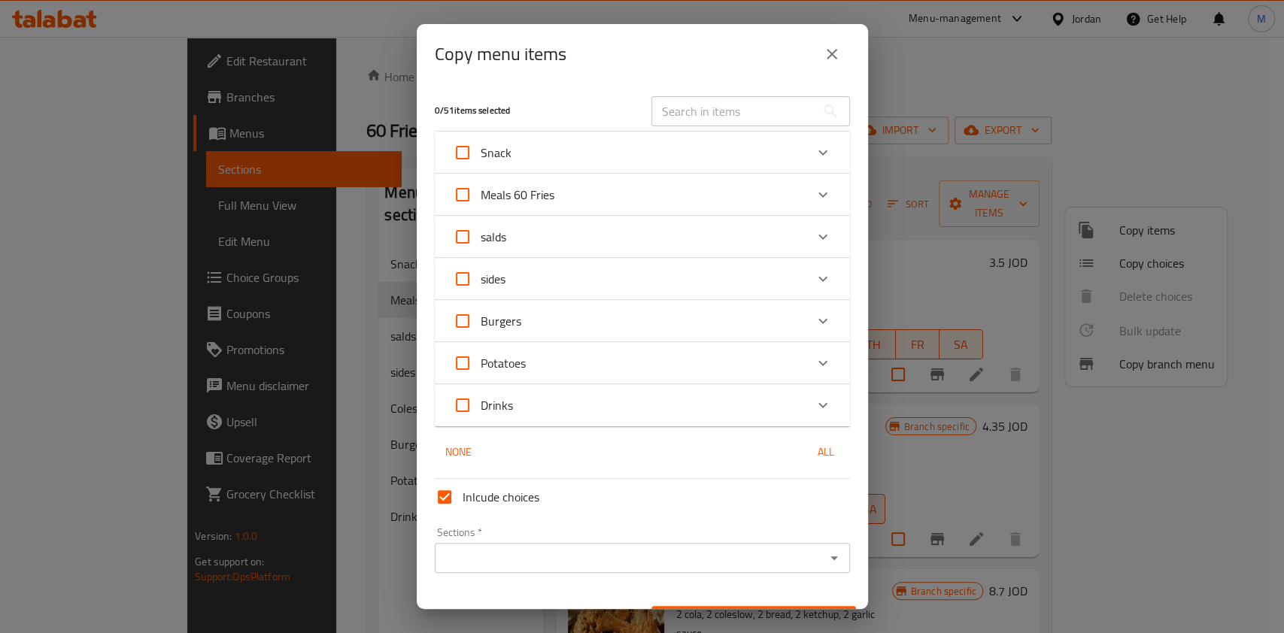
click at [658, 182] on div "Meals 60 Fries" at bounding box center [629, 195] width 352 height 36
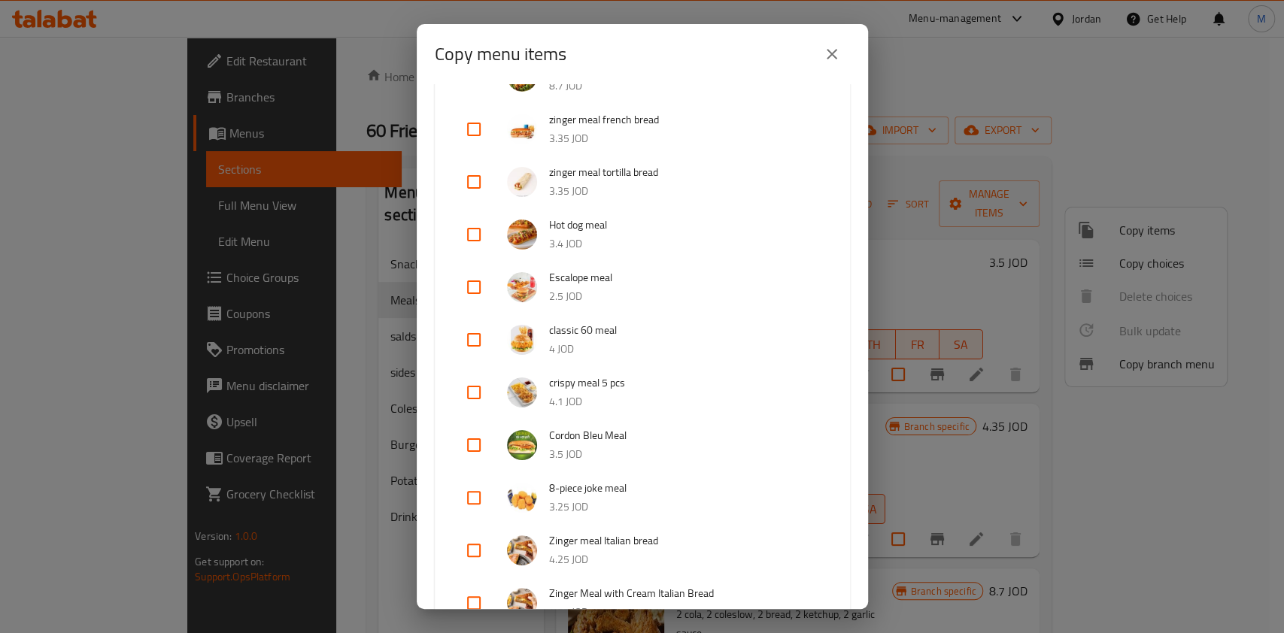
scroll to position [602, 0]
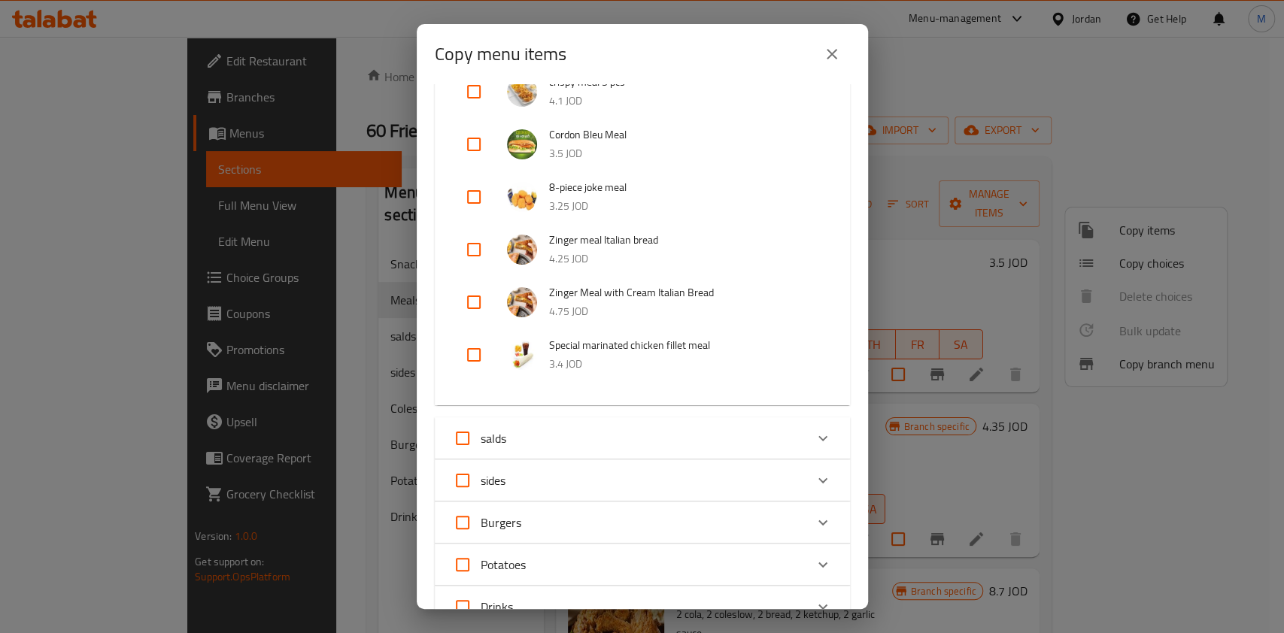
click at [481, 244] on input "checkbox" at bounding box center [474, 250] width 36 height 36
checkbox input "true"
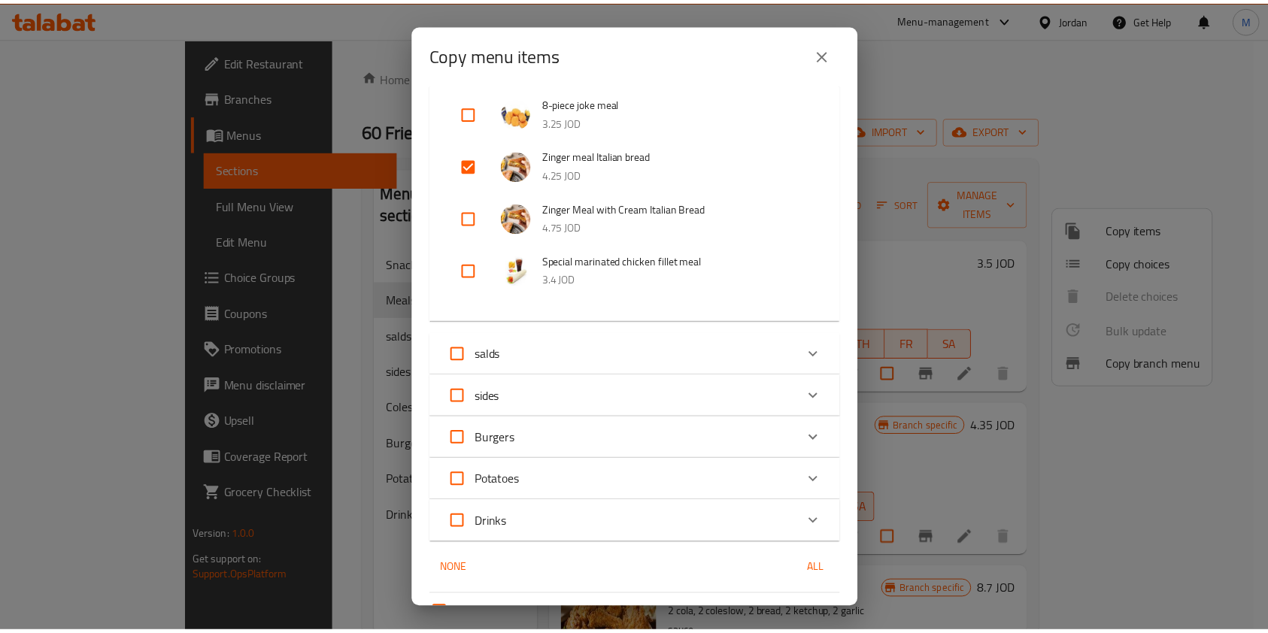
scroll to position [836, 0]
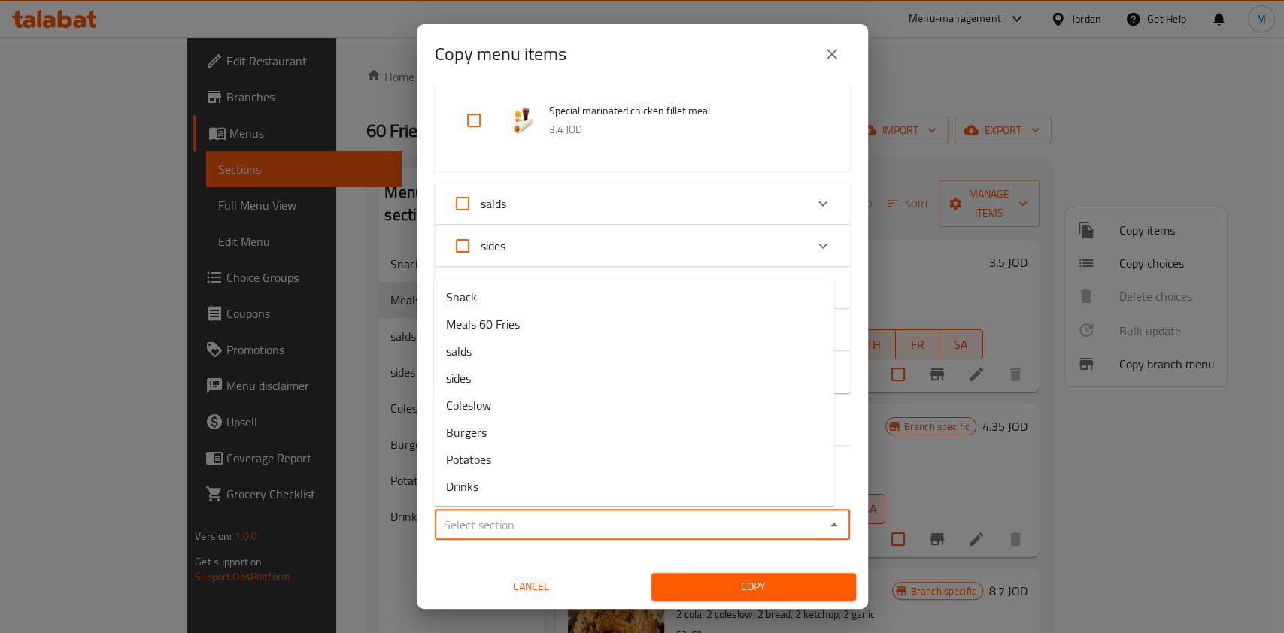
click at [601, 523] on input "Sections   *" at bounding box center [629, 524] width 381 height 21
click at [591, 330] on li "Meals 60 Fries" at bounding box center [634, 324] width 400 height 27
type input "Meals 60 Fries"
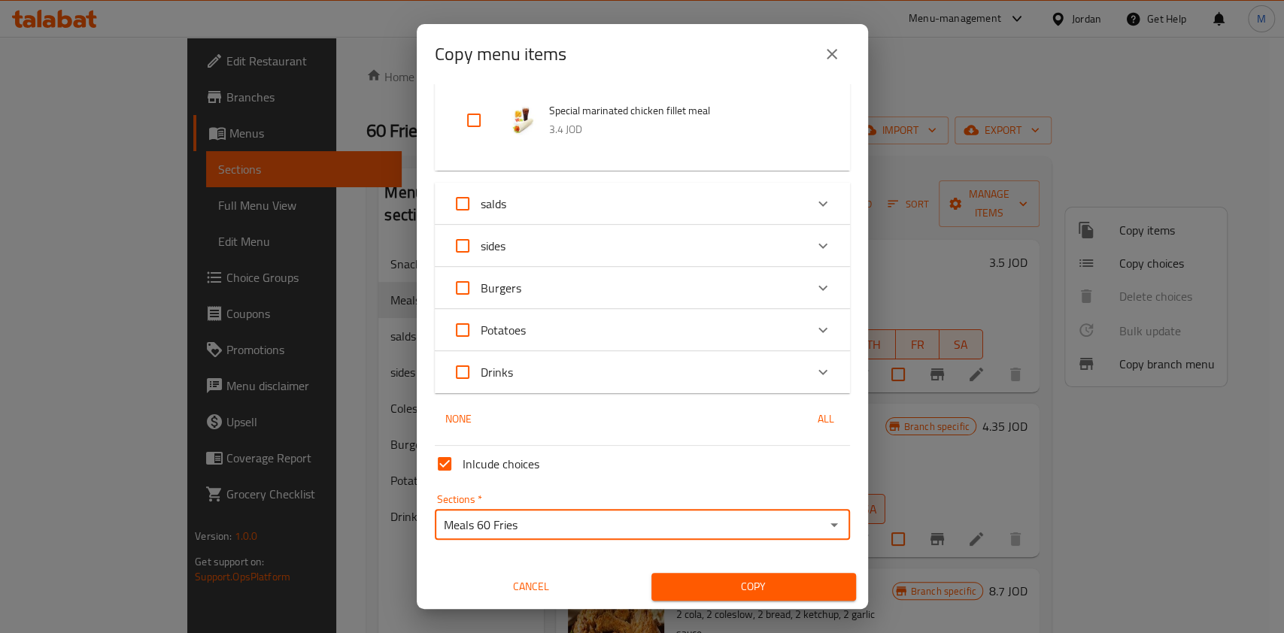
click at [746, 590] on span "Copy" at bounding box center [753, 587] width 180 height 19
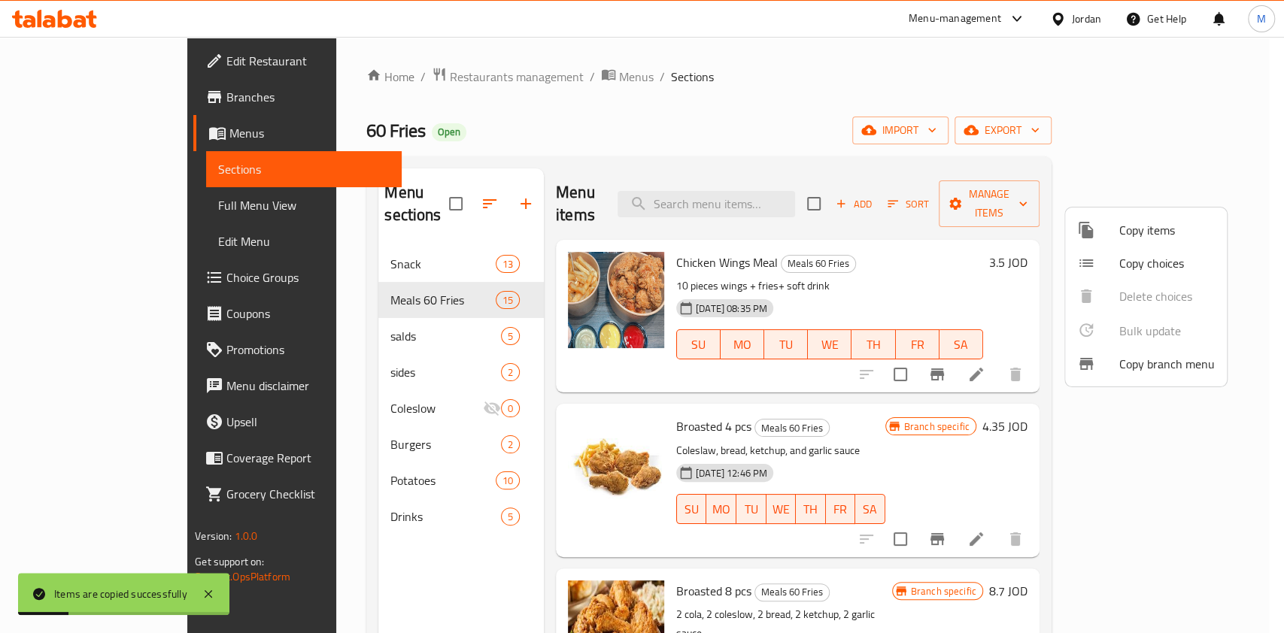
click at [867, 412] on div at bounding box center [642, 316] width 1284 height 633
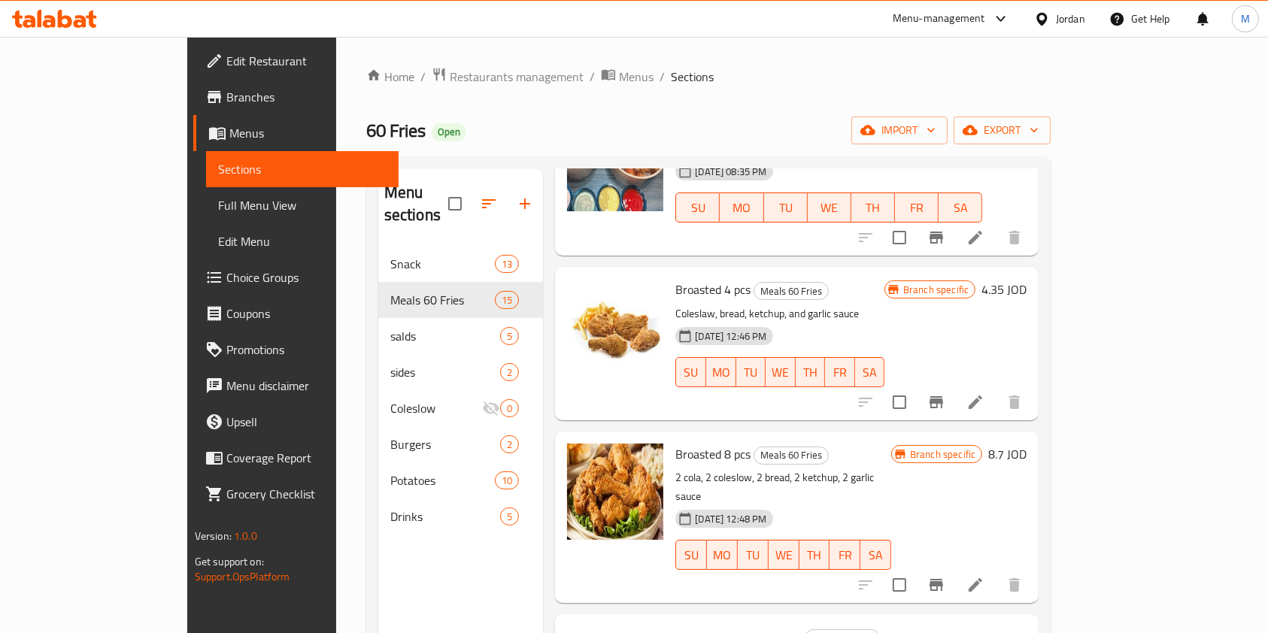
scroll to position [0, 0]
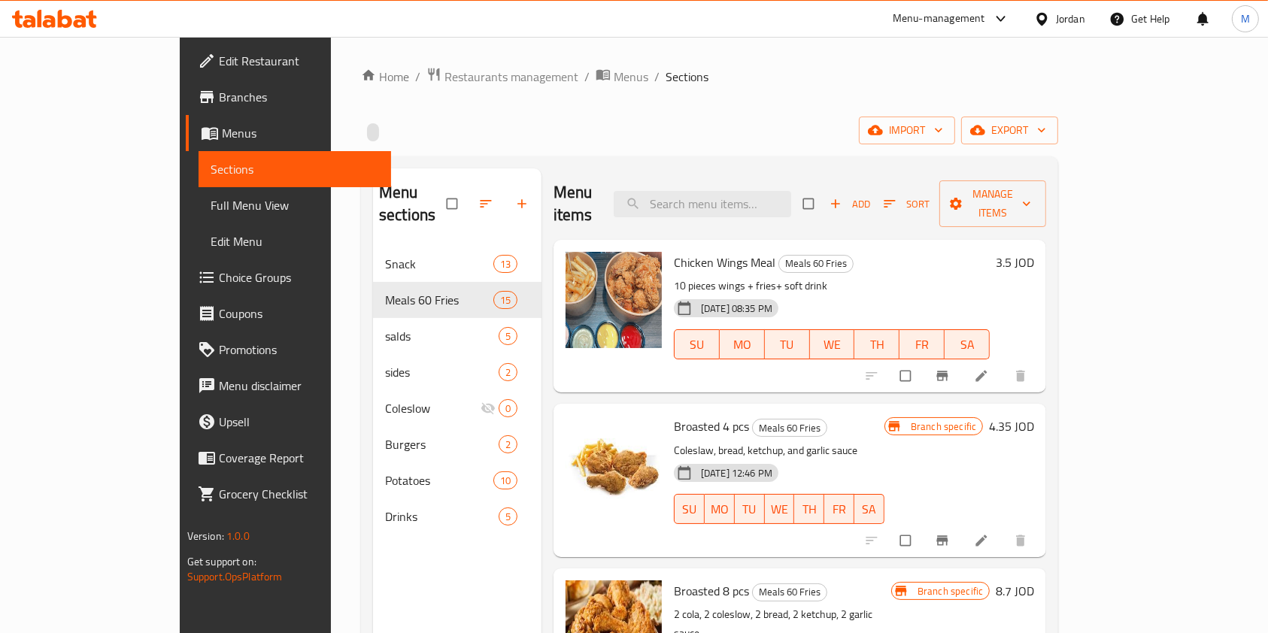
click at [747, 293] on div "[DATE] 08:35 PM" at bounding box center [709, 308] width 82 height 30
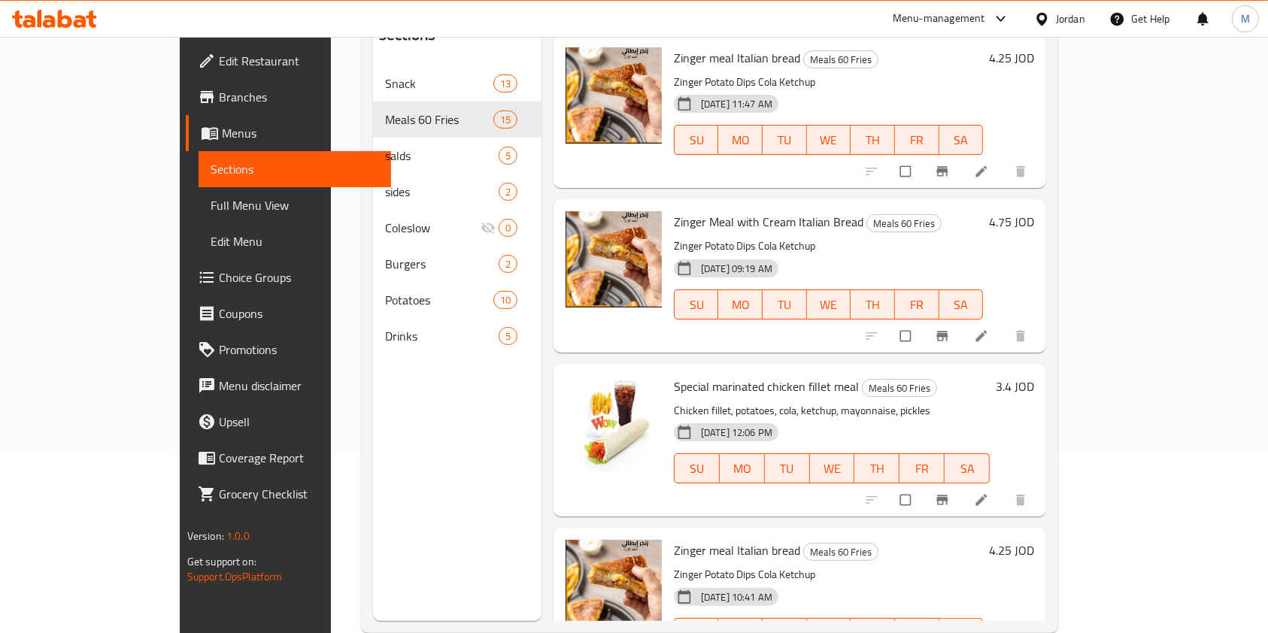
scroll to position [200, 0]
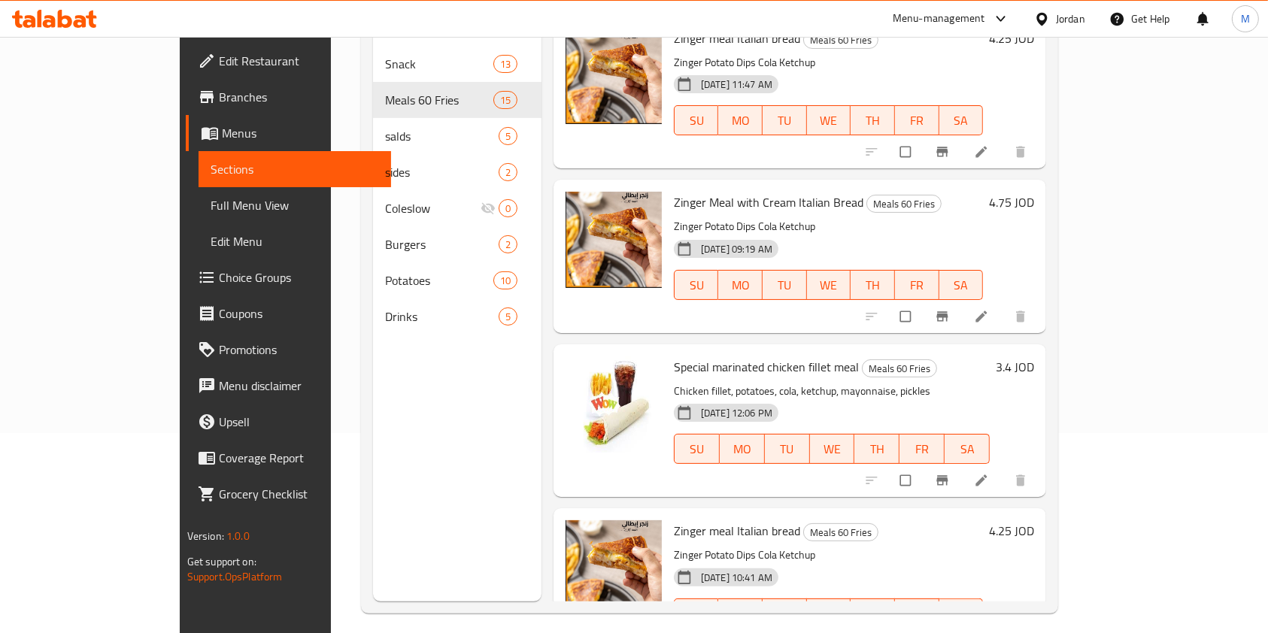
click at [1004, 632] on li at bounding box center [983, 645] width 42 height 24
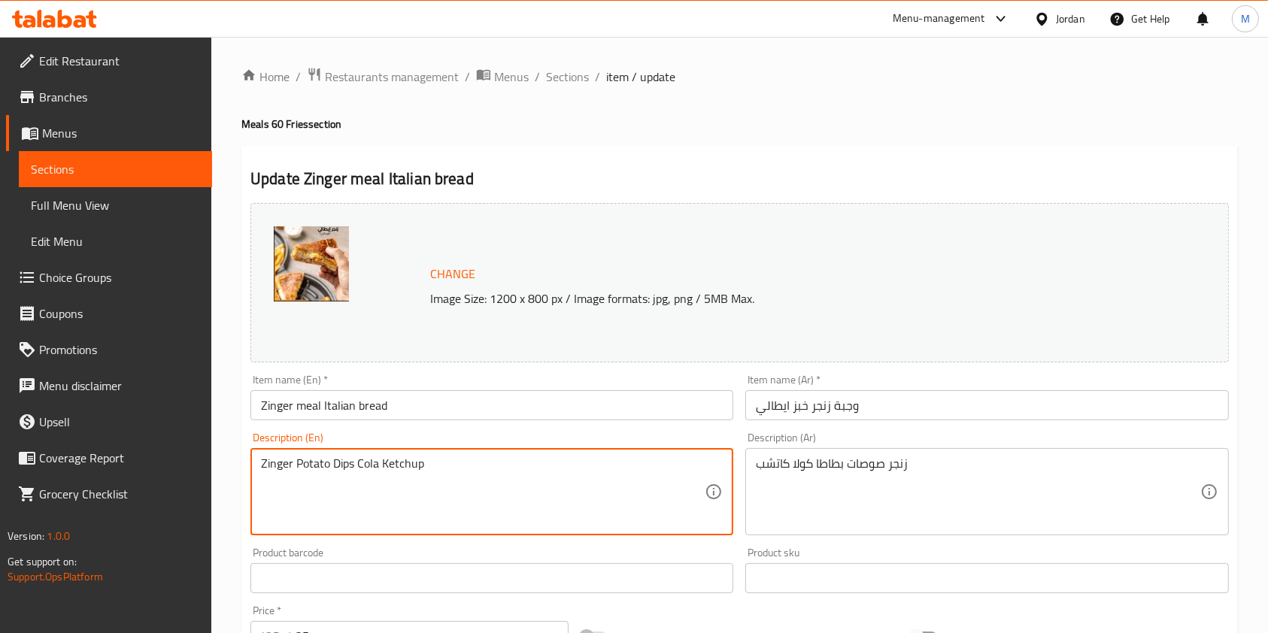
click at [456, 472] on textarea "Zinger Potato Dips Cola Ketchup" at bounding box center [483, 491] width 444 height 71
paste textarea "Italian Shawarma Saj Meal A unique Italian flavor Cola, pickles, ketchup, mayon…"
drag, startPoint x: 426, startPoint y: 471, endPoint x: 329, endPoint y: 474, distance: 96.3
click at [329, 474] on textarea "Italian Shawarma Saj Meal A unique Italian flavor Cola, pickles, ketchup, mayon…" at bounding box center [483, 491] width 444 height 71
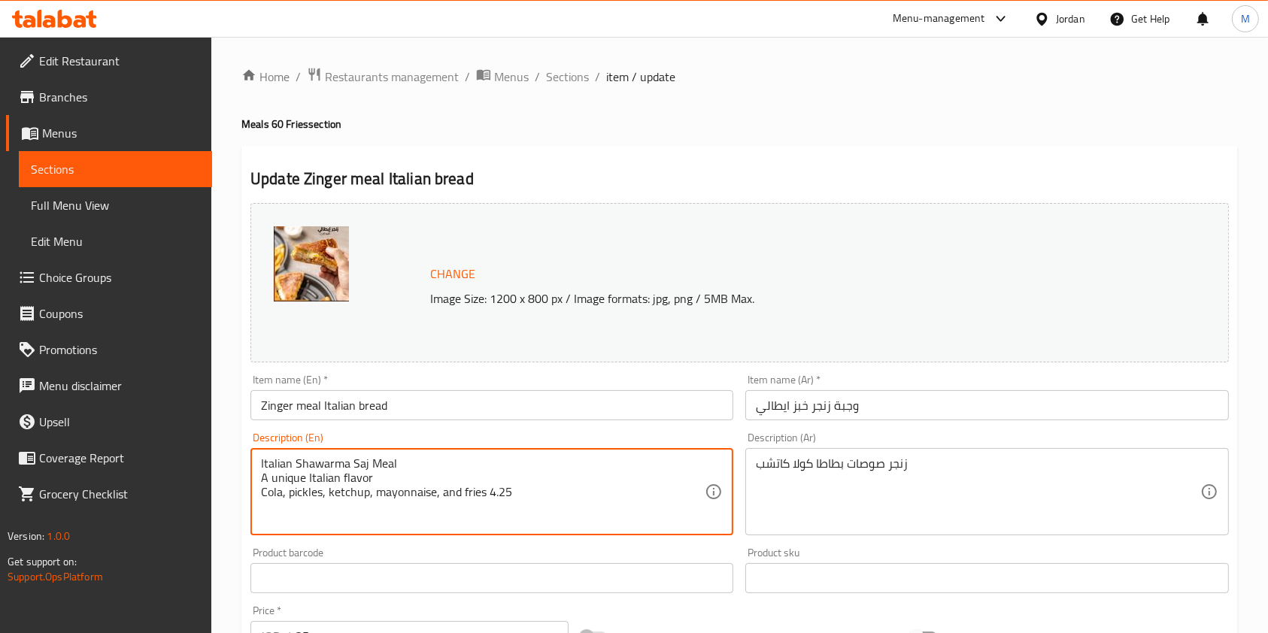
click at [409, 460] on textarea "Italian Shawarma Saj Meal A unique Italian flavor Cola, pickles, ketchup, mayon…" at bounding box center [483, 491] width 444 height 71
drag, startPoint x: 339, startPoint y: 471, endPoint x: 315, endPoint y: 460, distance: 26.6
click at [315, 460] on textarea "Italian Shawarma Saj Meal A unique Italian flavor Cola, pickles, ketchup, mayon…" at bounding box center [483, 491] width 444 height 71
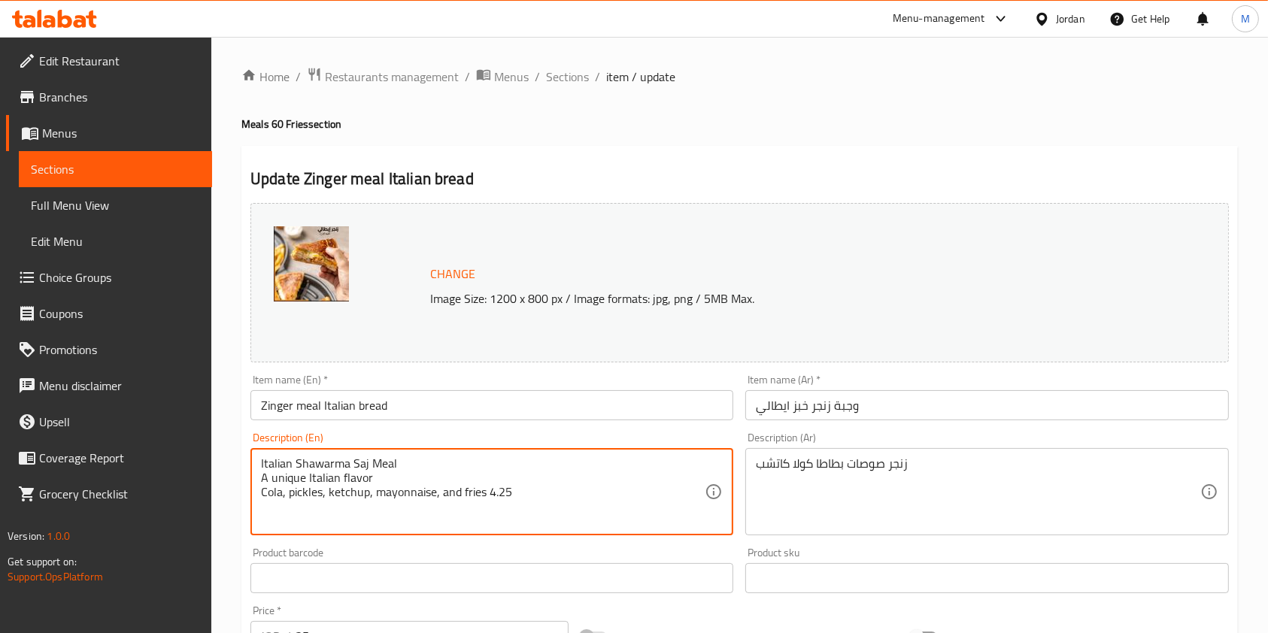
click at [315, 460] on textarea "Italian Shawarma Saj Meal A unique Italian flavor Cola, pickles, ketchup, mayon…" at bounding box center [483, 491] width 444 height 71
type textarea "A unique Italian flavor Cola, pickles, ketchup, mayonnaise, and fries 4.25"
click at [363, 402] on input "Zinger meal Italian bread" at bounding box center [491, 405] width 483 height 30
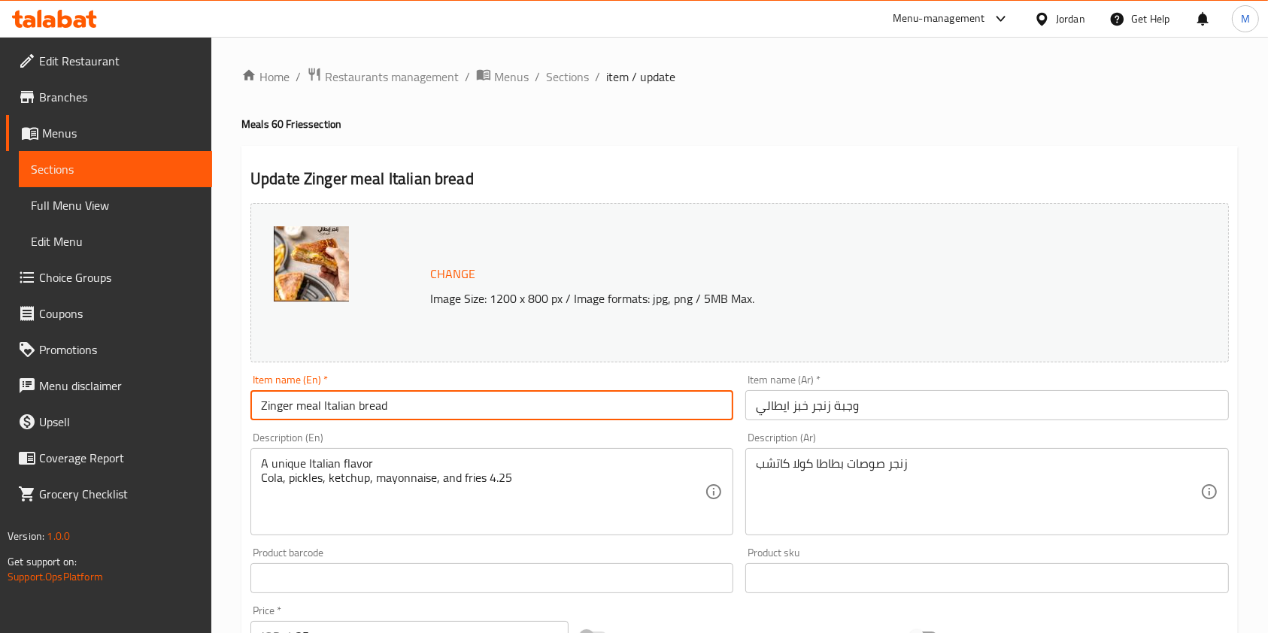
click at [363, 402] on input "Zinger meal Italian bread" at bounding box center [491, 405] width 483 height 30
paste input "Italian Shawarma Saj Meal"
type input "Italian Shawarma Saj Meal"
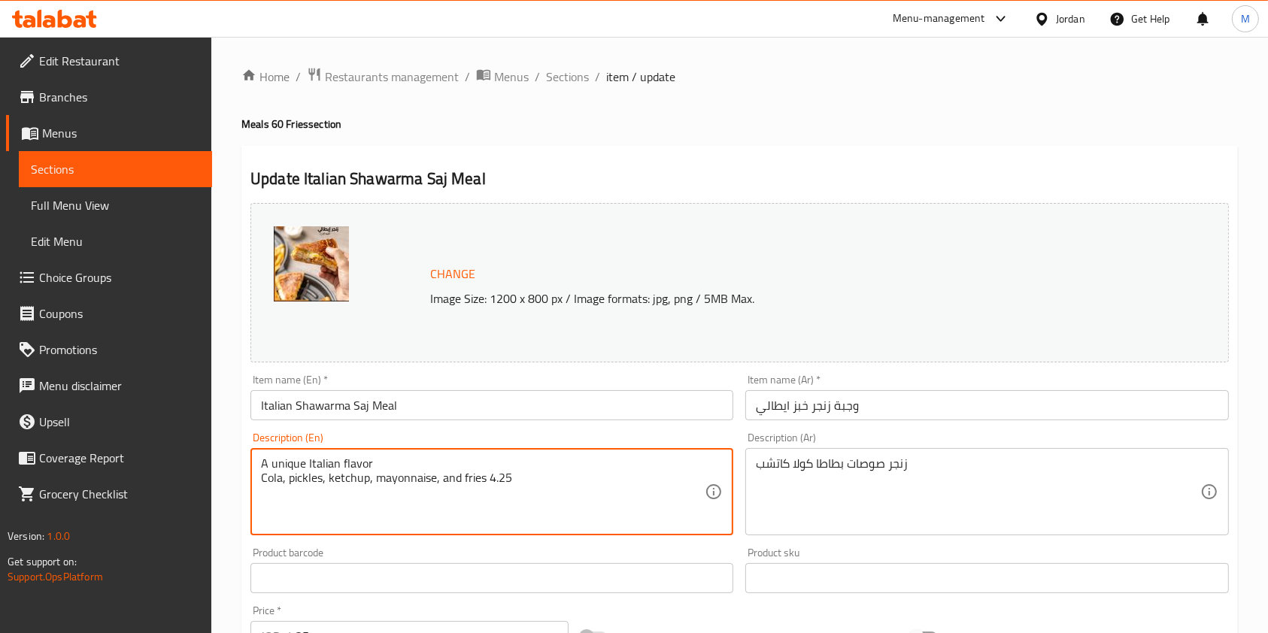
click at [493, 479] on textarea "A unique Italian flavor Cola, pickles, ketchup, mayonnaise, and fries 4.25" at bounding box center [483, 491] width 444 height 71
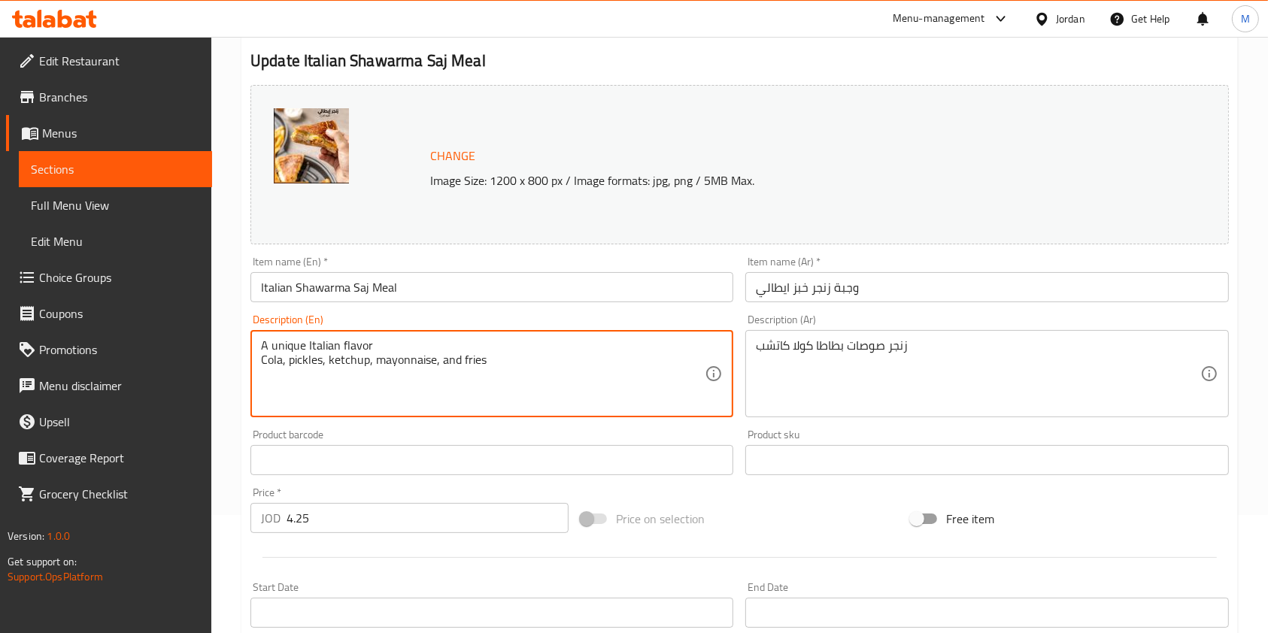
scroll to position [200, 0]
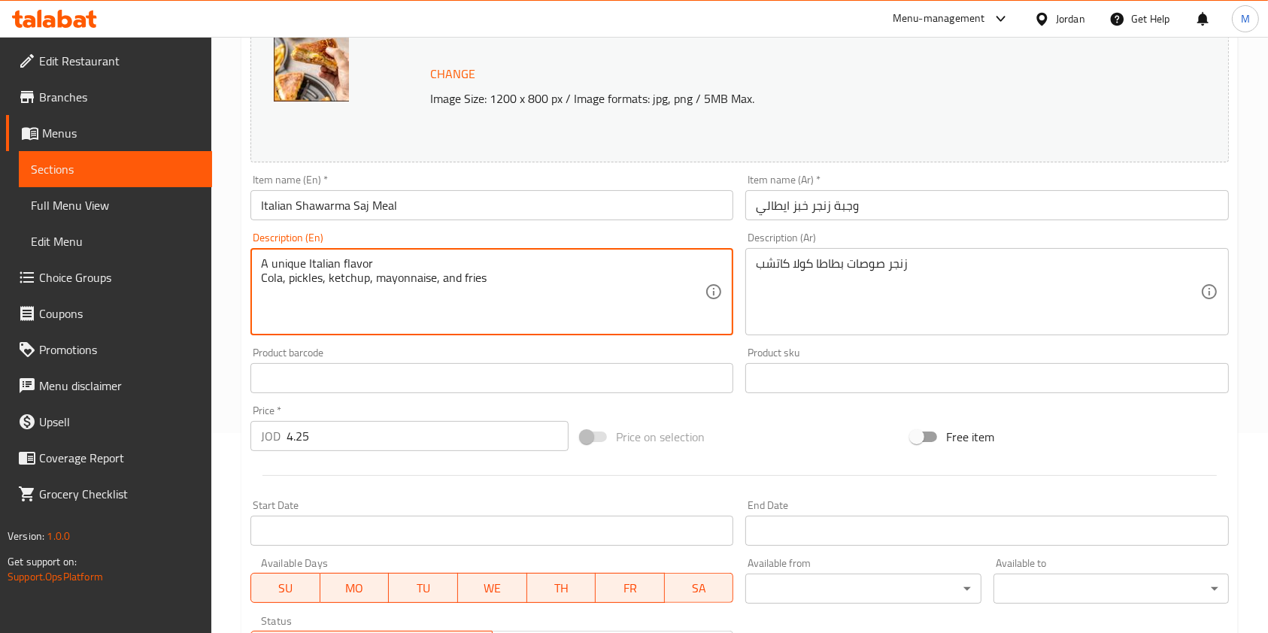
type textarea "A unique Italian flavor Cola, pickles, ketchup, mayonnaise, and fries"
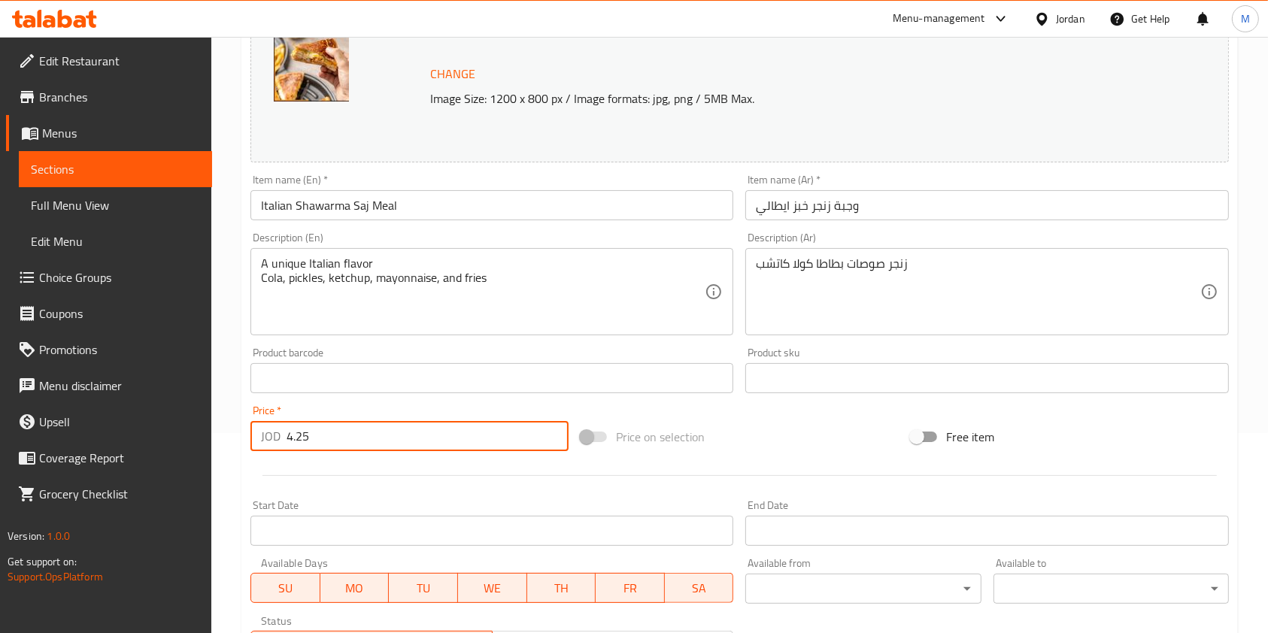
drag, startPoint x: 339, startPoint y: 447, endPoint x: 226, endPoint y: 443, distance: 112.9
click at [226, 443] on div "Home / Restaurants management / Menus / Sections / item / update Meals 60 Fries…" at bounding box center [739, 361] width 1057 height 1048
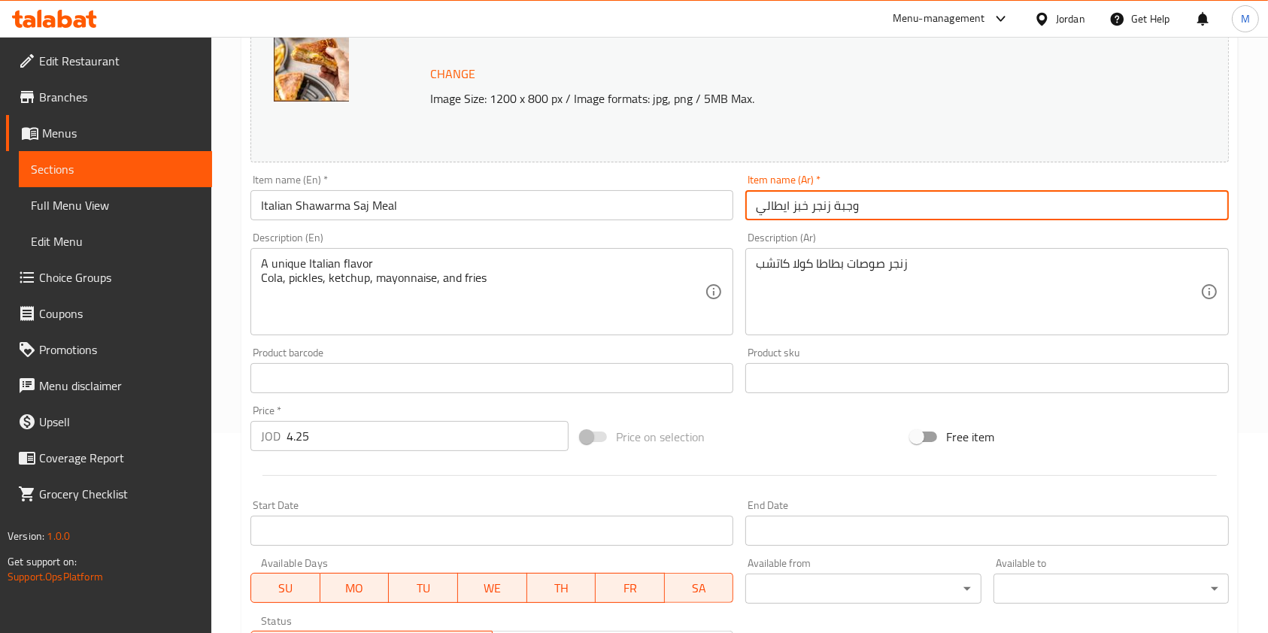
click at [884, 202] on input "وجبة زنجر خبز ايطالي" at bounding box center [986, 205] width 483 height 30
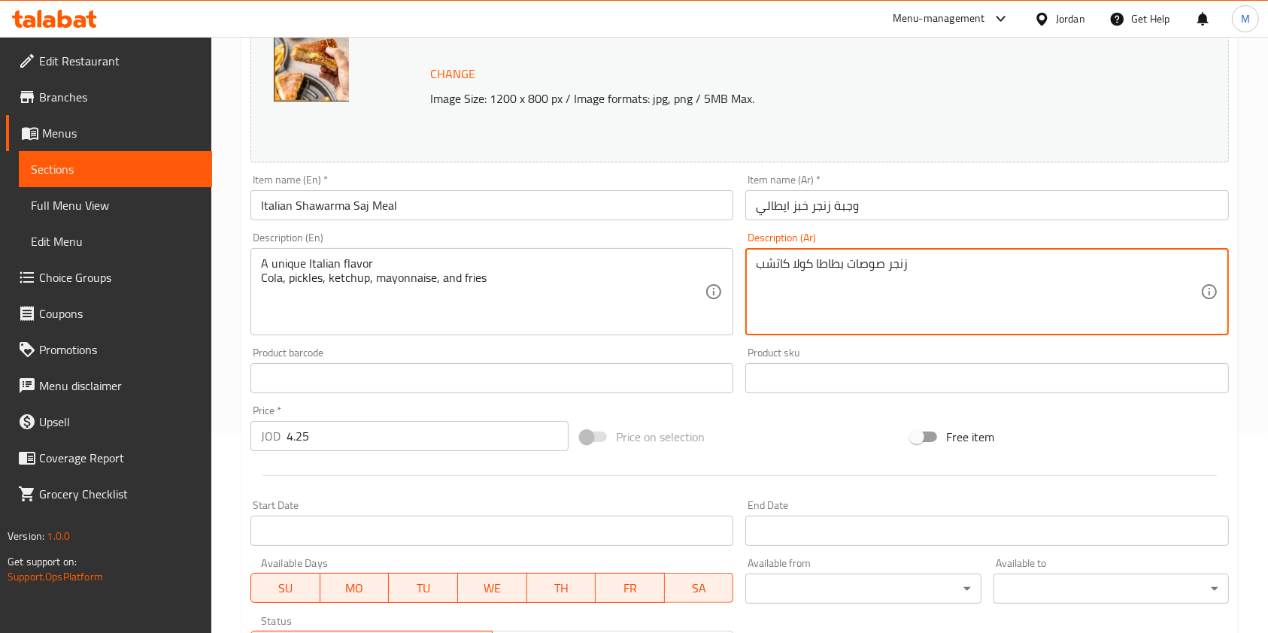
click at [892, 257] on textarea "زنجر صوصات بطاطا كولا كاتشب" at bounding box center [978, 291] width 444 height 71
click at [891, 257] on textarea "زنجر صوصات بطاطا كولا كاتشب" at bounding box center [978, 291] width 444 height 71
paste textarea "Italian Shawarma Saj Meal A unique Italian flavor Cola, pickles, ketchup, mayon…"
drag, startPoint x: 951, startPoint y: 265, endPoint x: 758, endPoint y: 264, distance: 192.5
click at [758, 264] on textarea "Italian Shawarma Saj Meal A unique Italian flavor Cola, pickles, ketchup, mayon…" at bounding box center [978, 291] width 444 height 71
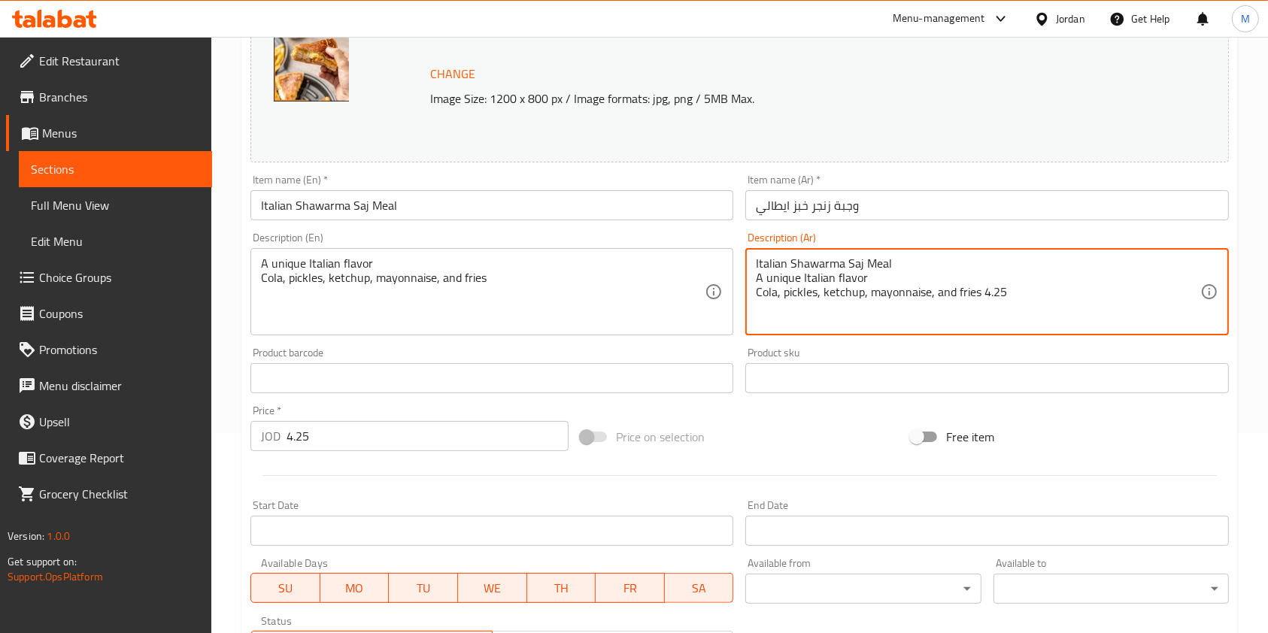
click at [853, 268] on textarea "Italian Shawarma Saj Meal A unique Italian flavor Cola, pickles, ketchup, mayon…" at bounding box center [978, 291] width 444 height 71
click at [834, 265] on textarea "Italian Shawarma Saj Meal A unique Italian flavor Cola, pickles, ketchup, mayon…" at bounding box center [978, 291] width 444 height 71
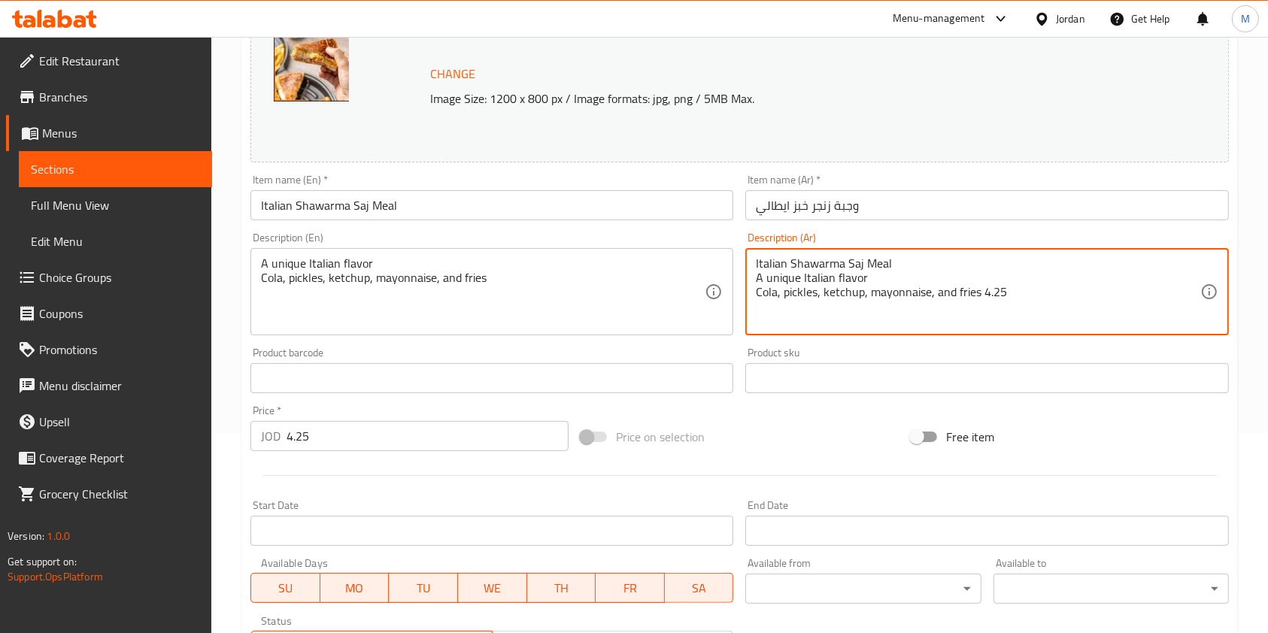
click at [833, 265] on textarea "Italian Shawarma Saj Meal A unique Italian flavor Cola, pickles, ketchup, mayon…" at bounding box center [978, 291] width 444 height 71
type textarea "A unique Italian flavor Cola, pickles, ketchup, mayonnaise, and fries 4.25"
click at [820, 199] on input "وجبة زنجر خبز ايطالي" at bounding box center [986, 205] width 483 height 30
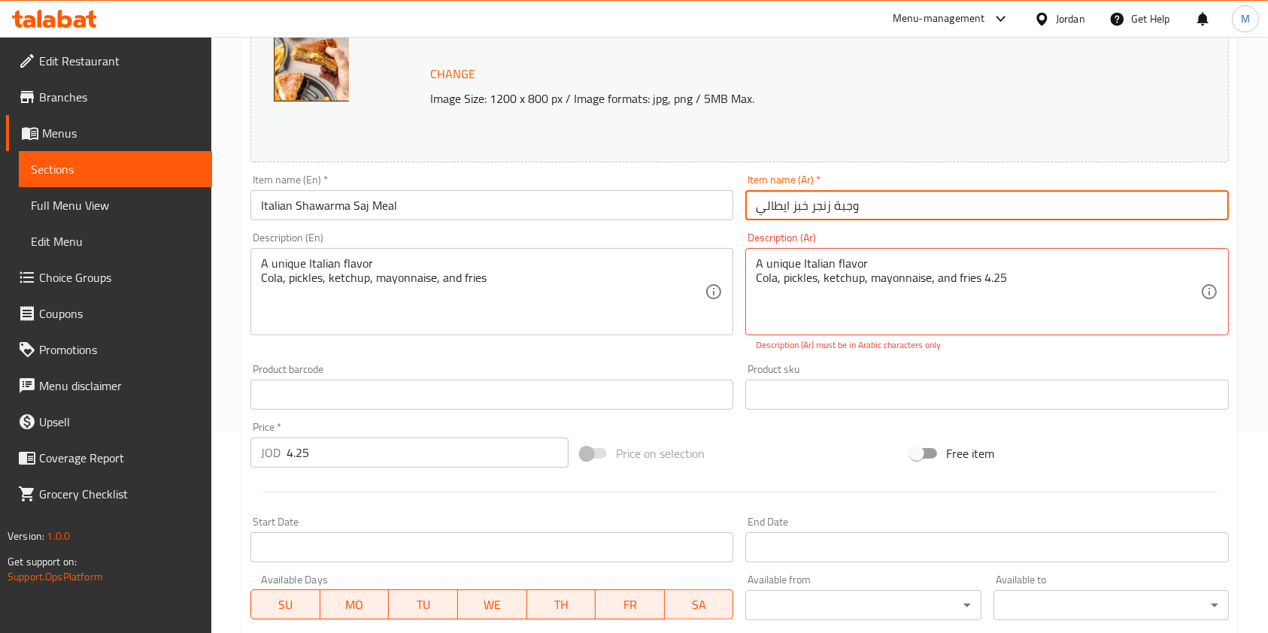
click at [820, 199] on input "وجبة زنجر خبز ايطالي" at bounding box center [986, 205] width 483 height 30
paste input "Italian Shawarma Saj Meal"
type input "Italian Shawarma Saj Meal"
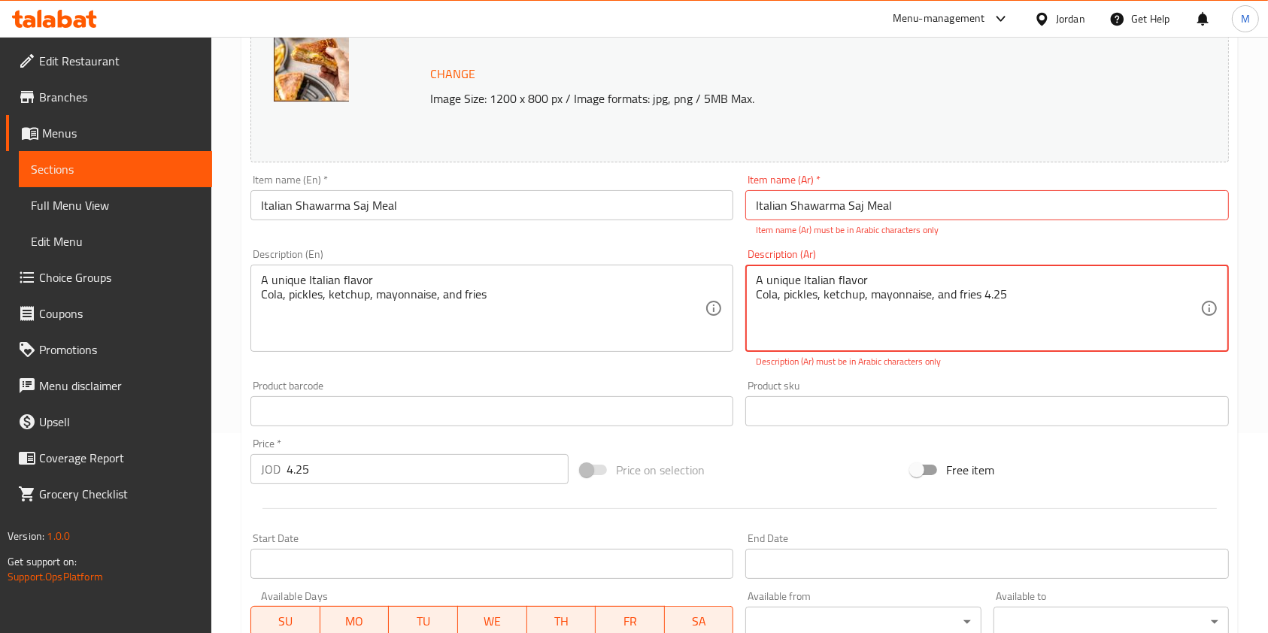
click at [992, 277] on textarea "A unique Italian flavor Cola, pickles, ketchup, mayonnaise, and fries 4.25" at bounding box center [978, 308] width 444 height 71
click at [993, 295] on textarea "A unique Italian flavor Cola, pickles, ketchup, mayonnaise, and fries 4.25" at bounding box center [978, 308] width 444 height 71
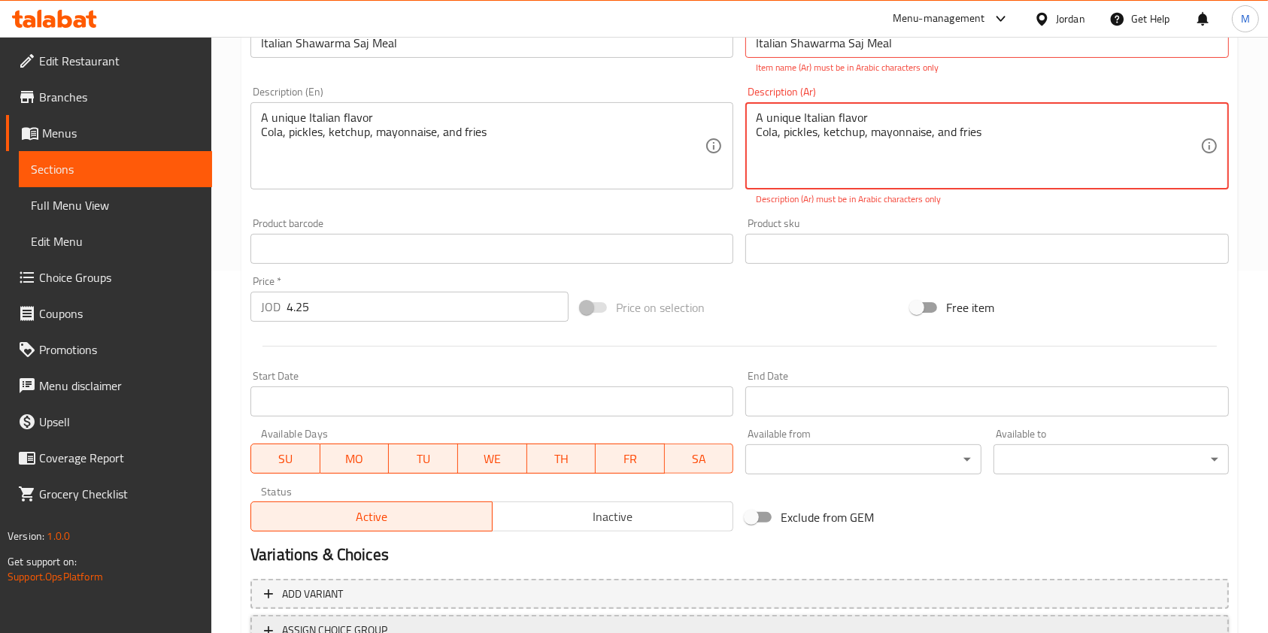
scroll to position [484, 0]
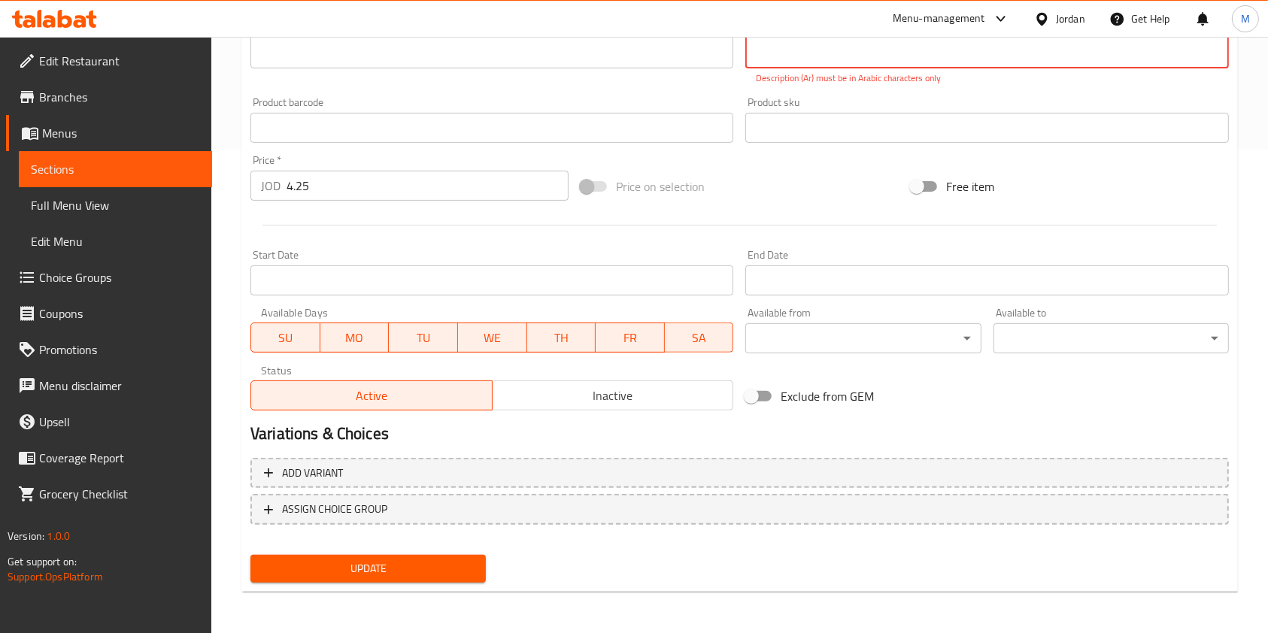
type textarea "A unique Italian flavor Cola, pickles, ketchup, mayonnaise, and fries"
click at [420, 553] on div "Update" at bounding box center [367, 569] width 247 height 40
click at [421, 560] on span "Update" at bounding box center [367, 568] width 211 height 19
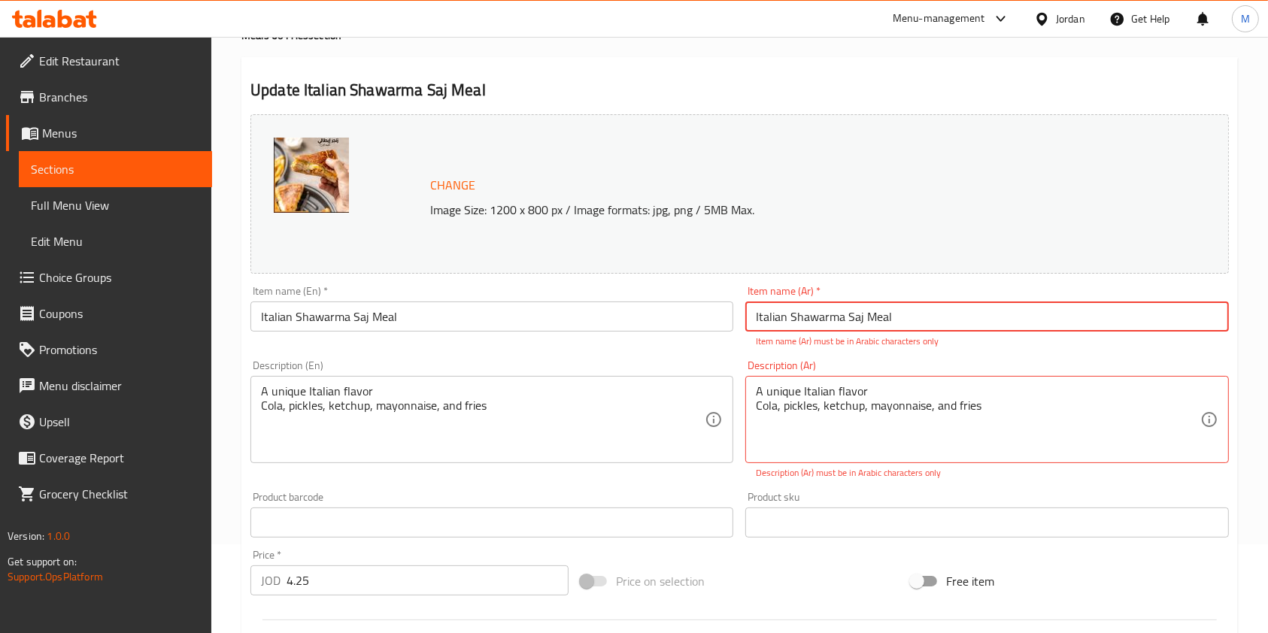
scroll to position [0, 0]
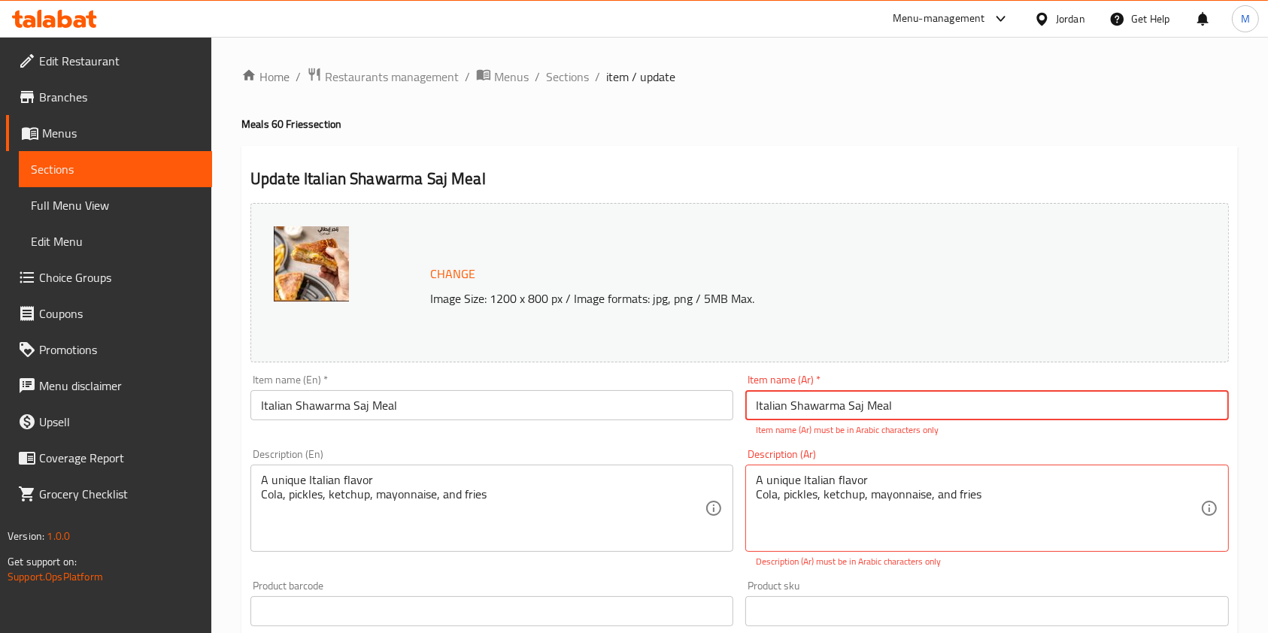
click at [817, 392] on input "Italian Shawarma Saj Meal" at bounding box center [986, 405] width 483 height 30
click at [817, 391] on input "Italian Shawarma Saj Meal" at bounding box center [986, 405] width 483 height 30
paste input "وجبة شاورما ايطالي صاج"
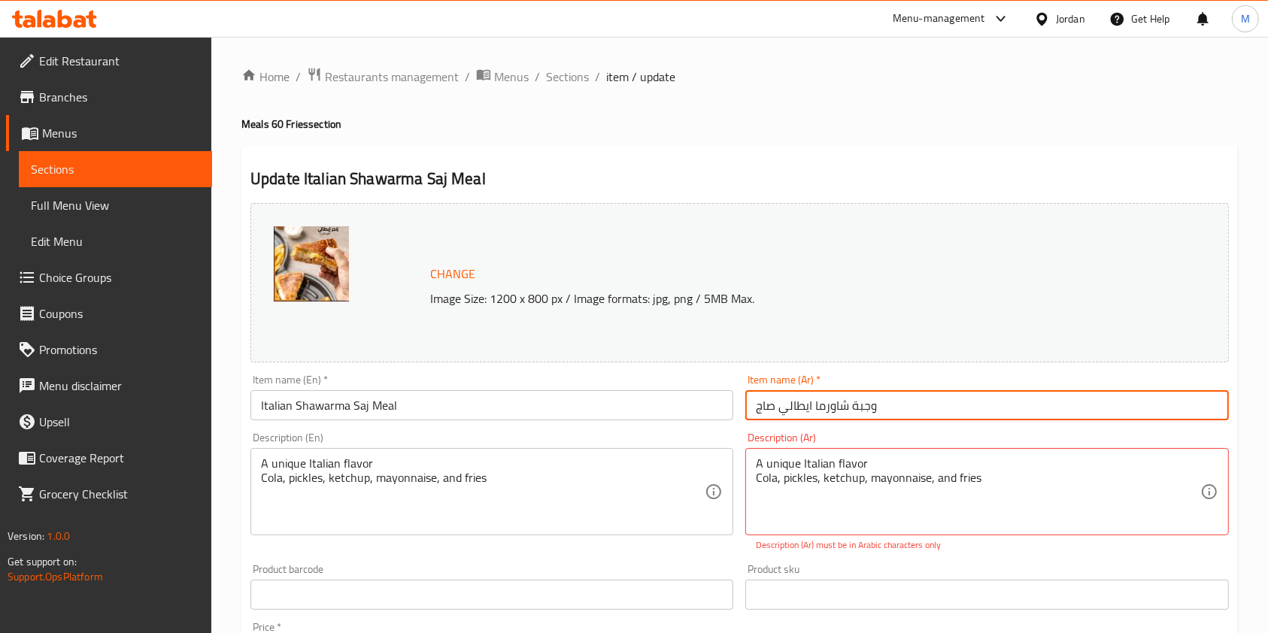
type input "وجبة شاورما ايطالي صاج"
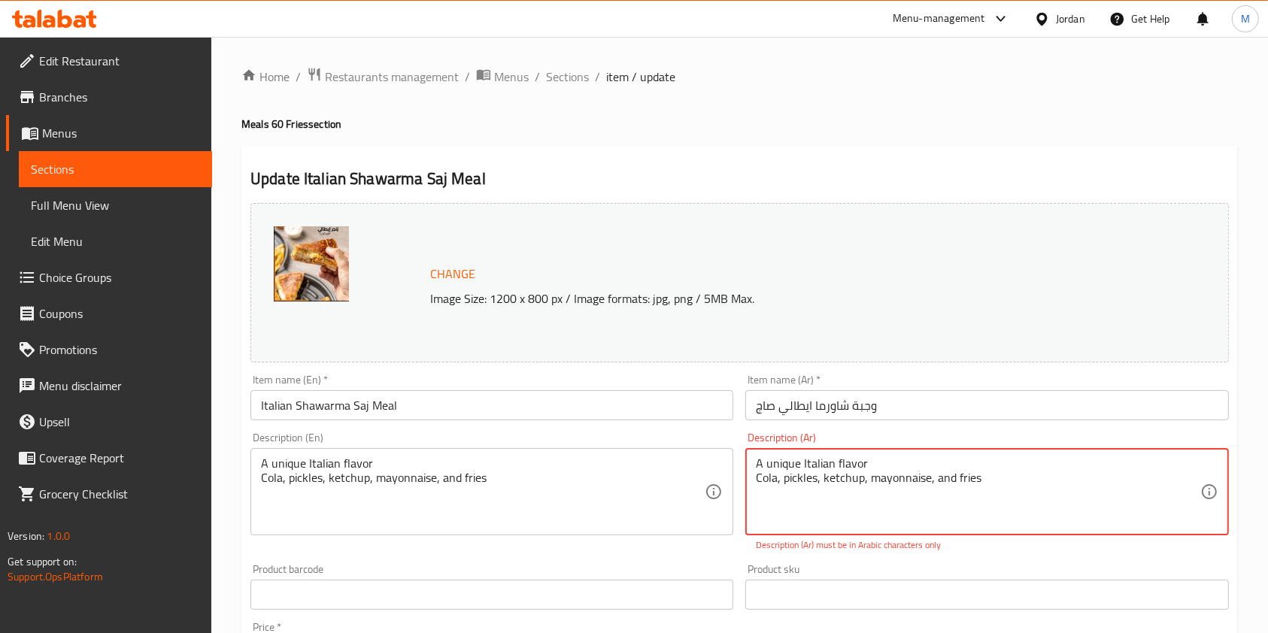
click at [914, 486] on textarea "A unique Italian flavor Cola, pickles, ketchup, mayonnaise, and fries" at bounding box center [978, 491] width 444 height 71
drag, startPoint x: 914, startPoint y: 486, endPoint x: 860, endPoint y: 456, distance: 61.6
click at [860, 456] on textarea "A unique Italian flavor Cola, pickles, ketchup, mayonnaise, and fries" at bounding box center [978, 491] width 444 height 71
paste textarea "نكهه مميزه ايطاليه فريده كولا مخلل كاتشب مايونيز بطاطا 4.25"
click at [769, 487] on textarea "نكهه مميزه ايطاليه فريده كولا مخلل كاتشب مايونيز بطاطا 4.25" at bounding box center [978, 491] width 444 height 71
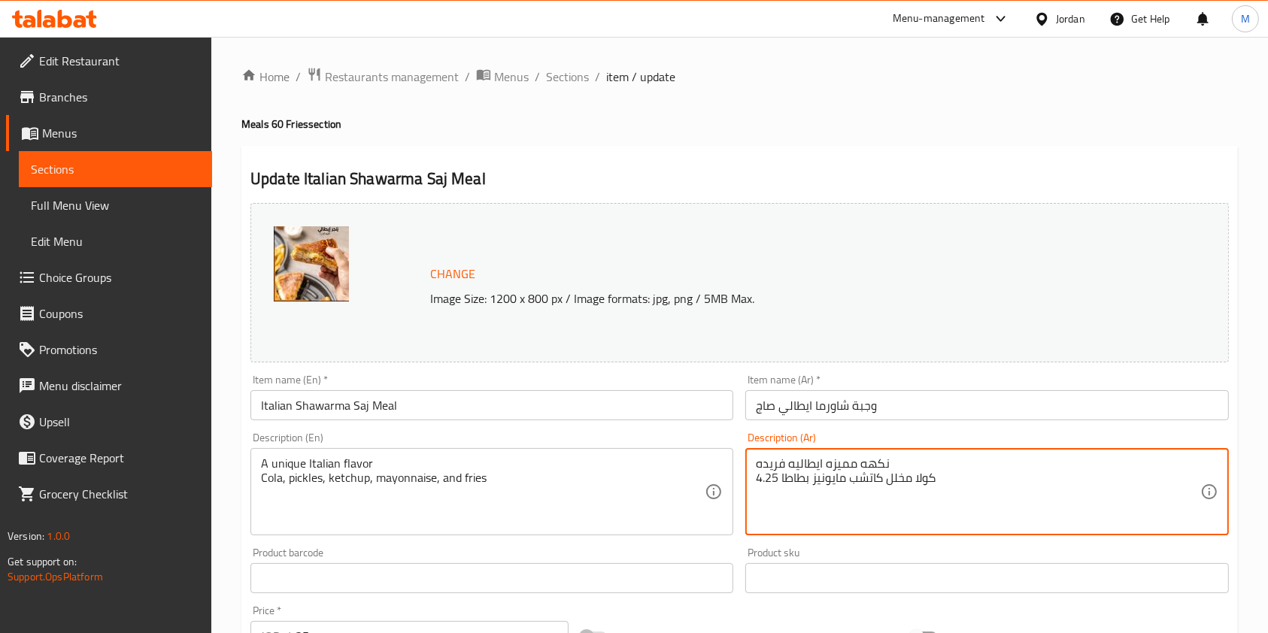
click at [769, 487] on textarea "نكهه مميزه ايطاليه فريده كولا مخلل كاتشب مايونيز بطاطا 4.25" at bounding box center [978, 491] width 444 height 71
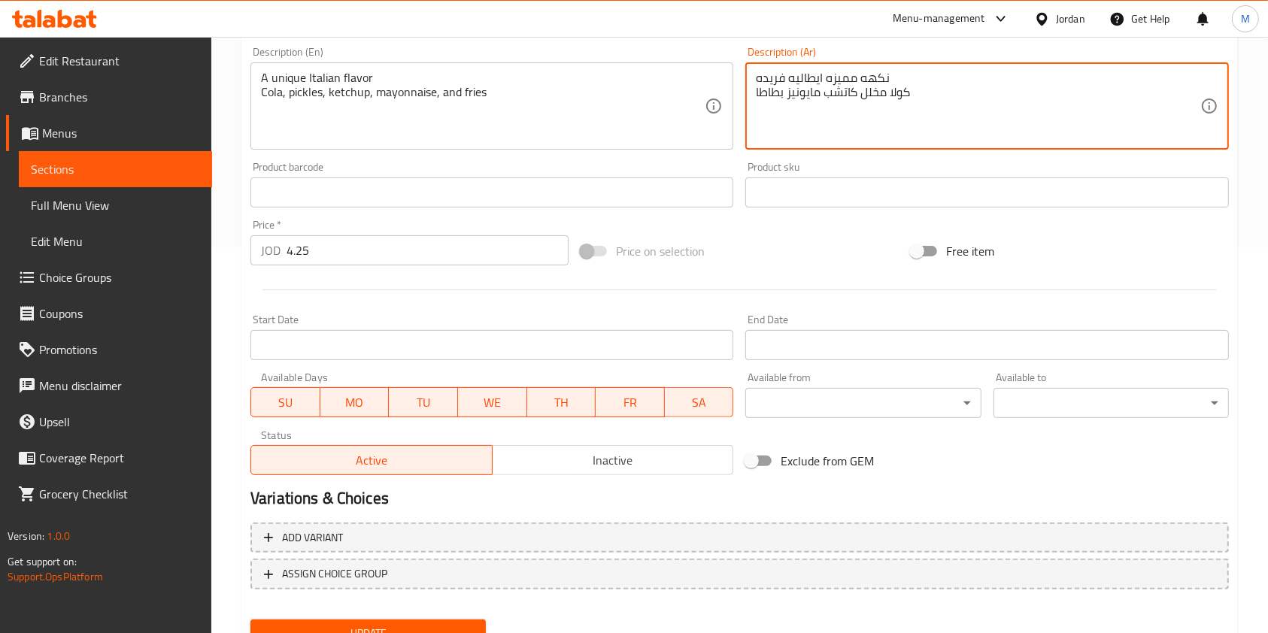
scroll to position [451, 0]
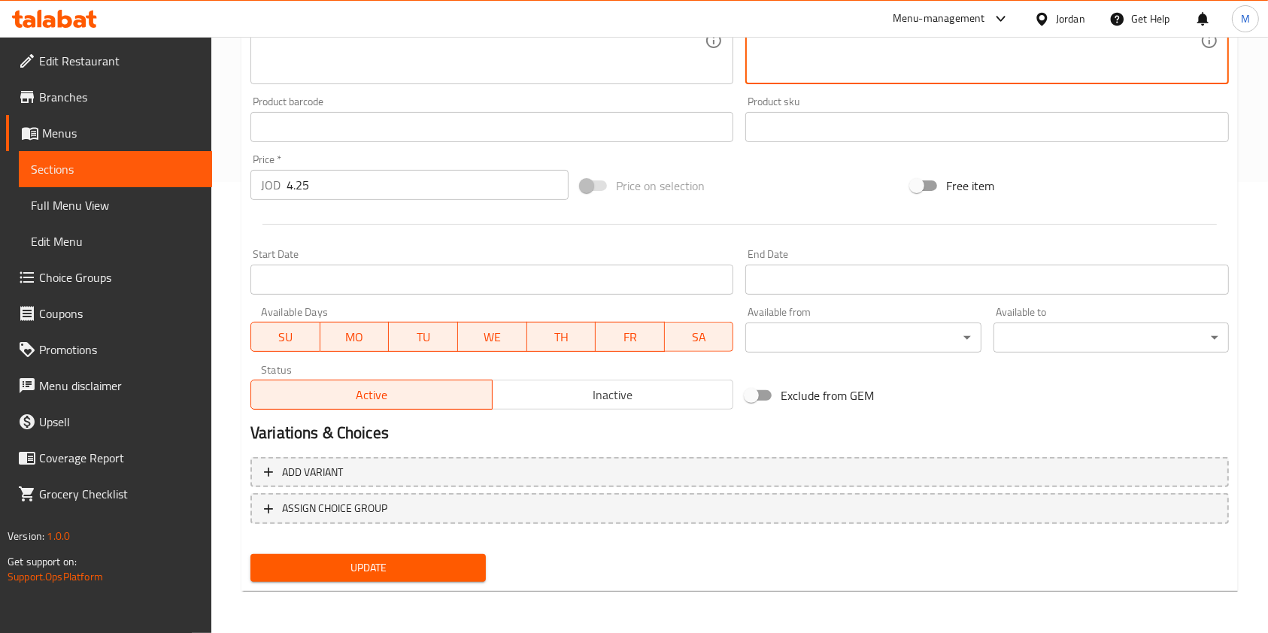
type textarea "نكهه مميزه ايطاليه فريده كولا مخلل كاتشب مايونيز بطاطا"
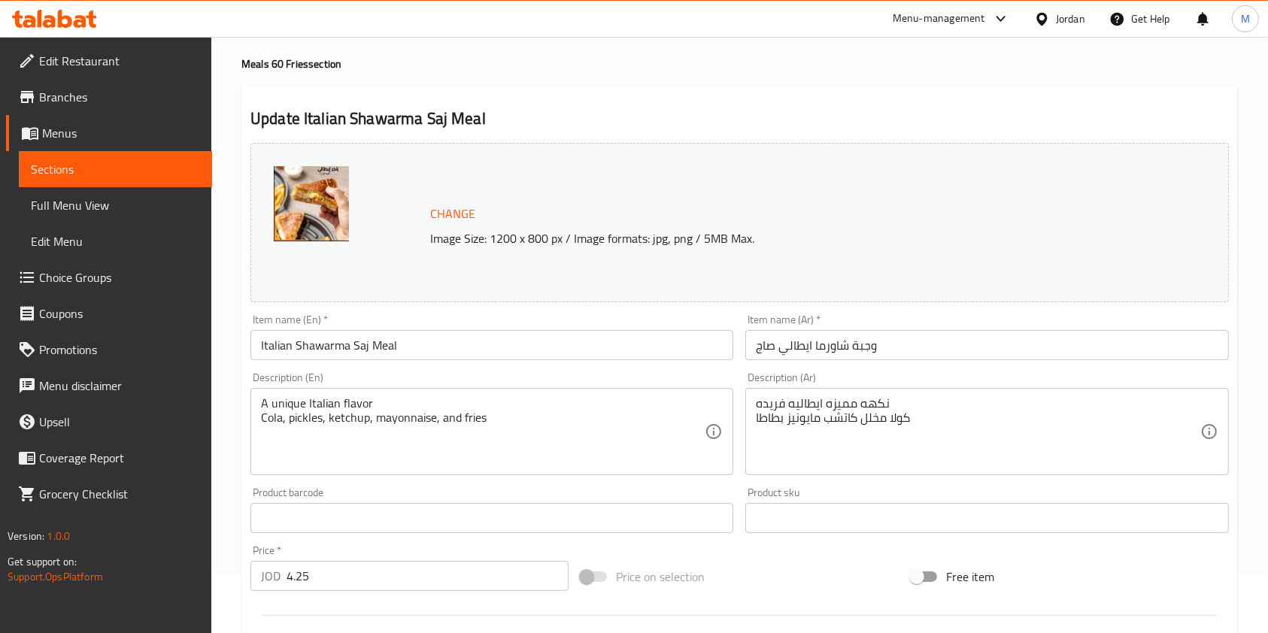
scroll to position [0, 0]
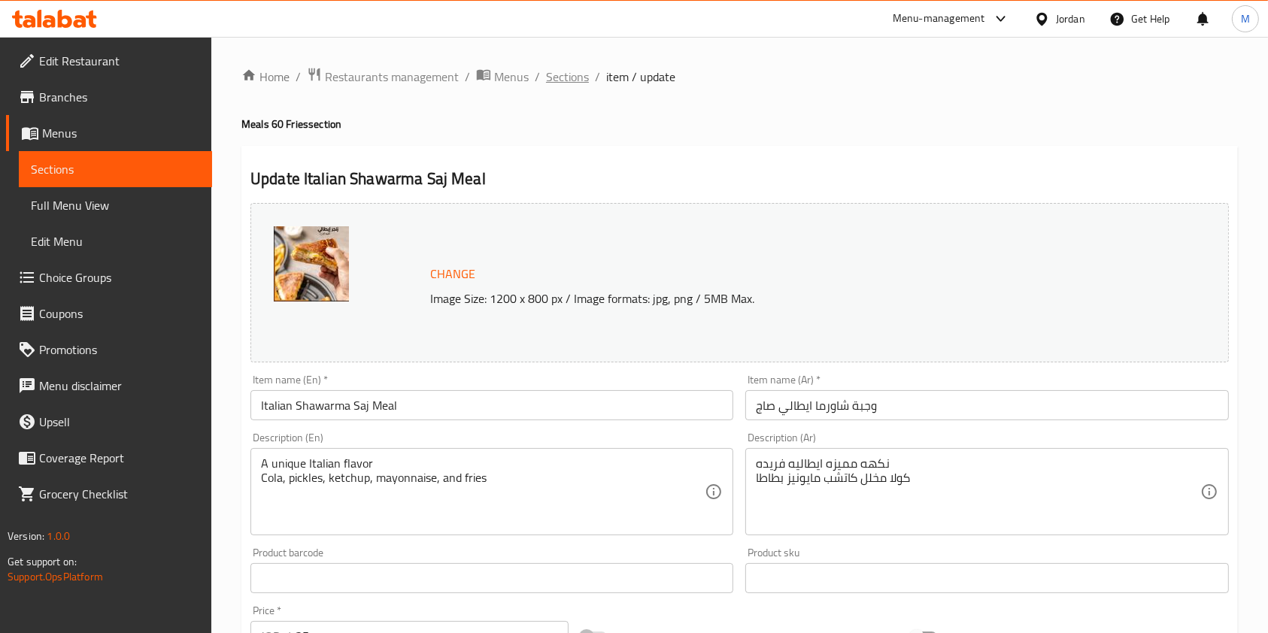
click at [572, 74] on span "Sections" at bounding box center [567, 77] width 43 height 18
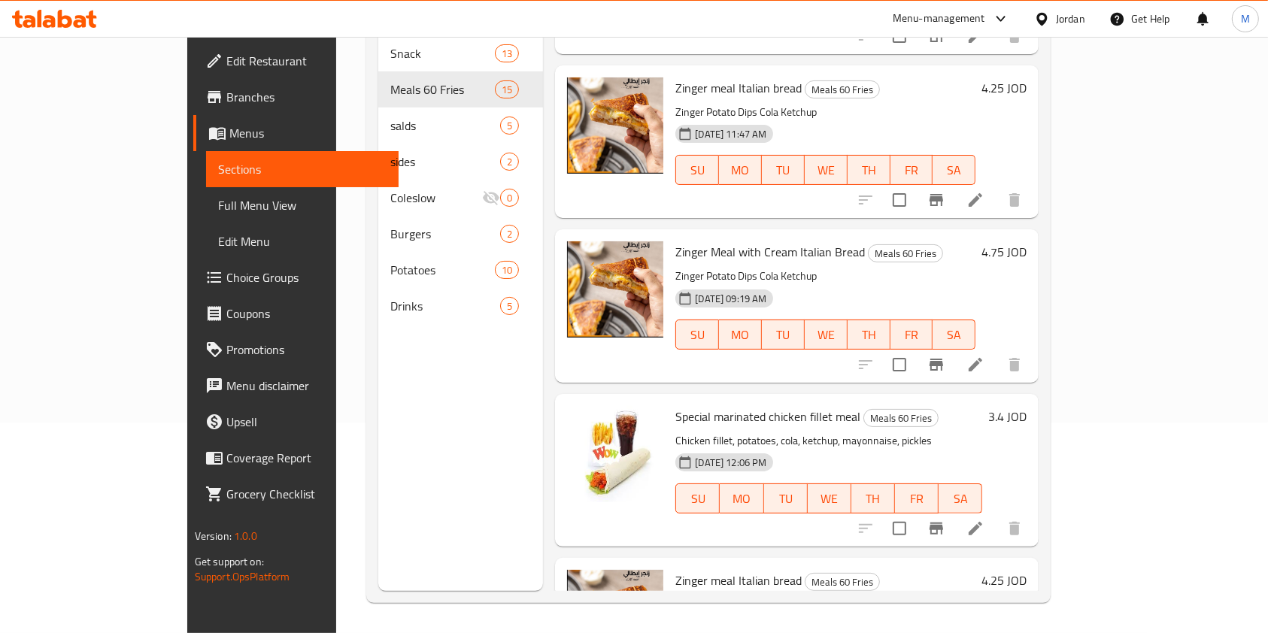
scroll to position [1869, 0]
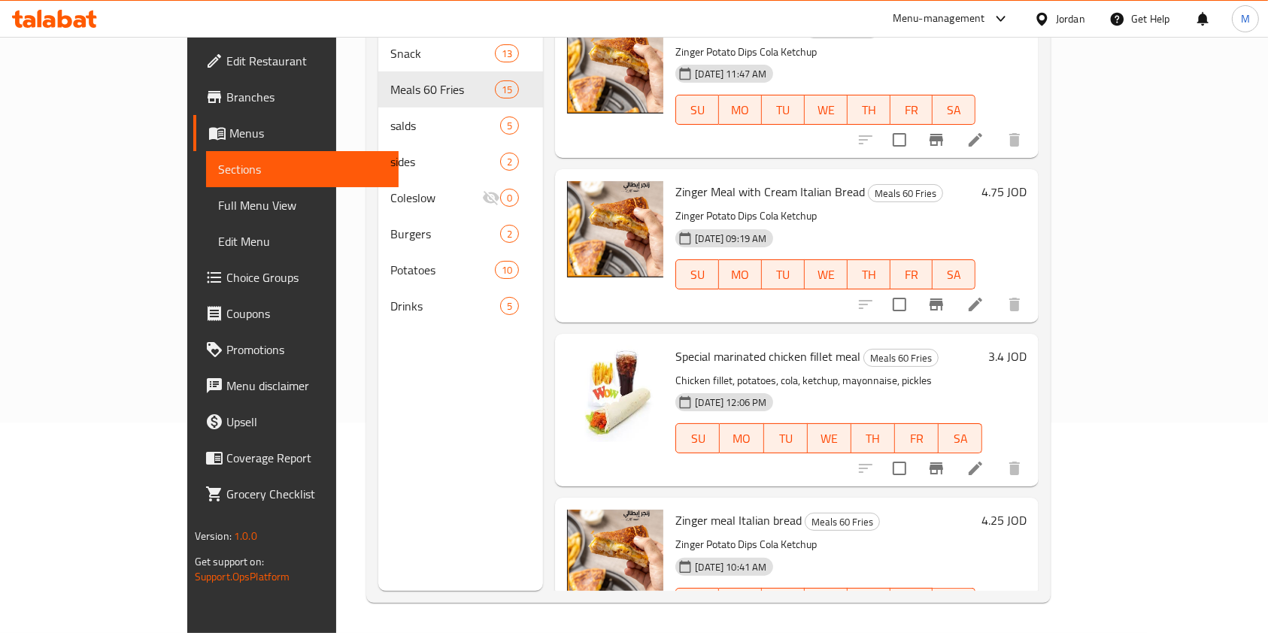
click at [996, 620] on li at bounding box center [975, 633] width 42 height 27
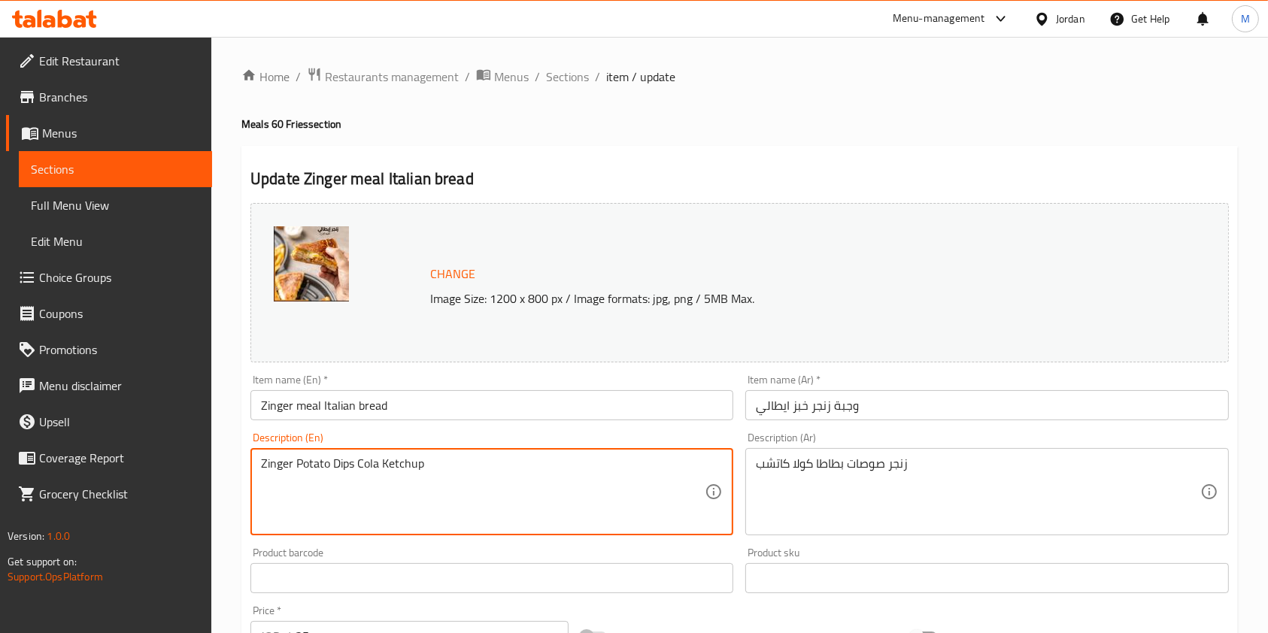
drag, startPoint x: 456, startPoint y: 478, endPoint x: 156, endPoint y: 464, distance: 300.4
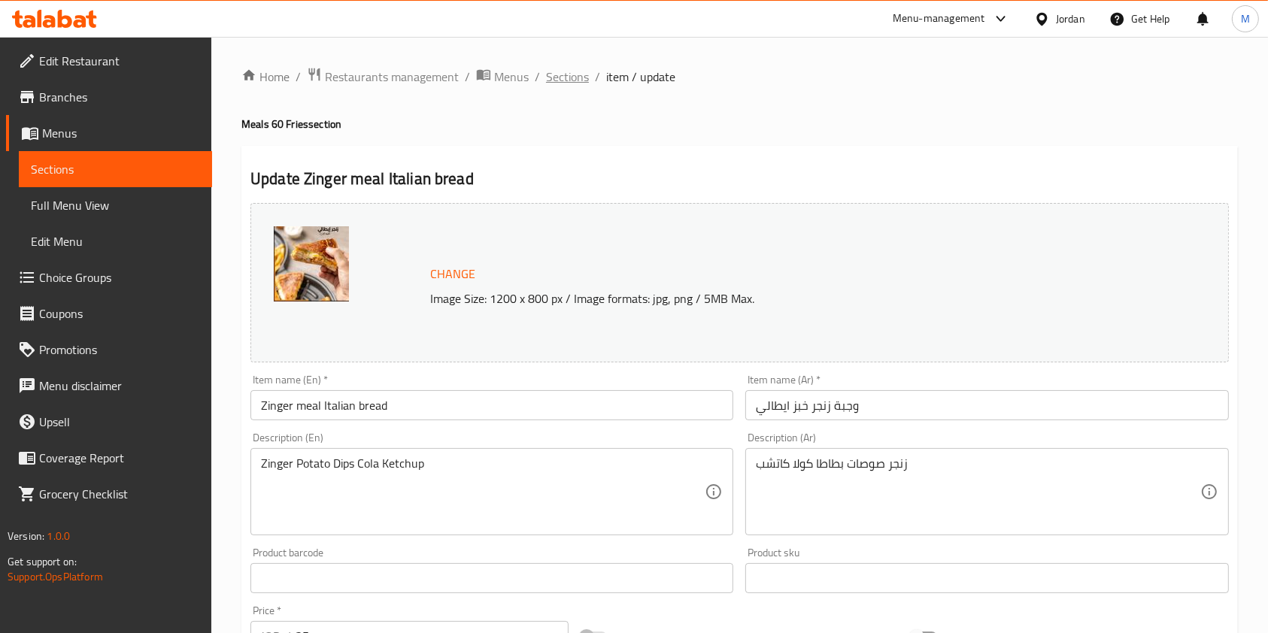
click at [561, 72] on span "Sections" at bounding box center [567, 77] width 43 height 18
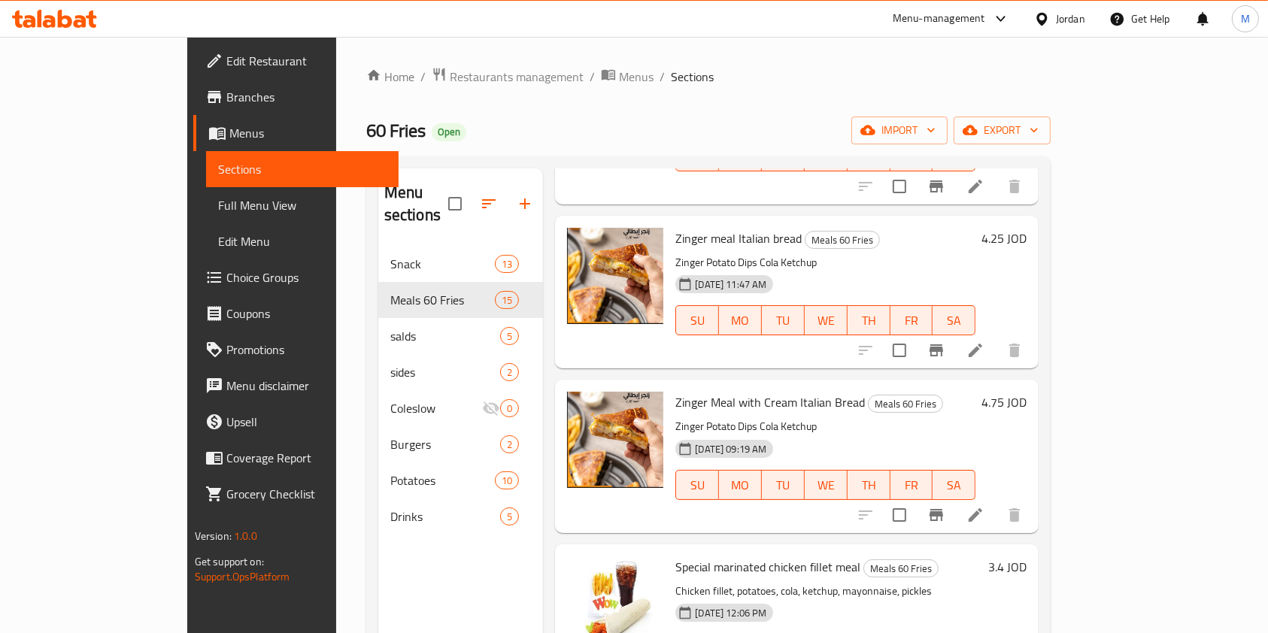
scroll to position [1769, 0]
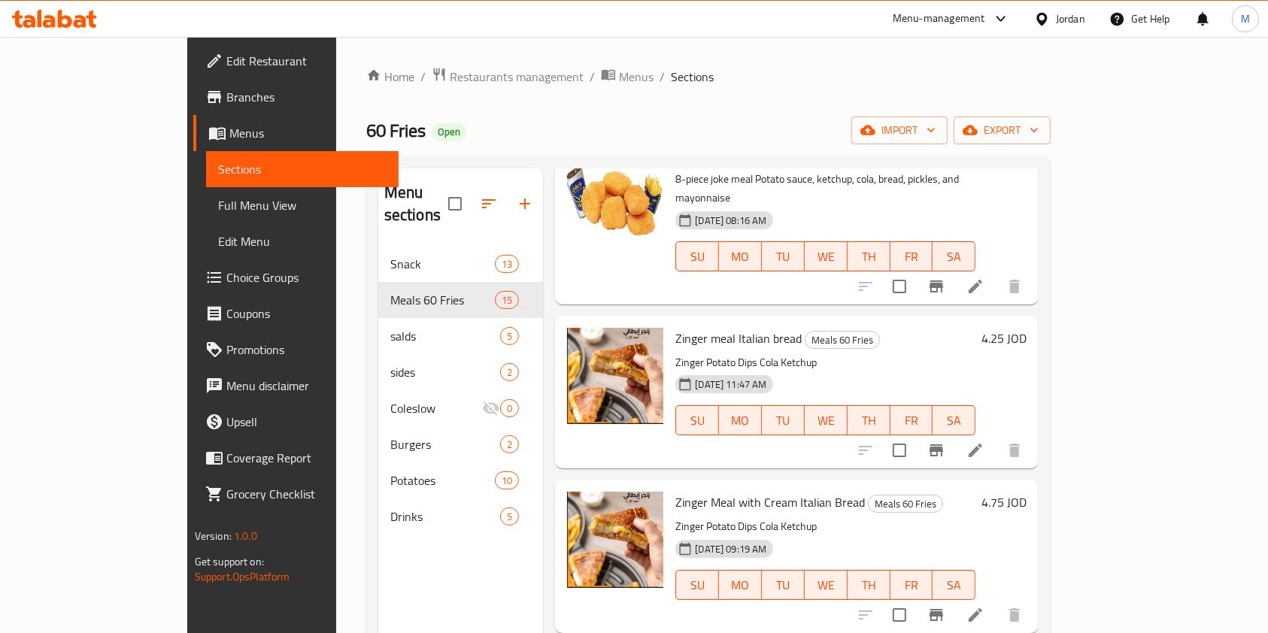
click at [996, 437] on li at bounding box center [975, 450] width 42 height 27
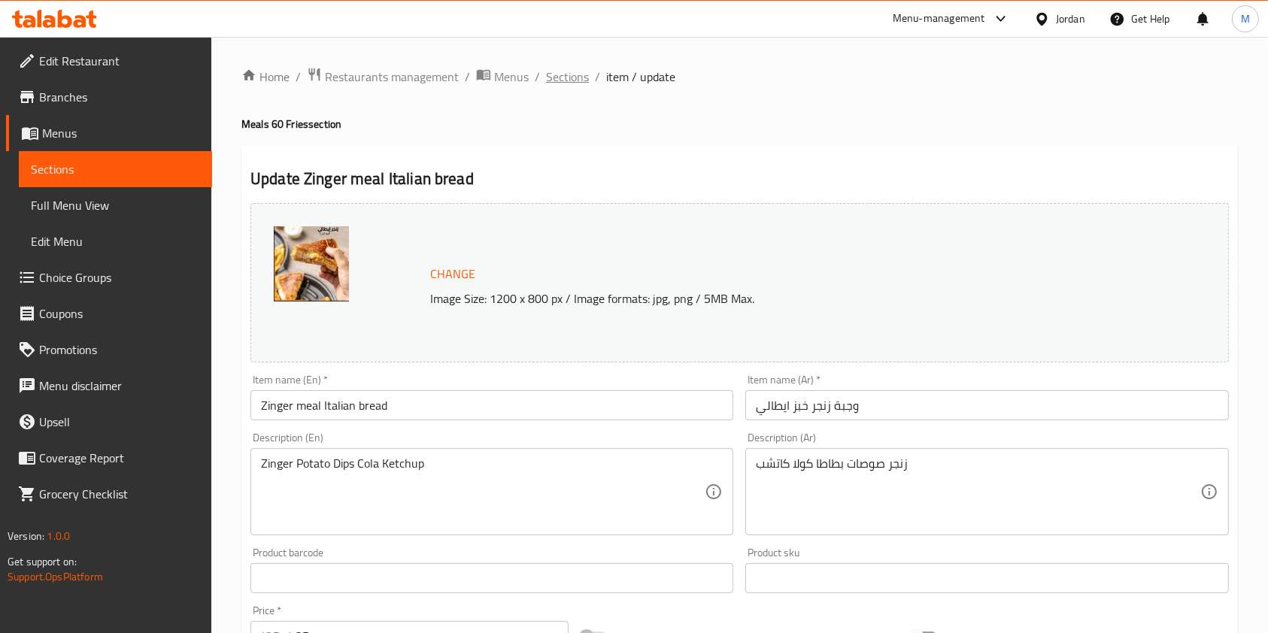
click at [568, 69] on span "Sections" at bounding box center [567, 77] width 43 height 18
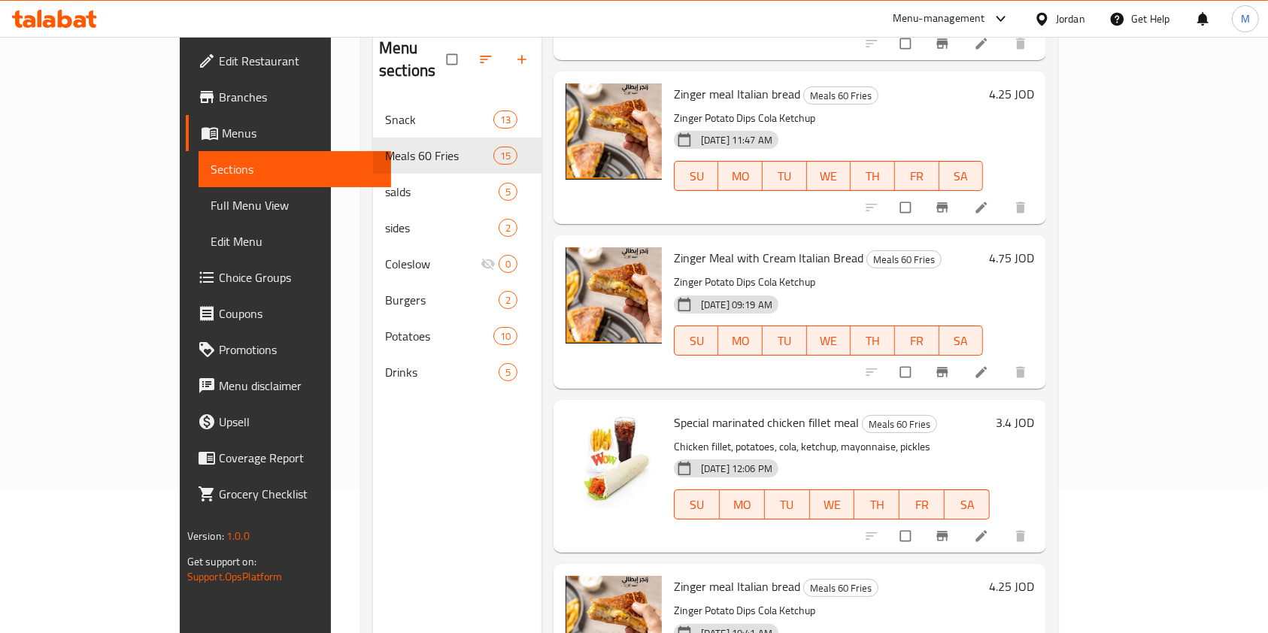
scroll to position [211, 0]
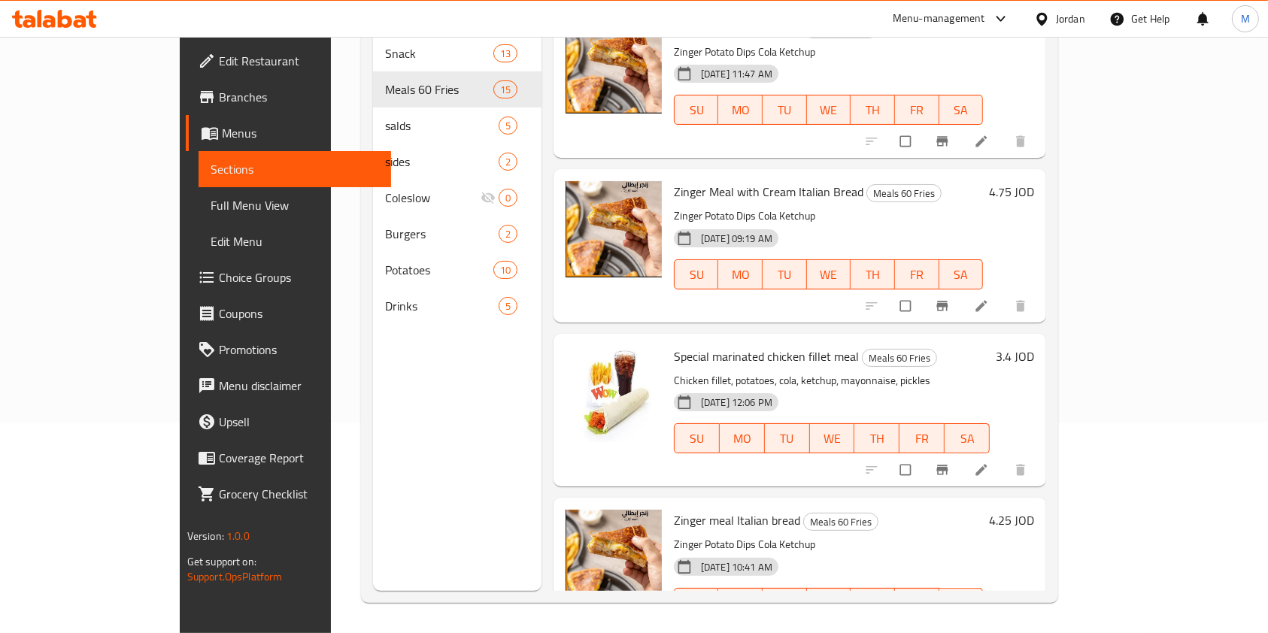
click at [1004, 623] on li at bounding box center [983, 635] width 42 height 24
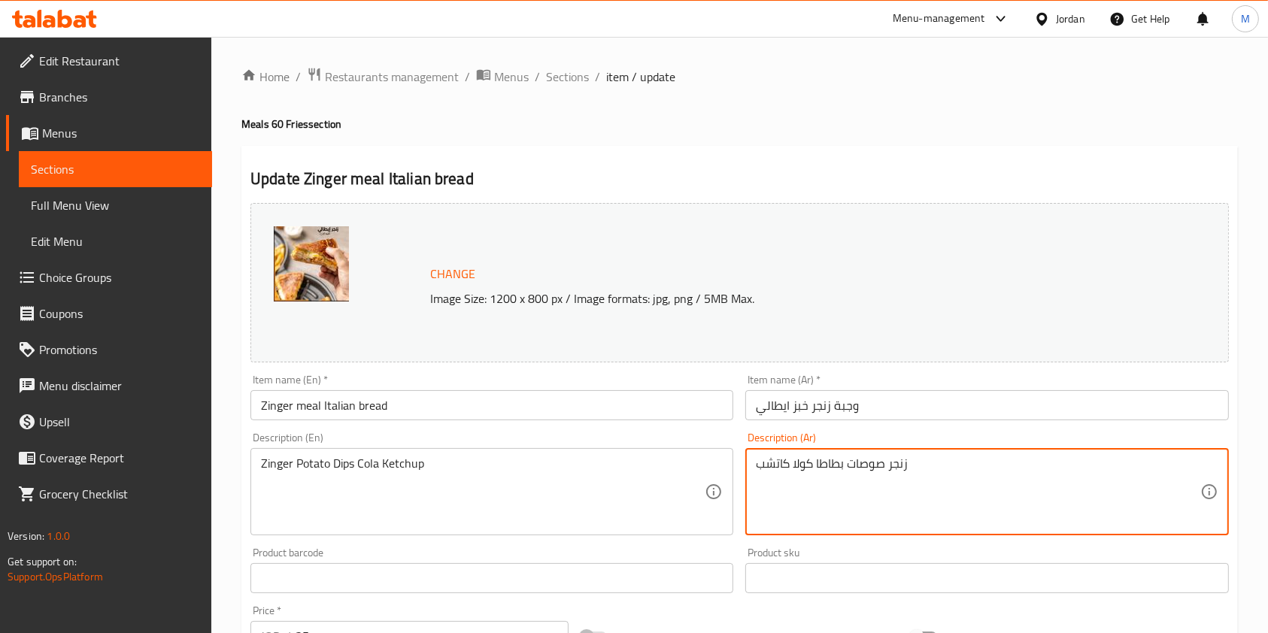
drag, startPoint x: 733, startPoint y: 478, endPoint x: 640, endPoint y: 478, distance: 93.2
paste textarea "نكهه مميزه ايطاليه فريده كولا مخلل كاتشب مايونيز بطاطا 4.25"
drag, startPoint x: 778, startPoint y: 484, endPoint x: 752, endPoint y: 488, distance: 26.7
click at [752, 488] on div "نكهه مميزه ايطاليه فريده كولا مخلل كاتشب مايونيز بطاطا 4.25 Description (Ar)" at bounding box center [986, 491] width 483 height 87
type textarea "نكهه مميزه ايطاليه فريده كولا مخلل كاتشب مايونيز بطاطا"
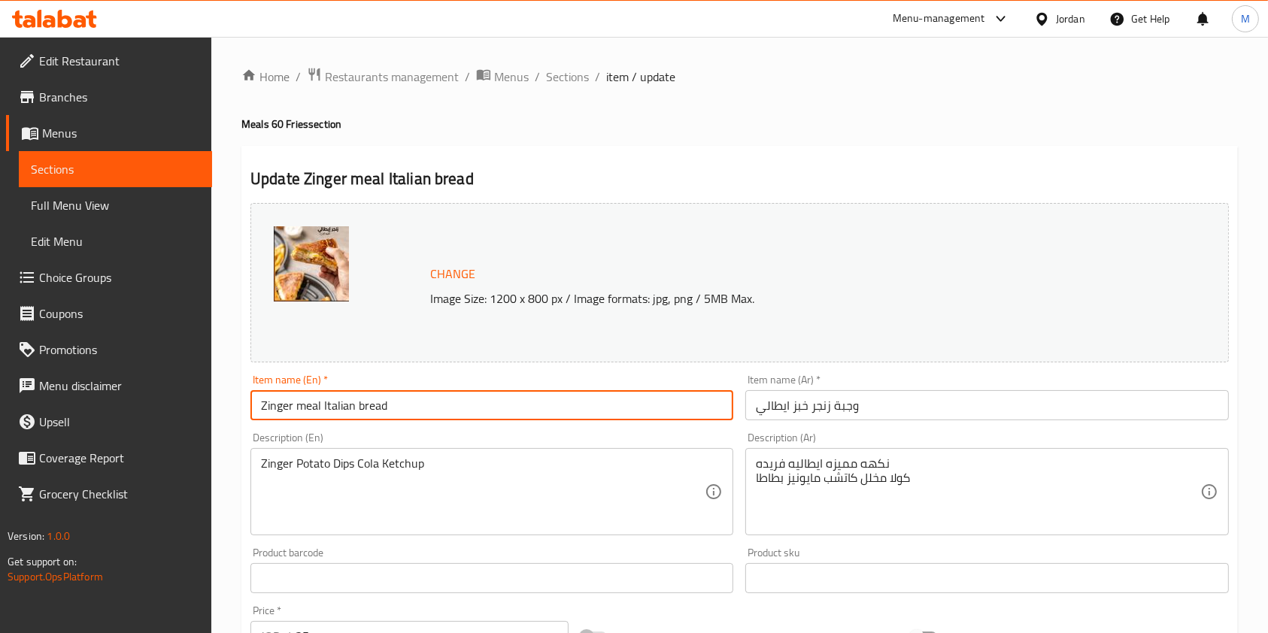
paste input "Italian Shawarma Saj Meal"
drag, startPoint x: 429, startPoint y: 398, endPoint x: 212, endPoint y: 388, distance: 217.5
click at [212, 388] on div "Home / Restaurants management / Menus / Sections / item / update Meals 60 Fries…" at bounding box center [739, 561] width 1057 height 1048
type input "Italian Shawarma Saj Meal"
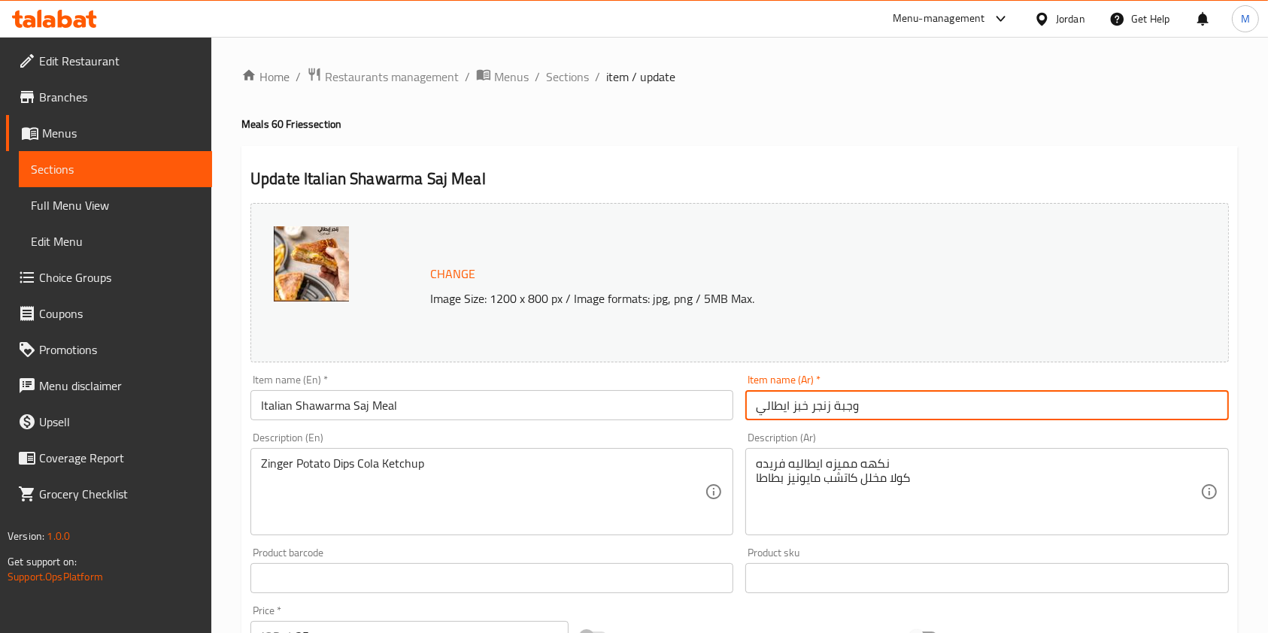
click at [816, 404] on input "وجبة زنجر خبز ايطالي" at bounding box center [986, 405] width 483 height 30
paste input "اورما ايطالي صاج"
type input "وجبة شاورما ايطالي صاج"
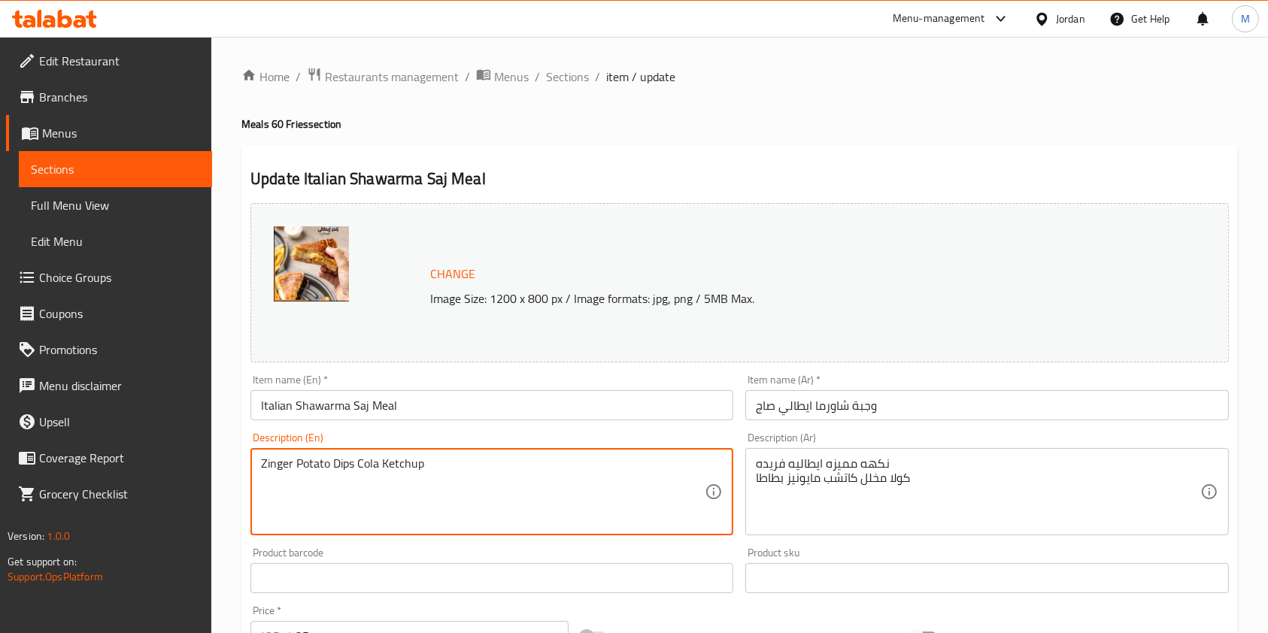
drag, startPoint x: 436, startPoint y: 468, endPoint x: 235, endPoint y: 454, distance: 202.0
paste textarea "نكهه مميزه ايطاليه فريده كولا مخلل كاتشب مايونيز بطاطا 4.25"
paste textarea "A unique Italian flavor Cola, pickles, ketchup, mayonnaise, and fries 4.25"
drag, startPoint x: 364, startPoint y: 453, endPoint x: 198, endPoint y: 377, distance: 182.7
click at [486, 477] on textarea "A unique Italian flavor Cola, pickles, ketchup, mayonnaise, and fries 4.25" at bounding box center [483, 491] width 444 height 71
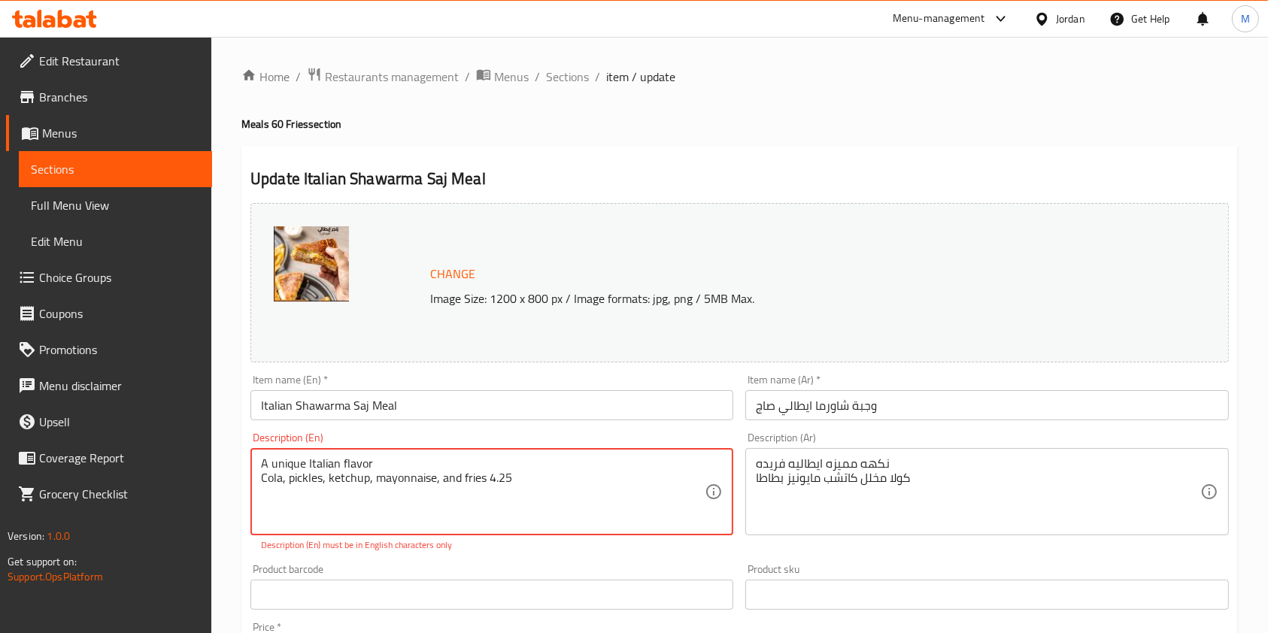
click at [486, 477] on textarea "A unique Italian flavor Cola, pickles, ketchup, mayonnaise, and fries 4.25" at bounding box center [483, 491] width 444 height 71
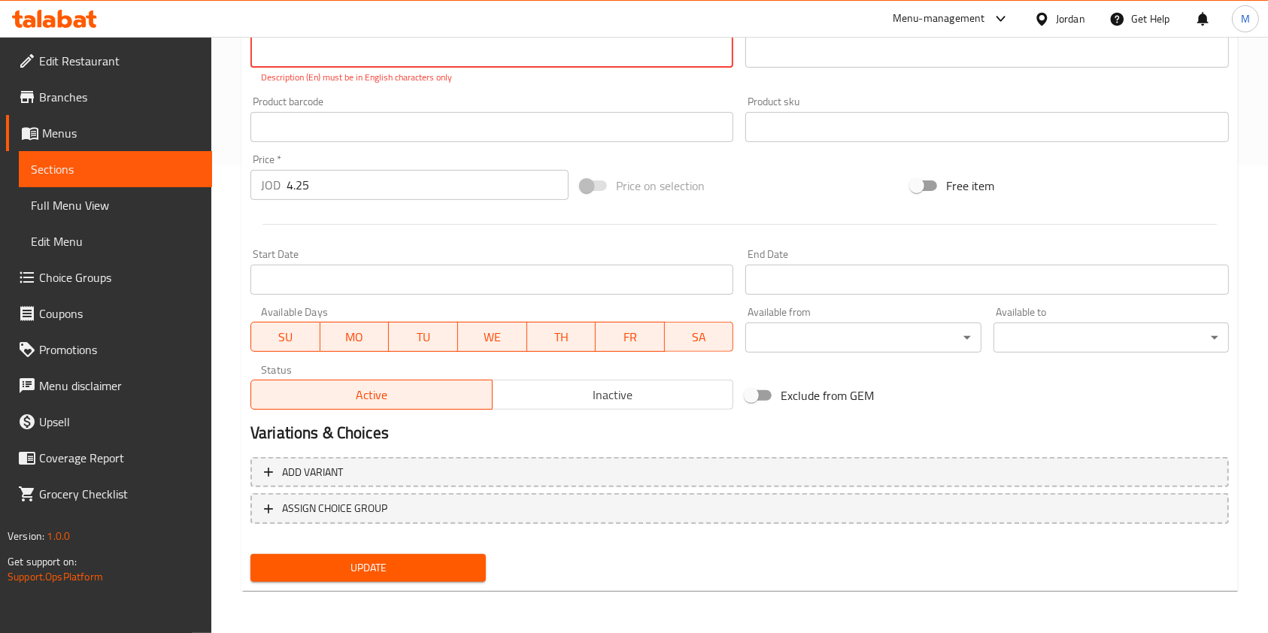
type textarea "A unique Italian flavor Cola, pickles, ketchup, mayonnaise, and fries"
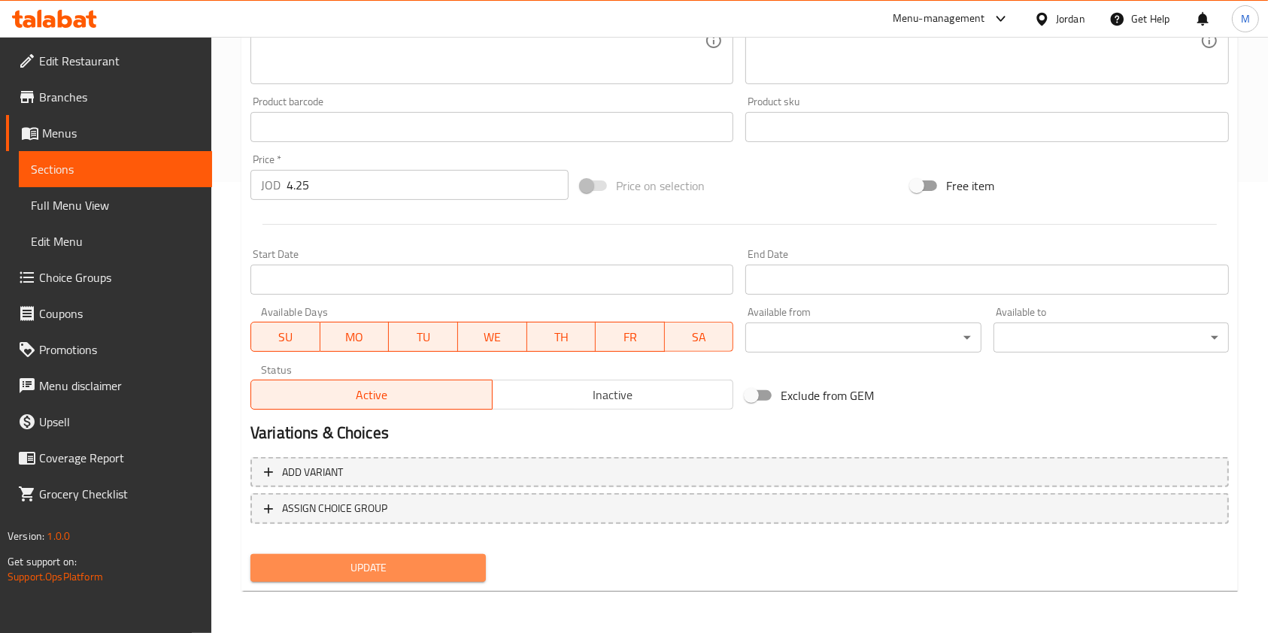
click at [431, 562] on span "Update" at bounding box center [367, 568] width 211 height 19
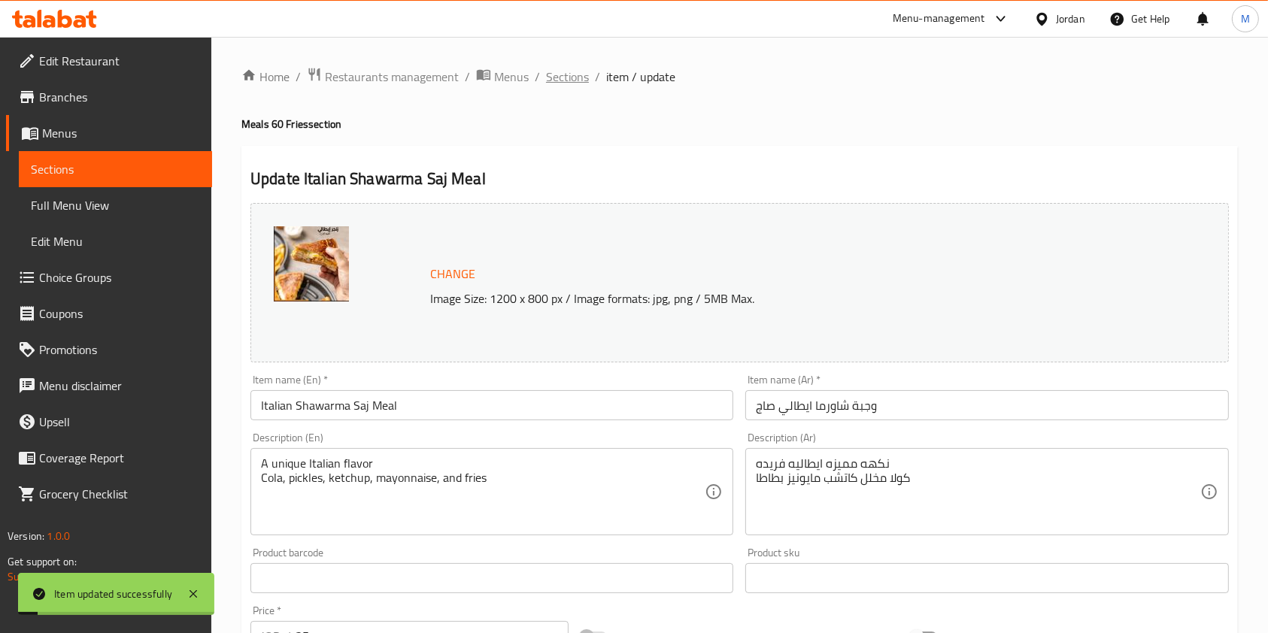
click at [573, 86] on span "Sections" at bounding box center [567, 77] width 43 height 18
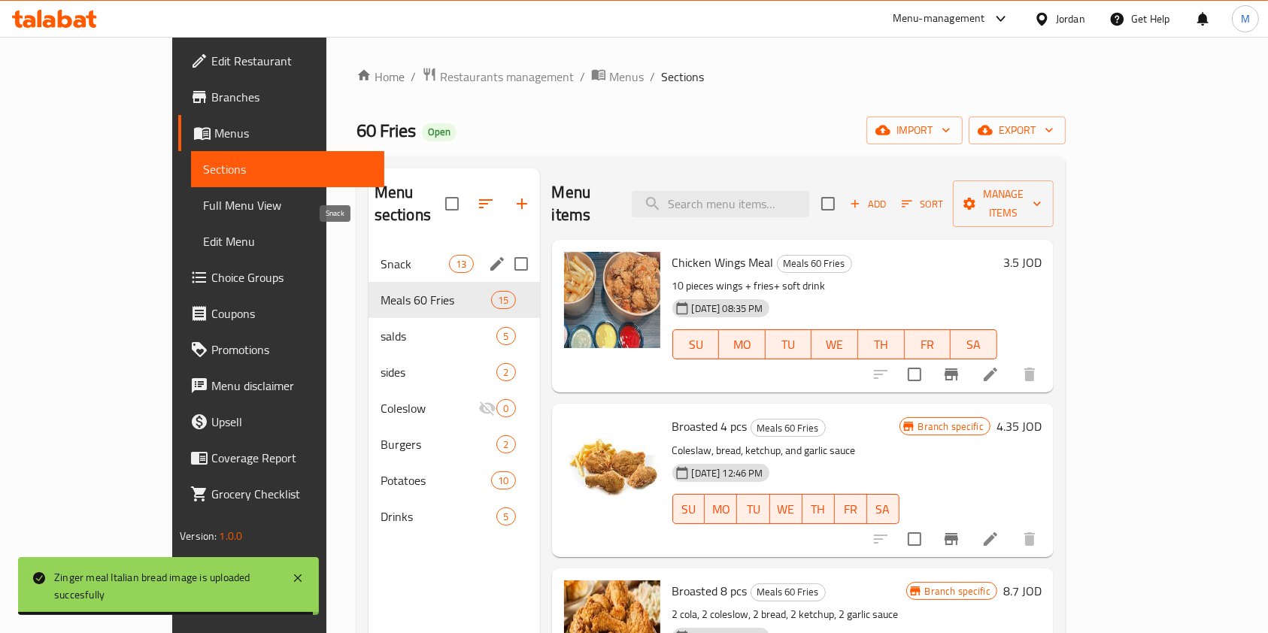
click at [396, 255] on span "Snack" at bounding box center [415, 264] width 68 height 18
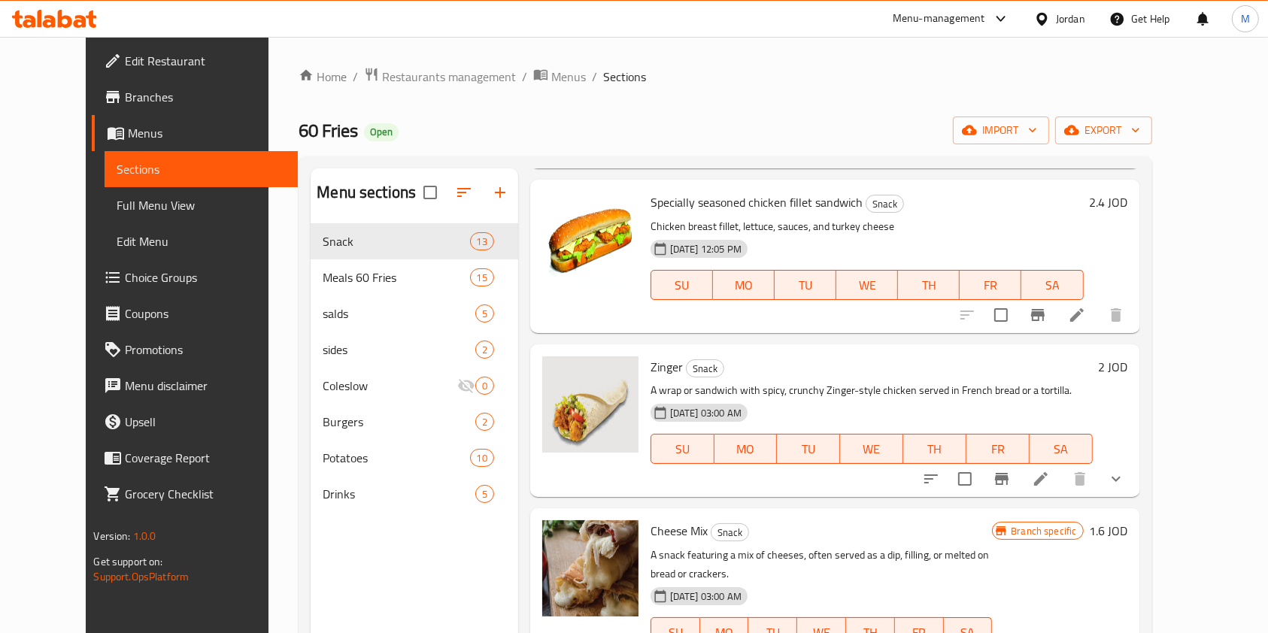
scroll to position [1504, 0]
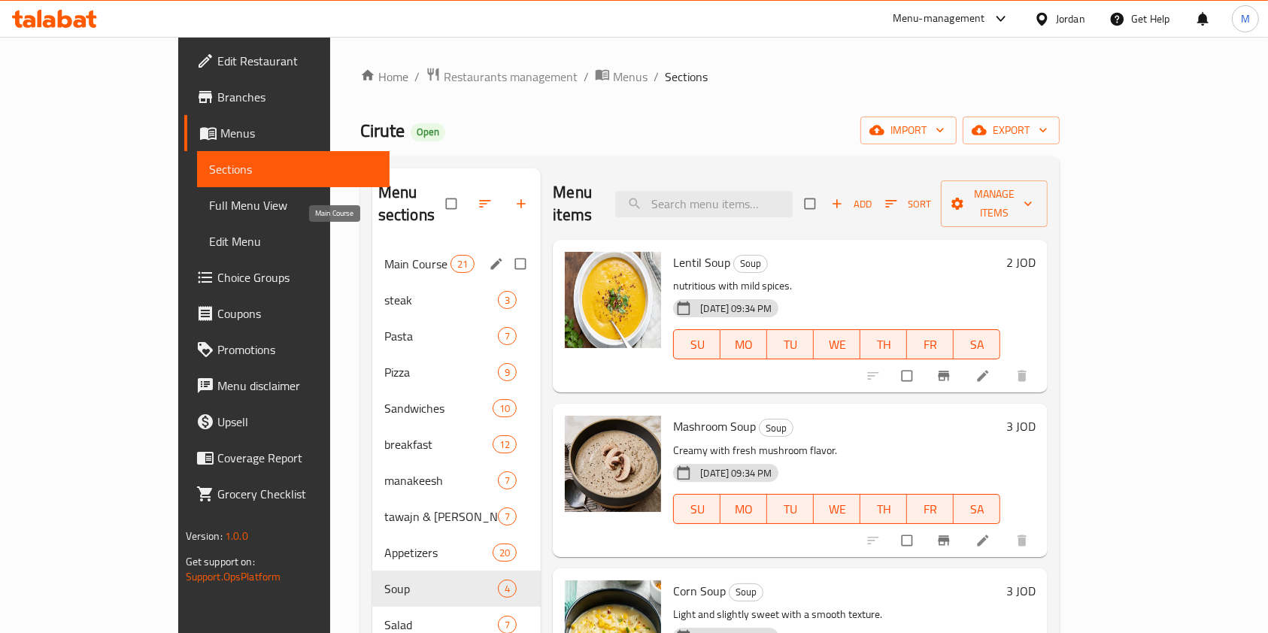
click at [384, 255] on span "Main Course" at bounding box center [417, 264] width 66 height 18
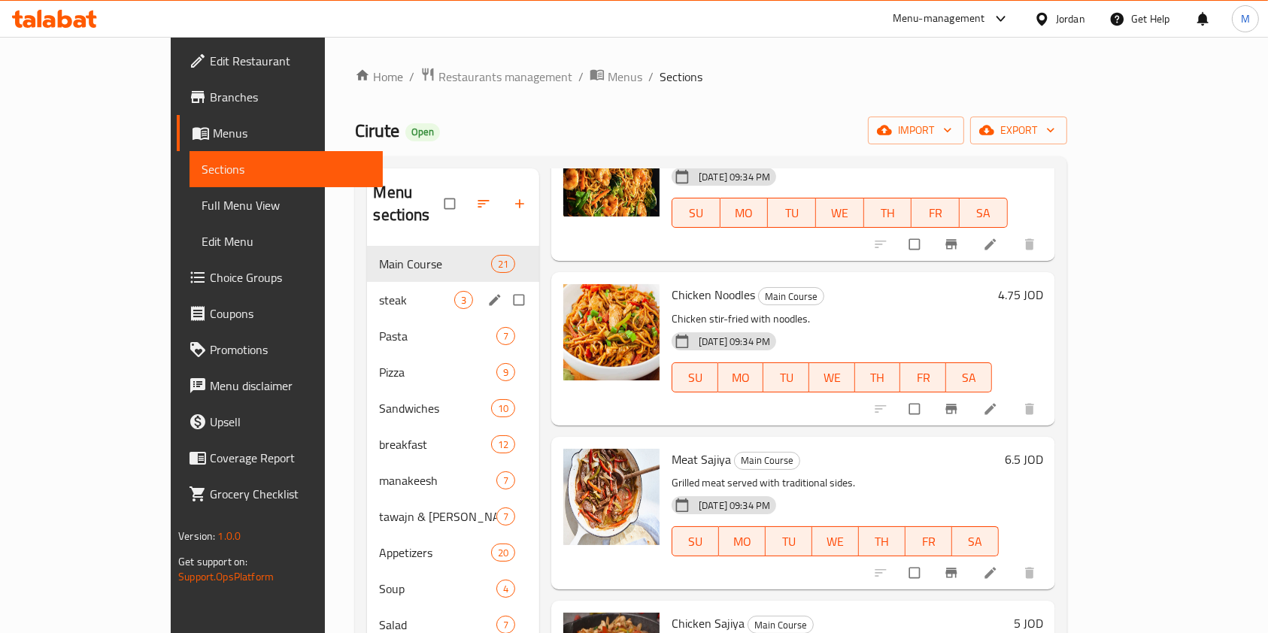
click at [379, 291] on span "steak" at bounding box center [416, 300] width 74 height 18
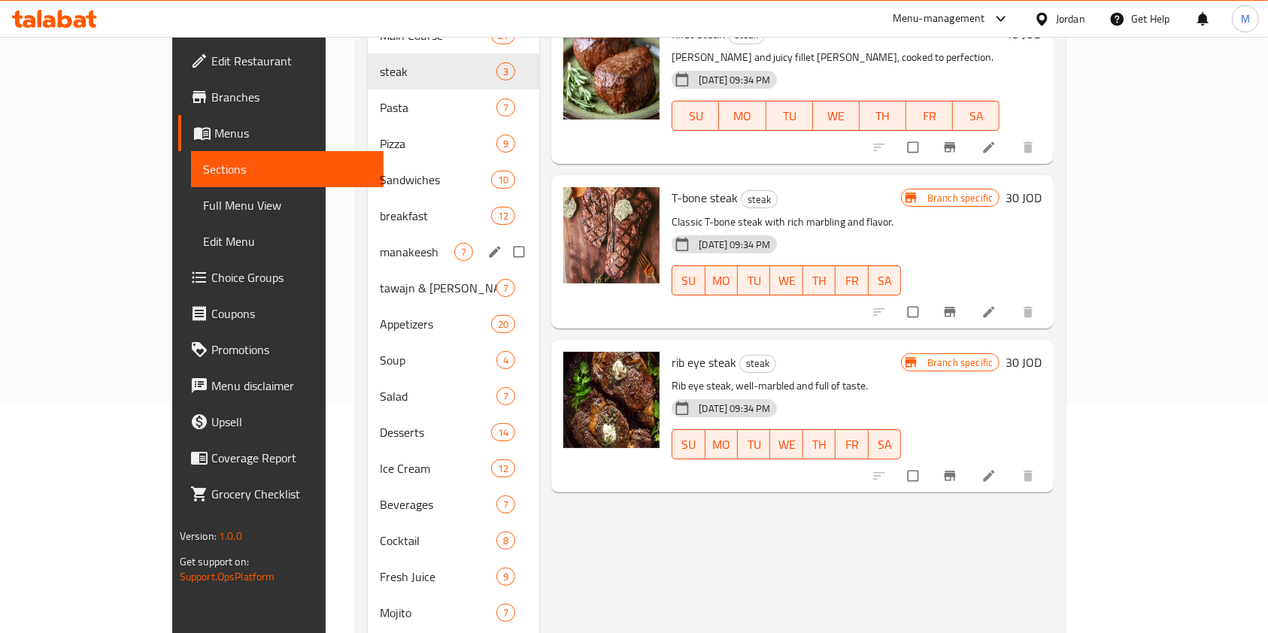
scroll to position [67, 0]
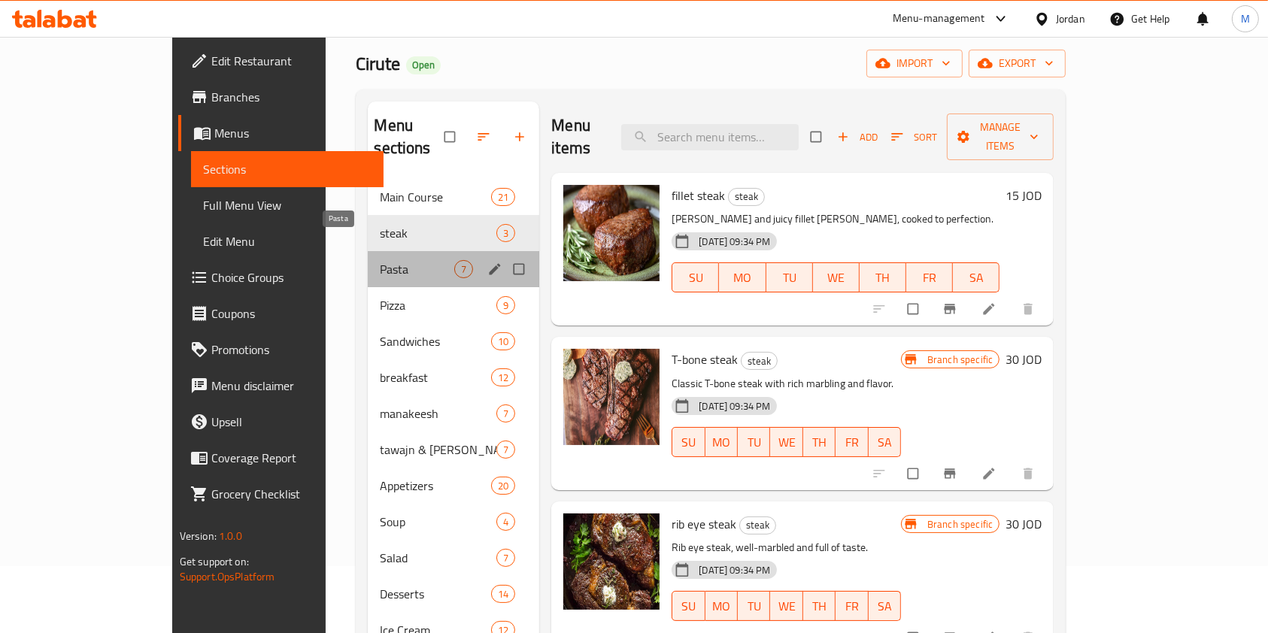
click at [380, 260] on span "Pasta" at bounding box center [417, 269] width 74 height 18
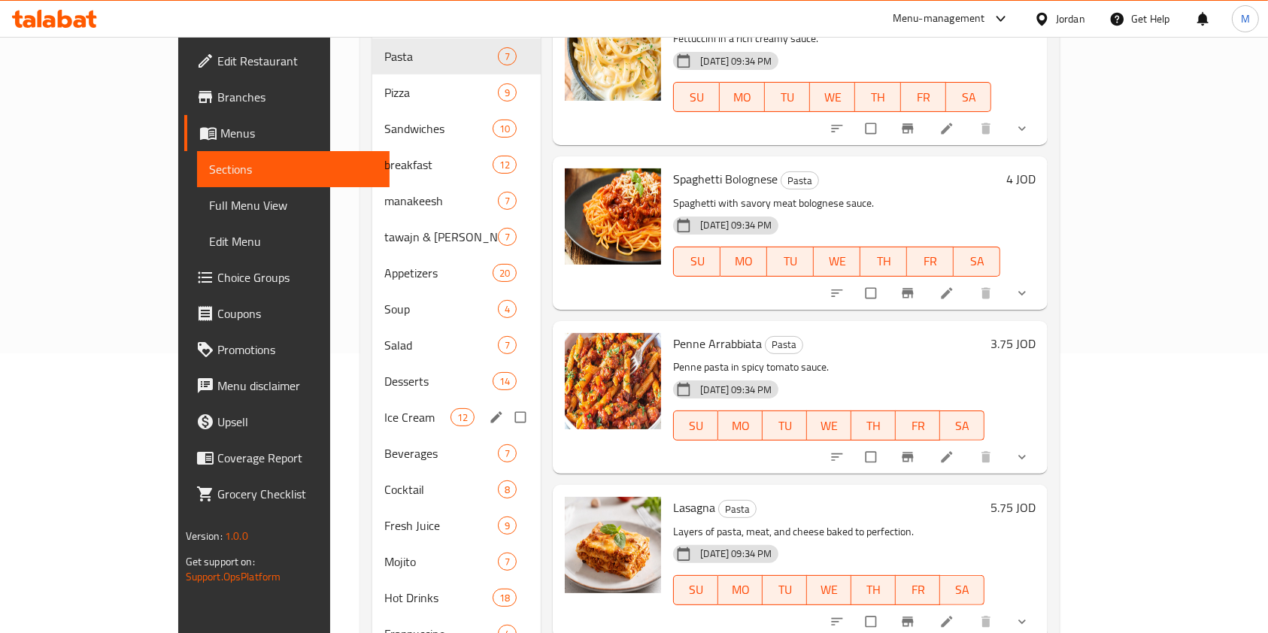
scroll to position [168, 0]
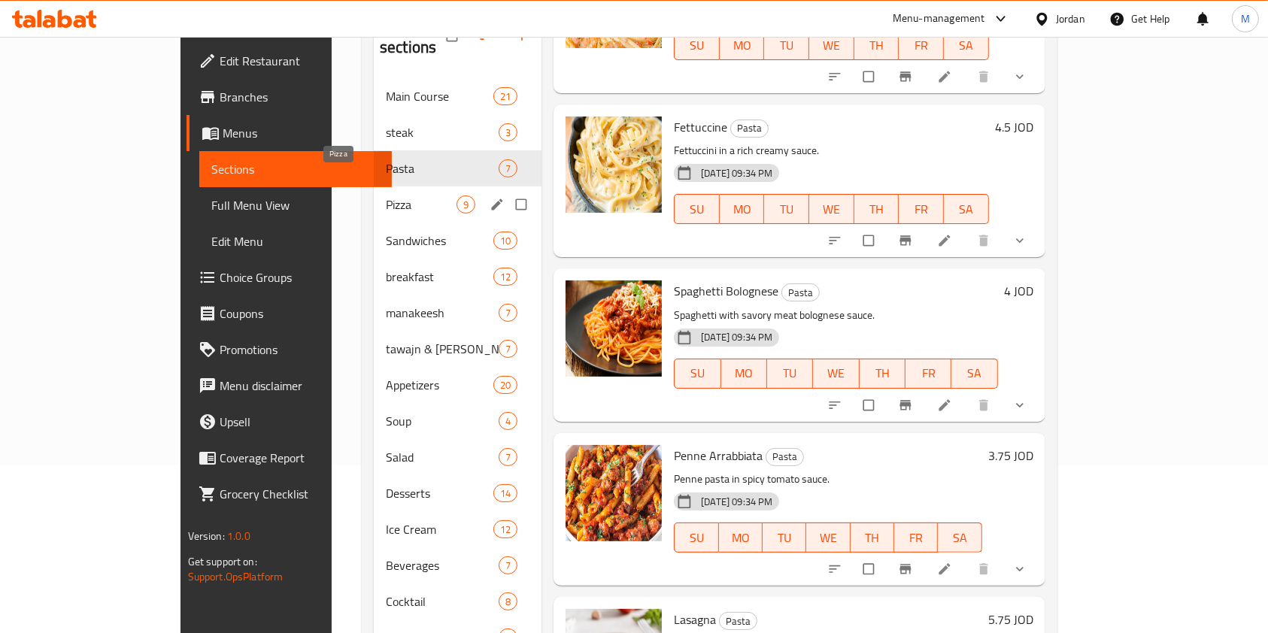
click at [386, 196] on span "Pizza" at bounding box center [421, 205] width 71 height 18
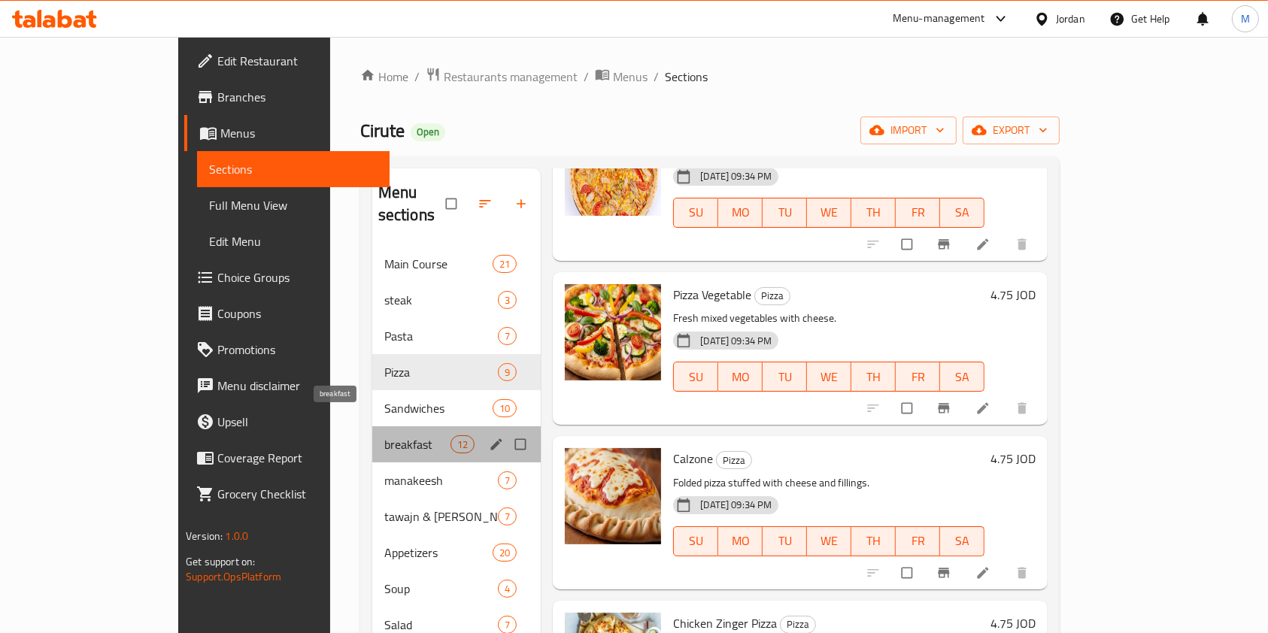
click at [384, 435] on span "breakfast" at bounding box center [417, 444] width 66 height 18
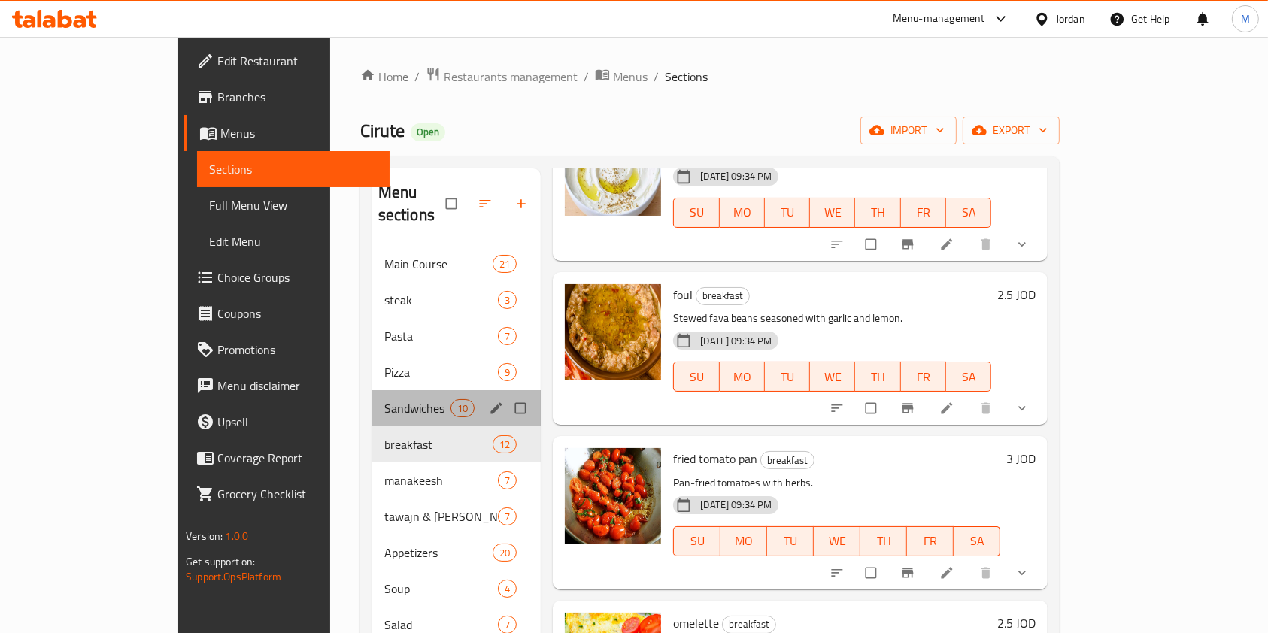
click at [372, 394] on div "Sandwiches 10" at bounding box center [456, 408] width 169 height 36
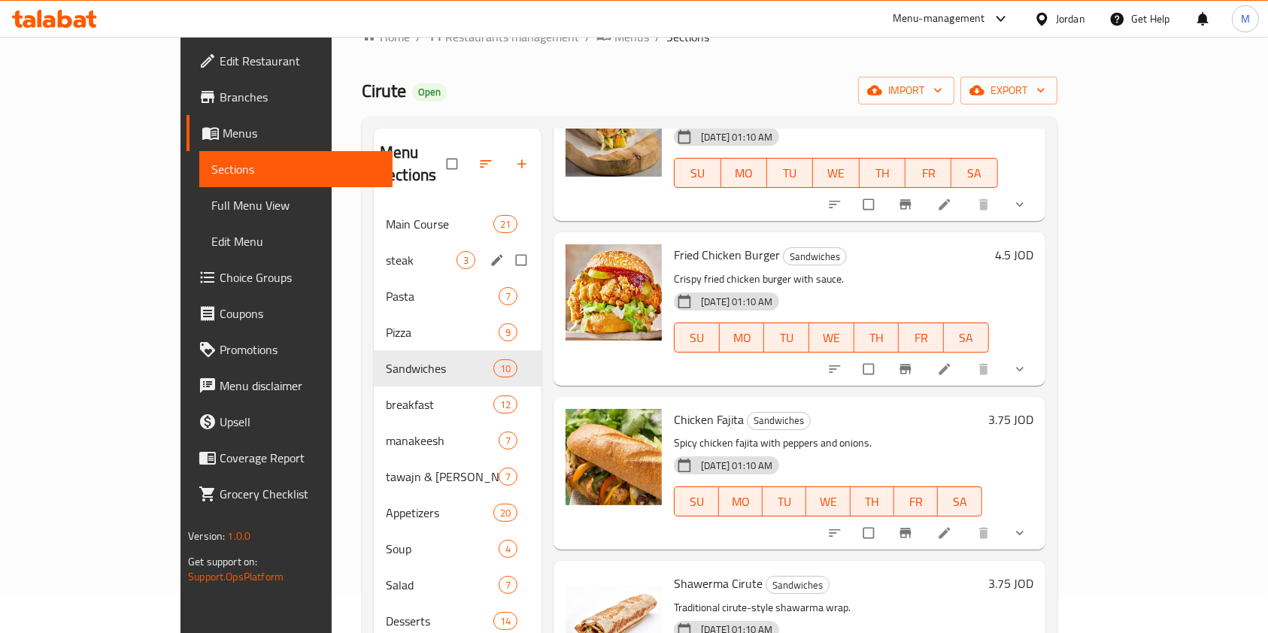
scroll to position [100, 0]
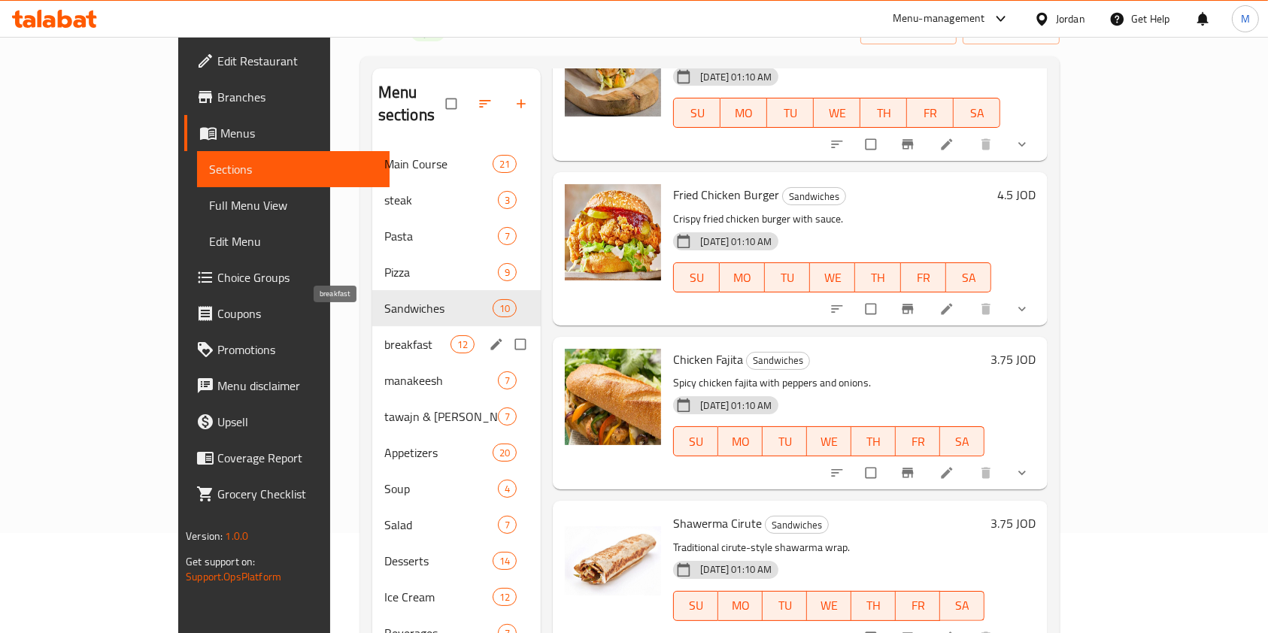
click at [384, 335] on span "breakfast" at bounding box center [417, 344] width 66 height 18
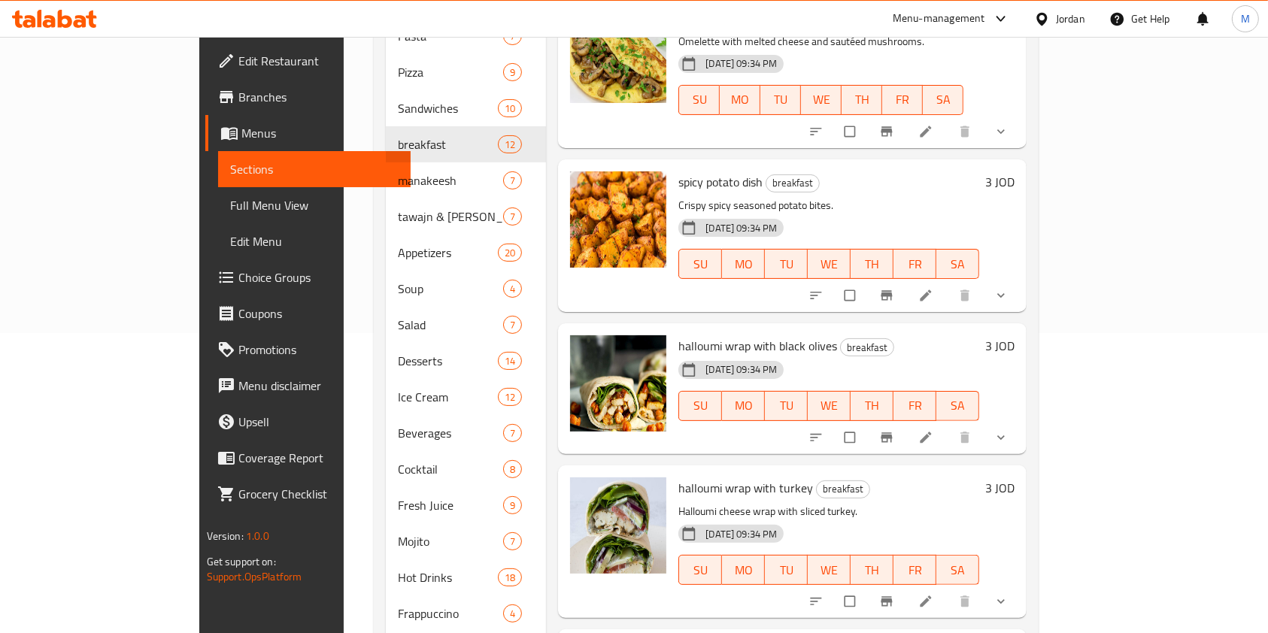
scroll to position [301, 0]
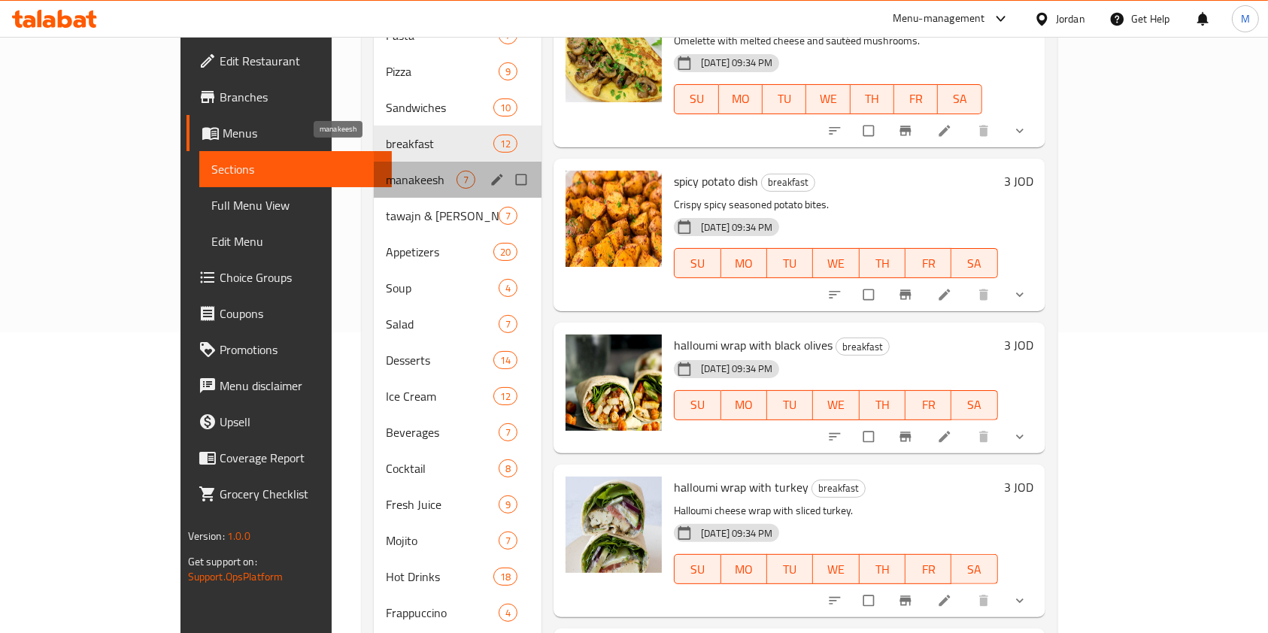
click at [386, 171] on span "manakeesh" at bounding box center [421, 180] width 71 height 18
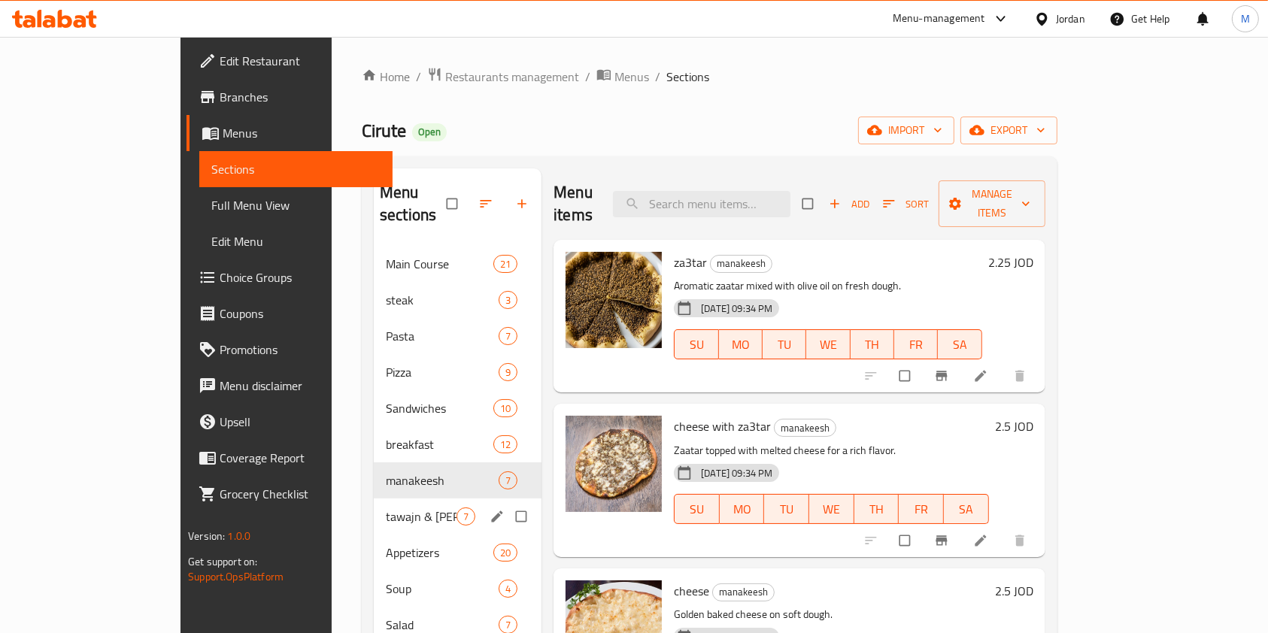
click at [386, 508] on span "tawajn & [PERSON_NAME]" at bounding box center [421, 517] width 71 height 18
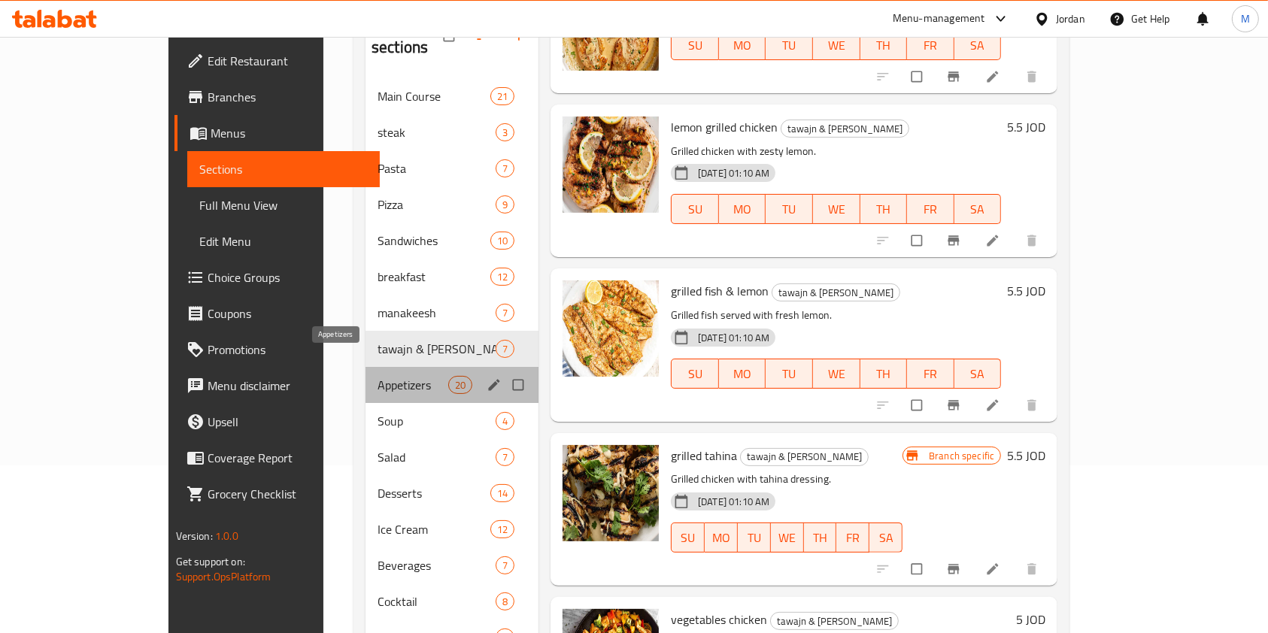
click at [377, 376] on span "Appetizers" at bounding box center [412, 385] width 71 height 18
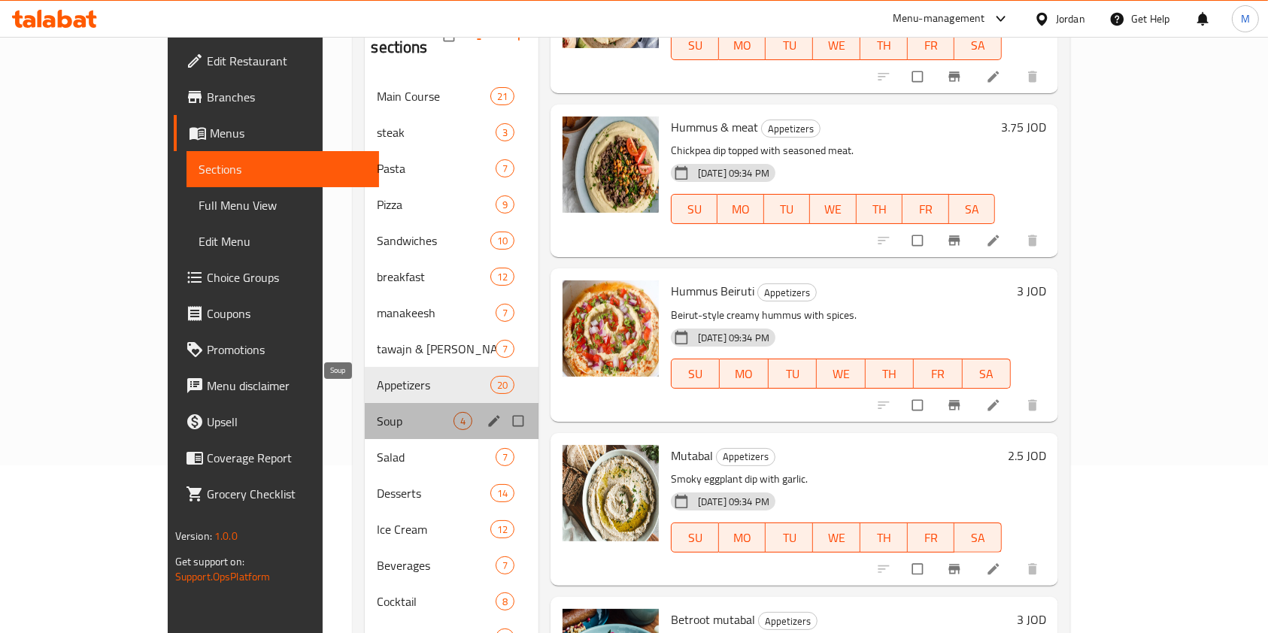
click at [377, 412] on span "Soup" at bounding box center [415, 421] width 76 height 18
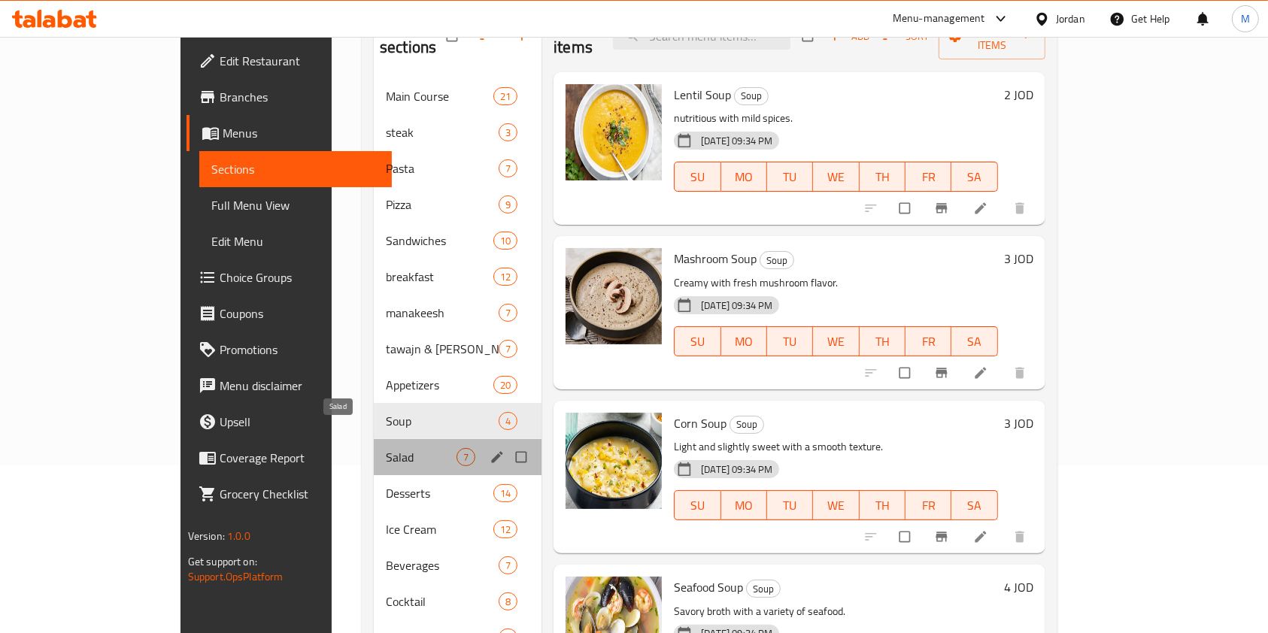
click at [386, 448] on span "Salad" at bounding box center [421, 457] width 71 height 18
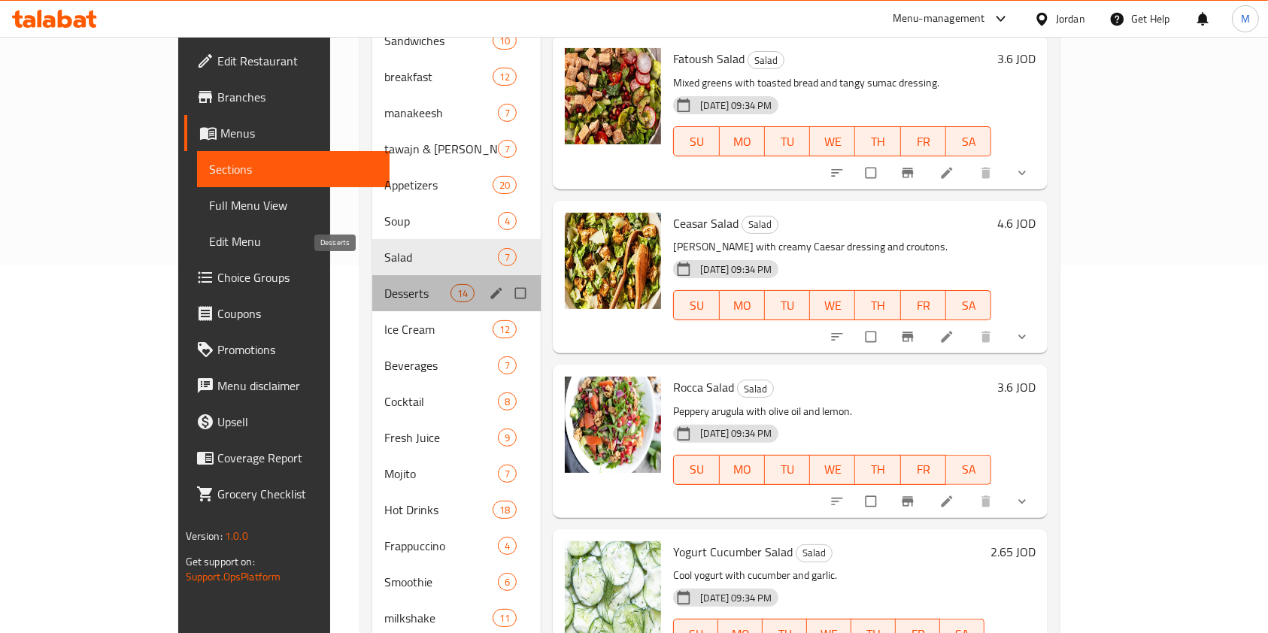
click at [384, 284] on span "Desserts" at bounding box center [417, 293] width 66 height 18
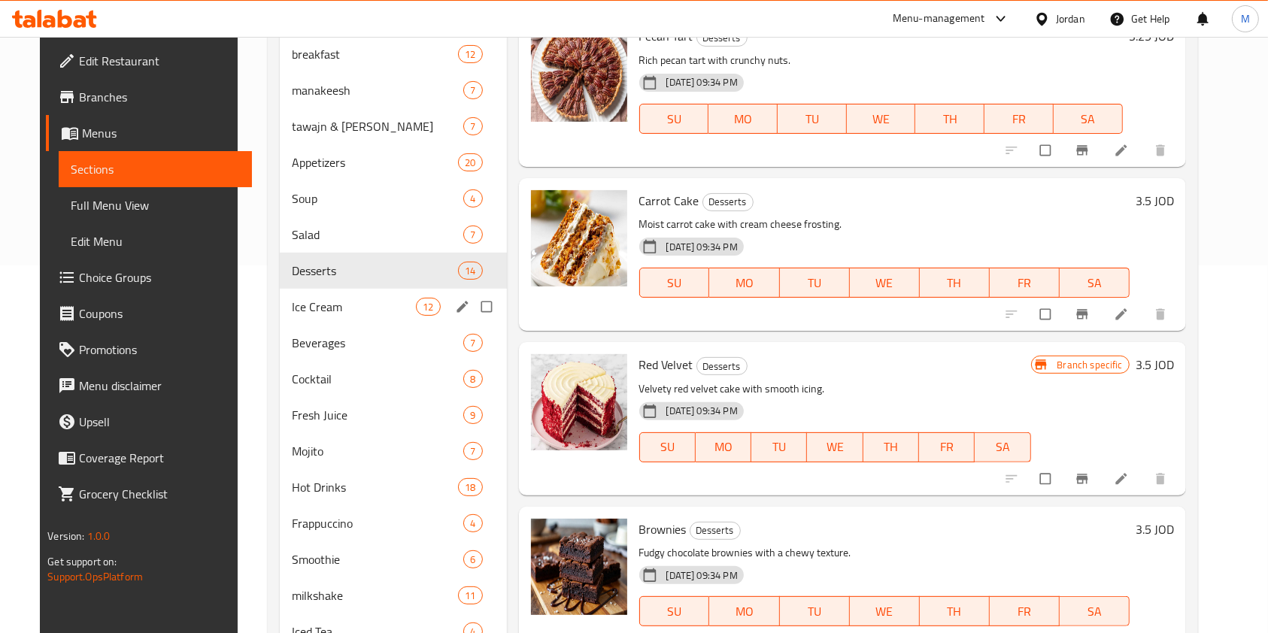
click at [352, 320] on div "Ice Cream 12" at bounding box center [393, 307] width 226 height 36
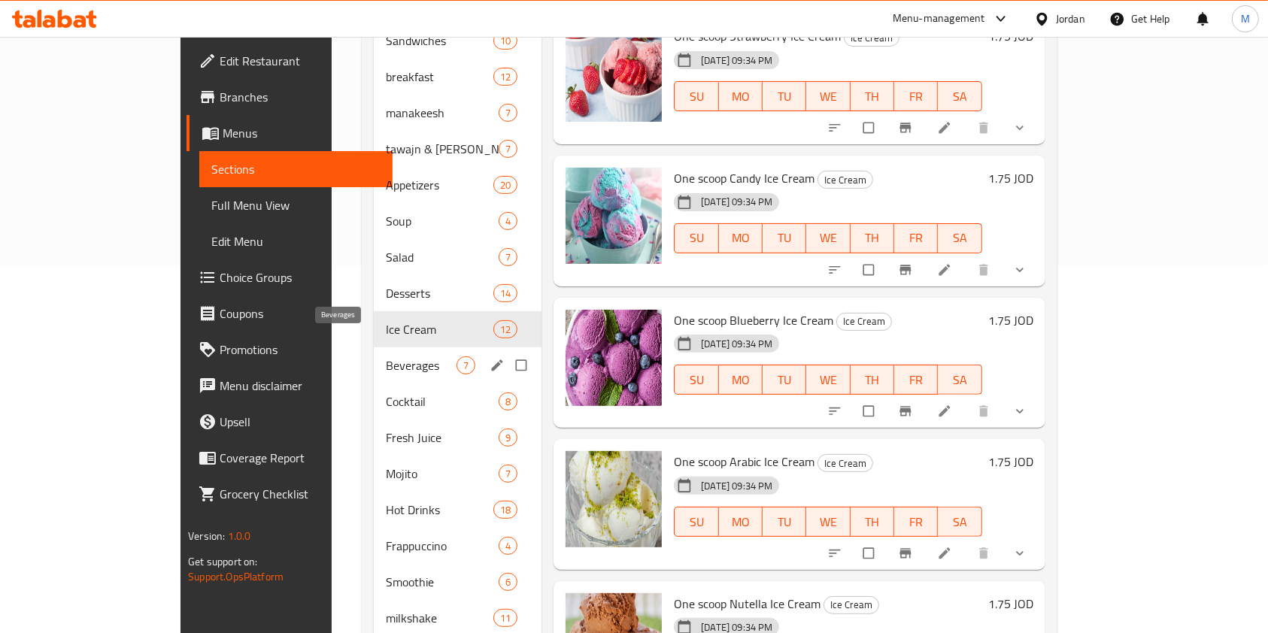
click at [386, 356] on span "Beverages" at bounding box center [421, 365] width 71 height 18
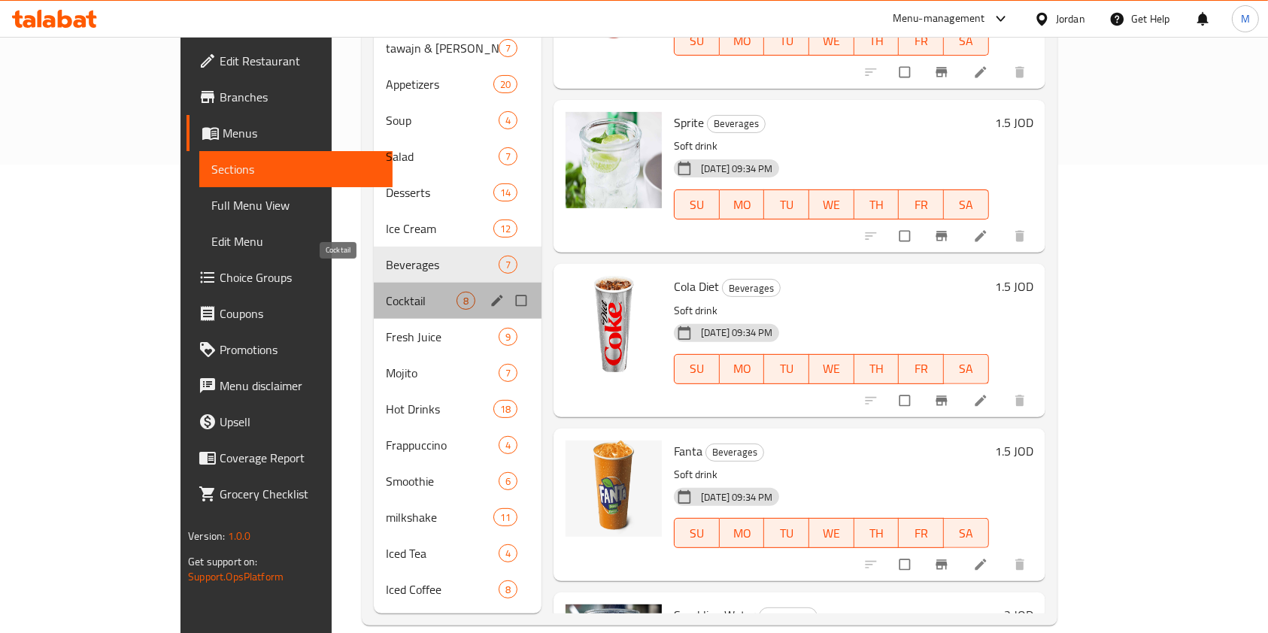
click at [386, 292] on span "Cocktail" at bounding box center [421, 301] width 71 height 18
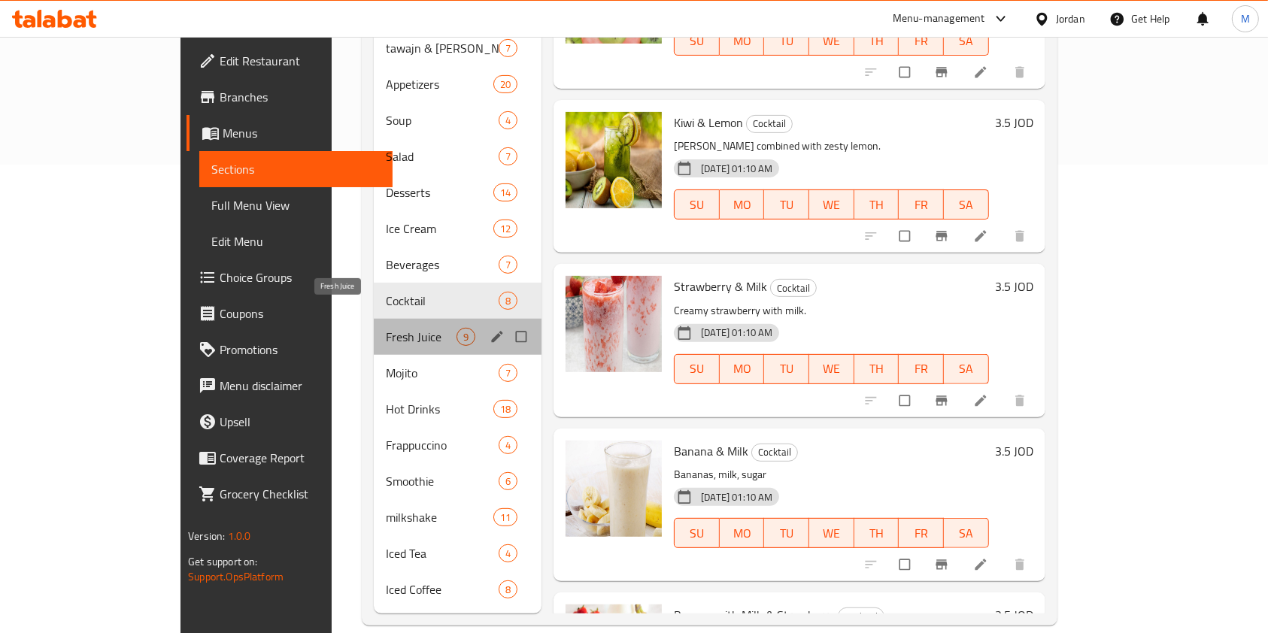
click at [386, 328] on span "Fresh Juice" at bounding box center [421, 337] width 71 height 18
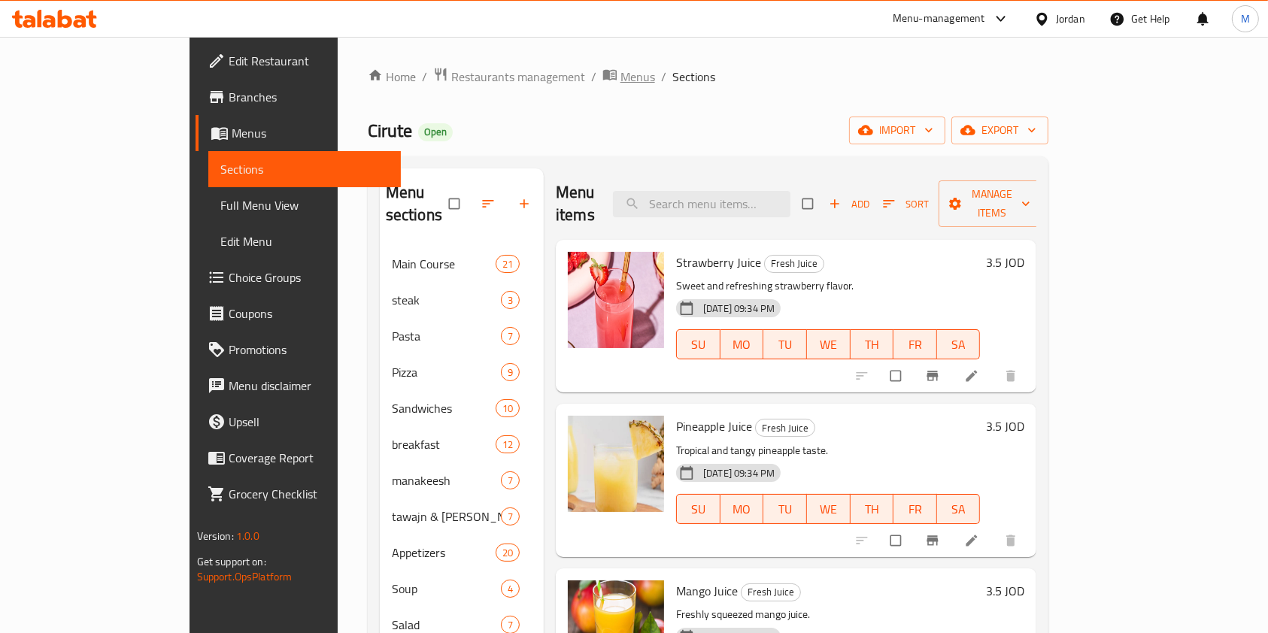
click at [602, 83] on span "breadcrumb" at bounding box center [611, 77] width 18 height 20
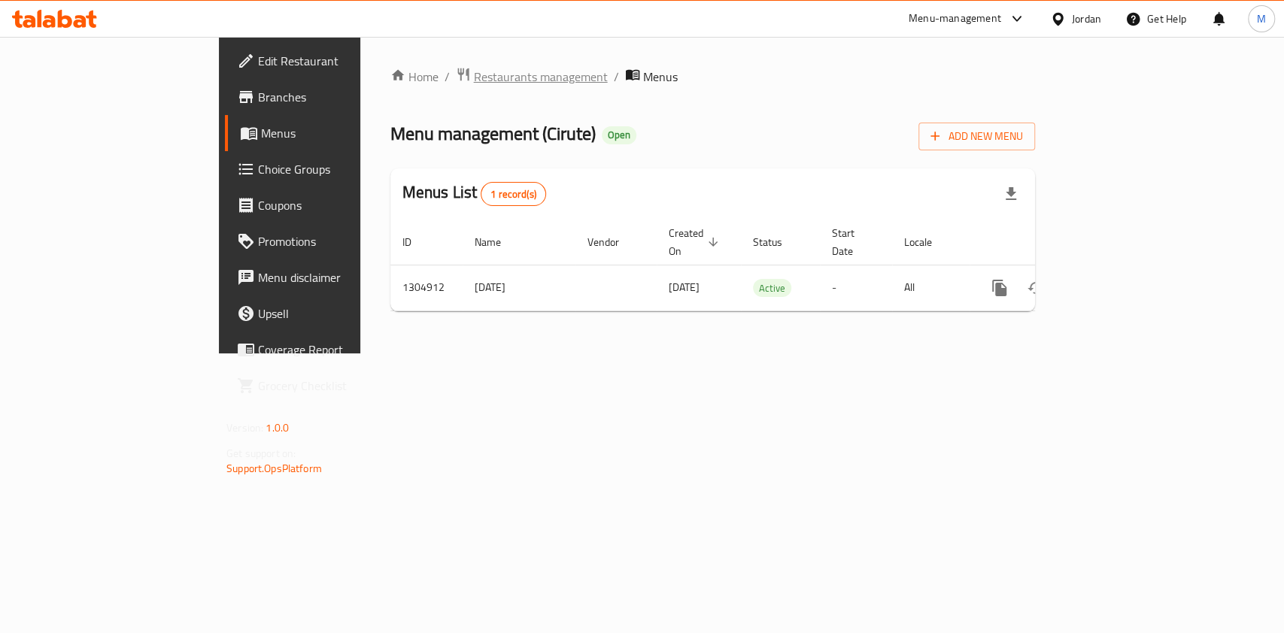
click at [474, 68] on span "Restaurants management" at bounding box center [541, 77] width 134 height 18
